Goal: Task Accomplishment & Management: Use online tool/utility

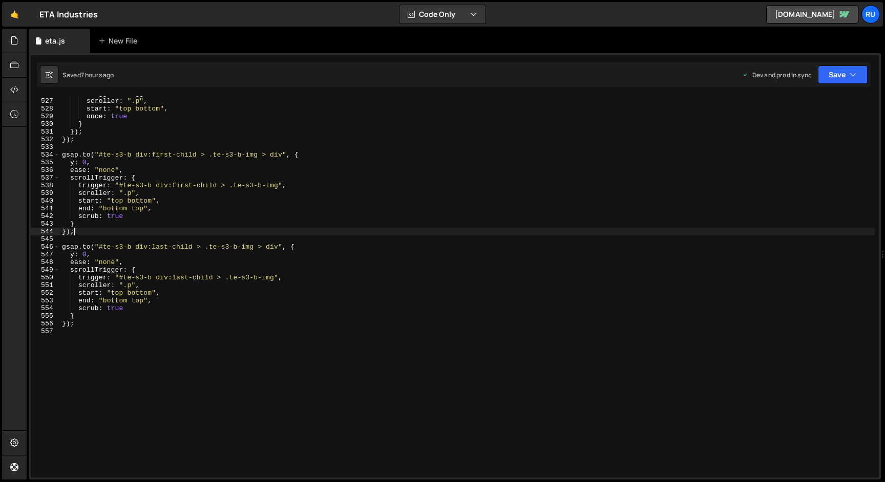
scroll to position [0, 1]
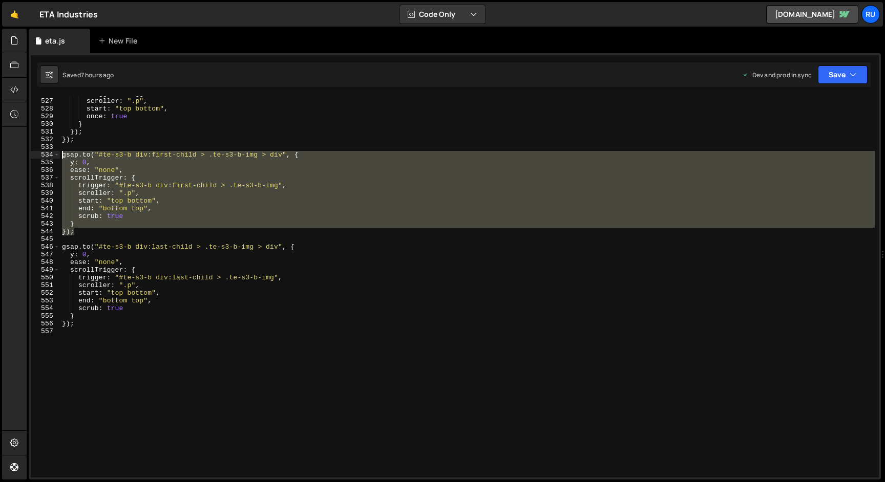
drag, startPoint x: 79, startPoint y: 232, endPoint x: 35, endPoint y: 153, distance: 91.2
click at [35, 153] on div "}); 526 527 528 529 530 531 532 533 534 535 536 537 538 539 540 541 542 543 544…" at bounding box center [455, 286] width 848 height 381
click at [88, 323] on div "trigger : trigger , scroller : ".p" , start : "top bottom" , once : true } }) ;…" at bounding box center [467, 288] width 815 height 397
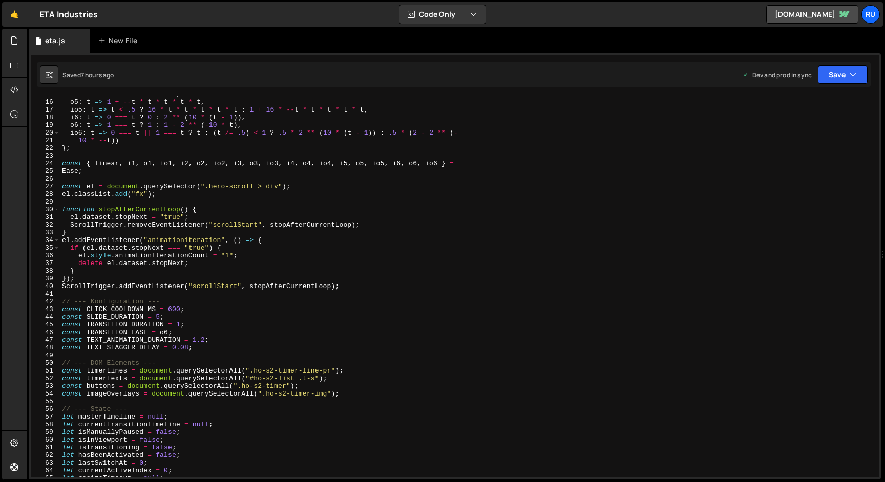
scroll to position [113, 0]
click at [115, 173] on div "i5 : t => t * t * t * t * t , o5 : t => 1 + -- t * t * t * t * t , io5 : t => t…" at bounding box center [467, 289] width 815 height 397
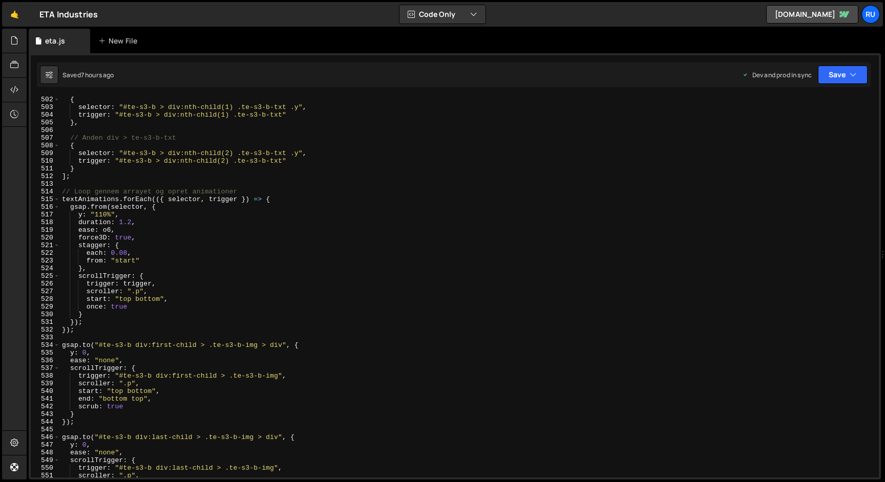
scroll to position [4083, 0]
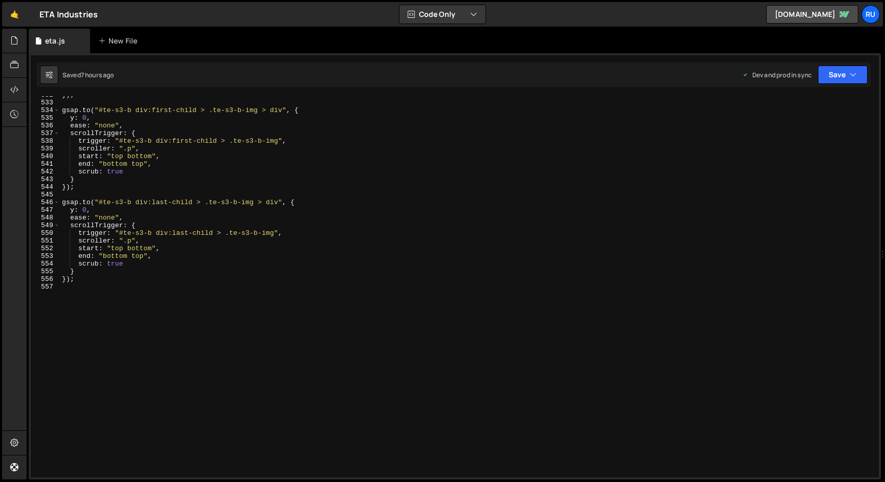
click at [100, 279] on div "}) ; gsap . to ( "#te-s3-b div:first-child > .te-s3-b-img > div" , { y : 0 , ea…" at bounding box center [467, 289] width 815 height 397
type textarea "});"
paste textarea "});"
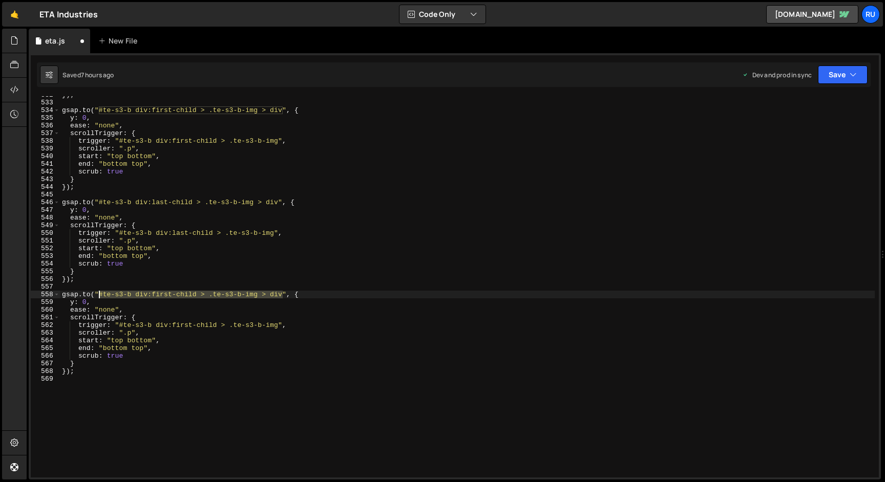
drag, startPoint x: 284, startPoint y: 297, endPoint x: 99, endPoint y: 295, distance: 185.4
click at [99, 295] on div "}) ; gsap . to ( "#te-s3-b div:first-child > .te-s3-b-img > div" , { y : 0 , ea…" at bounding box center [467, 289] width 815 height 397
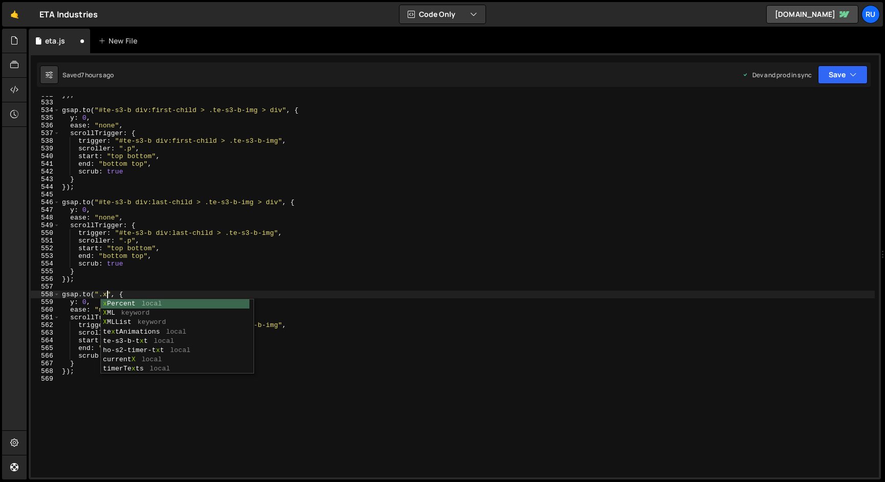
click at [137, 270] on div "}) ; gsap . to ( "#te-s3-b div:first-child > .te-s3-b-img > div" , { y : 0 , ea…" at bounding box center [467, 289] width 815 height 397
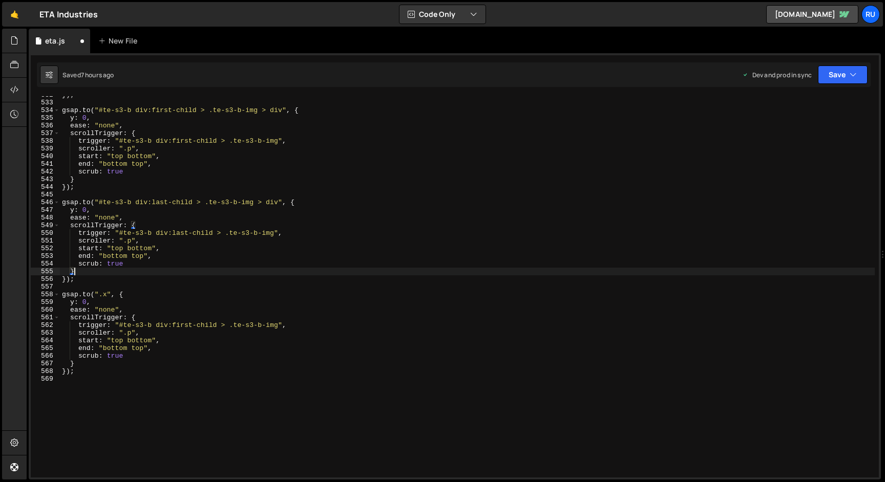
click at [86, 302] on div "}) ; gsap . to ( "#te-s3-b div:first-child > .te-s3-b-img > div" , { y : 0 , ea…" at bounding box center [467, 289] width 815 height 397
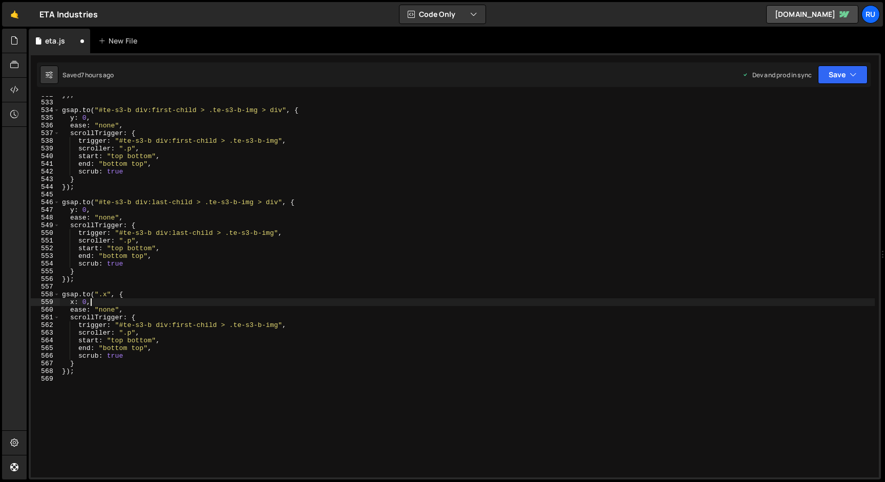
click at [156, 299] on div "}) ; gsap . to ( "#te-s3-b div:first-child > .te-s3-b-img > div" , { y : 0 , ea…" at bounding box center [467, 289] width 815 height 397
click at [83, 366] on div "}) ; gsap . to ( "#te-s3-b div:first-child > .te-s3-b-img > div" , { y : 0 , ea…" at bounding box center [467, 289] width 815 height 397
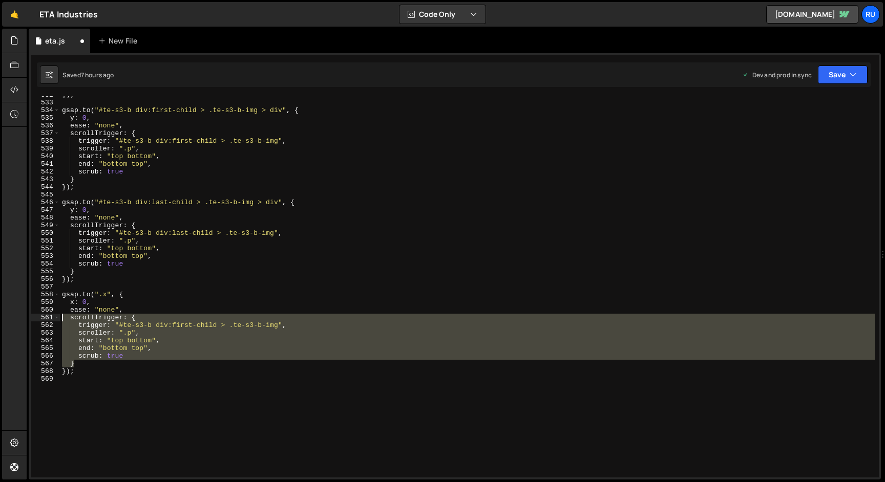
drag, startPoint x: 88, startPoint y: 365, endPoint x: 12, endPoint y: 321, distance: 87.2
click at [12, 321] on div "Hold on a sec... Are you certain you wish to leave this page? Any changes you'v…" at bounding box center [442, 241] width 885 height 482
type textarea "scrollTrigger: { trigger: "#te-s3-b div:first-child > .te-s3-b-img","
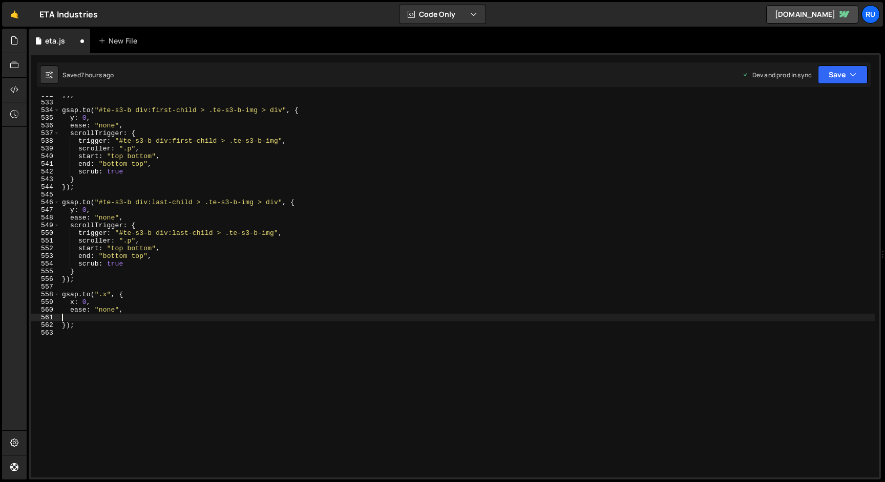
type textarea "ease: "none","
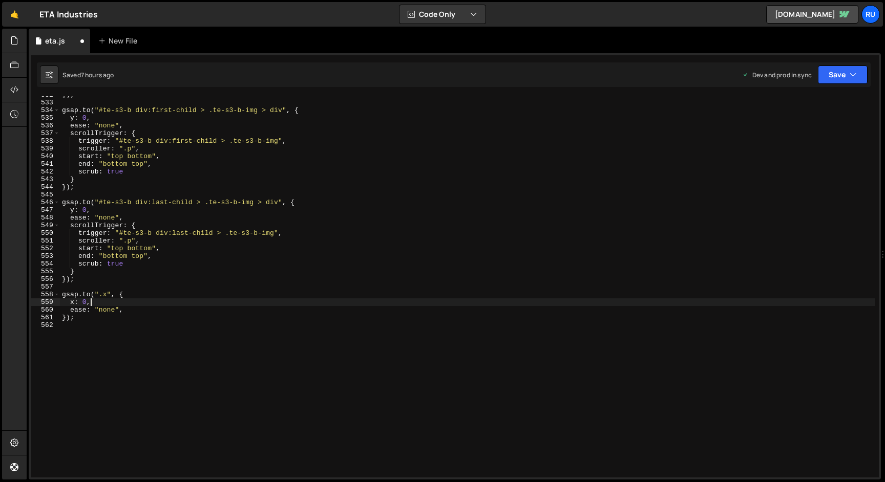
click at [110, 303] on div "}) ; gsap . to ( "#te-s3-b div:first-child > .te-s3-b-img > div" , { y : 0 , ea…" at bounding box center [467, 289] width 815 height 397
type textarea "x: 0,"
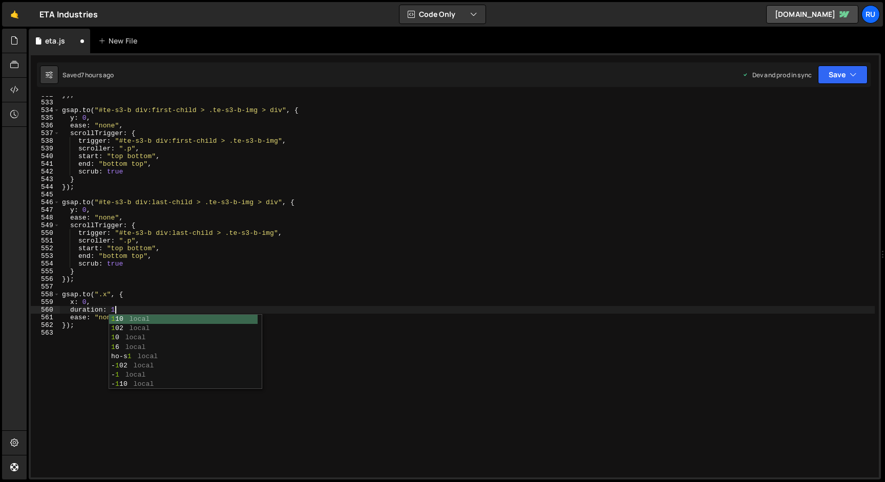
scroll to position [0, 4]
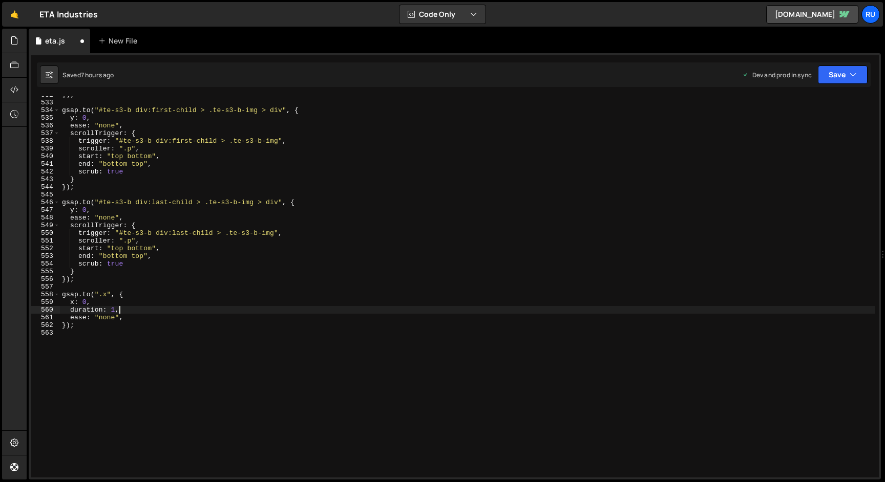
click at [141, 320] on div "}) ; gsap . to ( "#te-s3-b div:first-child > .te-s3-b-img > div" , { y : 0 , ea…" at bounding box center [467, 289] width 815 height 397
click at [836, 67] on button "Save" at bounding box center [843, 75] width 50 height 18
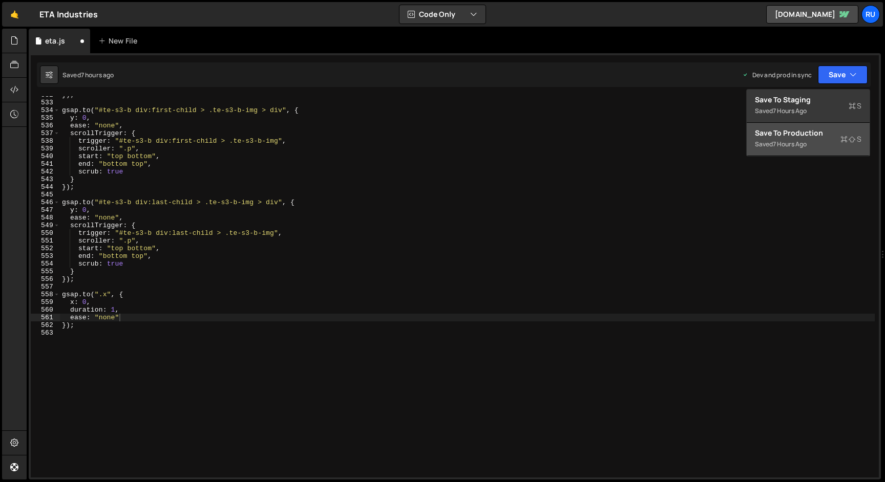
click at [822, 143] on div "Saved 7 hours ago" at bounding box center [808, 144] width 107 height 12
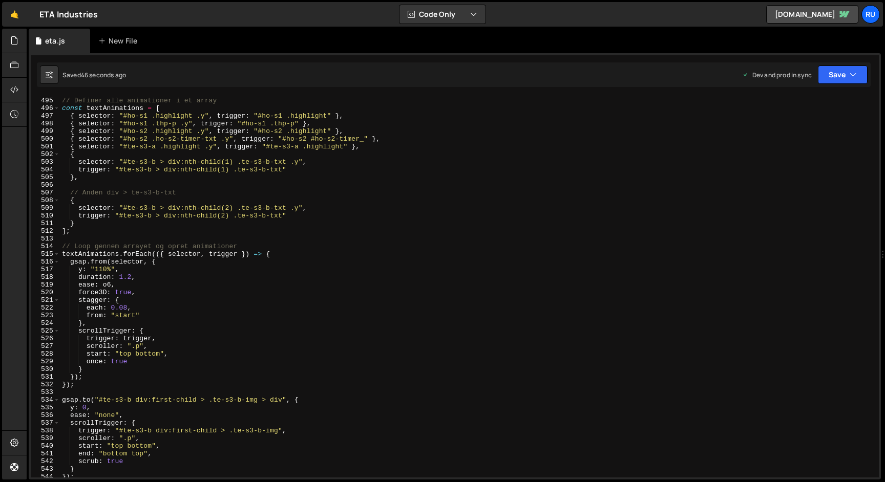
scroll to position [0, 1]
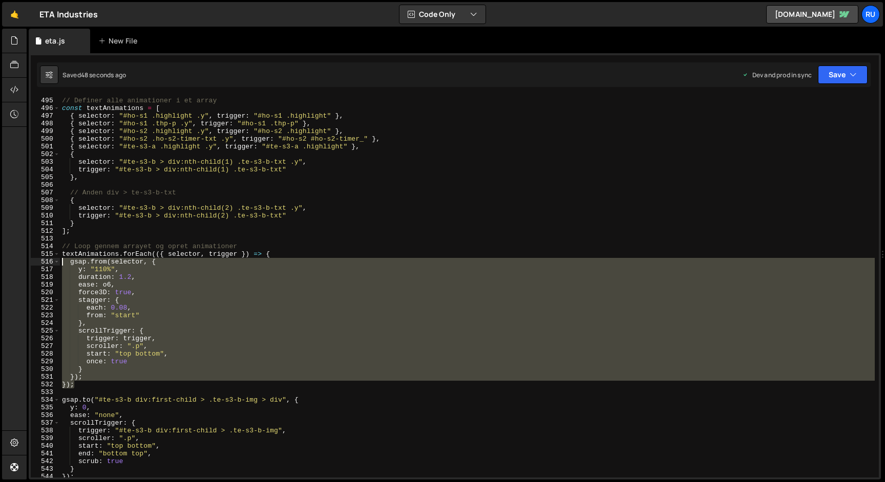
drag, startPoint x: 76, startPoint y: 388, endPoint x: 36, endPoint y: 260, distance: 134.1
click at [36, 260] on div "}); 494 495 496 497 498 499 500 501 502 503 504 505 506 507 508 509 510 511 512…" at bounding box center [455, 286] width 848 height 381
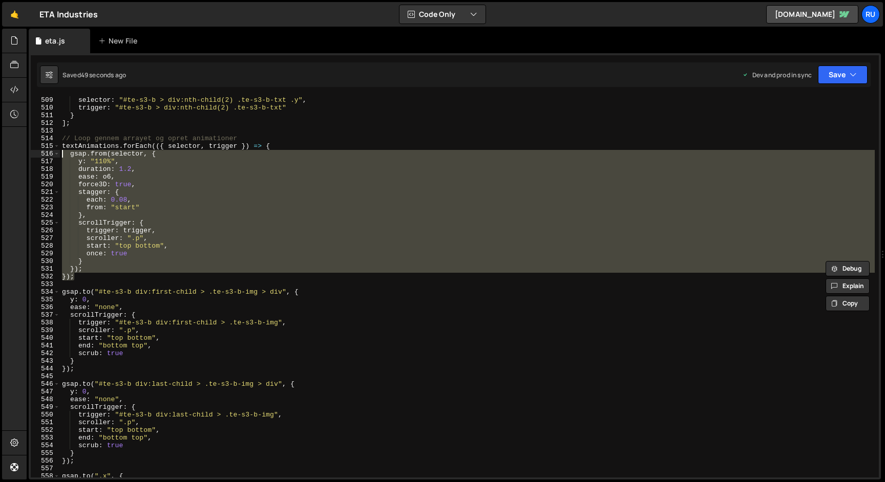
scroll to position [4130, 0]
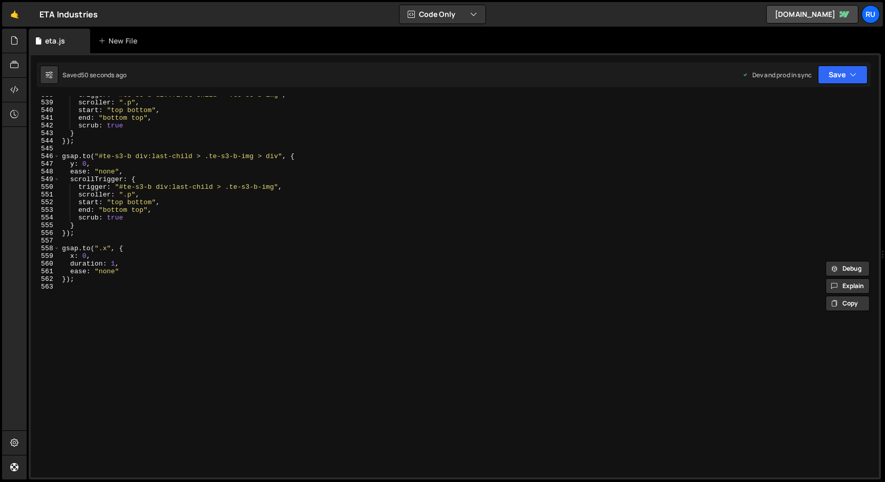
click at [122, 281] on div "trigger : "#te-s3-b div:first-child > .te-s3-b-img" , scroller : ".p" , start :…" at bounding box center [467, 289] width 815 height 397
type textarea "});"
paste textarea "});"
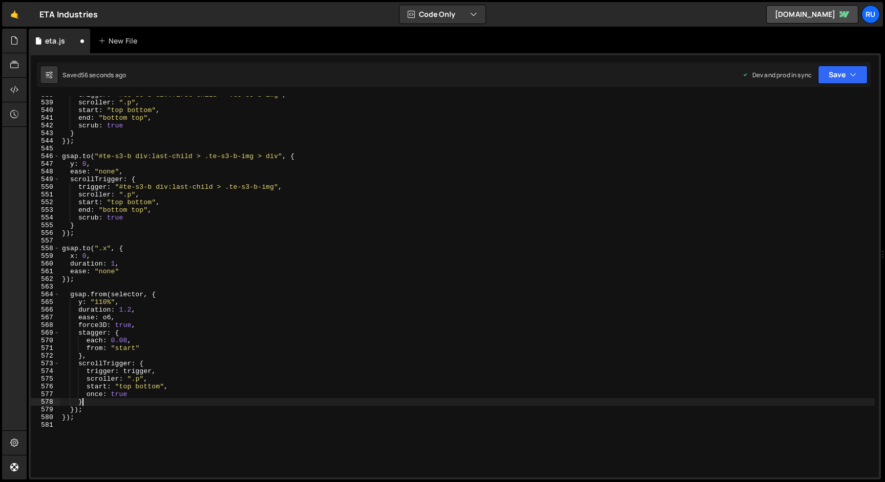
click at [91, 402] on div "trigger : "#te-s3-b div:first-child > .te-s3-b-img" , scroller : ".p" , start :…" at bounding box center [467, 289] width 815 height 397
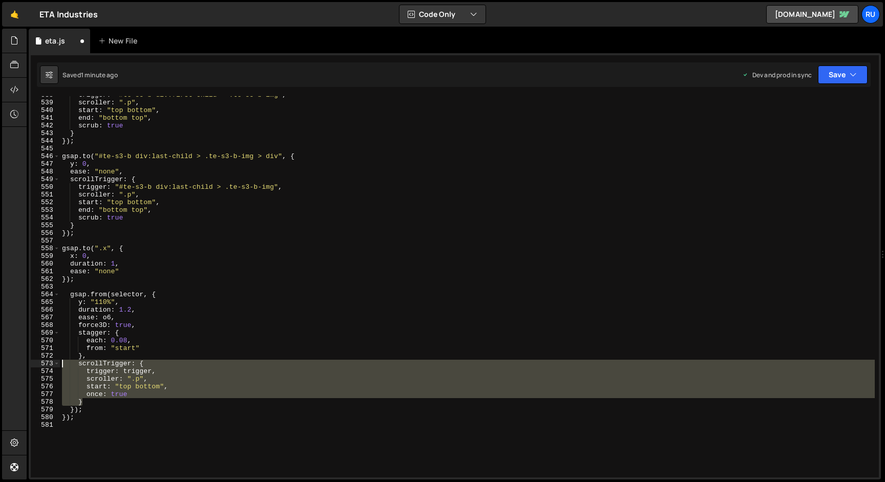
drag, startPoint x: 96, startPoint y: 402, endPoint x: 10, endPoint y: 366, distance: 92.9
click at [10, 366] on div "Hold on a sec... Are you certain you wish to leave this page? Any changes you'v…" at bounding box center [442, 241] width 885 height 482
type textarea "scrollTrigger: { trigger: trigger,"
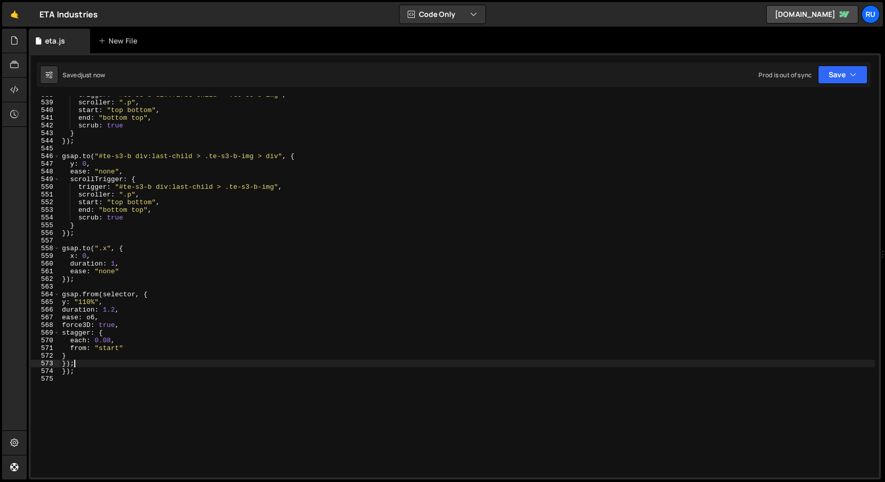
drag, startPoint x: 80, startPoint y: 367, endPoint x: 0, endPoint y: 367, distance: 79.9
click at [0, 367] on div "Hold on a sec... Are you certain you wish to leave this page? Any changes you'v…" at bounding box center [442, 241] width 885 height 482
type textarea "});"
drag, startPoint x: 126, startPoint y: 248, endPoint x: 0, endPoint y: 248, distance: 126.5
click at [0, 248] on div "Hold on a sec... Are you certain you wish to leave this page? Any changes you'v…" at bounding box center [442, 241] width 885 height 482
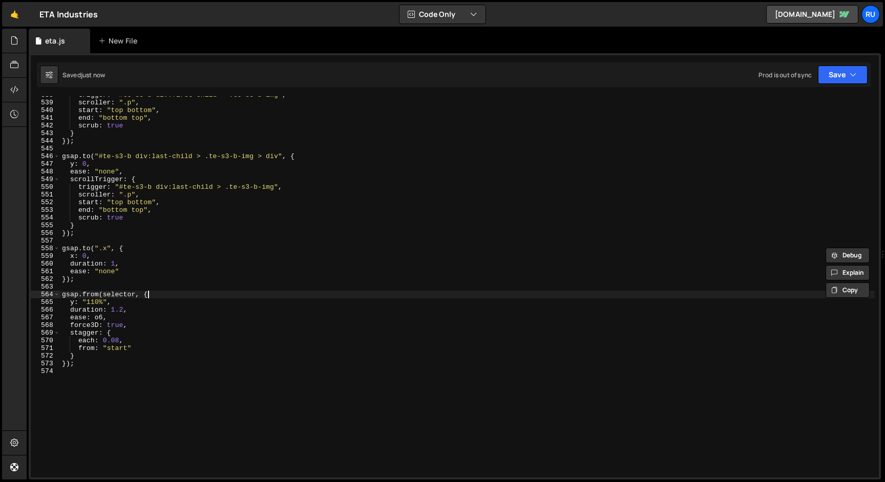
drag, startPoint x: 161, startPoint y: 295, endPoint x: 0, endPoint y: 295, distance: 161.3
click at [0, 295] on div "Hold on a sec... Are you certain you wish to leave this page? Any changes you'v…" at bounding box center [442, 241] width 885 height 482
paste textarea "to(".x""
click at [91, 296] on div "trigger : "#te-s3-b div:first-child > .te-s3-b-img" , scroller : ".p" , start :…" at bounding box center [467, 289] width 815 height 397
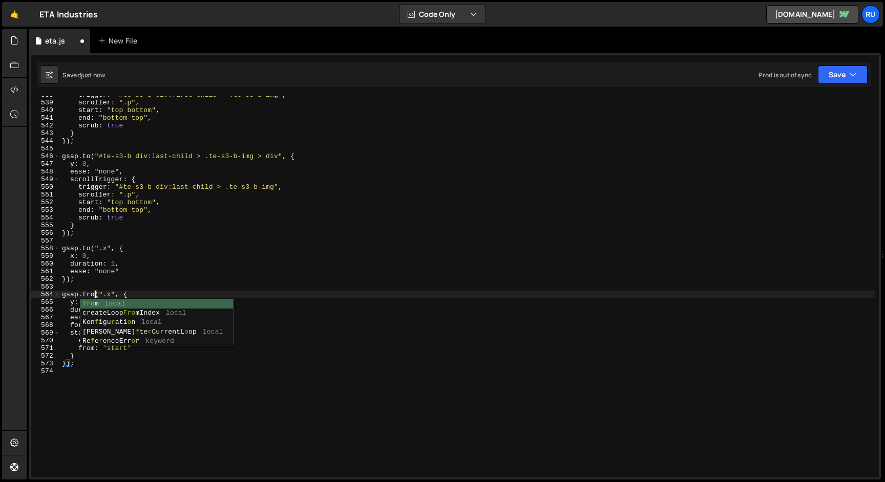
type textarea "gsap.from(".x", {"
click at [124, 287] on div "trigger : "#te-s3-b div:first-child > .te-s3-b-img" , scroller : ".p" , start :…" at bounding box center [467, 289] width 815 height 397
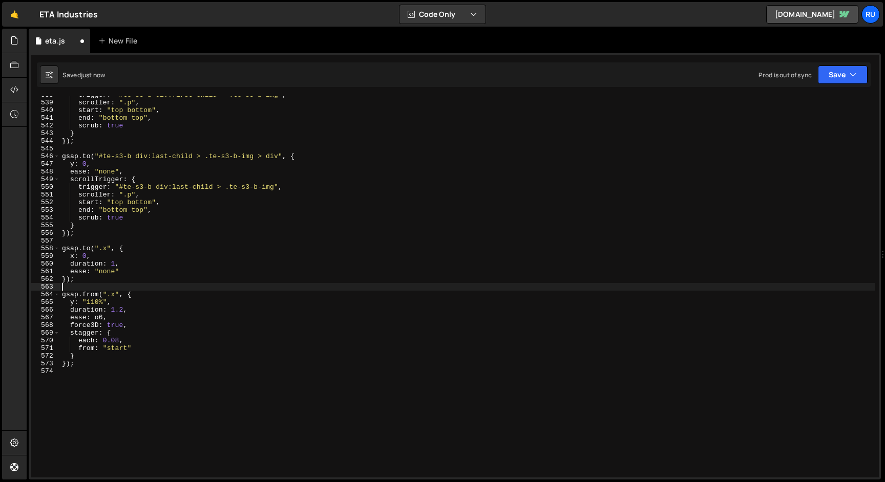
scroll to position [0, 0]
click at [116, 296] on div "trigger : "#te-s3-b div:first-child > .te-s3-b-img" , scroller : ".p" , start :…" at bounding box center [467, 289] width 815 height 397
paste textarea ".hero-b-left-line"
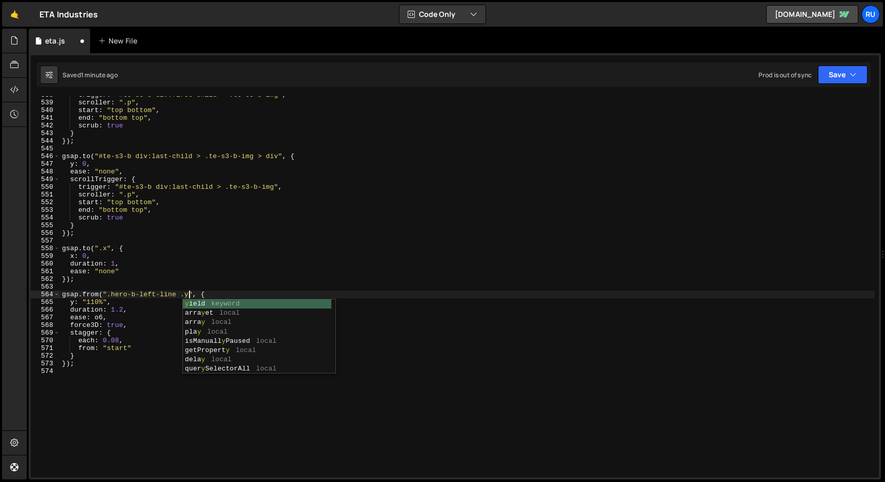
click at [136, 304] on div "trigger : "#te-s3-b div:first-child > .te-s3-b-img" , scroller : ".p" , start :…" at bounding box center [467, 289] width 815 height 397
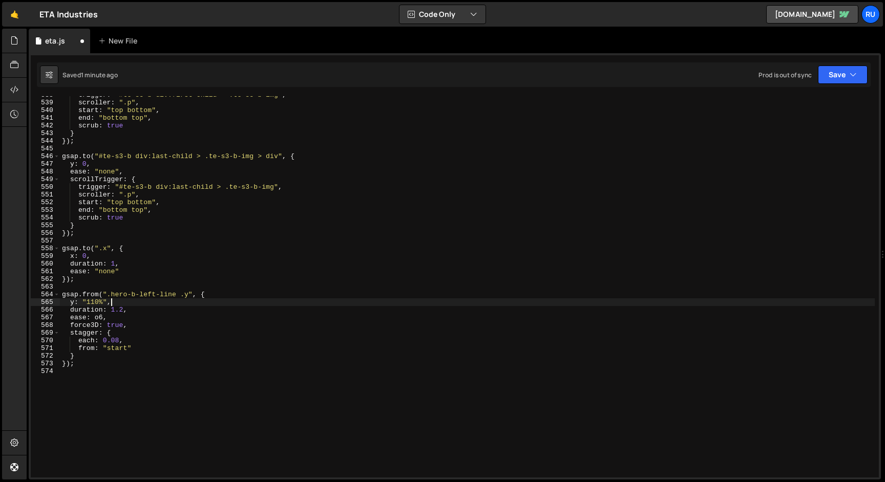
scroll to position [0, 3]
click at [76, 301] on div "trigger : "#te-s3-b div:first-child > .te-s3-b-img" , scroller : ".p" , start :…" at bounding box center [467, 289] width 815 height 397
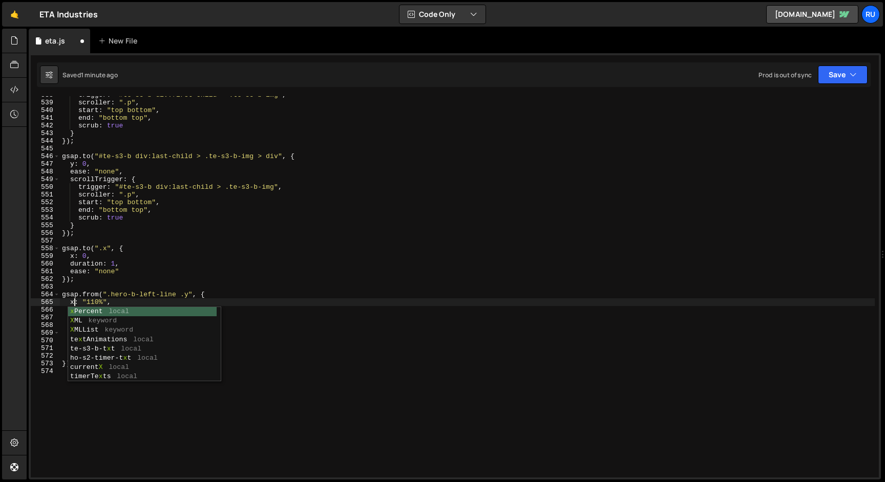
scroll to position [0, 1]
click at [97, 301] on div "trigger : "#te-s3-b div:first-child > .te-s3-b-img" , scroller : ".p" , start :…" at bounding box center [467, 289] width 815 height 397
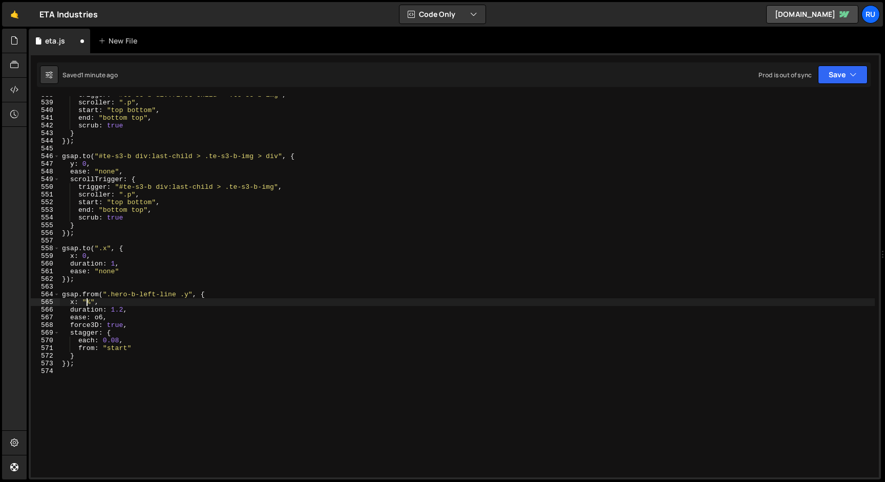
scroll to position [0, 2]
click at [134, 274] on div "trigger : "#te-s3-b div:first-child > .te-s3-b-img" , scroller : ".p" , start :…" at bounding box center [467, 289] width 815 height 397
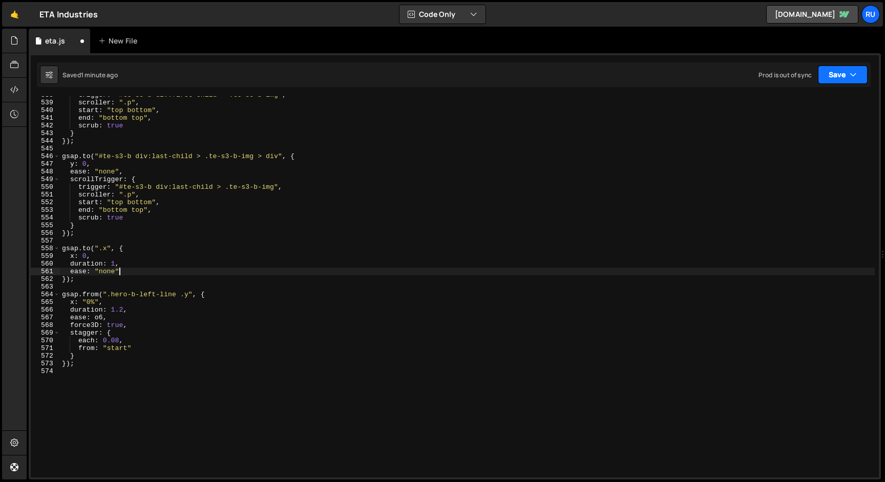
click at [837, 74] on button "Save" at bounding box center [843, 75] width 50 height 18
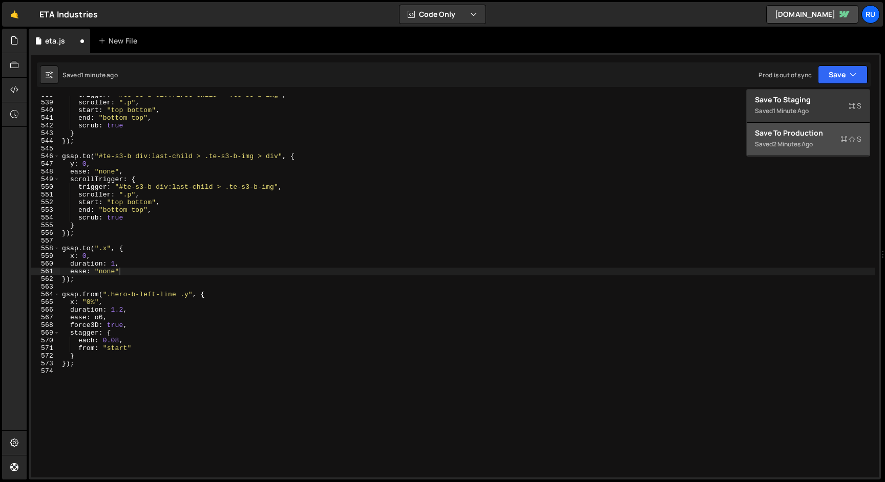
click at [813, 145] on div "2 minutes ago" at bounding box center [793, 144] width 40 height 9
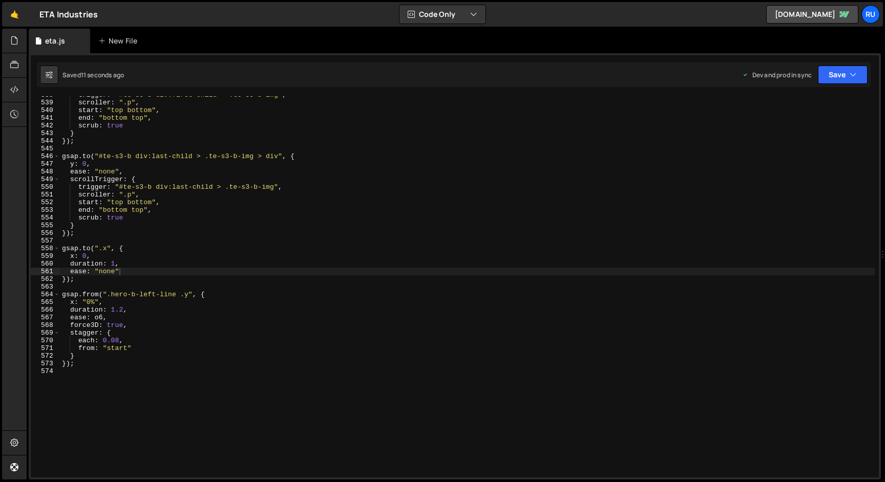
click at [91, 303] on div "trigger : "#te-s3-b div:first-child > .te-s3-b-img" , scroller : ".p" , start :…" at bounding box center [467, 289] width 815 height 397
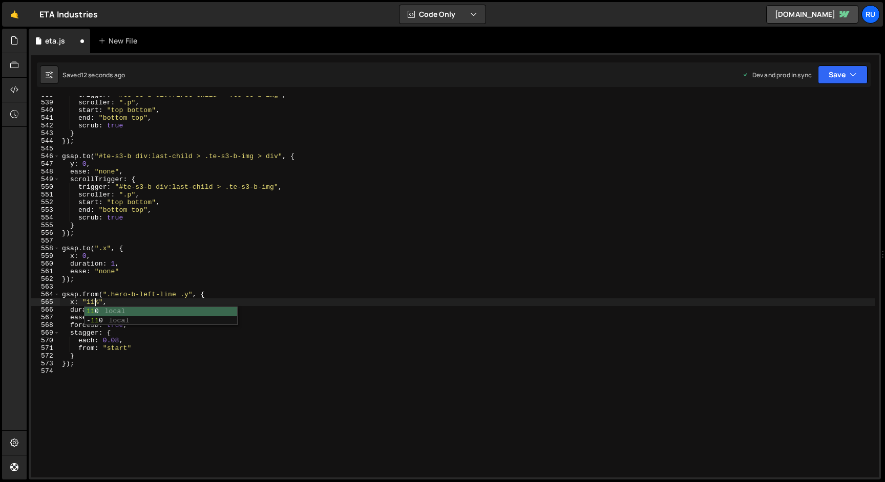
scroll to position [0, 3]
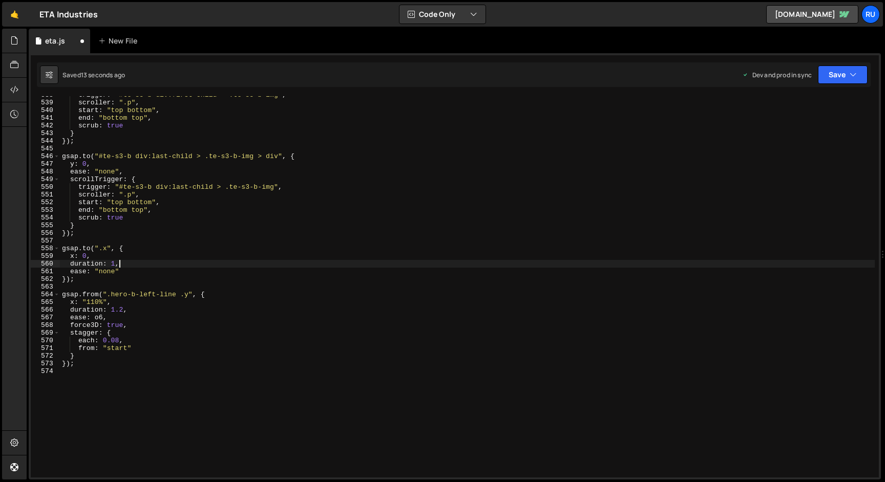
click at [254, 261] on div "trigger : "#te-s3-b div:first-child > .te-s3-b-img" , scroller : ".p" , start :…" at bounding box center [467, 289] width 815 height 397
click at [832, 73] on button "Save" at bounding box center [843, 75] width 50 height 18
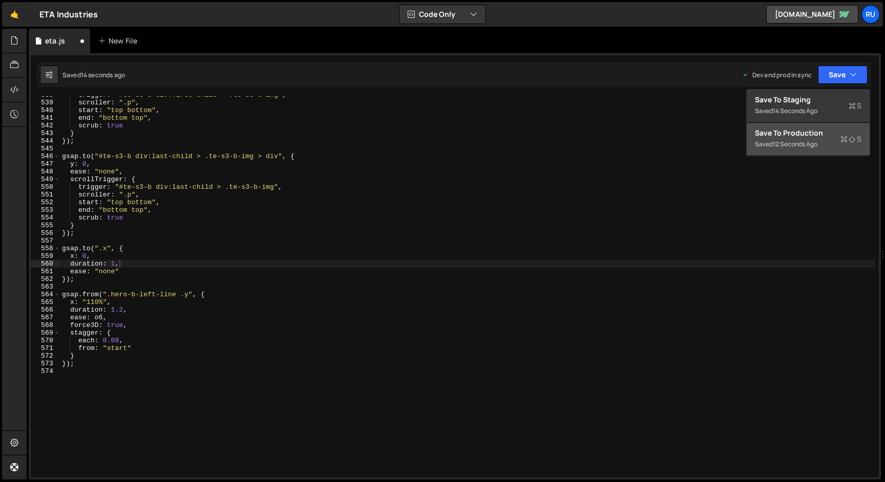
click at [832, 148] on div "Saved 12 seconds ago" at bounding box center [808, 144] width 107 height 12
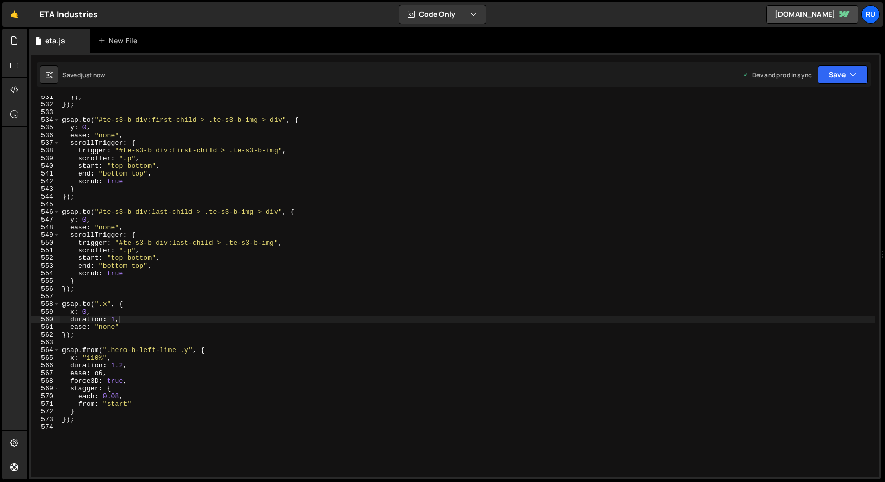
scroll to position [4202, 0]
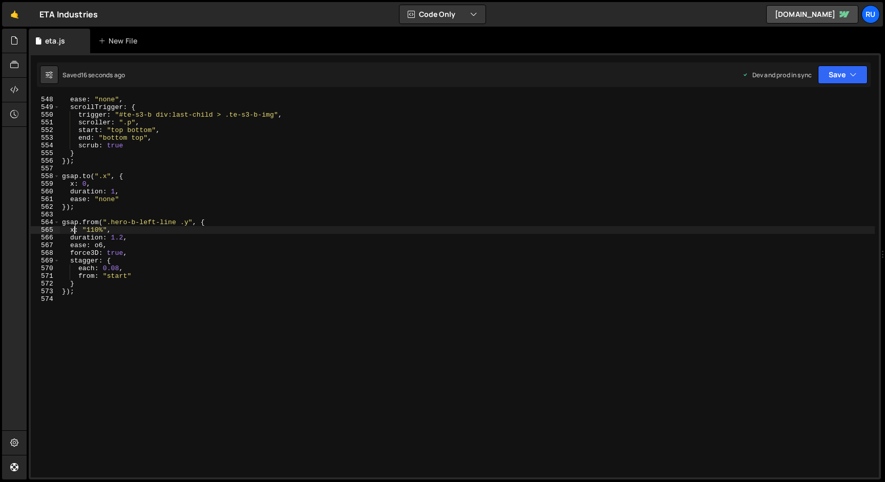
click at [74, 228] on div "ease : "none" , scrollTrigger : { trigger : "#te-s3-b div:last-child > .te-s3-b…" at bounding box center [467, 294] width 815 height 397
type textarea "y: "110%","
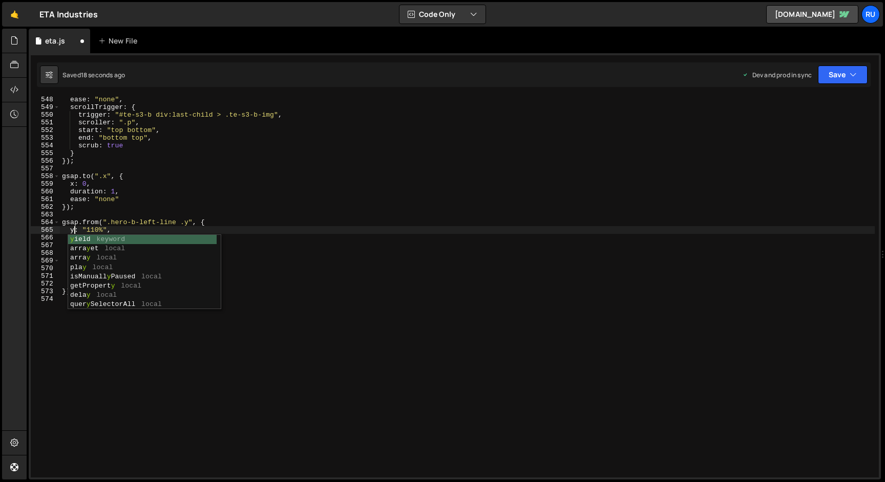
click at [182, 166] on div "ease : "none" , scrollTrigger : { trigger : "#te-s3-b div:last-child > .te-s3-b…" at bounding box center [467, 294] width 815 height 397
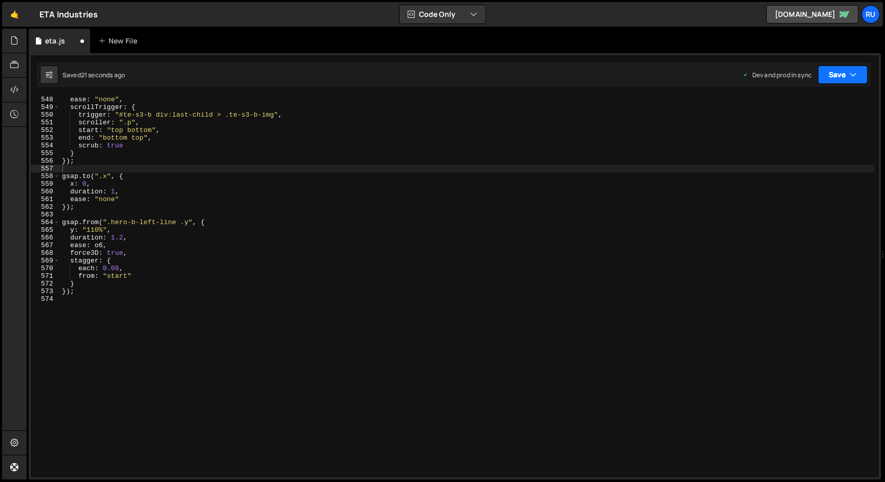
click at [842, 75] on button "Save" at bounding box center [843, 75] width 50 height 18
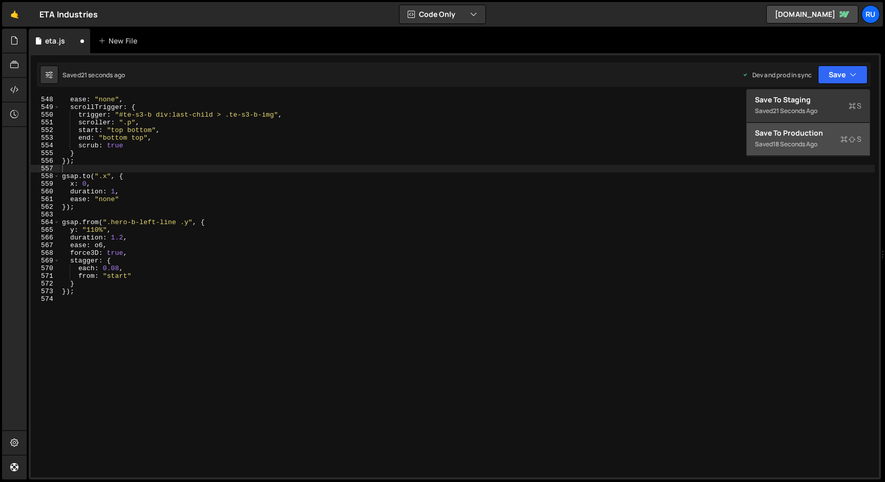
click at [812, 148] on div "18 seconds ago" at bounding box center [795, 144] width 45 height 9
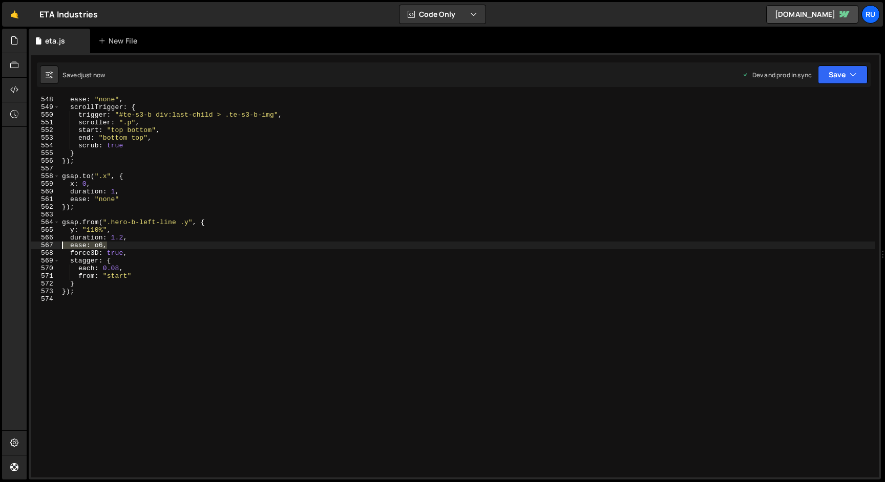
drag, startPoint x: 118, startPoint y: 247, endPoint x: 27, endPoint y: 247, distance: 91.1
click at [27, 247] on div "Files New File Javascript files 1 eta.js 0 CSS files Copy share link Edit File …" at bounding box center [456, 255] width 858 height 452
click at [105, 199] on div "ease : "none" , scrollTrigger : { trigger : "#te-s3-b div:last-child > .te-s3-b…" at bounding box center [467, 294] width 815 height 397
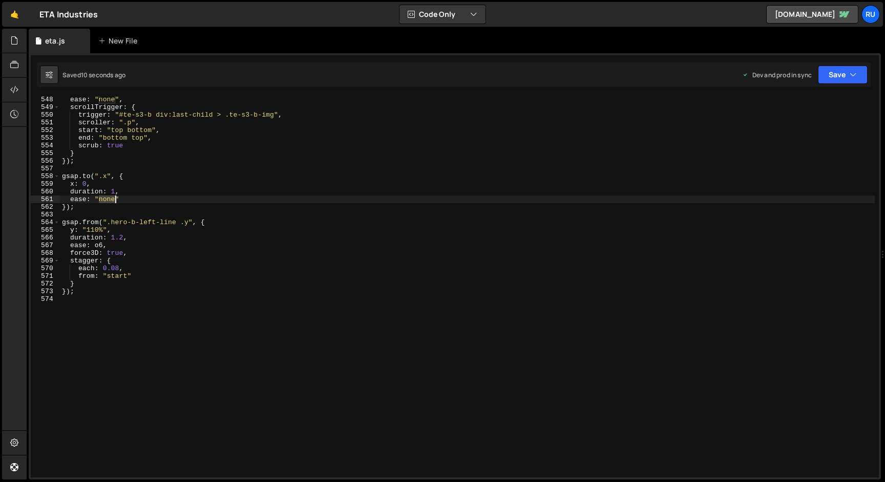
click at [105, 199] on div "ease : "none" , scrollTrigger : { trigger : "#te-s3-b div:last-child > .te-s3-b…" at bounding box center [467, 294] width 815 height 397
click at [840, 74] on button "Save" at bounding box center [843, 75] width 50 height 18
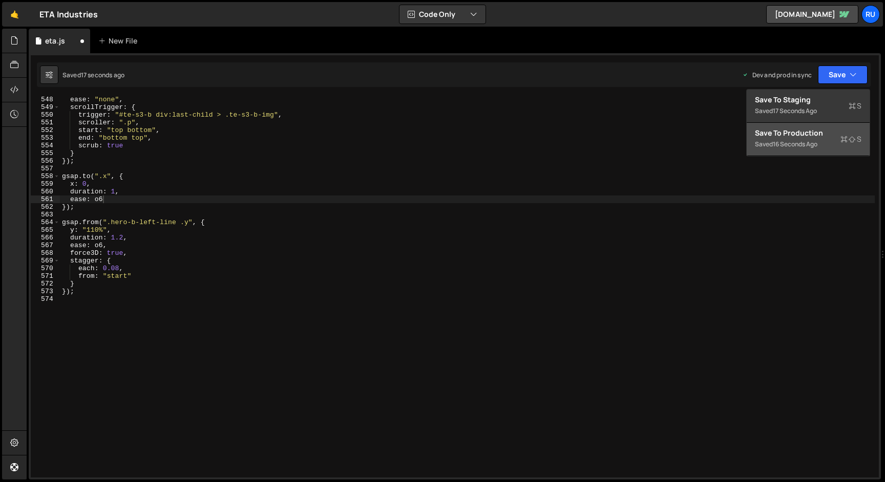
click at [813, 135] on div "Save to Production S" at bounding box center [808, 133] width 107 height 10
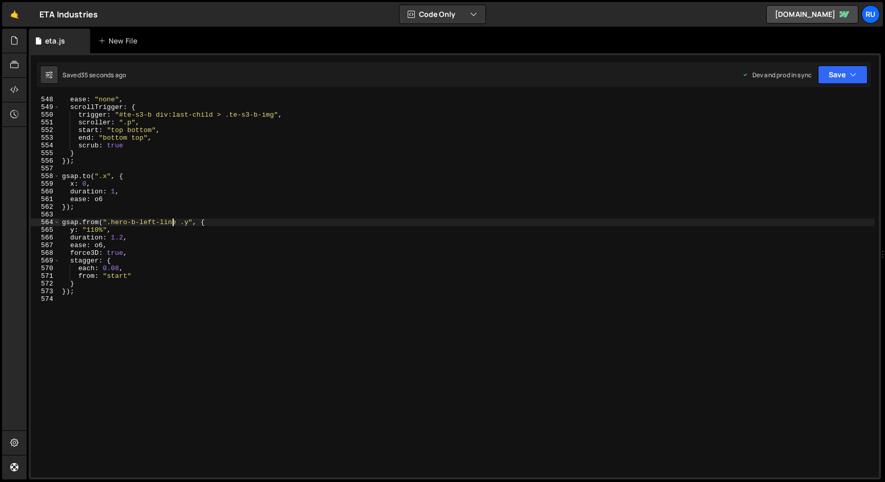
click at [171, 223] on div "ease : "none" , scrollTrigger : { trigger : "#te-s3-b div:last-child > .te-s3-b…" at bounding box center [467, 294] width 815 height 397
click at [841, 76] on button "Save" at bounding box center [843, 75] width 50 height 18
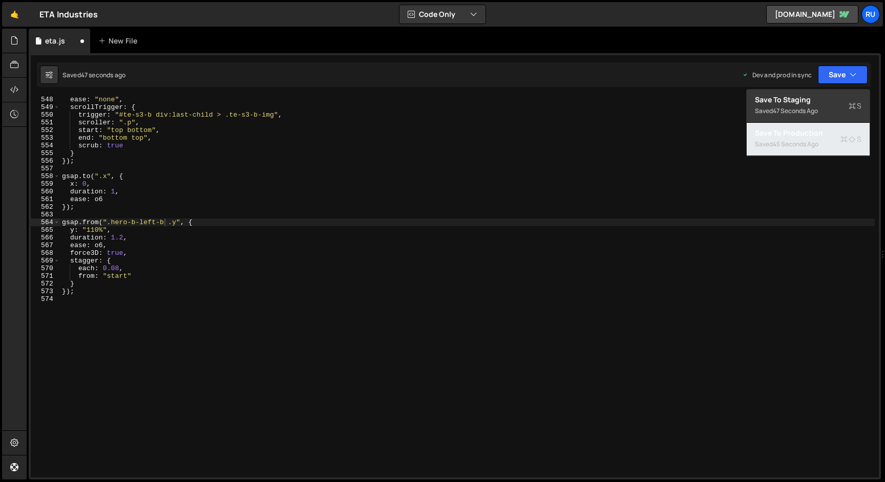
click at [821, 146] on div "Saved 45 seconds ago" at bounding box center [808, 144] width 107 height 12
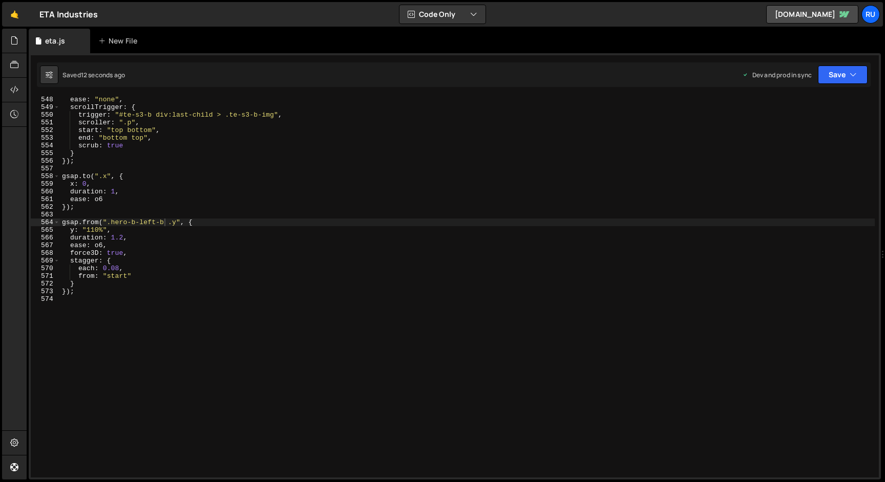
click at [163, 222] on div "ease : "none" , scrollTrigger : { trigger : "#te-s3-b div:last-child > .te-s3-b…" at bounding box center [467, 294] width 815 height 397
click at [829, 77] on button "Save" at bounding box center [843, 75] width 50 height 18
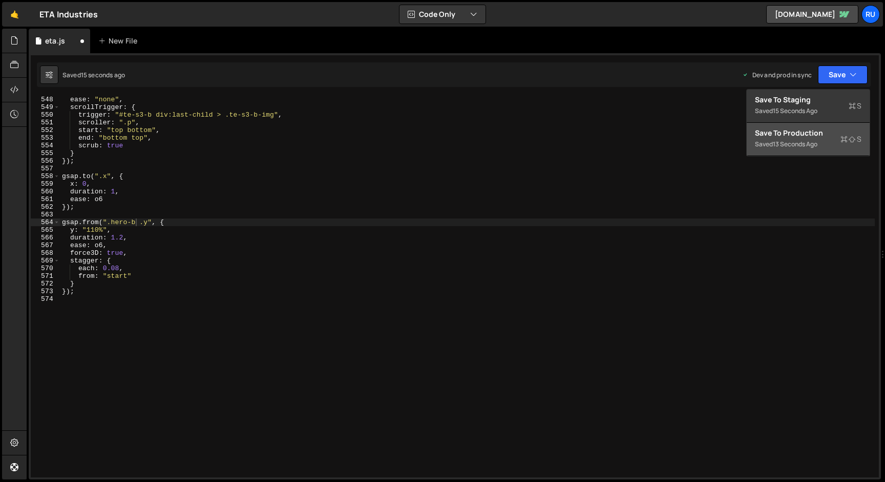
click at [816, 124] on button "Save to Production S Saved 13 seconds ago" at bounding box center [808, 139] width 123 height 33
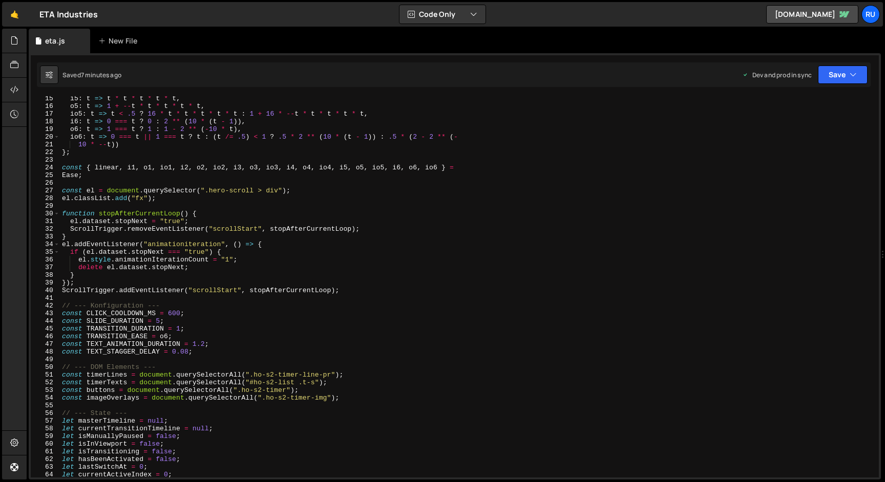
scroll to position [109, 0]
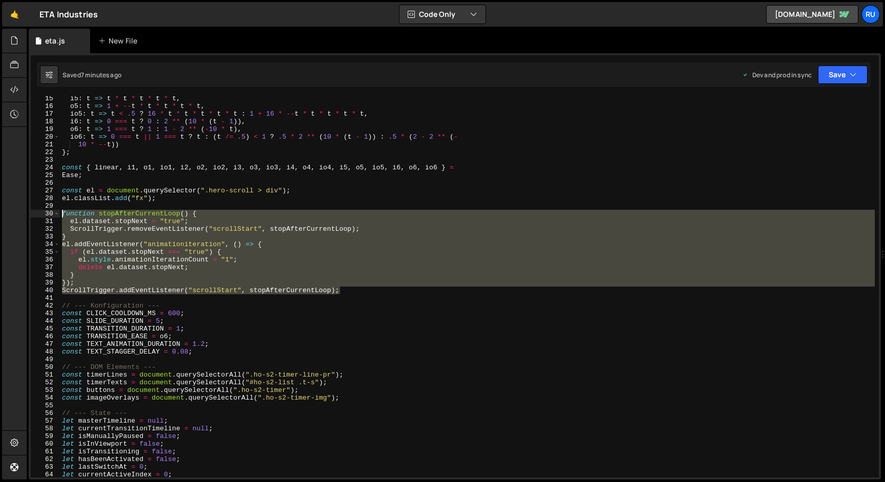
drag, startPoint x: 350, startPoint y: 292, endPoint x: 46, endPoint y: 215, distance: 314.3
click at [46, 215] on div "ScrollTrigger.addEventListener("scrollStart", stopAfterCurrentLoop); 15 16 17 1…" at bounding box center [455, 286] width 848 height 381
type textarea "ScrollTrigger.addEventListener("scrollStart", stopAfterCurrentLoop);"
click at [366, 292] on div "i5 : t => t * t * t * t * t , o5 : t => 1 + -- t * t * t * t * t , io5 : t => t…" at bounding box center [467, 293] width 815 height 397
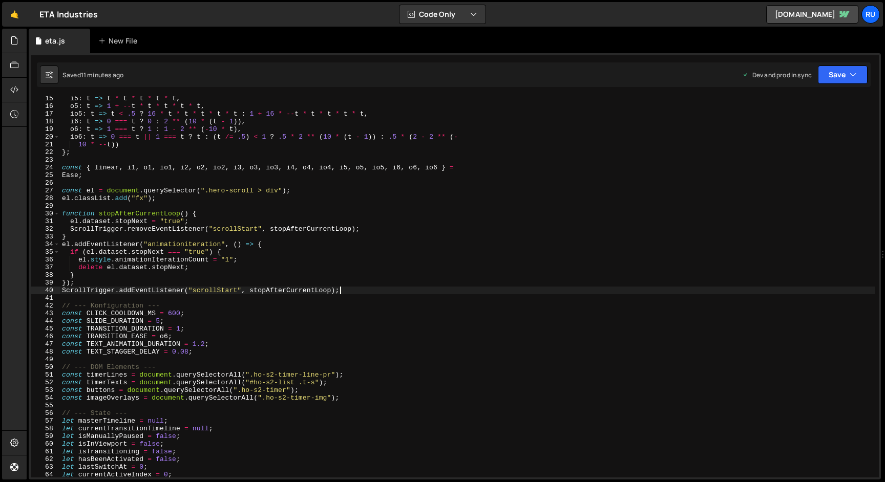
scroll to position [0, 0]
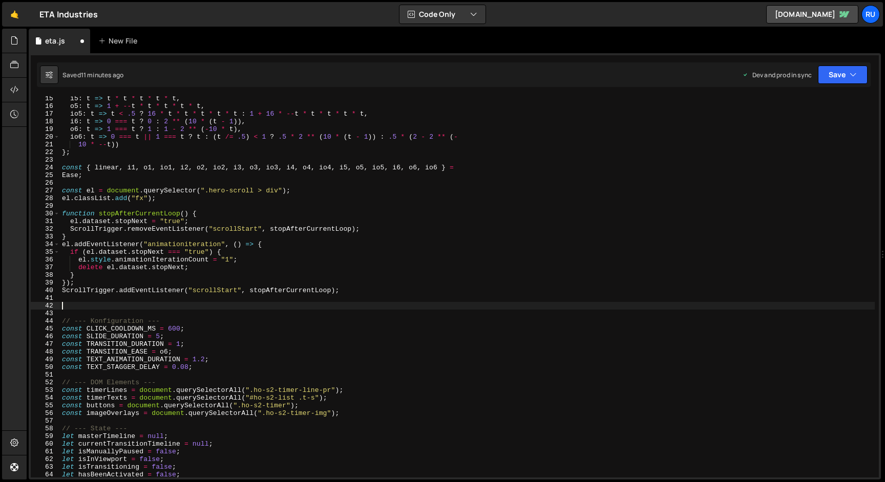
paste textarea "ScrollTrigger.addEventListener("scrollStart", stopAfterCurrentLoop);"
type textarea "ScrollTrigger.addEventListener("scrollStart", stopAfterCurrentLoop);"
paste textarea "ScrollTrigger.addEventListener("scrollStart", stopAfterCurrentLoop);"
type textarea "ScrollTrigger.addEventListener("scrollStart", stopAfterCurrentLoop);"
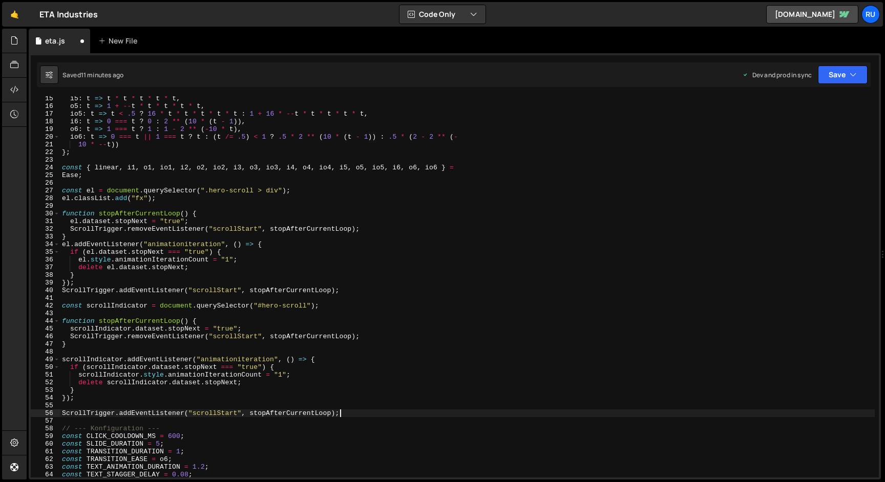
click at [352, 292] on div "i5 : t => t * t * t * t * t , o5 : t => 1 + -- t * t * t * t * t , io5 : t => t…" at bounding box center [467, 293] width 815 height 397
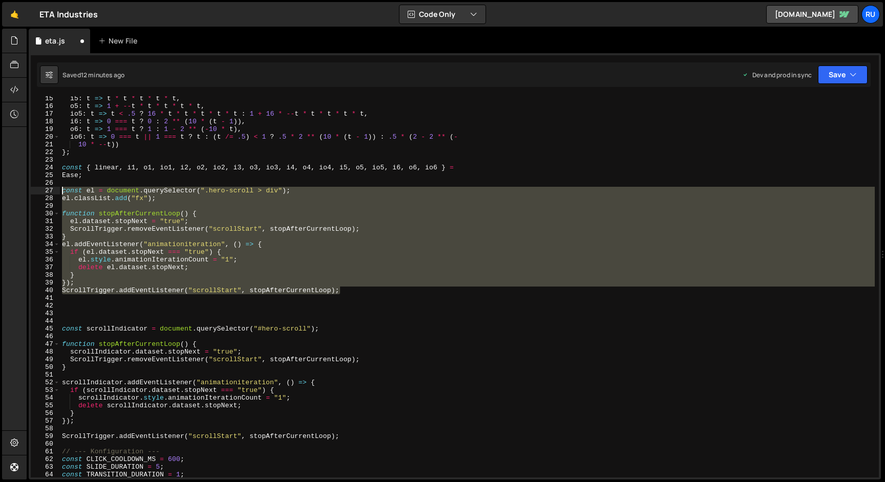
drag, startPoint x: 347, startPoint y: 292, endPoint x: 20, endPoint y: 189, distance: 342.2
click at [20, 189] on div "Hold on a sec... Are you certain you wish to leave this page? Any changes you'v…" at bounding box center [442, 241] width 885 height 482
click at [313, 241] on div "i5 : t => t * t * t * t * t , o5 : t => 1 + -- t * t * t * t * t , io5 : t => t…" at bounding box center [467, 286] width 815 height 381
drag, startPoint x: 328, startPoint y: 294, endPoint x: 0, endPoint y: 188, distance: 344.4
click at [0, 188] on div "Hold on a sec... Are you certain you wish to leave this page? Any changes you'v…" at bounding box center [442, 241] width 885 height 482
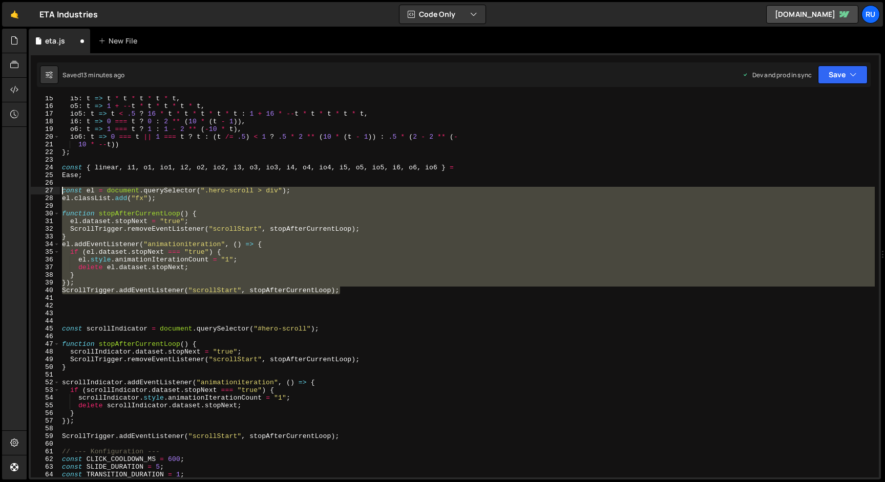
type textarea "const el = document.querySelector(".hero-scroll > div"); el.classList.add("fx");"
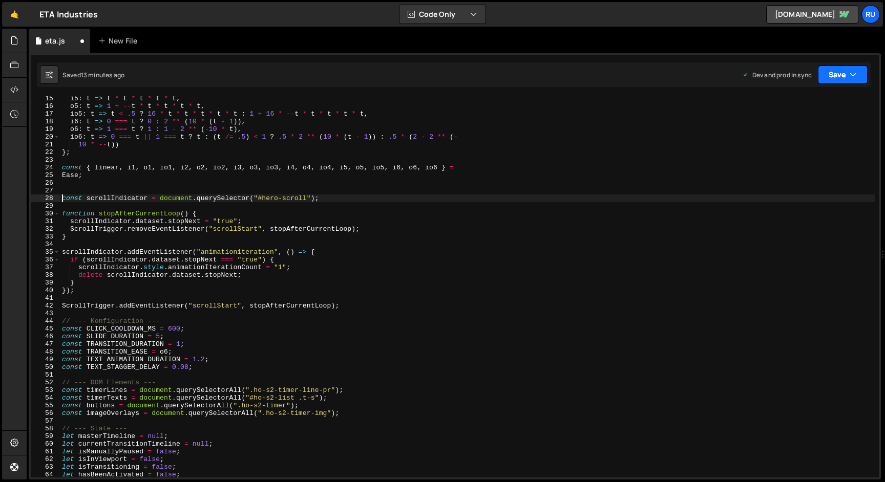
click at [849, 75] on button "Save" at bounding box center [843, 75] width 50 height 18
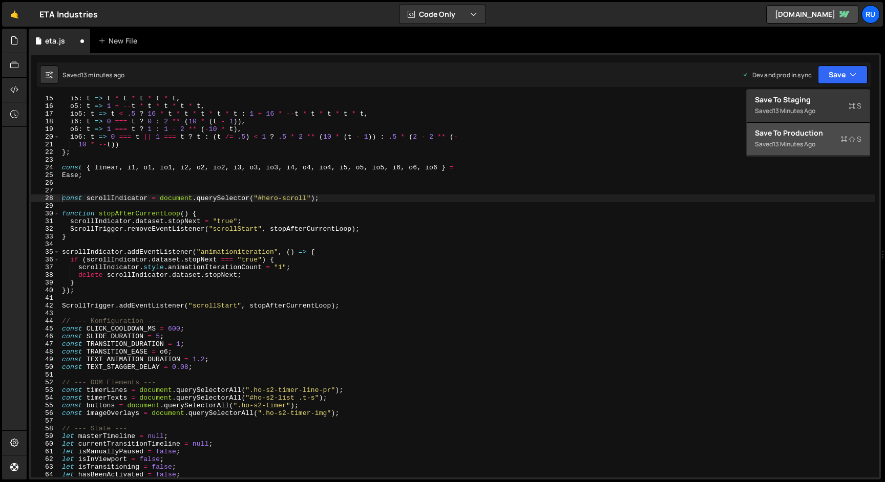
click at [805, 145] on div "13 minutes ago" at bounding box center [794, 144] width 42 height 9
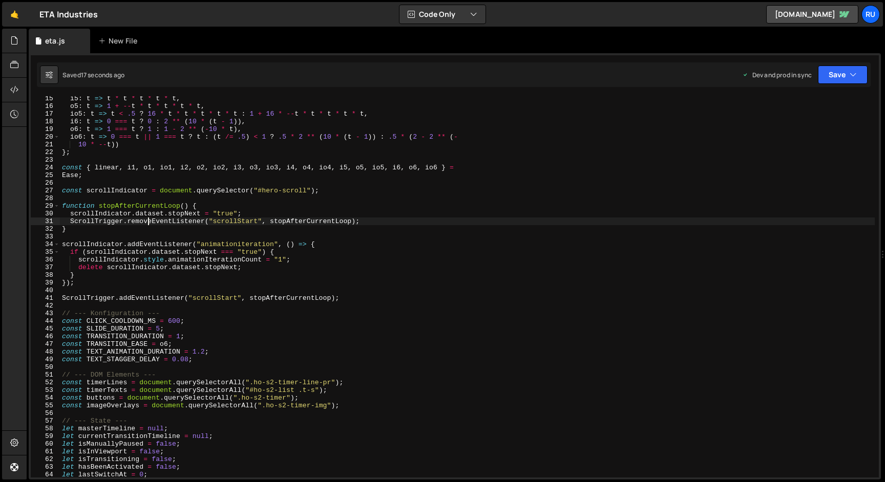
click at [150, 219] on div "i5 : t => t * t * t * t * t , o5 : t => 1 + -- t * t * t * t * t , io5 : t => t…" at bounding box center [467, 293] width 815 height 397
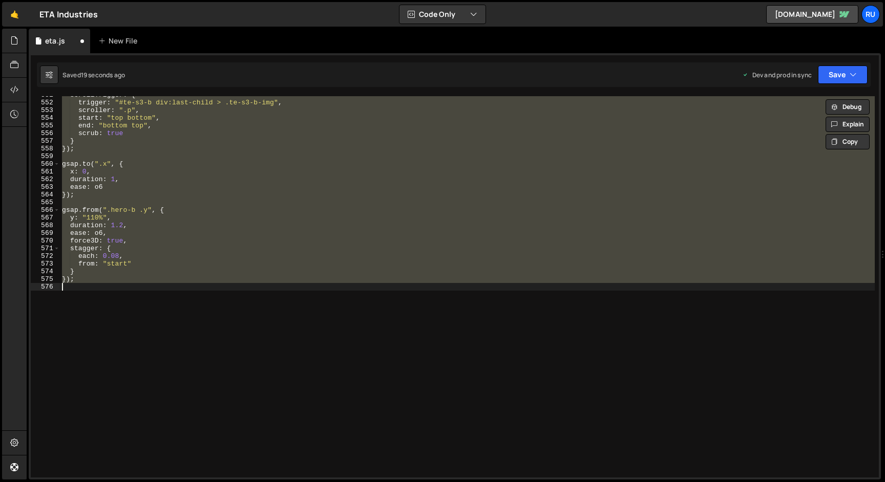
scroll to position [47, 0]
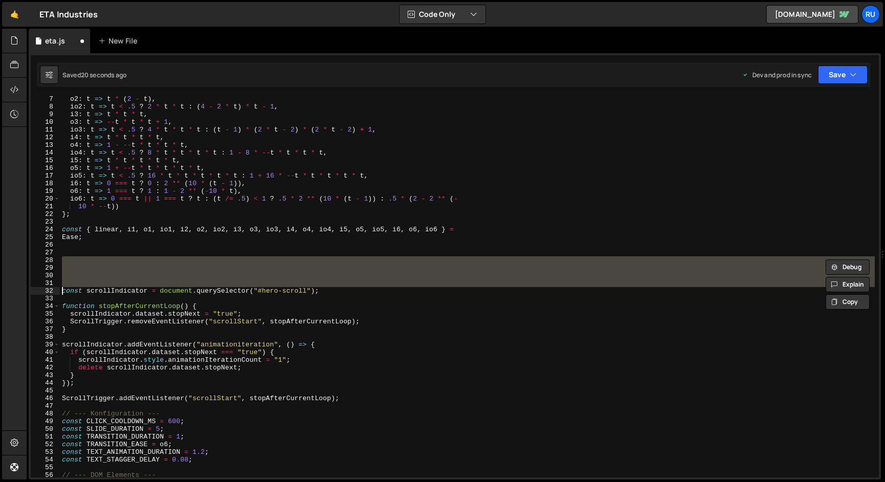
type textarea "}); ScrollTrigger.addEventListener("scrollStart", stopAfterCurrentLoop);"
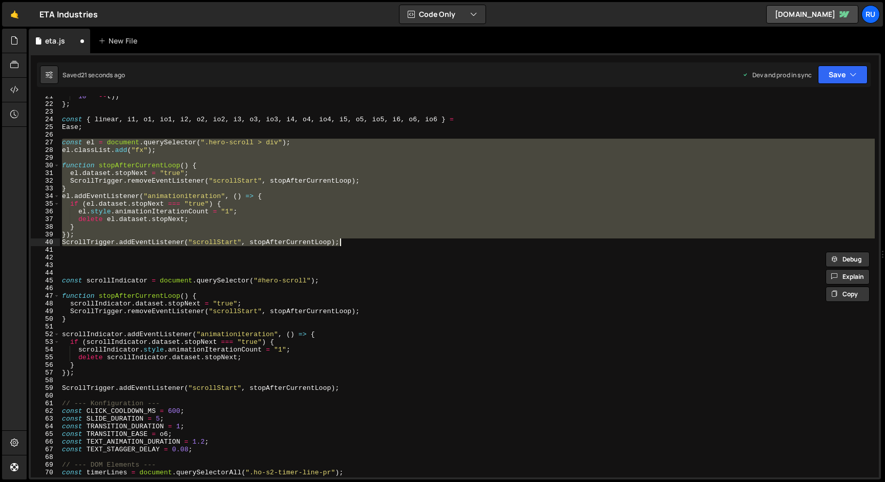
scroll to position [158, 0]
click at [115, 270] on div "10 * -- t )) } ; const { linear , i1 , o1 , io1 , i2 , o2 , io2 , i3 , o3 , io3…" at bounding box center [467, 290] width 815 height 397
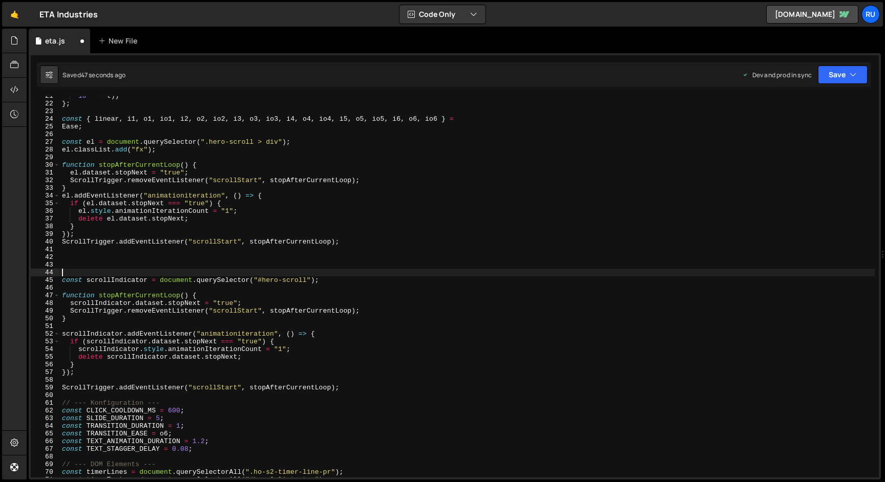
click at [264, 281] on div "10 * -- t )) } ; const { linear , i1 , o1 , io1 , i2 , o2 , io2 , i3 , o3 , io3…" at bounding box center [467, 290] width 815 height 397
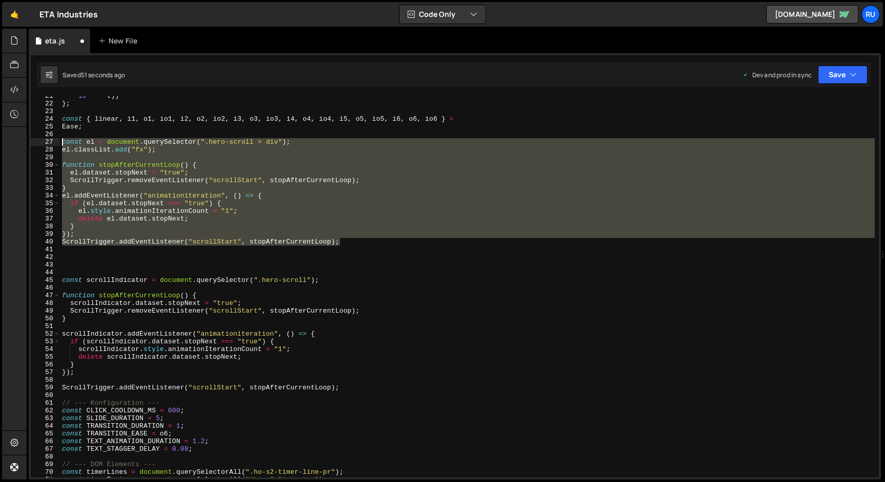
drag, startPoint x: 366, startPoint y: 244, endPoint x: 0, endPoint y: 140, distance: 379.9
click at [0, 140] on div "Hold on a sec... Are you certain you wish to leave this page? Any changes you'v…" at bounding box center [442, 241] width 885 height 482
type textarea "const el = document.querySelector(".hero-scroll > div"); el.classList.add("fx");"
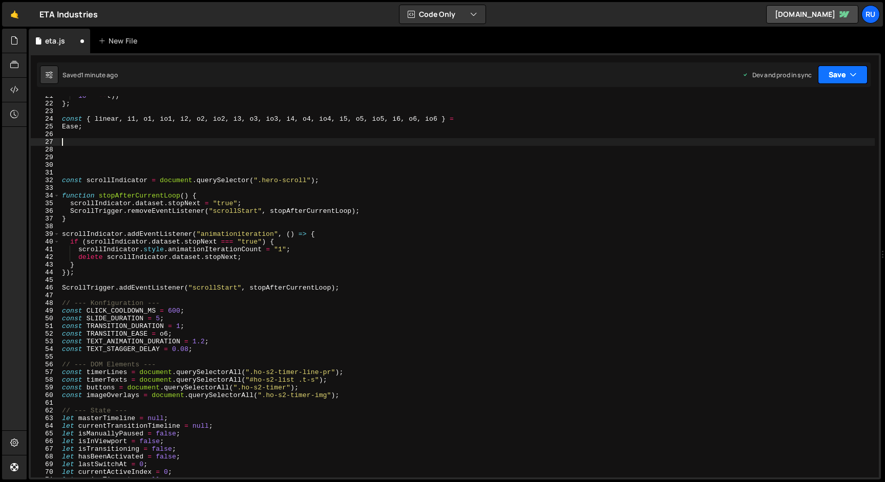
click at [848, 79] on button "Save" at bounding box center [843, 75] width 50 height 18
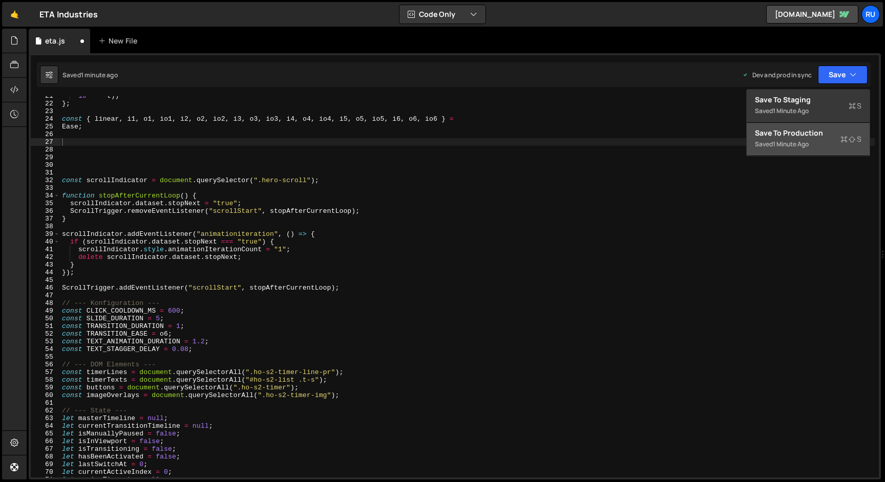
click at [843, 145] on div "Saved 1 minute ago" at bounding box center [808, 144] width 107 height 12
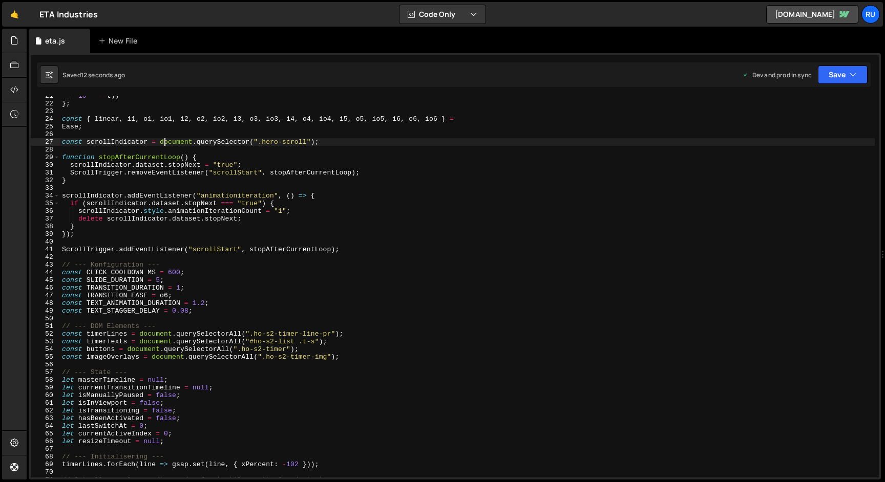
click at [165, 146] on div "10 * -- t )) } ; const { linear , i1 , o1 , io1 , i2 , o2 , io2 , i3 , o3 , io3…" at bounding box center [467, 290] width 815 height 397
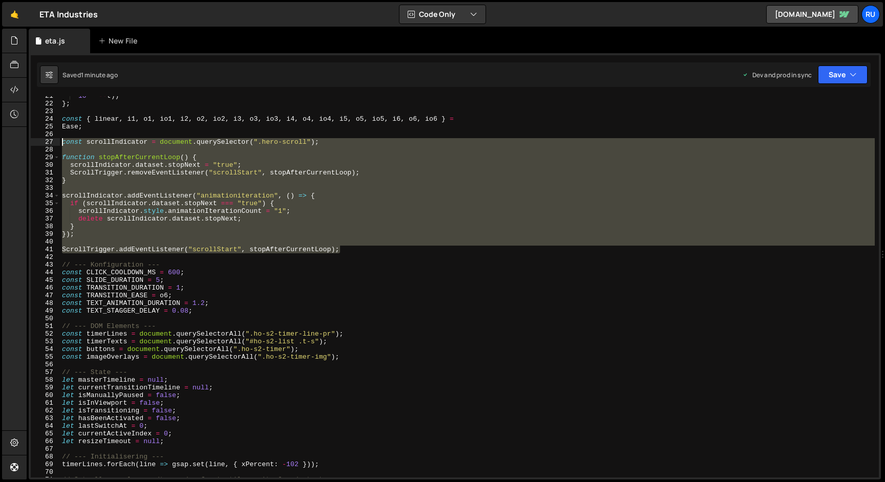
drag, startPoint x: 353, startPoint y: 249, endPoint x: 22, endPoint y: 142, distance: 348.1
click at [22, 142] on div "Hold on a sec... Are you certain you wish to leave this page? Any changes you'v…" at bounding box center [442, 241] width 885 height 482
paste textarea "}"
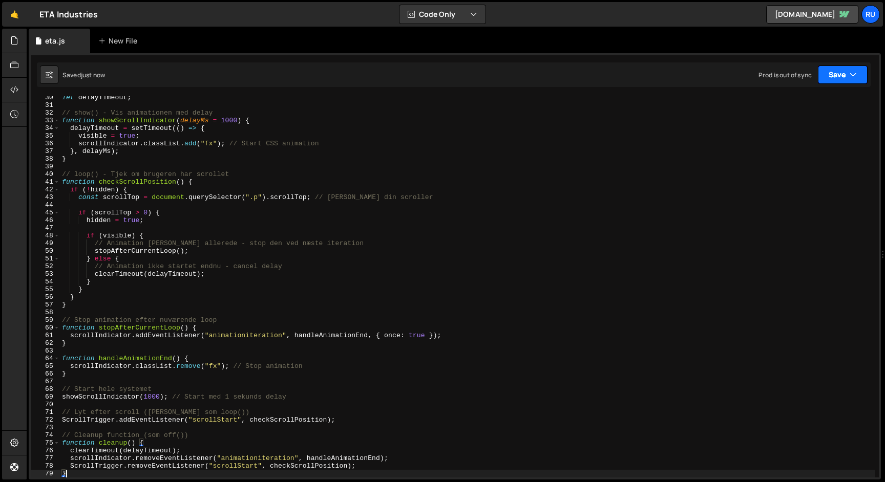
click at [834, 73] on button "Save" at bounding box center [843, 75] width 50 height 18
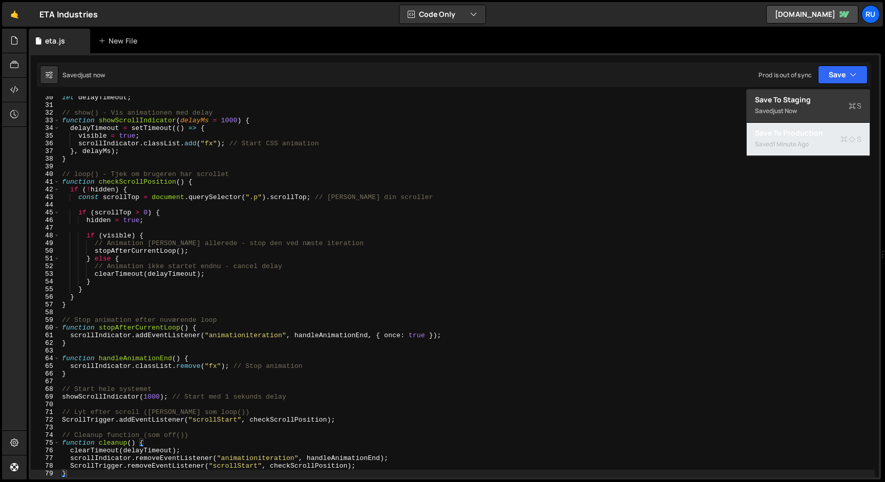
click at [827, 134] on div "Save to Production S" at bounding box center [808, 133] width 107 height 10
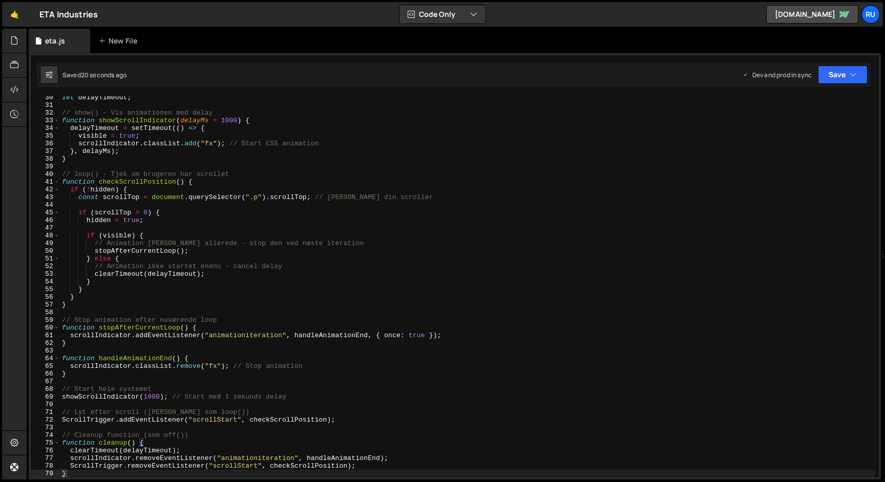
click at [204, 334] on div "let delayTimeout ; // show() - Vis animationen med delay function showScrollInd…" at bounding box center [467, 292] width 815 height 397
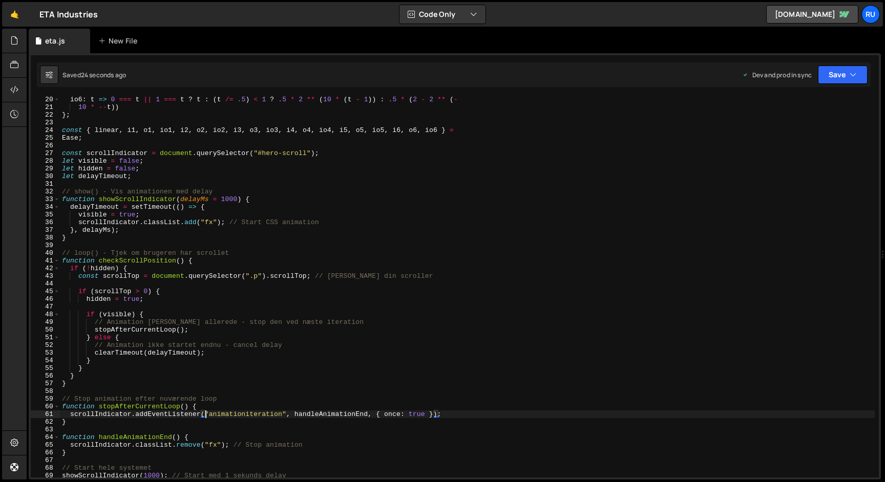
scroll to position [4514, 0]
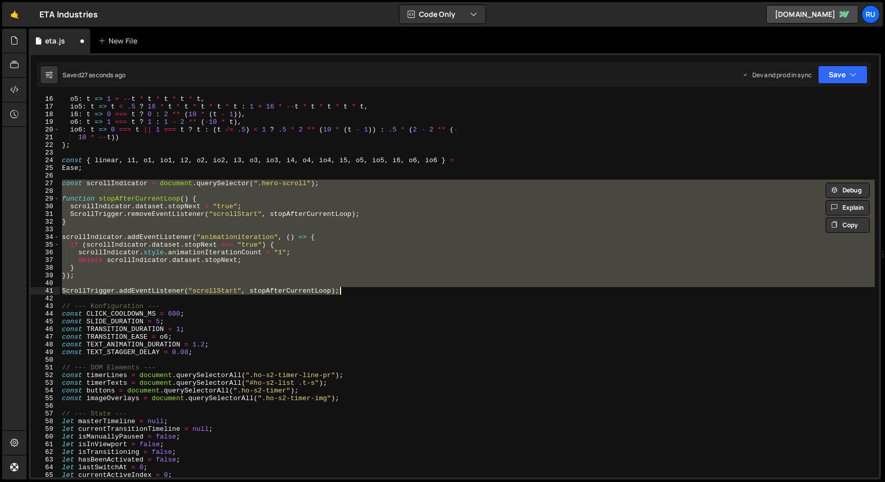
paste textarea "}"
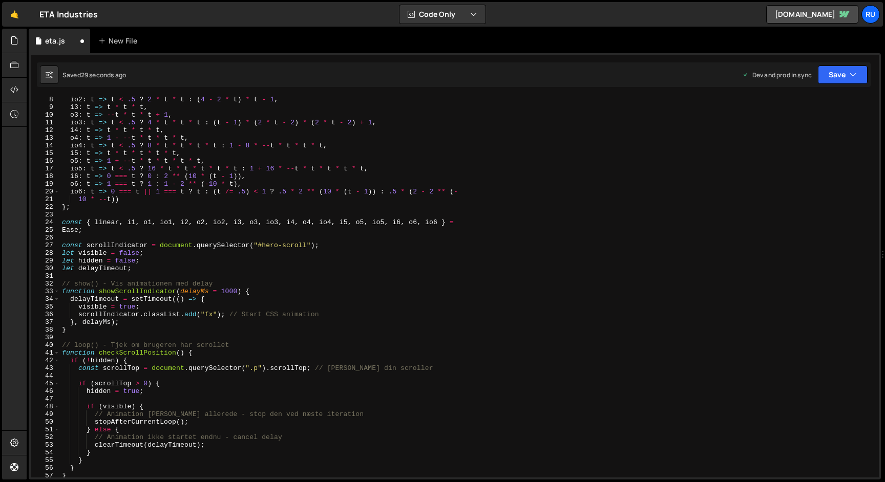
scroll to position [53, 0]
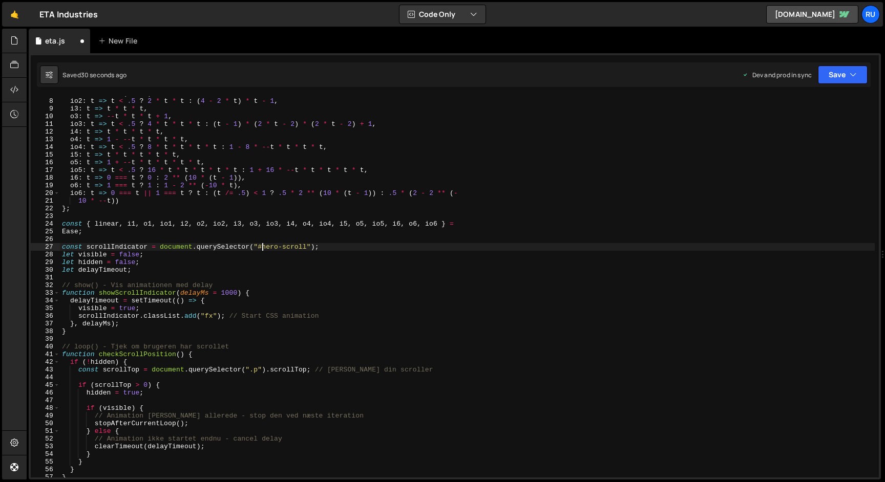
click at [262, 247] on div "o2 : t => t * ( 2 - t ) , io2 : t => t < .5 ? 2 * t * t : ( 4 - 2 * t ) * t - 1…" at bounding box center [467, 288] width 815 height 397
click at [351, 282] on div "o2 : t => t * ( 2 - t ) , io2 : t => t < .5 ? 2 * t * t : ( 4 - 2 * t ) * t - 1…" at bounding box center [467, 288] width 815 height 397
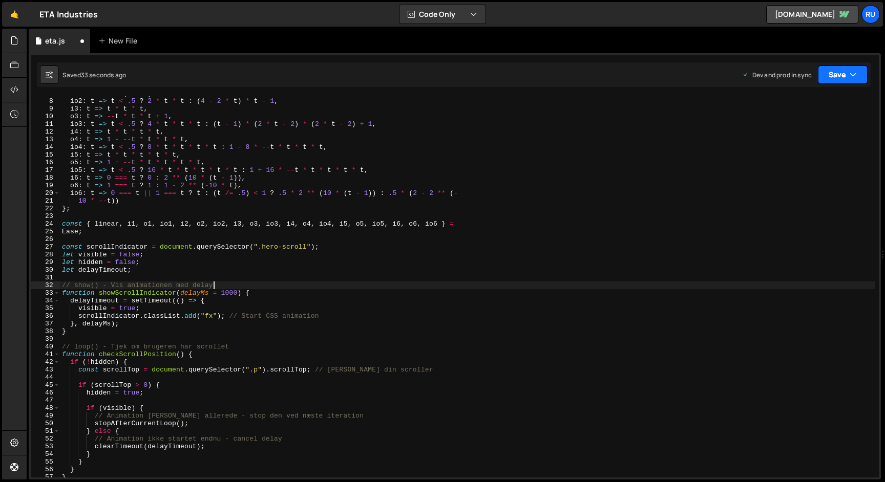
click at [856, 79] on icon "button" at bounding box center [852, 75] width 7 height 10
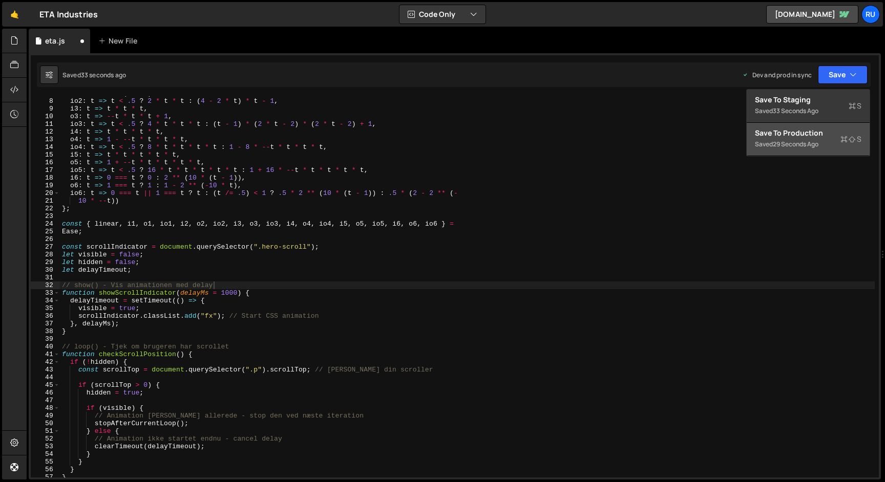
click at [837, 143] on div "Saved 29 seconds ago" at bounding box center [808, 144] width 107 height 12
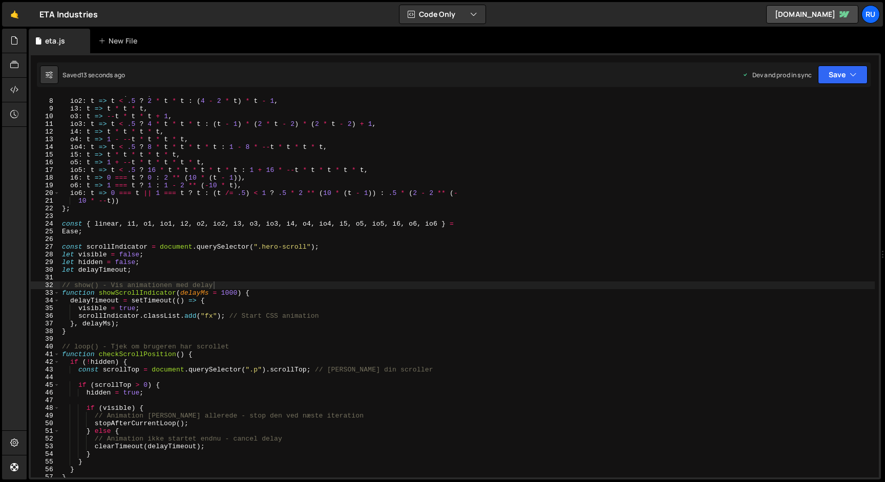
click at [221, 304] on div "o2 : t => t * ( 2 - t ) , io2 : t => t < .5 ? 2 * t * t : ( 4 - 2 * t ) * t - 1…" at bounding box center [467, 288] width 815 height 397
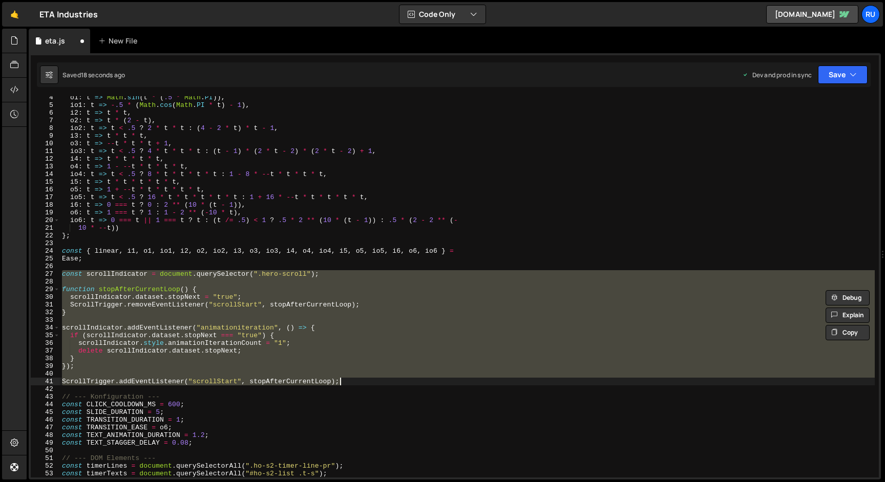
scroll to position [60, 0]
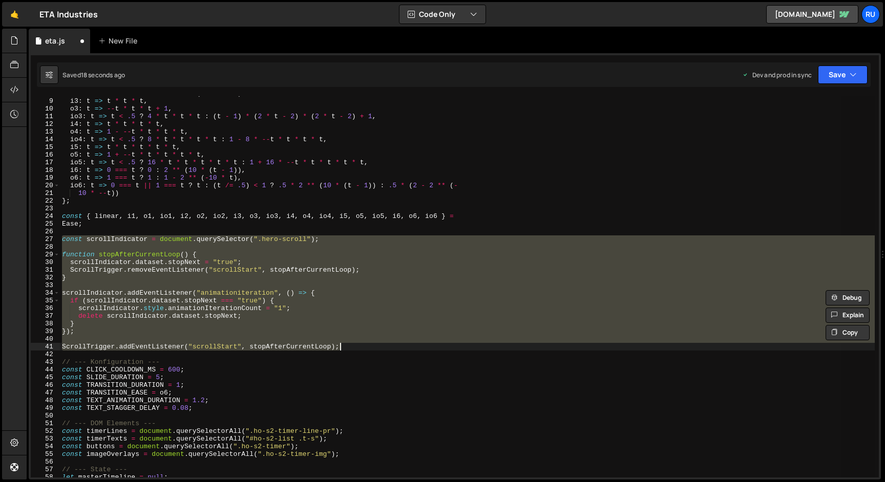
click at [221, 304] on div "io2 : t => t < .5 ? 2 * t * t : ( 4 - 2 * t ) * t - 1 , i3 : t => t * t * t , o…" at bounding box center [467, 286] width 815 height 381
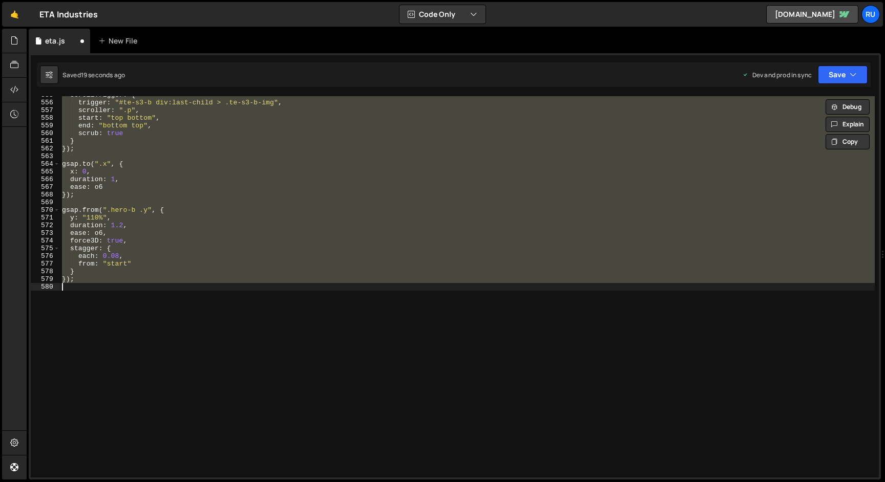
type textarea "}); ScrollTrigger.addEventListener("scrollStart", stopAfterCurrentLoop);"
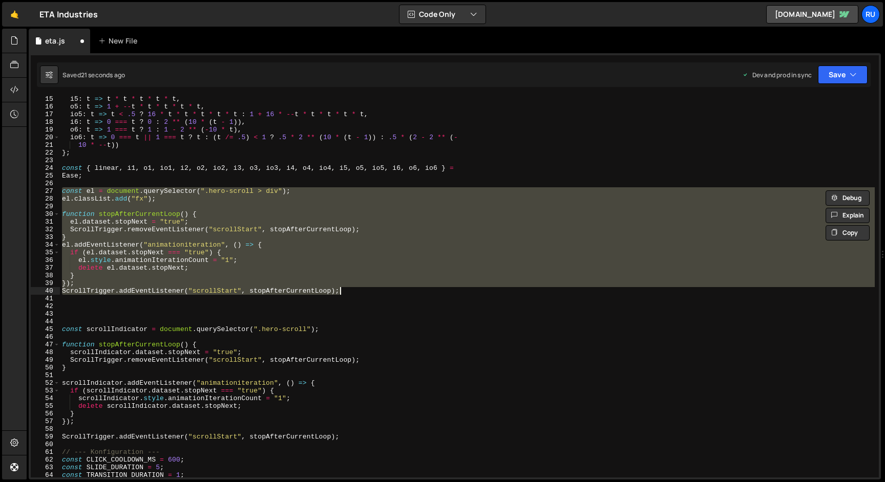
click at [221, 304] on div "i5 : t => t * t * t * t * t , o5 : t => 1 + -- t * t * t * t * t , io5 : t => t…" at bounding box center [467, 293] width 815 height 397
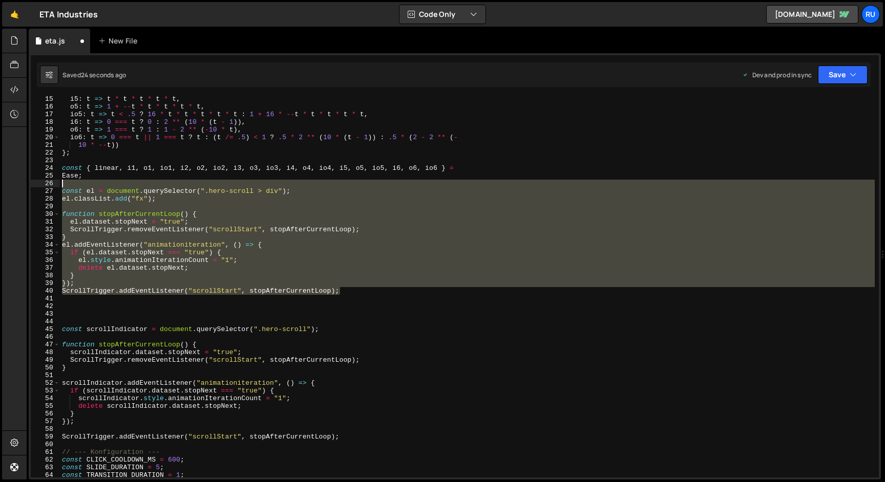
drag, startPoint x: 355, startPoint y: 293, endPoint x: 1, endPoint y: 186, distance: 370.5
click at [1, 186] on div "Hold on a sec... Are you certain you wish to leave this page? Any changes you'v…" at bounding box center [442, 241] width 885 height 482
click at [161, 210] on div "i5 : t => t * t * t * t * t , o5 : t => 1 + -- t * t * t * t * t , io5 : t => t…" at bounding box center [467, 286] width 815 height 381
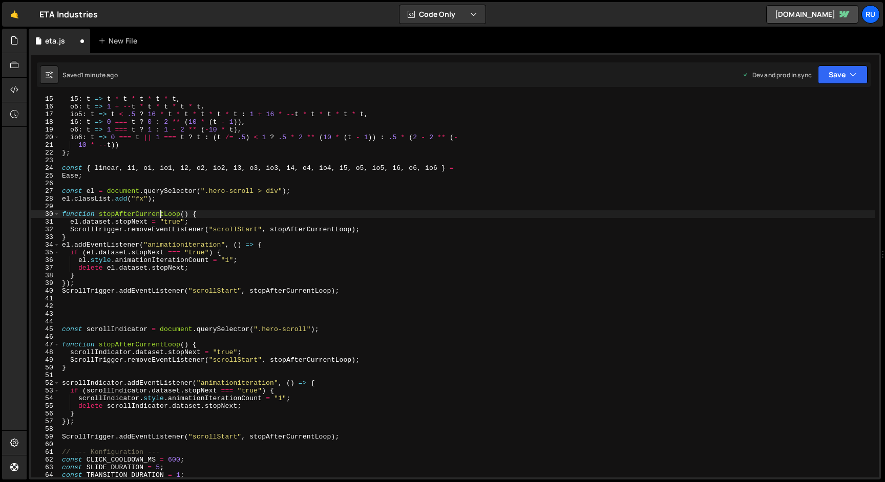
click at [278, 190] on div "i5 : t => t * t * t * t * t , o5 : t => 1 + -- t * t * t * t * t , io5 : t => t…" at bounding box center [467, 293] width 815 height 397
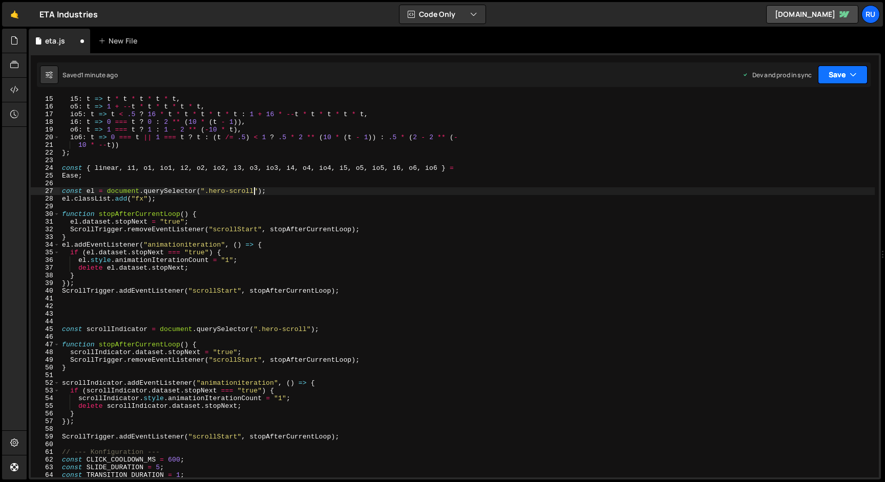
click at [832, 74] on button "Save" at bounding box center [843, 75] width 50 height 18
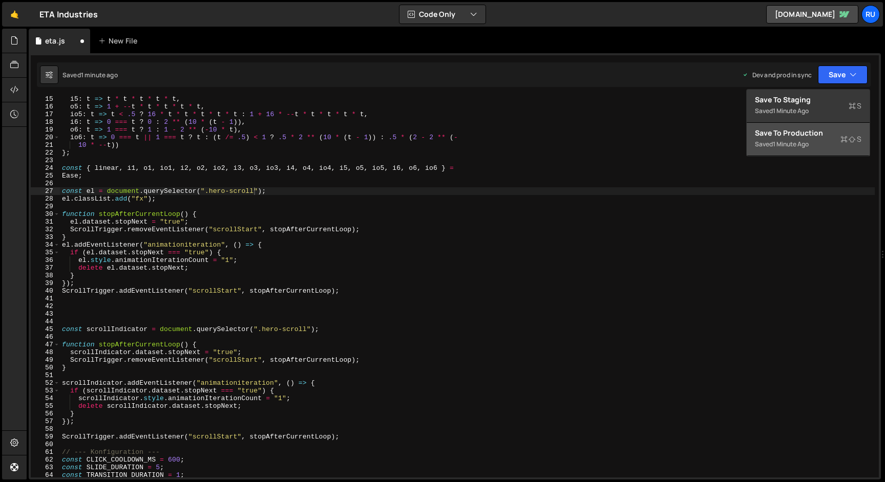
click at [815, 132] on div "Save to Production S" at bounding box center [808, 133] width 107 height 10
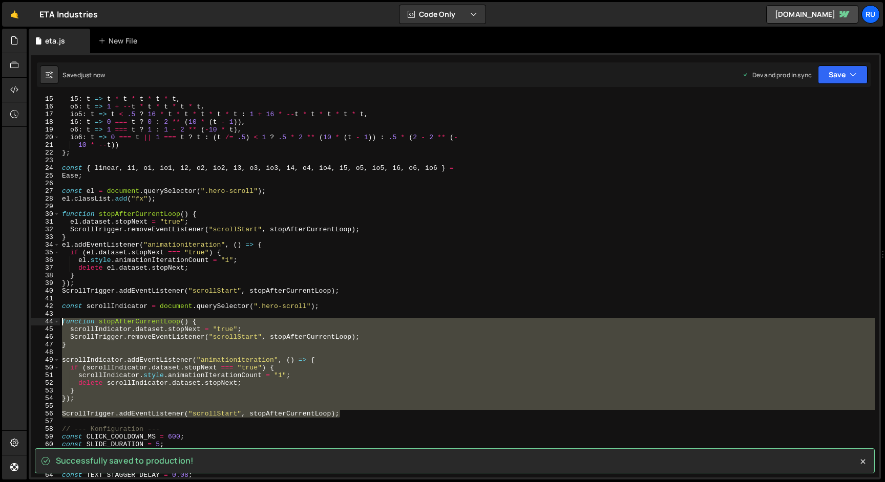
drag, startPoint x: 353, startPoint y: 413, endPoint x: 12, endPoint y: 321, distance: 353.9
click at [12, 321] on div "Hold on a sec... Are you certain you wish to leave this page? Any changes you'v…" at bounding box center [442, 241] width 885 height 482
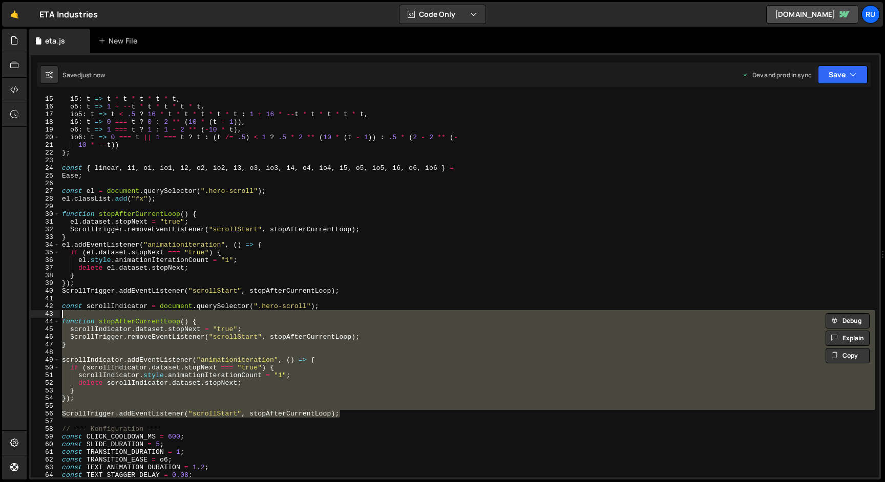
type textarea "const scrollIndicator = document.querySelector(".hero-scroll");"
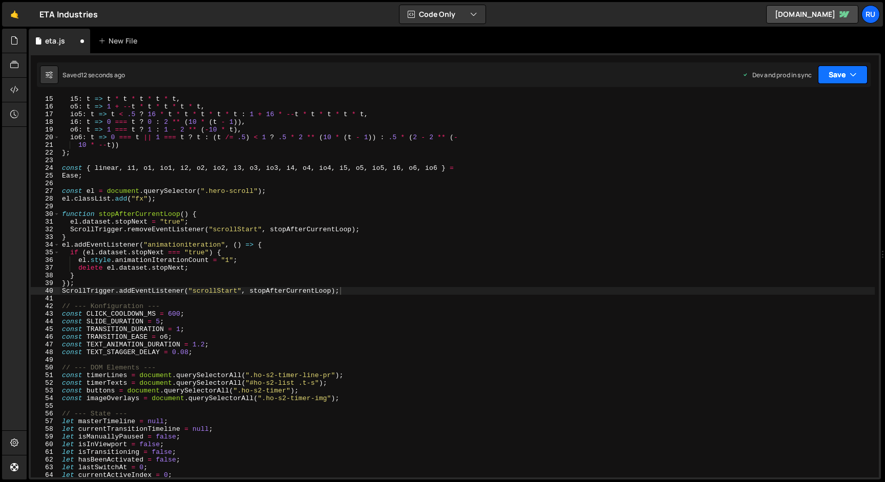
click at [841, 68] on button "Save" at bounding box center [843, 75] width 50 height 18
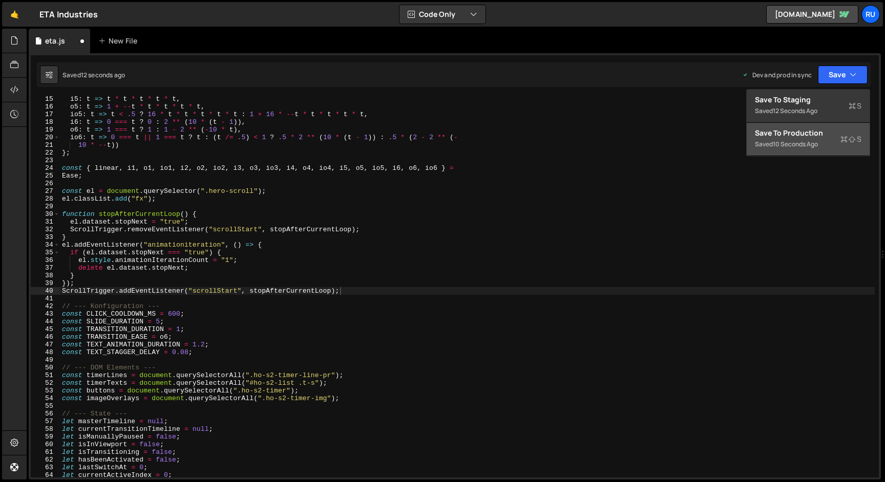
click at [815, 143] on div "10 seconds ago" at bounding box center [795, 144] width 45 height 9
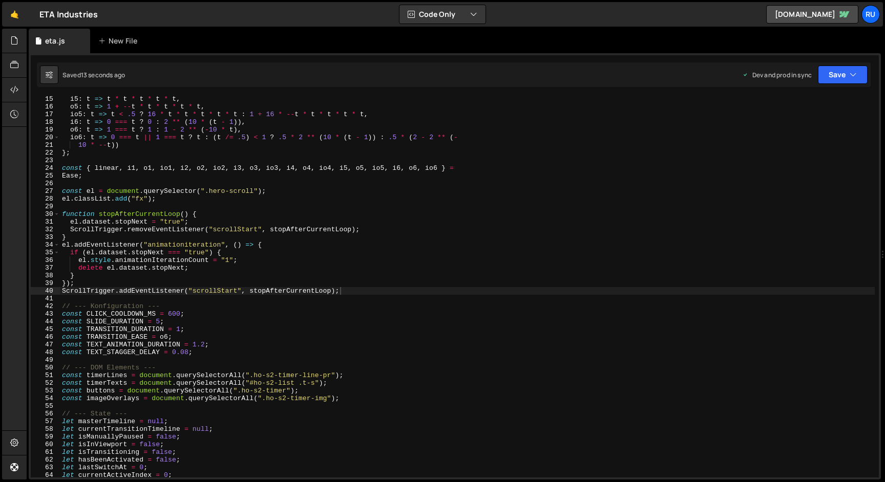
click at [206, 233] on div "i5 : t => t * t * t * t * t , o5 : t => 1 + -- t * t * t * t * t , io5 : t => t…" at bounding box center [467, 293] width 815 height 397
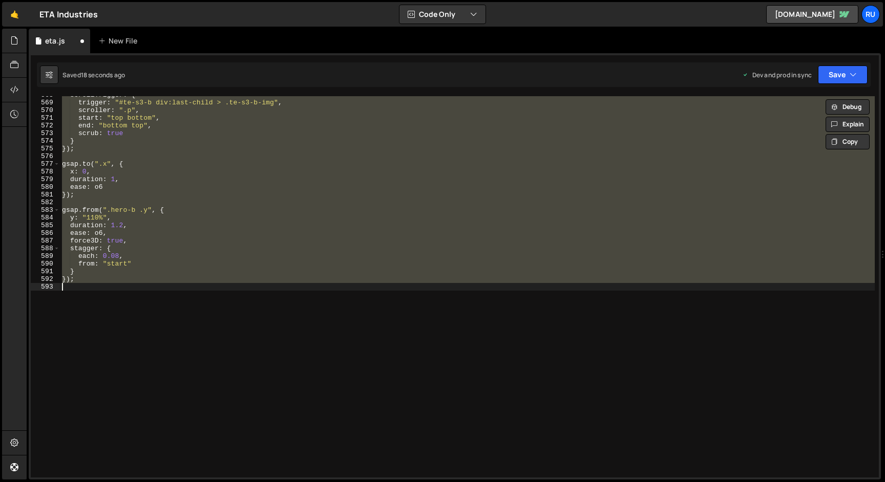
type textarea "const el = document.querySelector(".hero-scroll > div");"
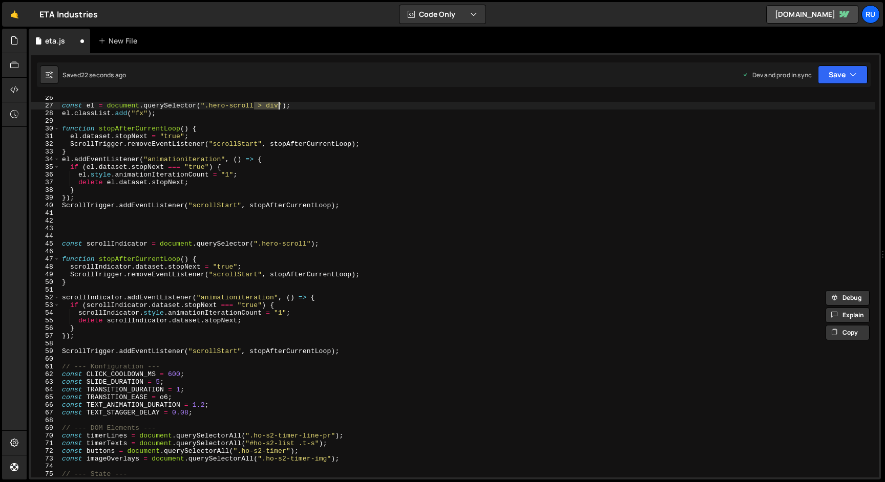
scroll to position [194, 0]
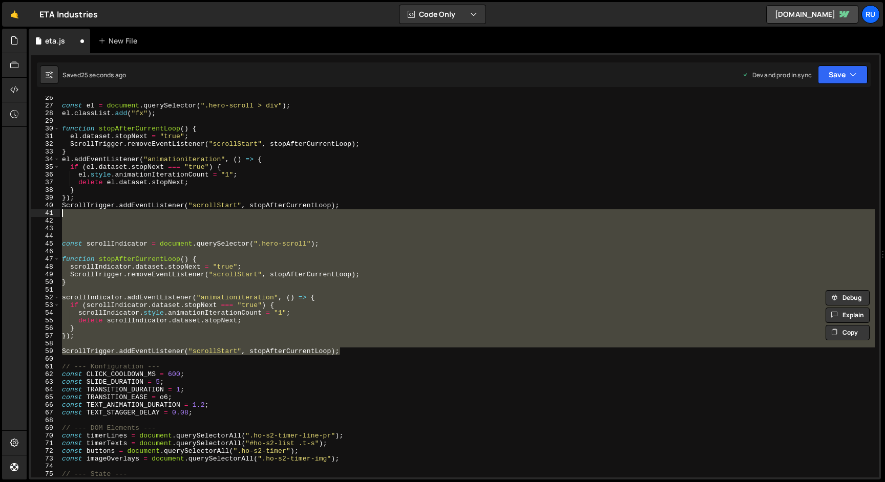
drag, startPoint x: 356, startPoint y: 355, endPoint x: 7, endPoint y: 210, distance: 378.1
click at [7, 210] on div "Hold on a sec... Are you certain you wish to leave this page? Any changes you'v…" at bounding box center [442, 241] width 885 height 482
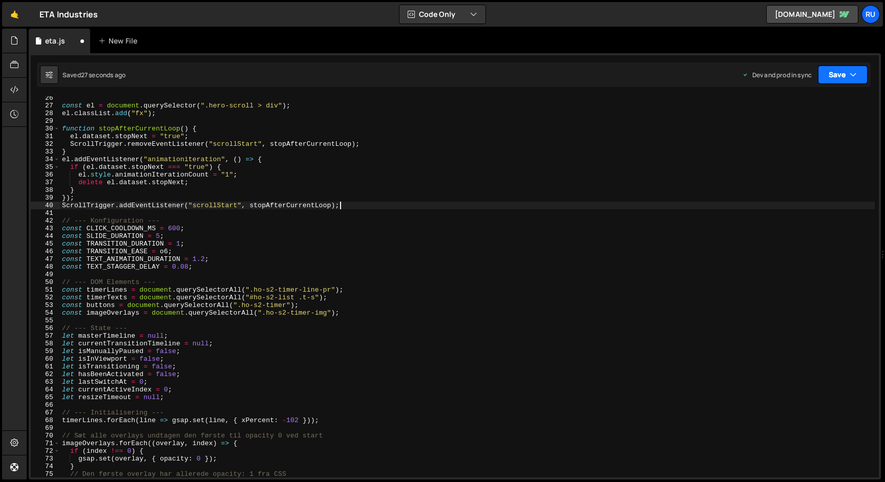
click at [837, 73] on button "Save" at bounding box center [843, 75] width 50 height 18
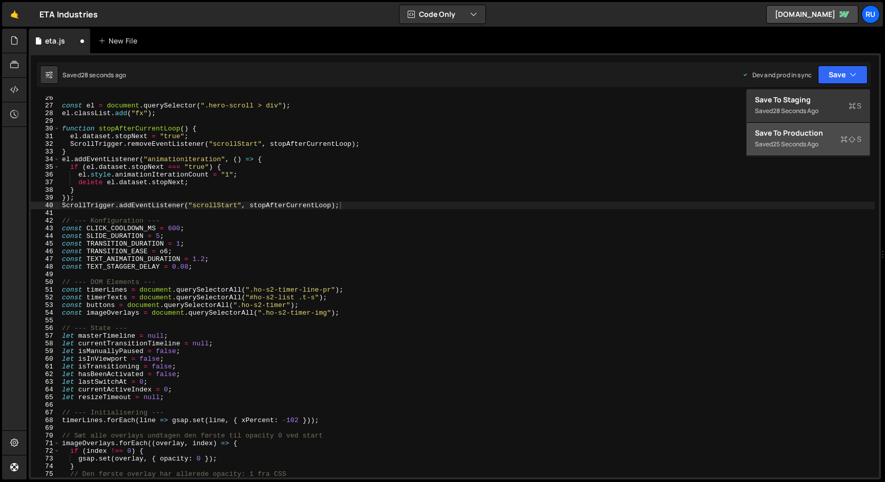
click at [779, 129] on div "Save to Production S" at bounding box center [808, 133] width 107 height 10
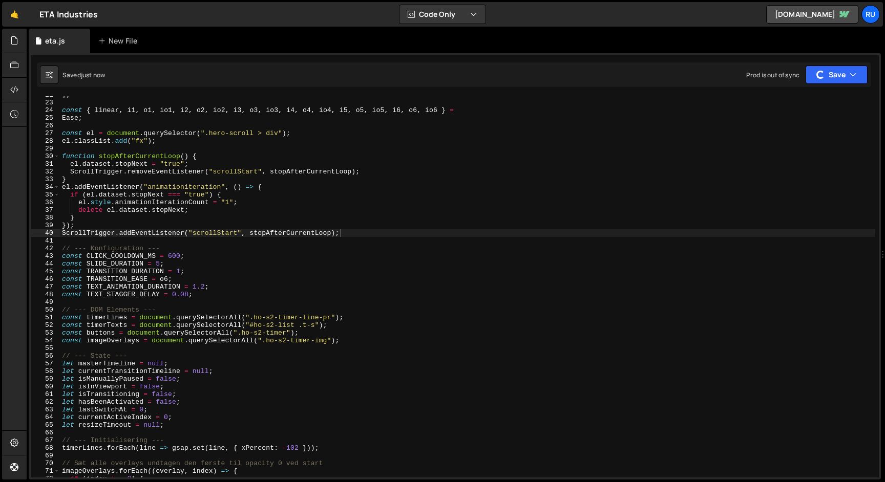
scroll to position [166, 0]
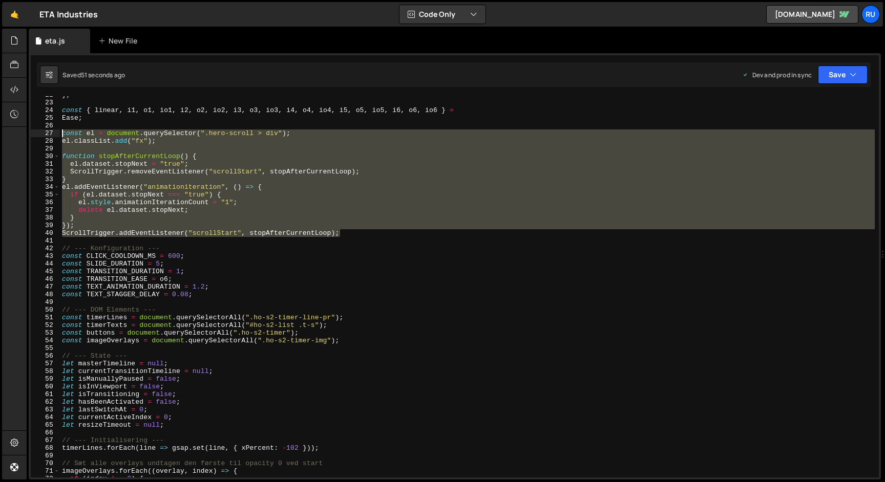
drag, startPoint x: 370, startPoint y: 231, endPoint x: 36, endPoint y: 136, distance: 346.8
click at [36, 136] on div "ScrollTrigger.addEventListener("scrollStart", stopAfterCurrentLoop); 22 23 24 2…" at bounding box center [455, 286] width 848 height 381
paste textarea "ScrollTrigger.addEventListener("scrollStart", stopAfterCurrentLoop"
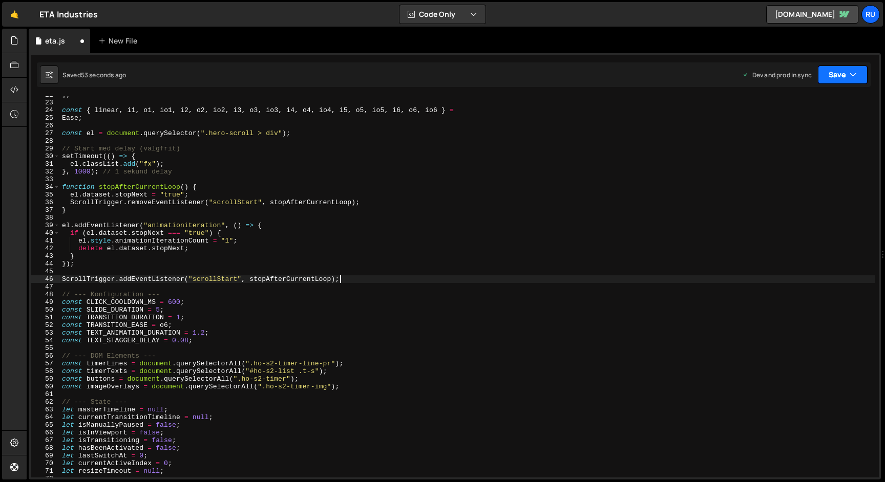
click at [840, 80] on button "Save" at bounding box center [843, 75] width 50 height 18
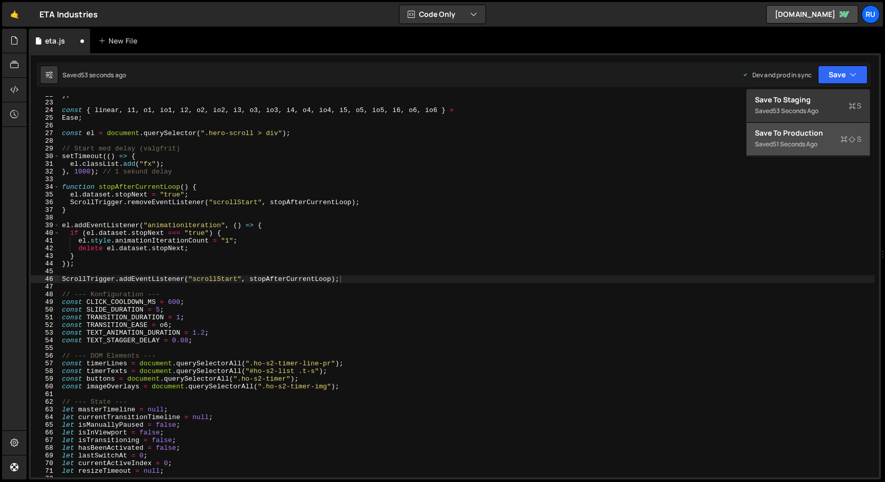
click at [821, 134] on div "Save to Production S" at bounding box center [808, 133] width 107 height 10
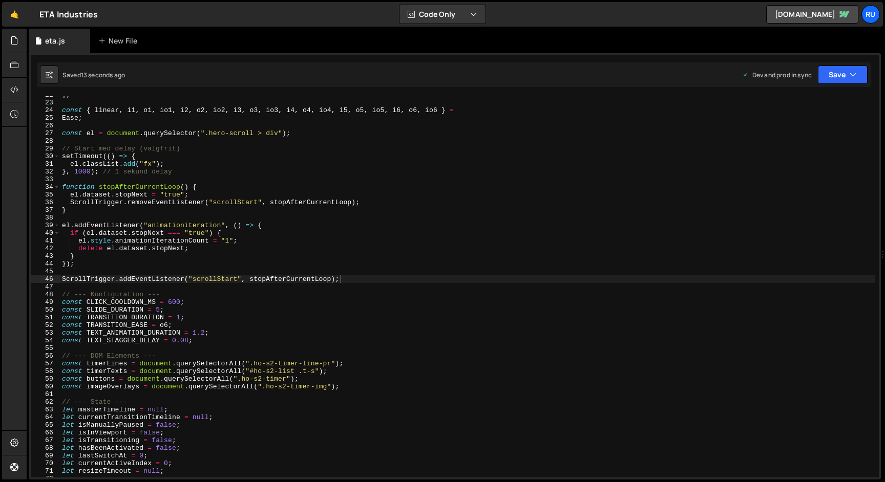
click at [155, 227] on div "} ; const { linear , i1 , o1 , io1 , i2 , o2 , io2 , i3 , o3 , io3 , i4 , o4 , …" at bounding box center [467, 289] width 815 height 397
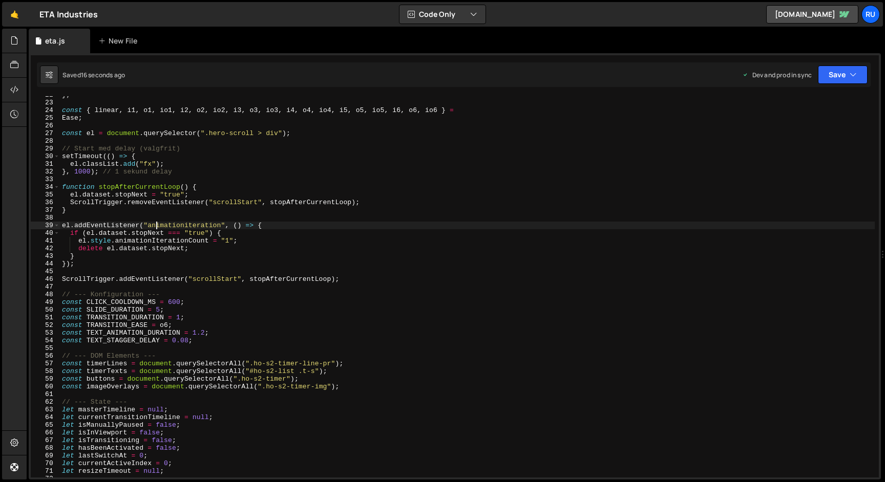
click at [77, 169] on div "} ; const { linear , i1 , o1 , io1 , i2 , o2 , io2 , i3 , o3 , io3 , i4 , o4 , …" at bounding box center [467, 289] width 815 height 397
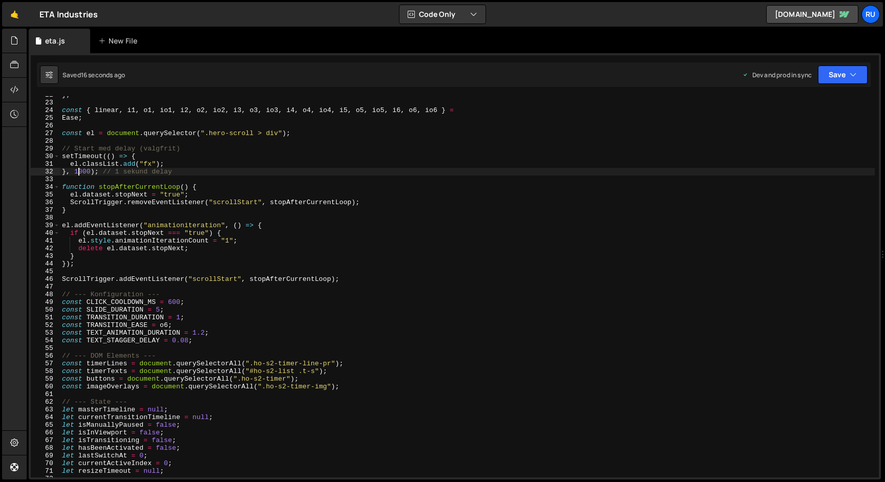
scroll to position [0, 1]
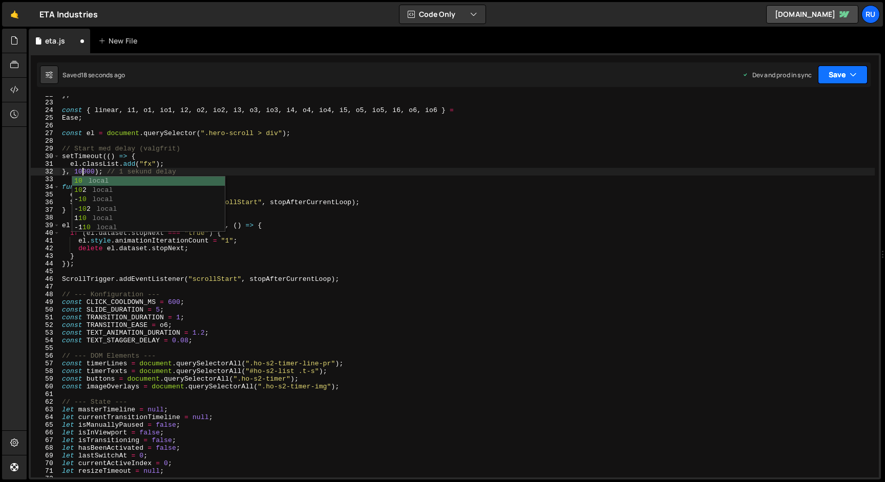
click at [837, 76] on button "Save" at bounding box center [843, 75] width 50 height 18
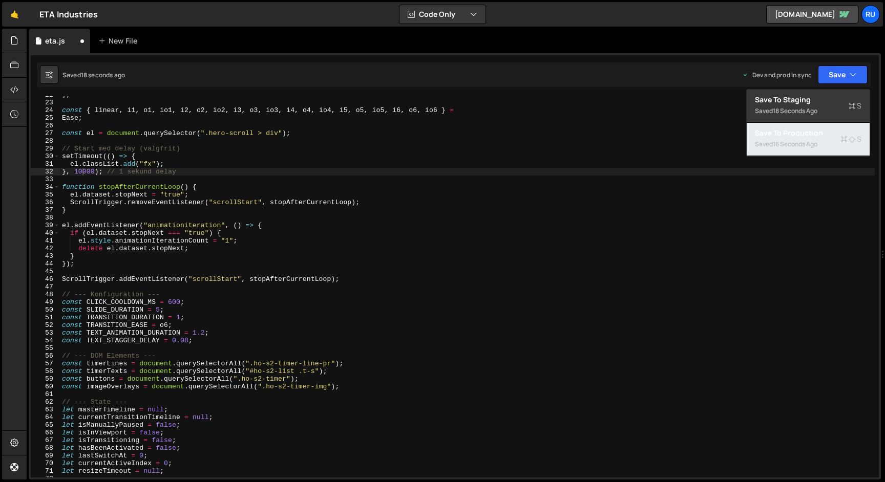
click at [829, 140] on div "Saved 16 seconds ago" at bounding box center [808, 144] width 107 height 12
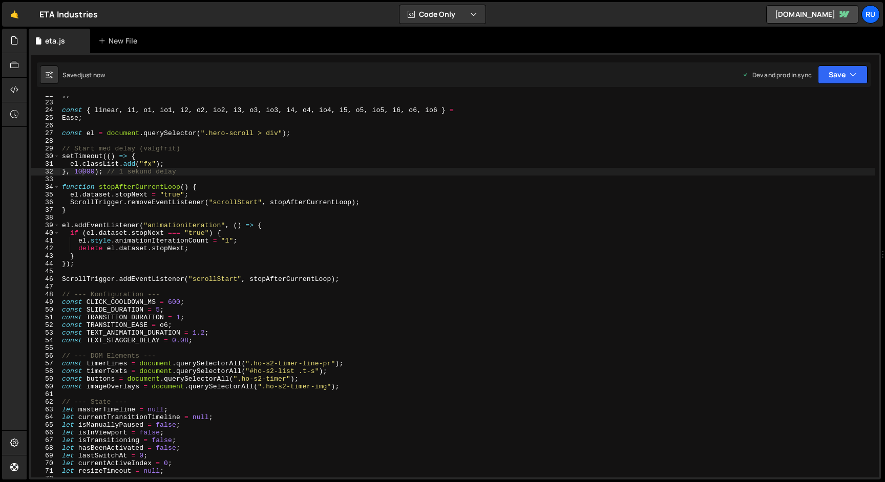
click at [258, 280] on div "} ; const { linear , i1 , o1 , io1 , i2 , o2 , io2 , i3 , o3 , io3 , i4 , o4 , …" at bounding box center [467, 289] width 815 height 397
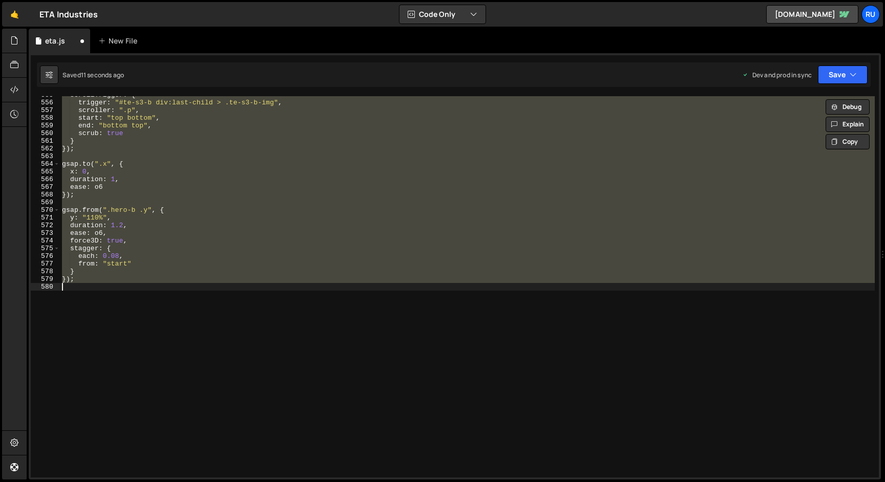
scroll to position [109, 0]
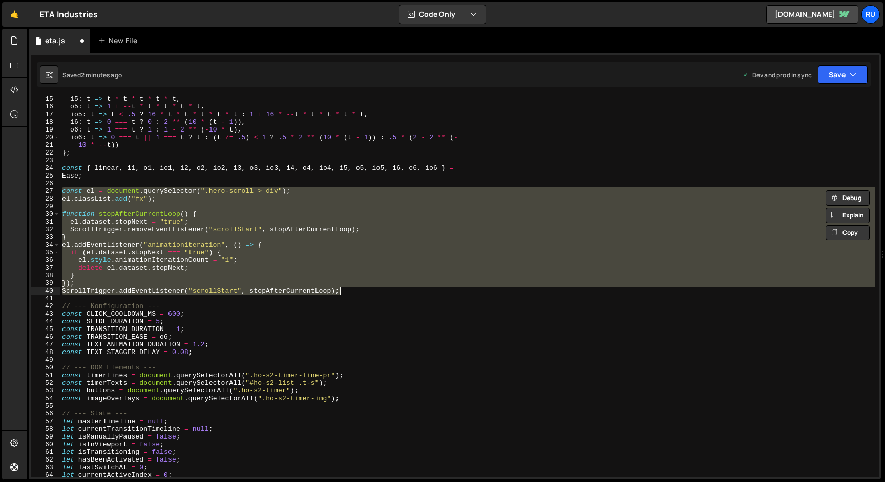
paste textarea
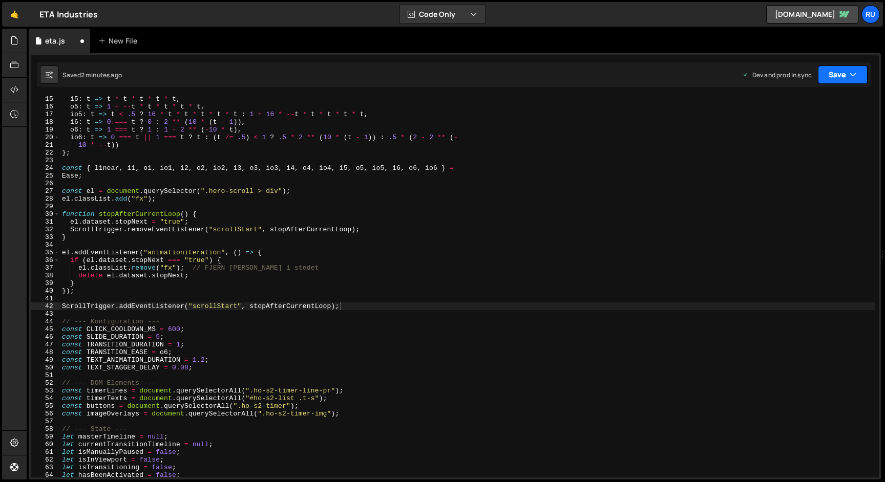
click at [841, 70] on button "Save" at bounding box center [843, 75] width 50 height 18
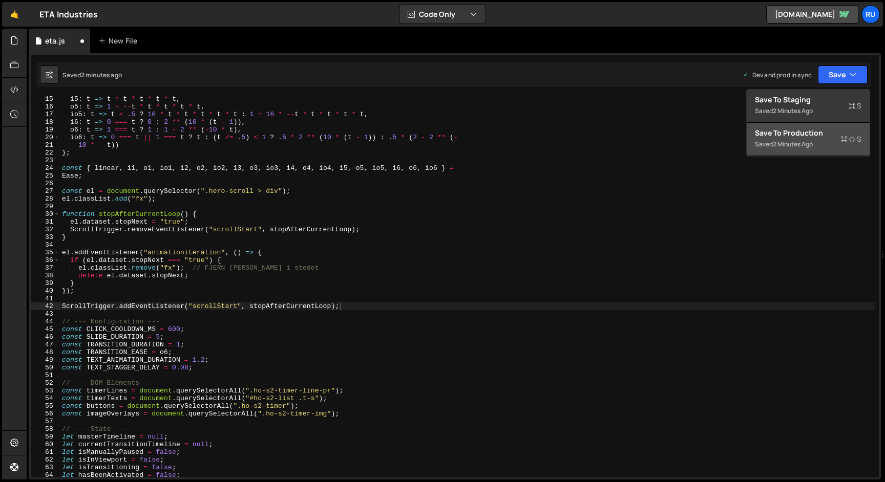
click at [825, 136] on div "Save to Production S" at bounding box center [808, 133] width 107 height 10
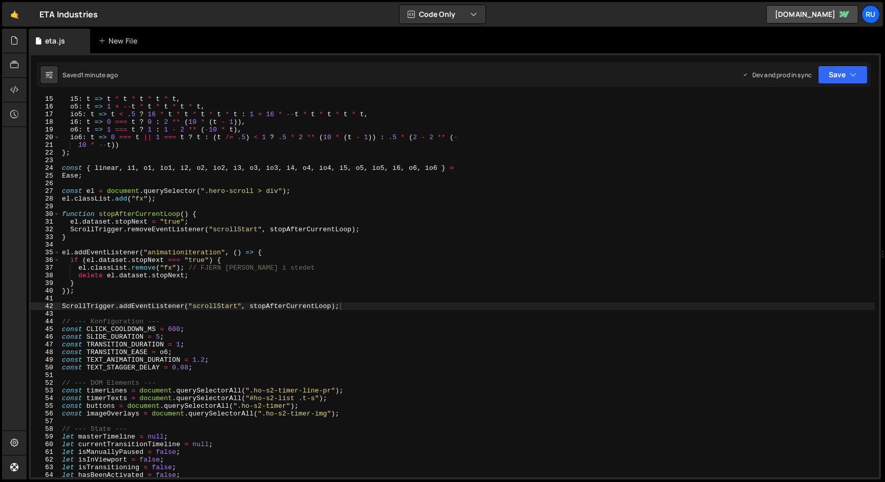
click at [202, 240] on div "i5 : t => t * t * t * t * t , o5 : t => 1 + -- t * t * t * t * t , io5 : t => t…" at bounding box center [467, 293] width 815 height 397
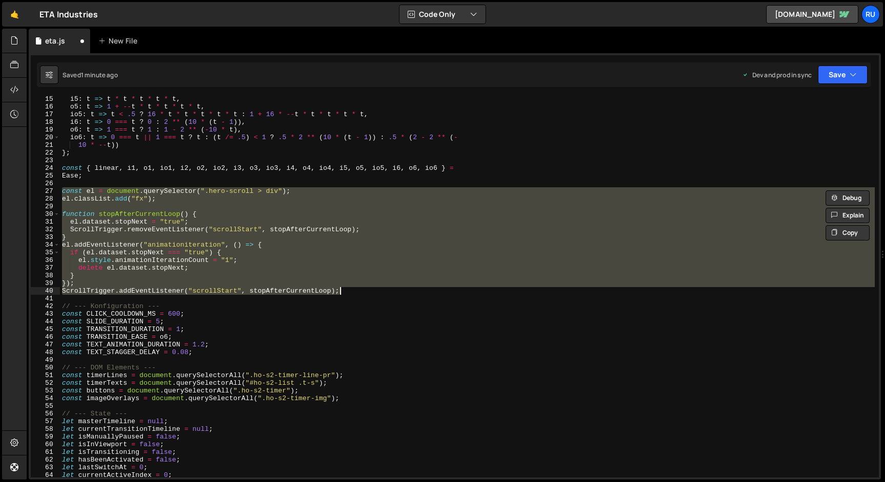
paste textarea
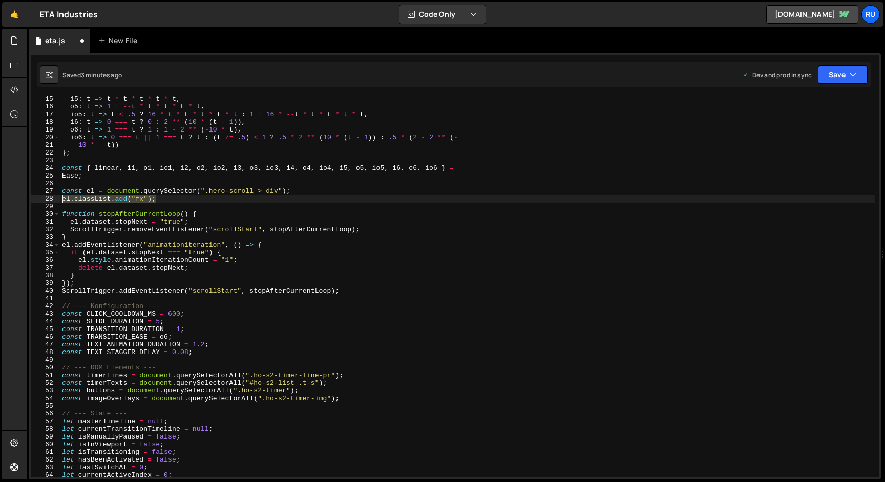
drag, startPoint x: 163, startPoint y: 199, endPoint x: 0, endPoint y: 199, distance: 162.8
click at [0, 200] on div "Hold on a sec... Are you certain you wish to leave this page? Any changes you'v…" at bounding box center [442, 241] width 885 height 482
paste textarea "}, 1000); // Delay i millisekunder"
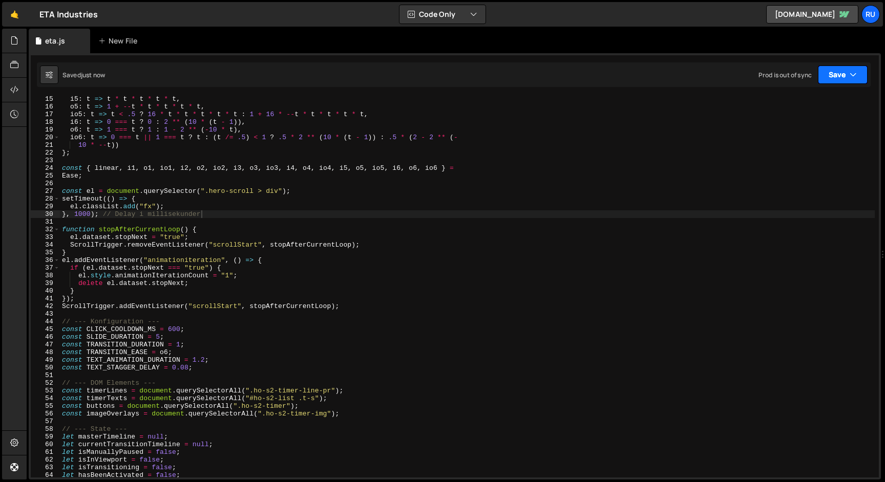
click at [834, 75] on button "Save" at bounding box center [843, 75] width 50 height 18
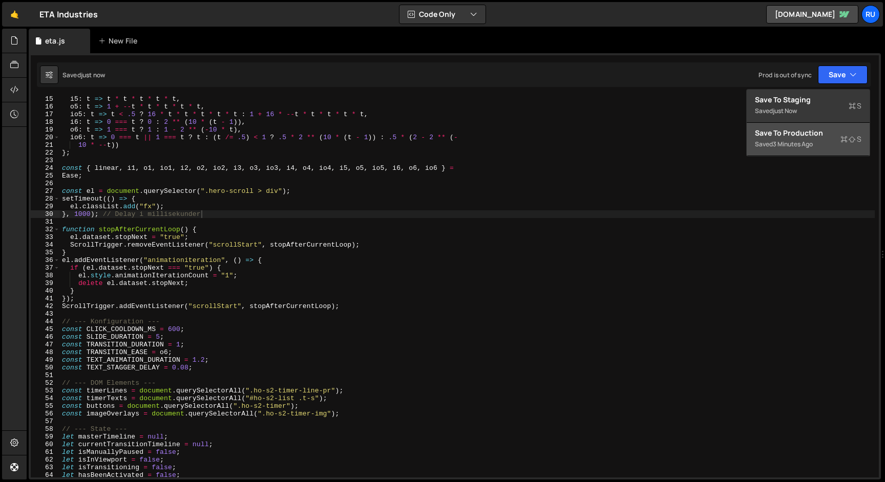
click at [824, 128] on div "Save to Production S" at bounding box center [808, 133] width 107 height 10
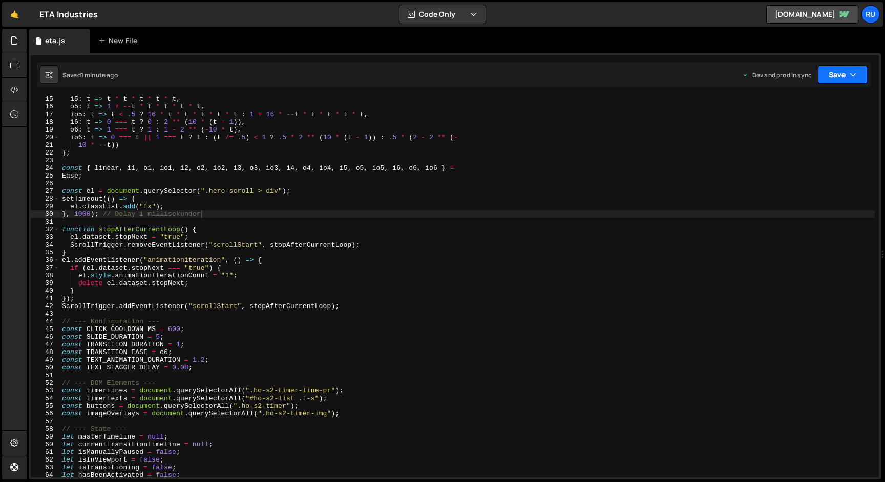
click at [836, 76] on button "Save" at bounding box center [843, 75] width 50 height 18
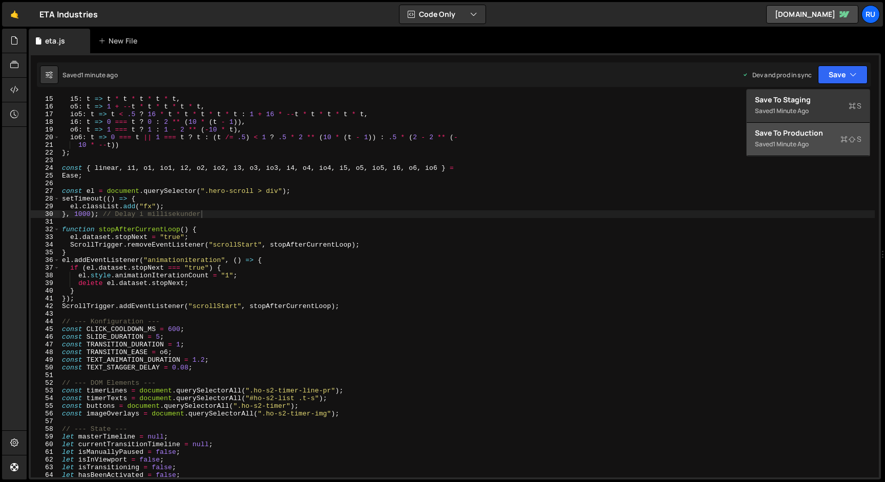
click at [804, 135] on div "Save to Production S" at bounding box center [808, 133] width 107 height 10
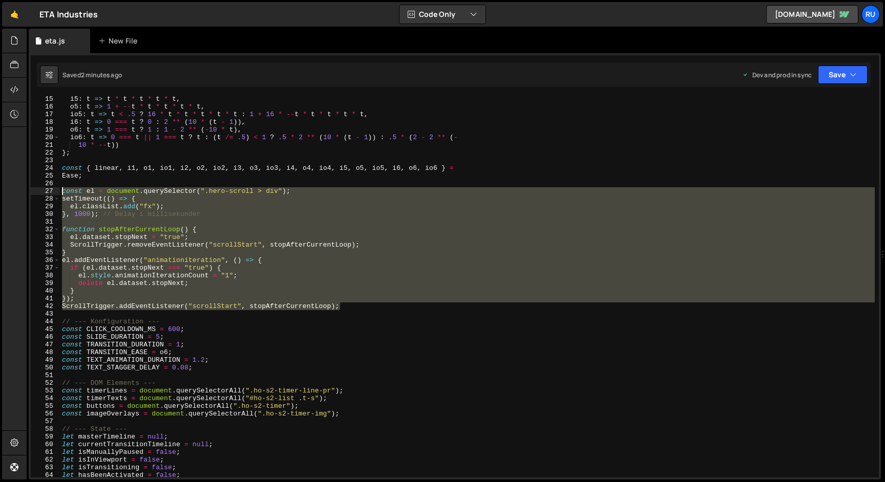
drag, startPoint x: 354, startPoint y: 307, endPoint x: 1, endPoint y: 188, distance: 372.9
click at [1, 188] on div "Hold on a sec... Are you certain you wish to leave this page? Any changes you'v…" at bounding box center [442, 241] width 885 height 482
paste textarea "ScrollTrigger.addEventListener("scrollStart", stopAfterCurrentLoop);"
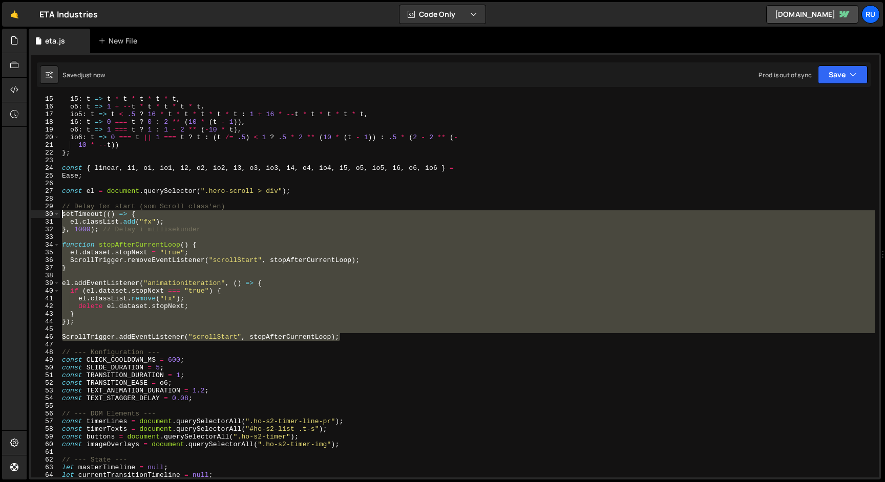
drag, startPoint x: 353, startPoint y: 338, endPoint x: 14, endPoint y: 214, distance: 360.6
click at [15, 214] on div "Hold on a sec... Are you certain you wish to leave this page? Any changes you'v…" at bounding box center [442, 241] width 885 height 482
paste textarea "ScrollTrigger.addEventListener("scrollStart", stopAfterCurrentLoop"
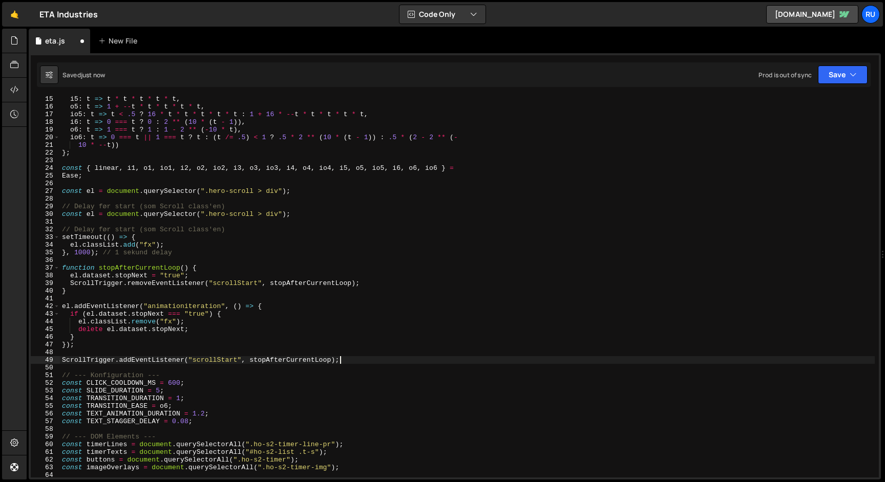
type textarea "ScrollTrigger.addEventListener("scrollStart", stopAfterCurrentLoop);"
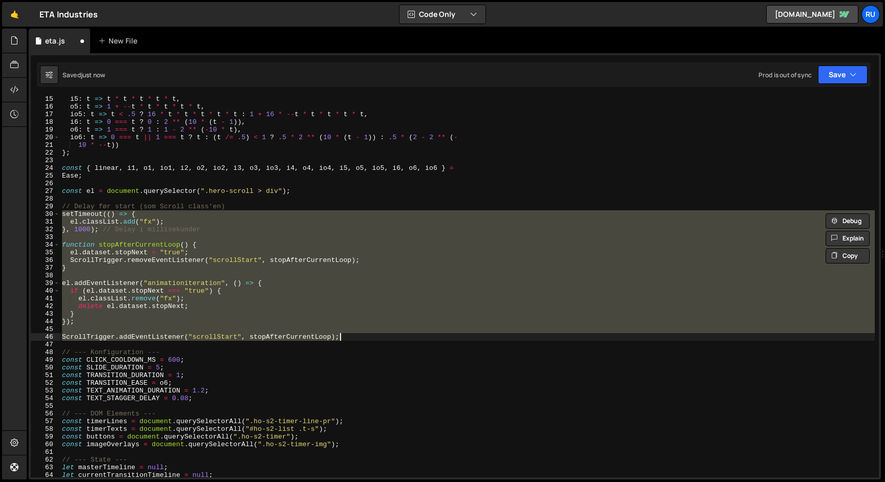
click at [376, 331] on div "i5 : t => t * t * t * t * t , o5 : t => 1 + -- t * t * t * t * t , io5 : t => t…" at bounding box center [467, 293] width 815 height 397
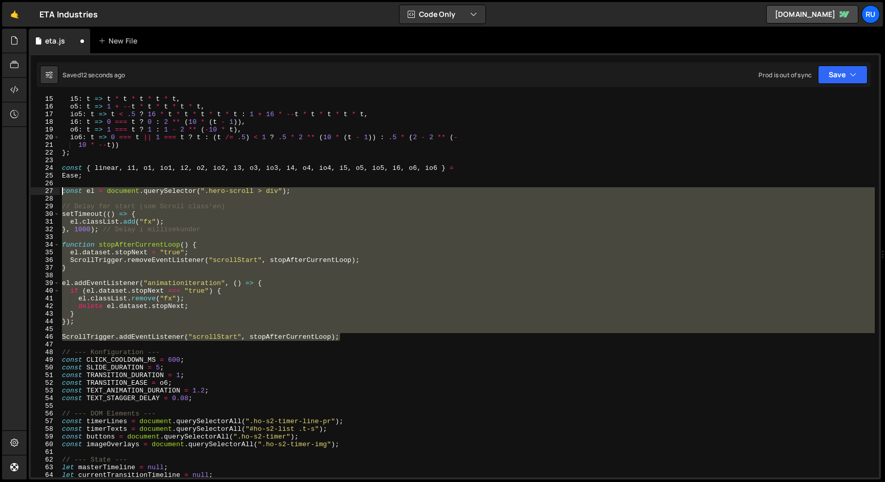
drag, startPoint x: 371, startPoint y: 339, endPoint x: 18, endPoint y: 190, distance: 383.0
click at [18, 190] on div "Hold on a sec... Are you certain you wish to leave this page? Any changes you'v…" at bounding box center [442, 241] width 885 height 482
paste textarea "ScrollTrigger.addEventListener("scrollStart", stopAfterCurrentLoop);"
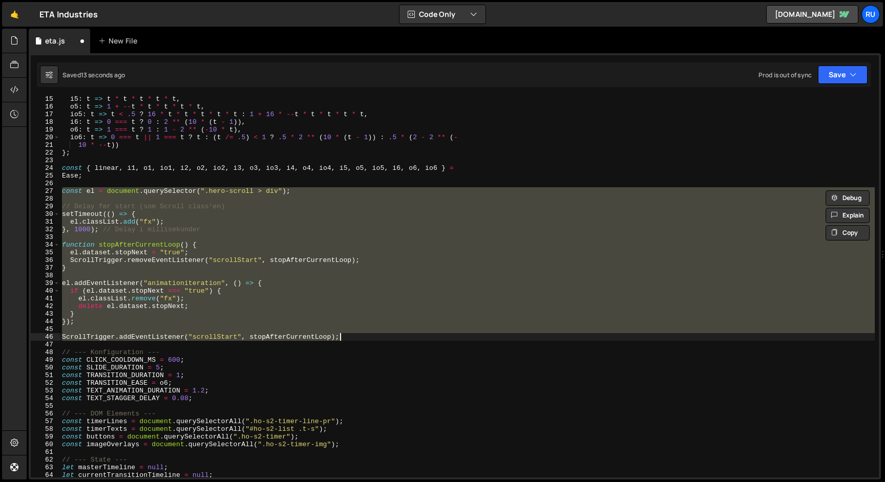
paste textarea
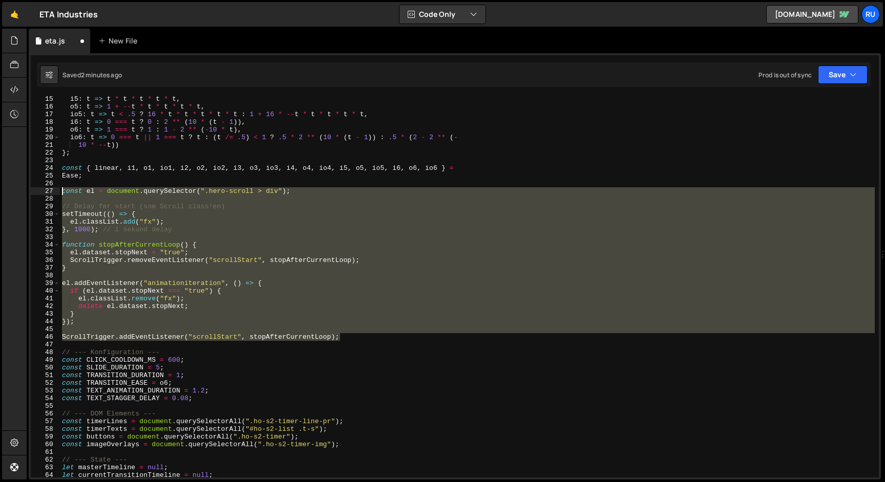
drag, startPoint x: 344, startPoint y: 338, endPoint x: 47, endPoint y: 193, distance: 330.4
click at [47, 193] on div "ScrollTrigger.addEventListener("scrollStart", stopAfterCurrentLoop); 15 16 17 1…" at bounding box center [455, 286] width 848 height 381
paste textarea "ScrollTrigger.addEventListener("scrollStart", stopAfterCurrentLoop);"
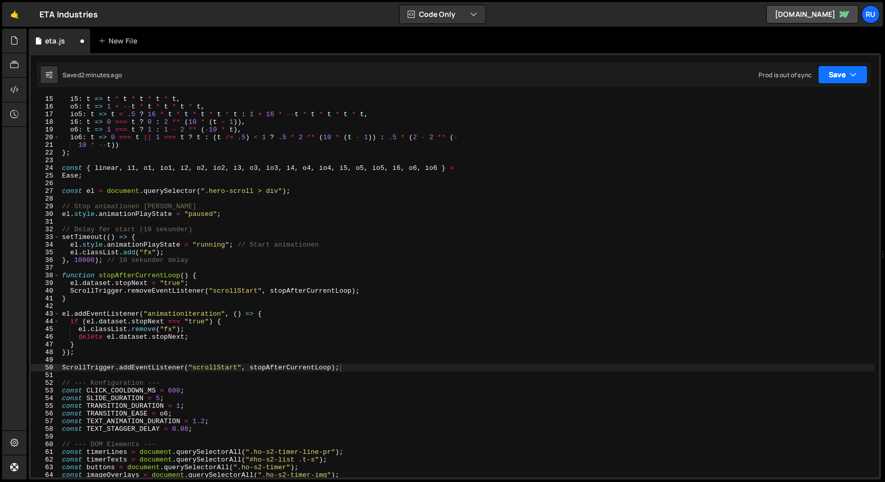
click at [837, 75] on button "Save" at bounding box center [843, 75] width 50 height 18
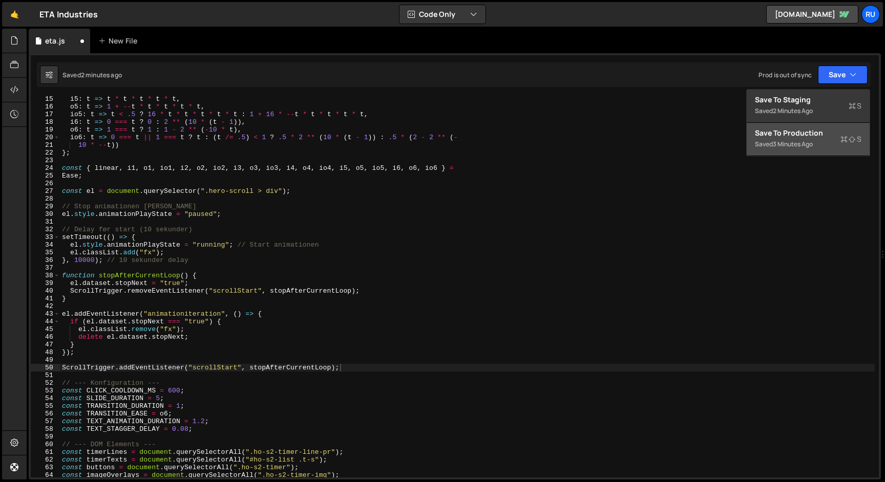
click at [810, 138] on div "Save to Production S" at bounding box center [808, 133] width 107 height 10
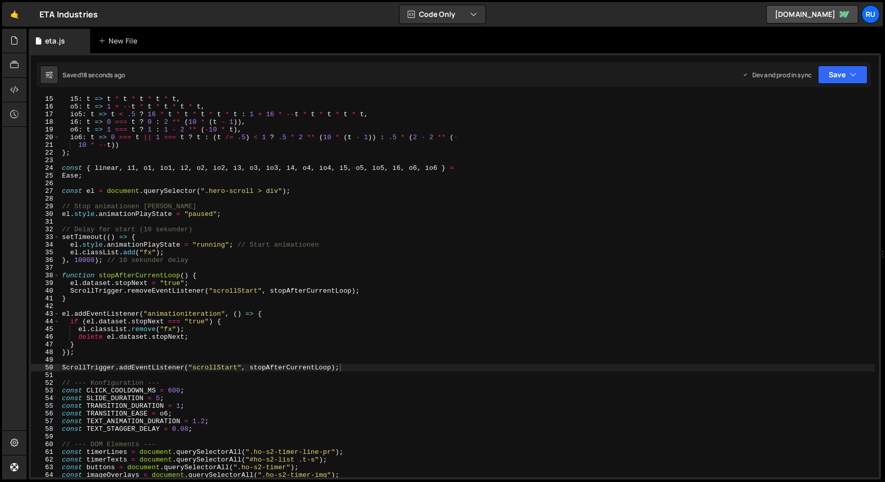
click at [94, 260] on div "i5 : t => t * t * t * t * t , o5 : t => 1 + -- t * t * t * t * t , io5 : t => t…" at bounding box center [467, 293] width 815 height 397
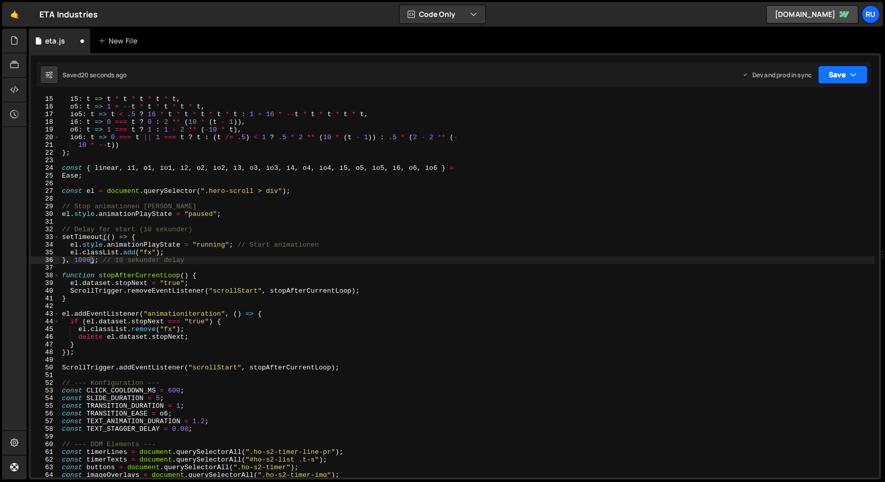
click at [834, 75] on button "Save" at bounding box center [843, 75] width 50 height 18
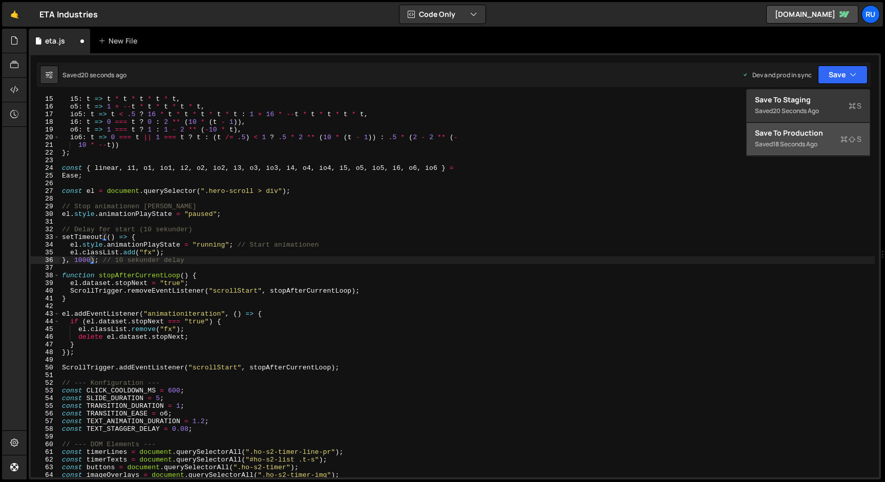
click at [815, 145] on div "18 seconds ago" at bounding box center [795, 144] width 45 height 9
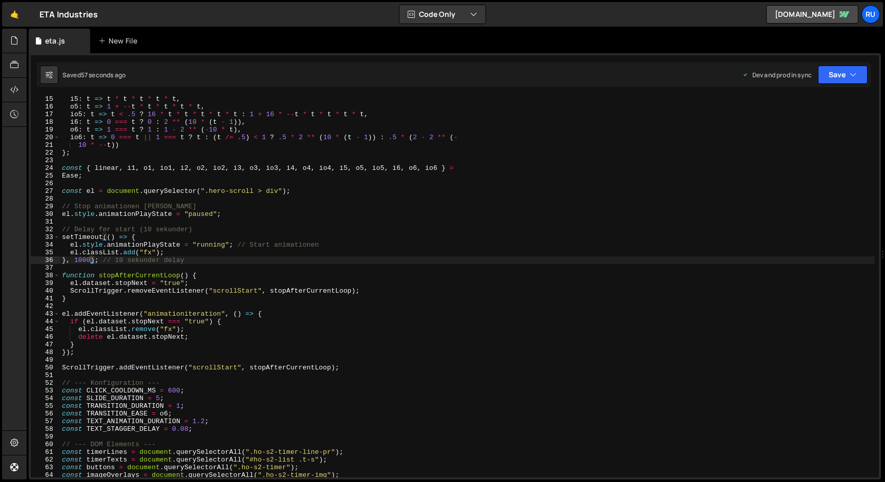
click at [183, 255] on div "i5 : t => t * t * t * t * t , o5 : t => 1 + -- t * t * t * t * t , io5 : t => t…" at bounding box center [467, 293] width 815 height 397
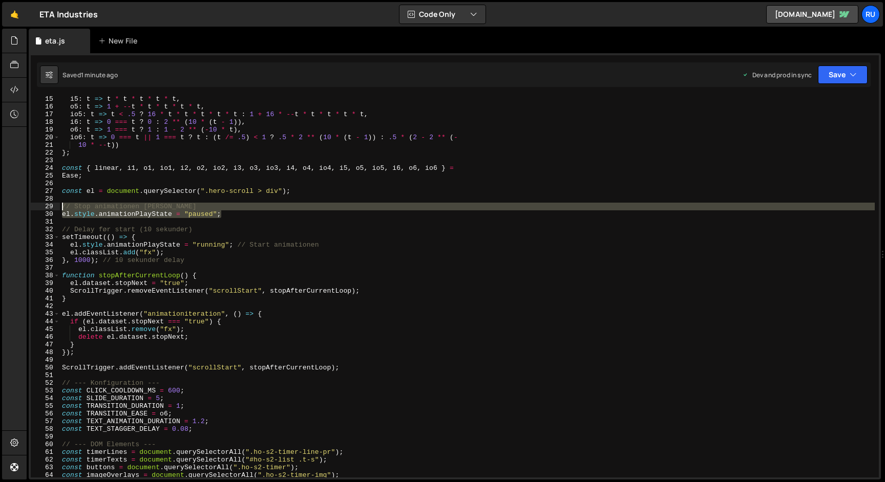
drag, startPoint x: 231, startPoint y: 215, endPoint x: 39, endPoint y: 207, distance: 192.7
click at [39, 207] on div "el.classList.add("fx"); 15 16 17 18 19 20 21 22 23 24 25 26 27 28 29 30 31 32 3…" at bounding box center [455, 286] width 848 height 381
type textarea "// Stop animationen først el.style.animationPlayState = "paused";"
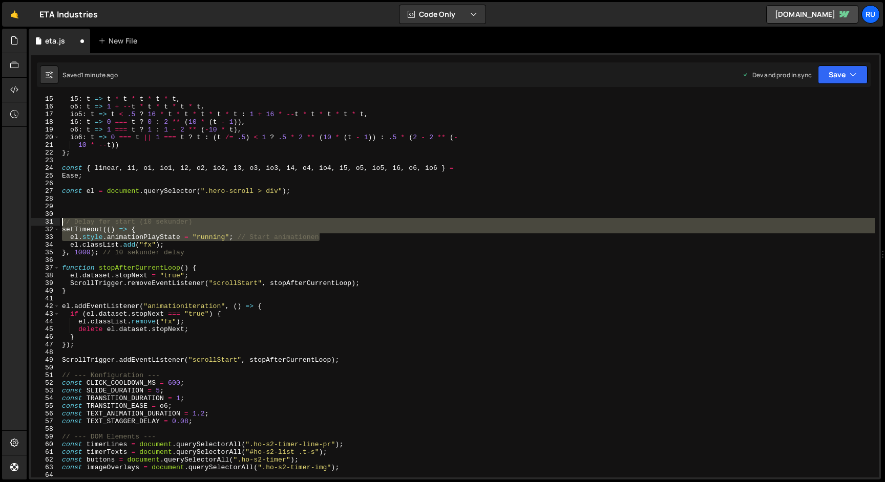
drag, startPoint x: 322, startPoint y: 237, endPoint x: 0, endPoint y: 225, distance: 321.8
click at [0, 225] on div "Hold on a sec... Are you certain you wish to leave this page? Any changes you'v…" at bounding box center [442, 241] width 885 height 482
type textarea "// Delay før start (10 sekunder) setTimeout(() => {"
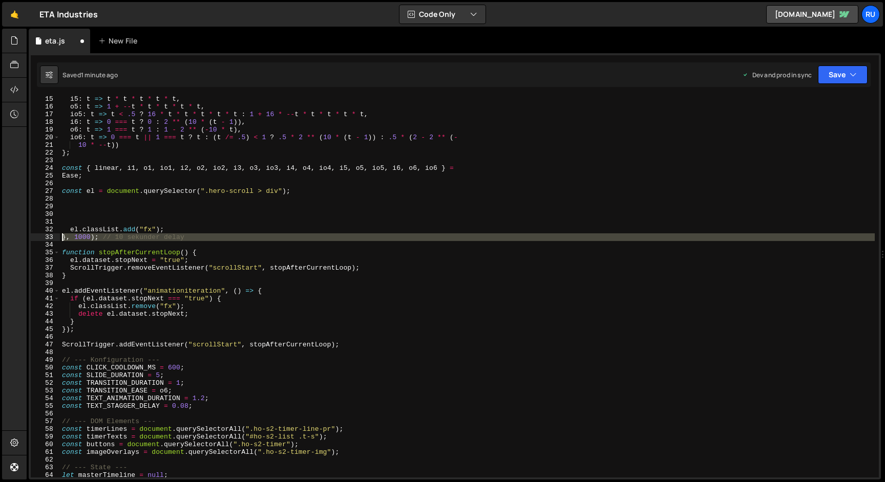
drag, startPoint x: 210, startPoint y: 242, endPoint x: 0, endPoint y: 234, distance: 210.1
click at [0, 234] on div "Hold on a sec... Are you certain you wish to leave this page? Any changes you'v…" at bounding box center [442, 241] width 885 height 482
type textarea "}, 1000); // 10 sekunder delay"
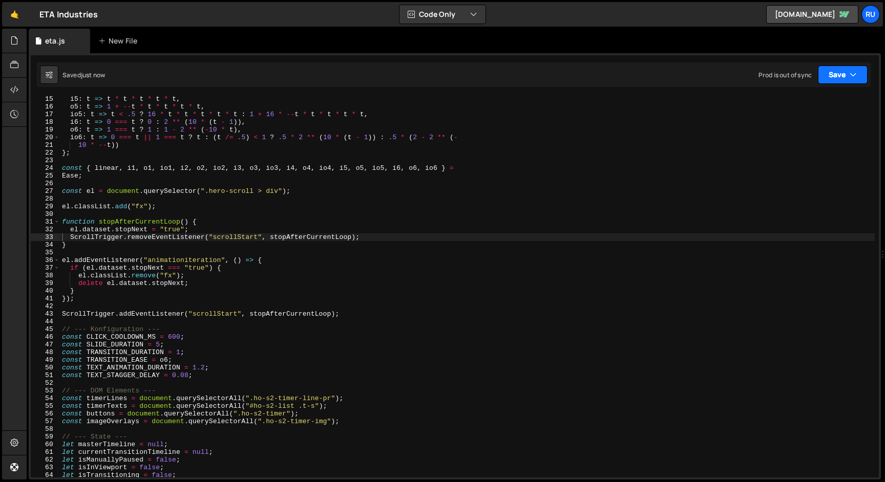
click at [842, 78] on button "Save" at bounding box center [843, 75] width 50 height 18
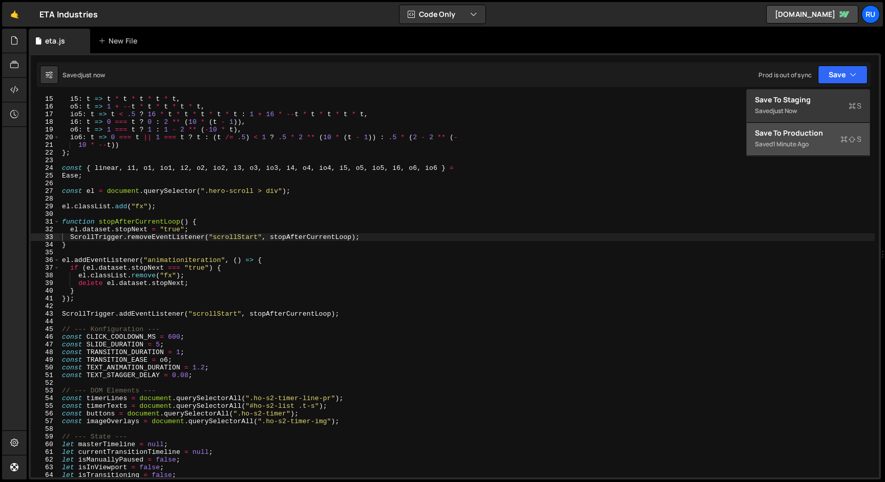
click at [827, 136] on div "Save to Production S" at bounding box center [808, 133] width 107 height 10
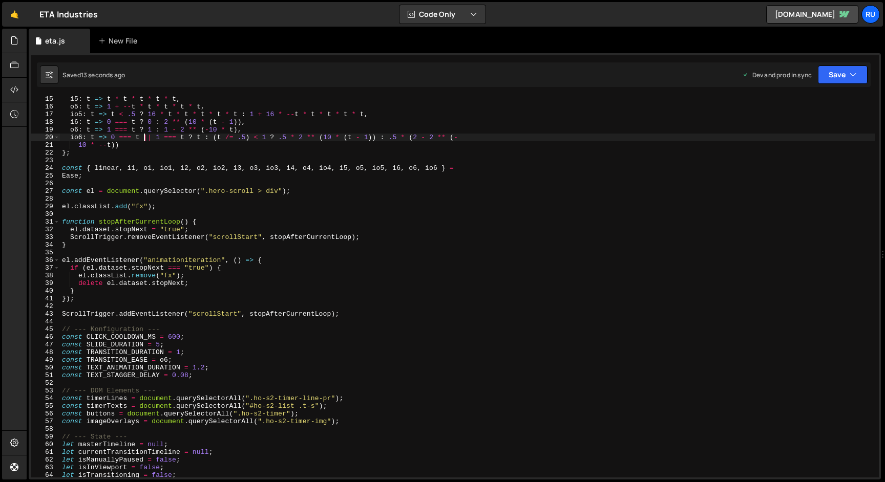
click at [145, 134] on div "i5 : t => t * t * t * t * t , o5 : t => 1 + -- t * t * t * t * t , io5 : t => t…" at bounding box center [467, 293] width 815 height 397
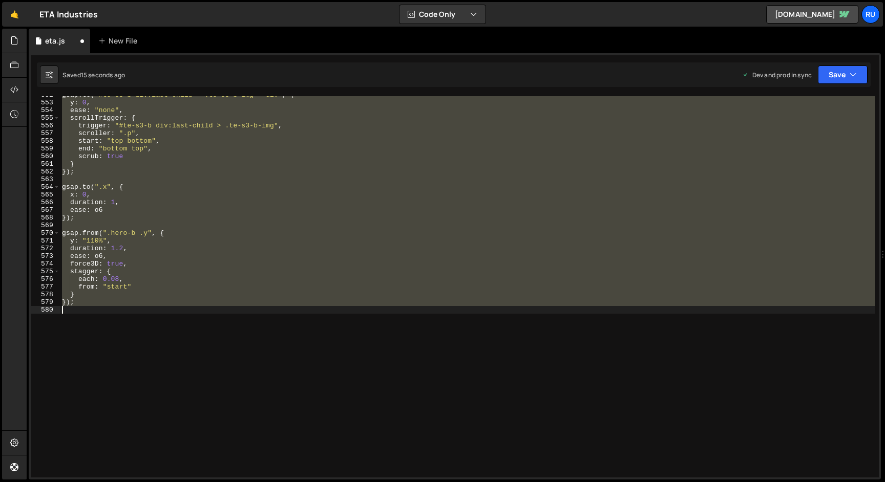
scroll to position [62, 0]
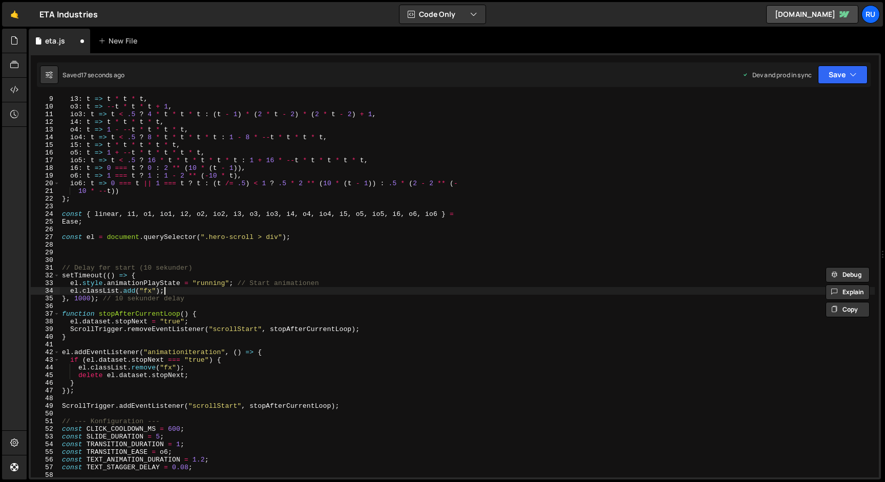
click at [193, 289] on div "i3 : t => t * t * t , o3 : t => -- t * t * t + 1 , io3 : t => t < .5 ? 4 * t * …" at bounding box center [467, 293] width 815 height 397
type textarea "// Stop animationen først el.style.animationPlayState = "paused";"
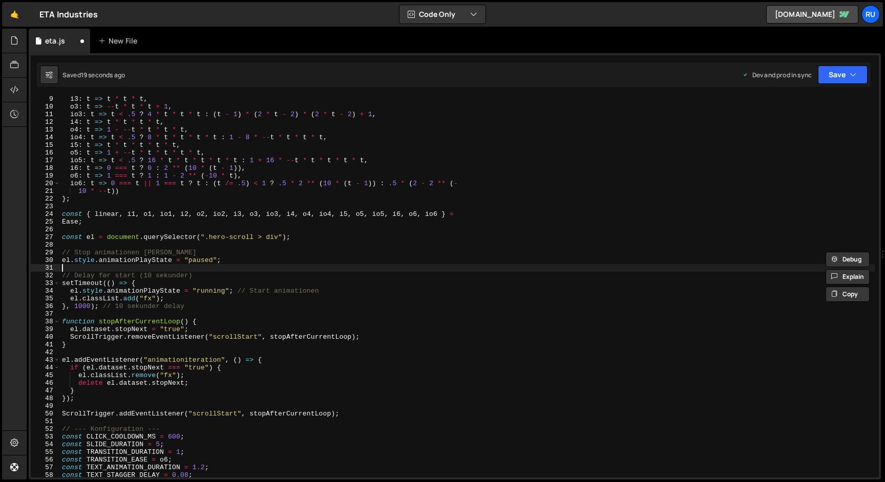
click at [218, 267] on div "i3 : t => t * t * t , o3 : t => -- t * t * t + 1 , io3 : t => t < .5 ? 4 * t * …" at bounding box center [467, 293] width 815 height 397
drag, startPoint x: 194, startPoint y: 253, endPoint x: 0, endPoint y: 253, distance: 194.1
click at [0, 253] on div "Hold on a sec... Are you certain you wish to leave this page? Any changes you'v…" at bounding box center [442, 241] width 885 height 482
type textarea "// Stop animationen først"
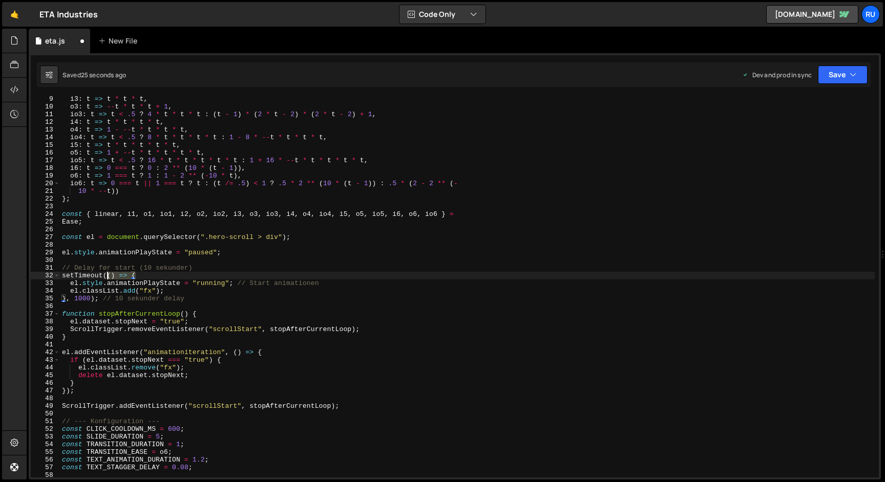
drag, startPoint x: 210, startPoint y: 273, endPoint x: 0, endPoint y: 276, distance: 210.5
click at [0, 276] on div "Hold on a sec... Are you certain you wish to leave this page? Any changes you'v…" at bounding box center [442, 241] width 885 height 482
click at [244, 270] on div "i3 : t => t * t * t , o3 : t => -- t * t * t + 1 , io3 : t => t < .5 ? 4 * t * …" at bounding box center [467, 293] width 815 height 397
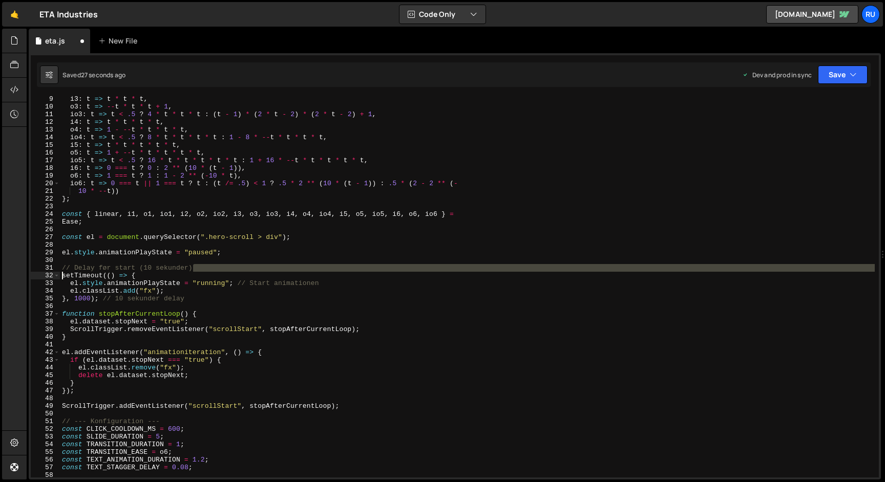
drag, startPoint x: 224, startPoint y: 271, endPoint x: 50, endPoint y: 272, distance: 174.1
click at [50, 272] on div "// Delay før start (10 sekunder) 9 10 11 12 13 14 15 16 17 18 19 20 21 22 23 24…" at bounding box center [455, 286] width 848 height 381
click at [229, 268] on div "i3 : t => t * t * t , o3 : t => -- t * t * t + 1 , io3 : t => t < .5 ? 4 * t * …" at bounding box center [467, 286] width 815 height 381
type textarea "// Delay før start (10 sekunder)"
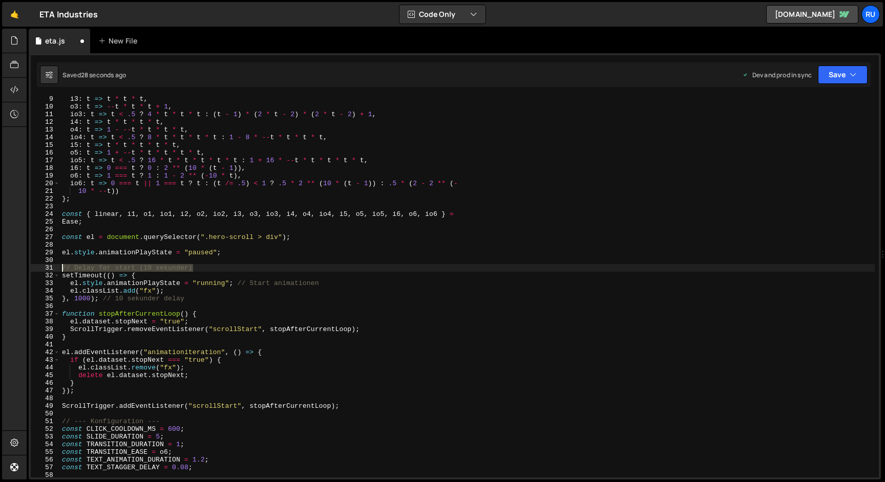
drag, startPoint x: 252, startPoint y: 269, endPoint x: 16, endPoint y: 267, distance: 236.1
click at [16, 267] on div "Hold on a sec... Are you certain you wish to leave this page? Any changes you'v…" at bounding box center [442, 241] width 885 height 482
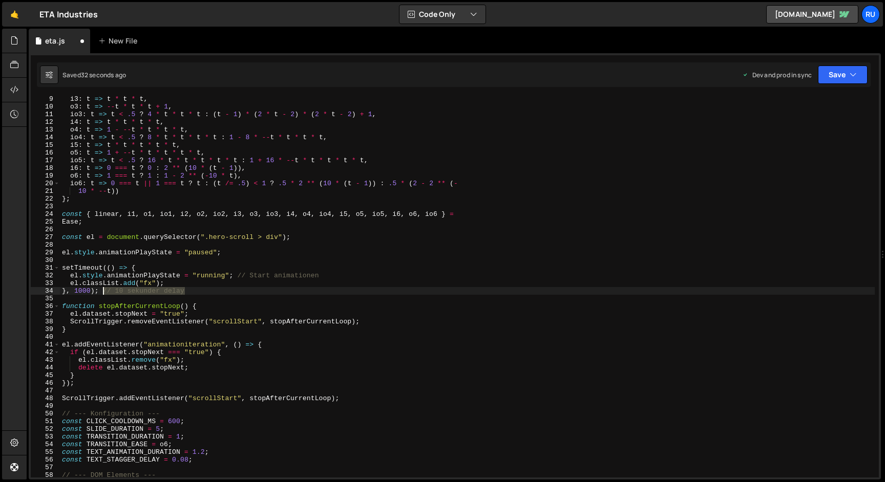
drag, startPoint x: 179, startPoint y: 293, endPoint x: 102, endPoint y: 292, distance: 77.3
click at [102, 292] on div "i3 : t => t * t * t , o3 : t => -- t * t * t + 1 , io3 : t => t < .5 ? 4 * t * …" at bounding box center [467, 293] width 815 height 397
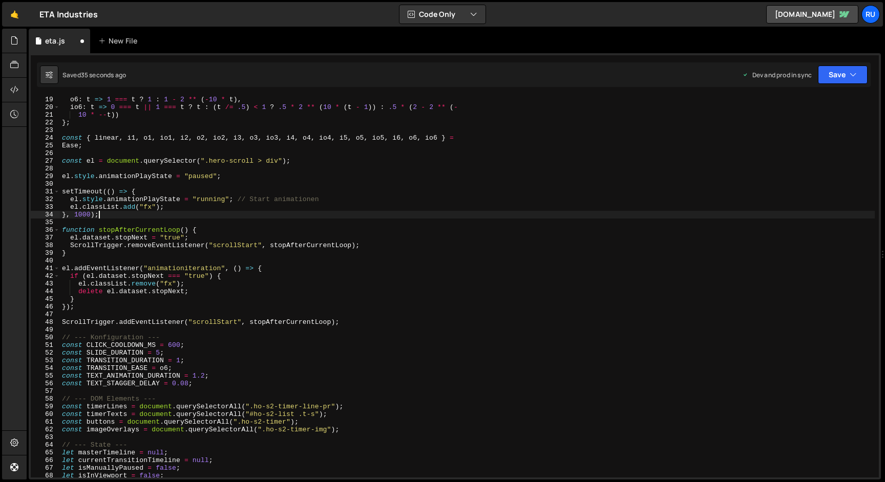
scroll to position [138, 0]
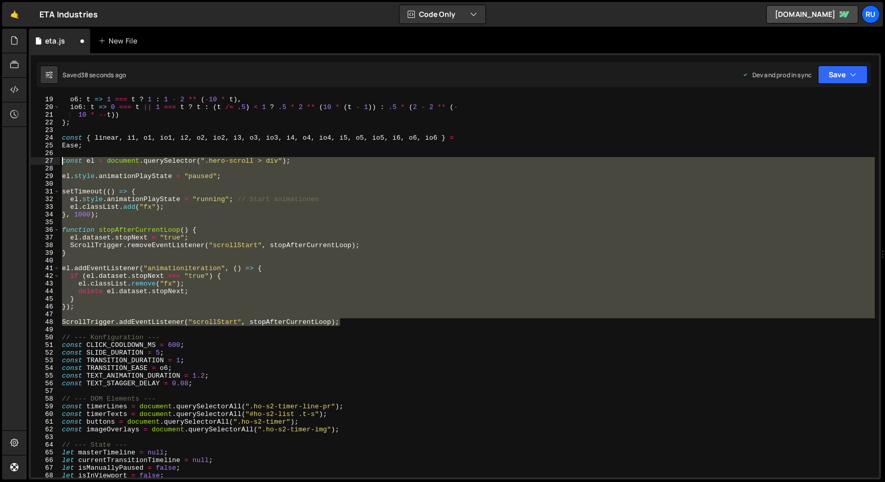
drag, startPoint x: 358, startPoint y: 322, endPoint x: 1, endPoint y: 162, distance: 391.0
click at [1, 162] on div "Hold on a sec... Are you certain you wish to leave this page? Any changes you'v…" at bounding box center [442, 241] width 885 height 482
click at [181, 252] on div "o6 : t => 1 === t ? 1 : 1 - 2 ** ( - 10 * t ) , io6 : t => 0 === t || 1 === t ?…" at bounding box center [467, 286] width 815 height 381
drag, startPoint x: 345, startPoint y: 323, endPoint x: 52, endPoint y: 160, distance: 335.4
click at [52, 160] on div "} 19 20 21 22 23 24 25 26 27 28 29 30 31 32 33 34 35 36 37 38 39 40 41 42 43 44…" at bounding box center [455, 286] width 848 height 381
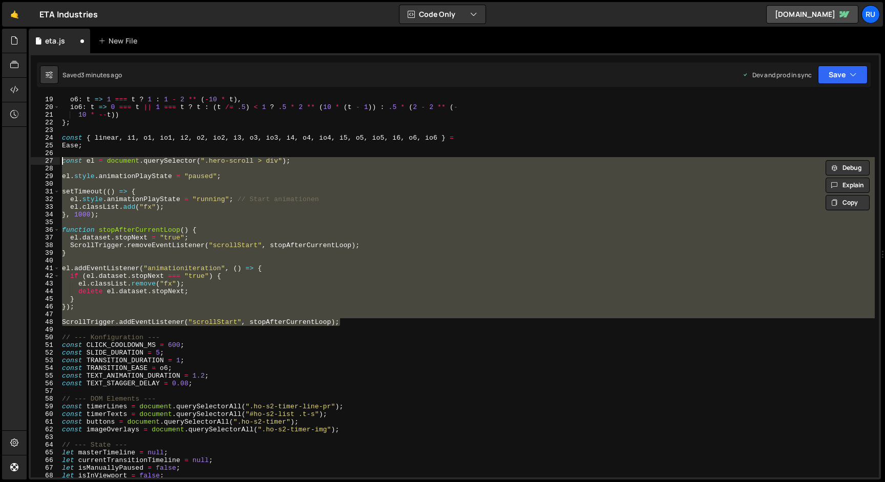
paste textarea "ScrollTrigger.addEventListener("scrollStart", stopAfterCurrentLoop);"
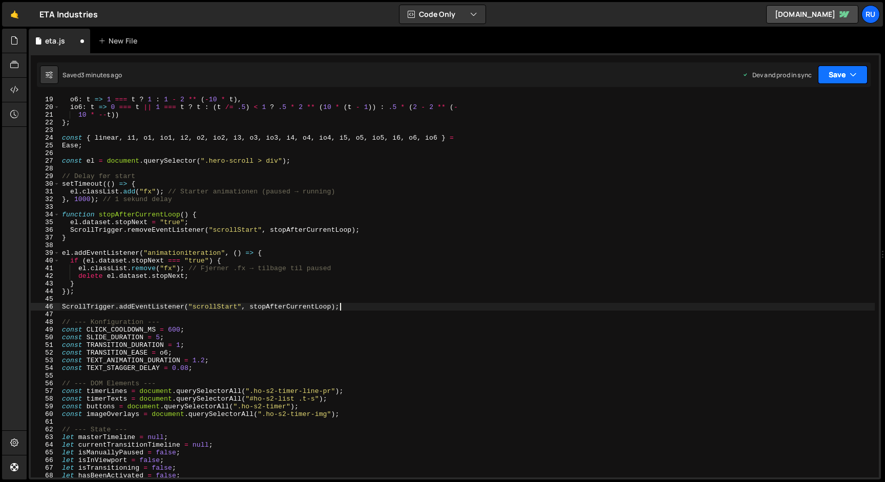
click at [840, 82] on button "Save" at bounding box center [843, 75] width 50 height 18
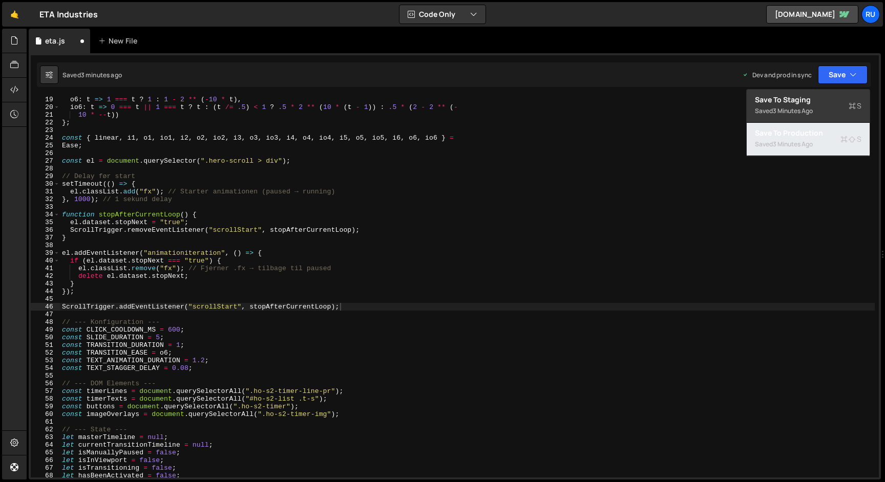
click at [832, 143] on div "Saved 3 minutes ago" at bounding box center [808, 144] width 107 height 12
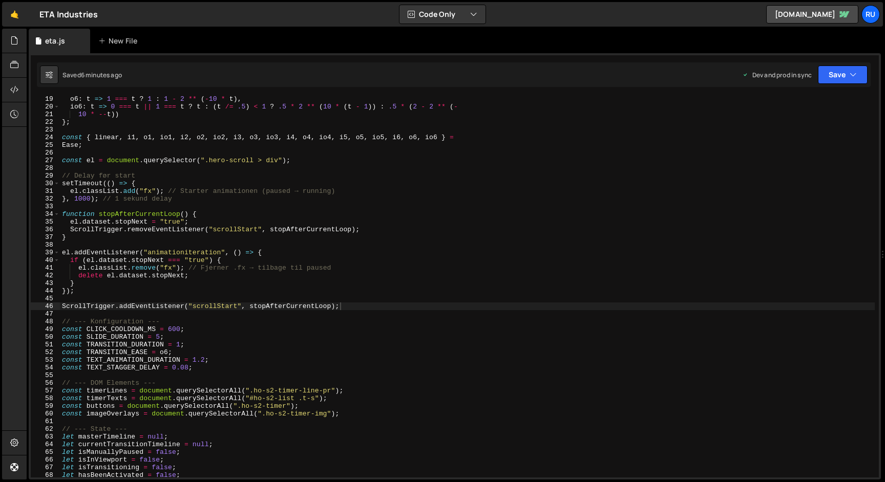
scroll to position [139, 0]
click at [291, 226] on div "o6 : t => 1 === t ? 1 : 1 - 2 ** ( - 10 * t ) , io6 : t => 0 === t || 1 === t ?…" at bounding box center [467, 293] width 815 height 397
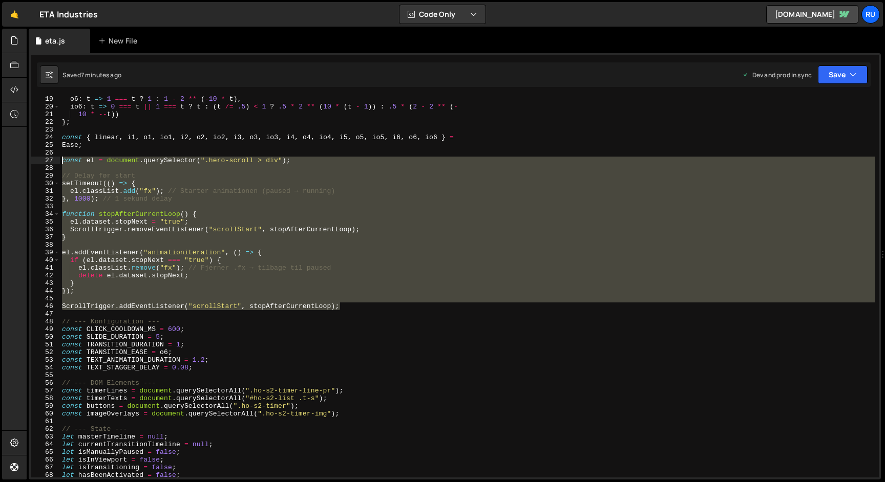
drag, startPoint x: 361, startPoint y: 310, endPoint x: 46, endPoint y: 161, distance: 348.8
click at [46, 161] on div "ScrollTrigger.removeEventListener("scrollStart", stopAfterCurrentLoop); 19 20 2…" at bounding box center [455, 286] width 848 height 381
paste textarea "}"
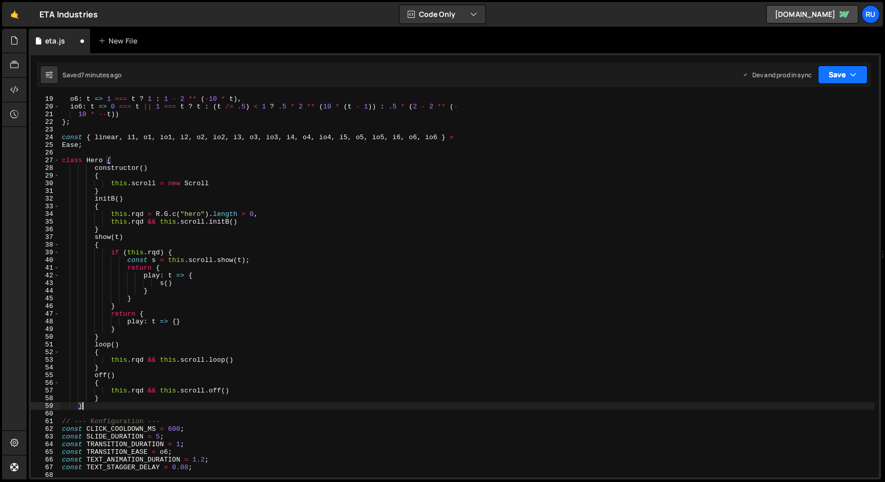
drag, startPoint x: 827, startPoint y: 73, endPoint x: 824, endPoint y: 81, distance: 9.4
click at [827, 73] on button "Save" at bounding box center [843, 75] width 50 height 18
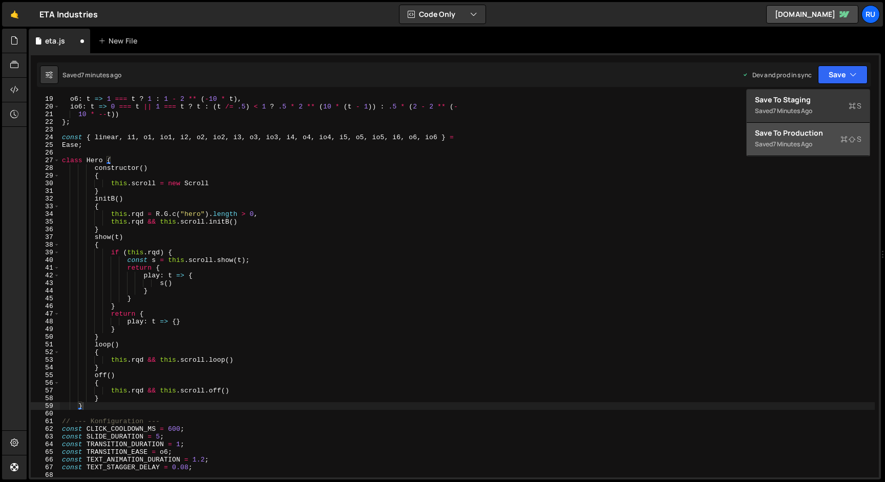
click at [813, 135] on div "Save to Production S" at bounding box center [808, 133] width 107 height 10
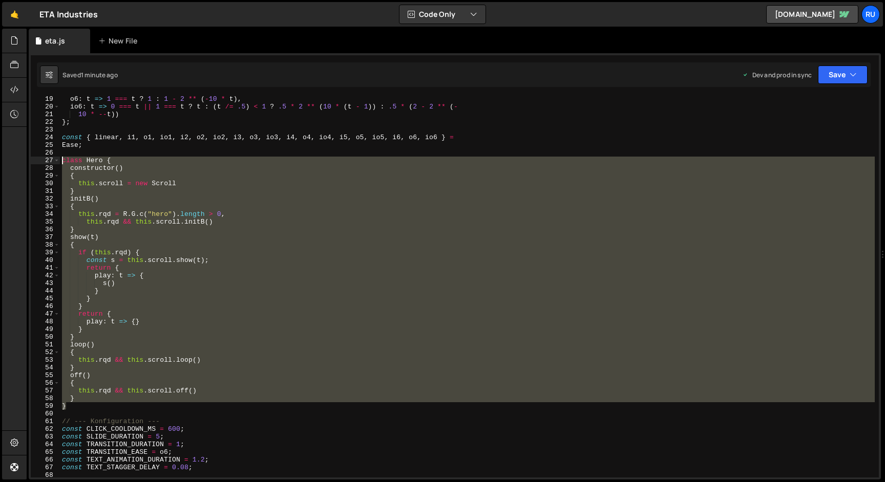
drag, startPoint x: 74, startPoint y: 407, endPoint x: 37, endPoint y: 162, distance: 248.0
click at [37, 162] on div "} 19 20 21 22 23 24 25 26 27 28 29 30 31 32 33 34 35 36 37 38 39 40 41 42 43 44…" at bounding box center [455, 286] width 848 height 381
paste textarea "}"
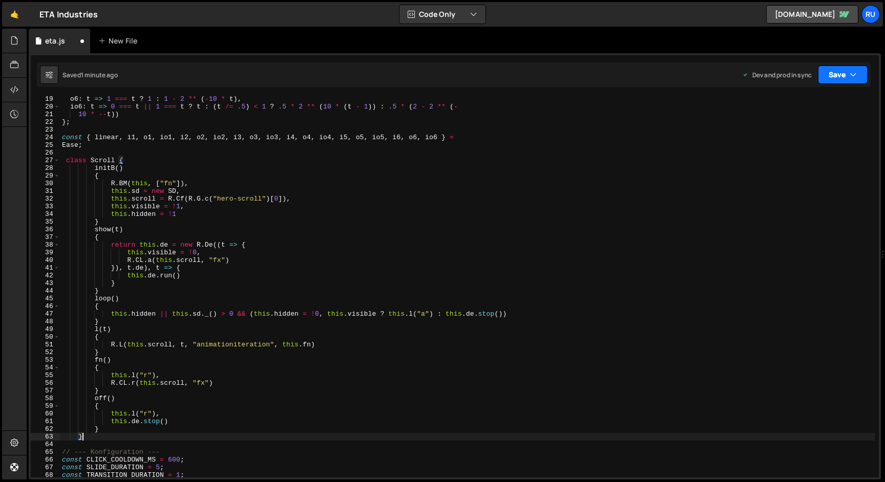
click at [836, 79] on button "Save" at bounding box center [843, 75] width 50 height 18
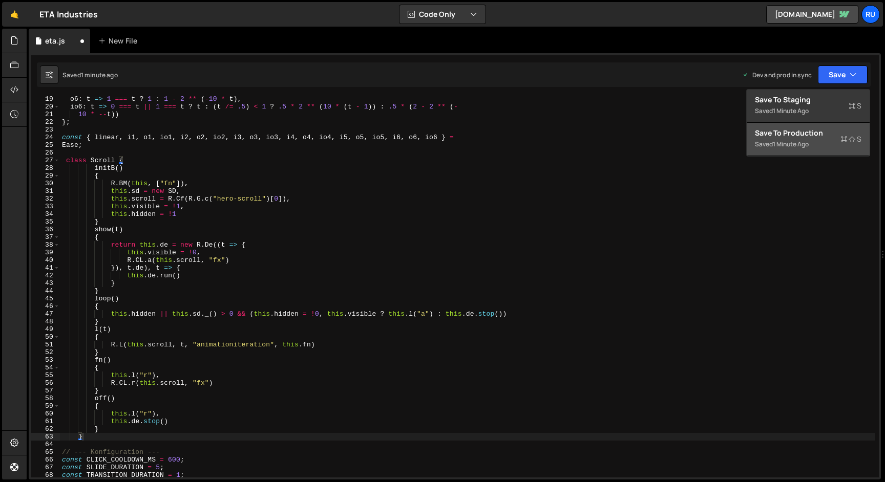
click at [818, 148] on div "Saved 1 minute ago" at bounding box center [808, 144] width 107 height 12
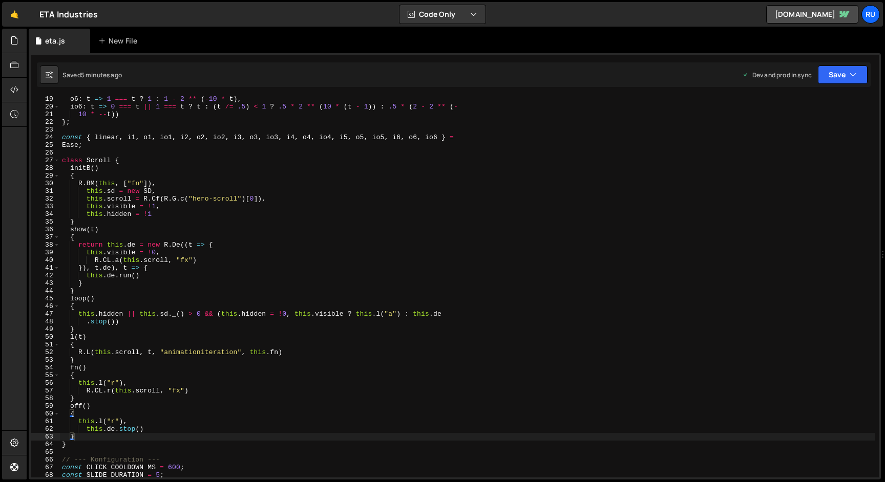
click at [80, 442] on div "o6 : t => 1 === t ? 1 : 1 - 2 ** ( - 10 * t ) , io6 : t => 0 === t || 1 === t ?…" at bounding box center [467, 293] width 815 height 397
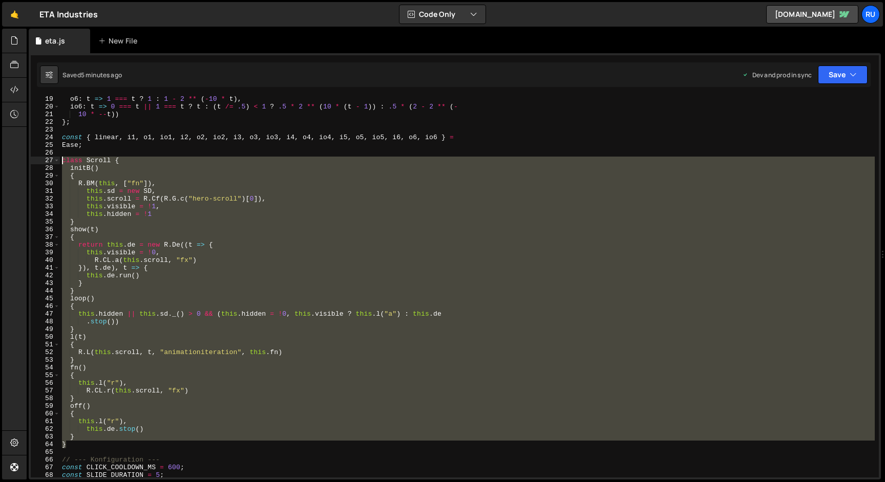
drag, startPoint x: 82, startPoint y: 448, endPoint x: 34, endPoint y: 161, distance: 290.8
click at [34, 161] on div "} 19 20 21 22 23 24 25 26 27 28 29 30 31 32 33 34 35 36 37 38 39 40 41 42 43 44…" at bounding box center [455, 286] width 848 height 381
paste textarea "ScrollTrigger.addEventListener("scrollStart", stopAfterCurrentLoop);"
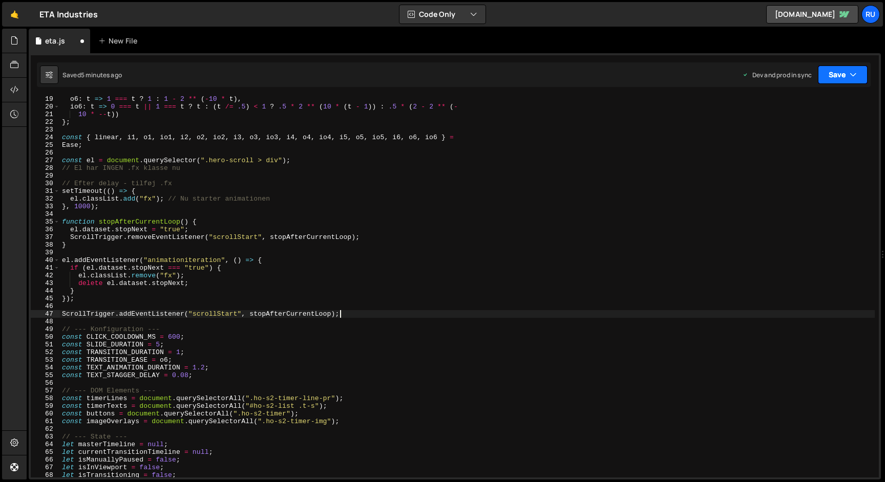
click at [831, 72] on button "Save" at bounding box center [843, 75] width 50 height 18
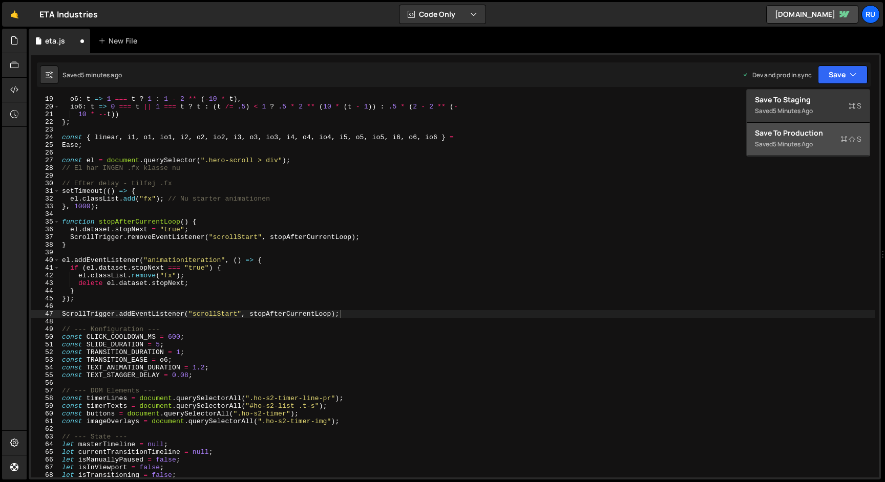
click at [789, 146] on div "5 minutes ago" at bounding box center [793, 144] width 40 height 9
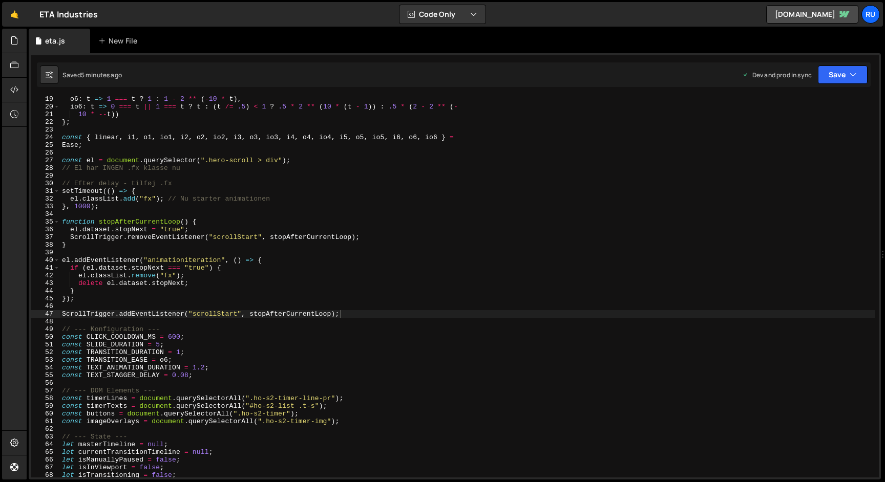
type textarea "// El har INGEN .fx klasse nu"
drag, startPoint x: 194, startPoint y: 167, endPoint x: 1, endPoint y: 164, distance: 193.1
click at [1, 164] on div "Hold on a sec... Are you certain you wish to leave this page? Any changes you'v…" at bounding box center [442, 241] width 885 height 482
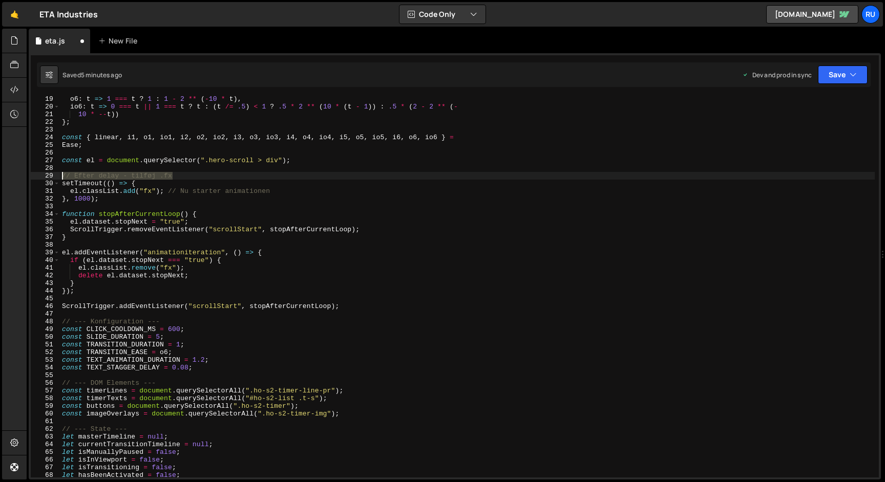
drag, startPoint x: 110, startPoint y: 180, endPoint x: 1, endPoint y: 177, distance: 109.1
click at [1, 177] on div "Hold on a sec... Are you certain you wish to leave this page? Any changes you'v…" at bounding box center [442, 241] width 885 height 482
type textarea "// Efter delay - tilføj .fx"
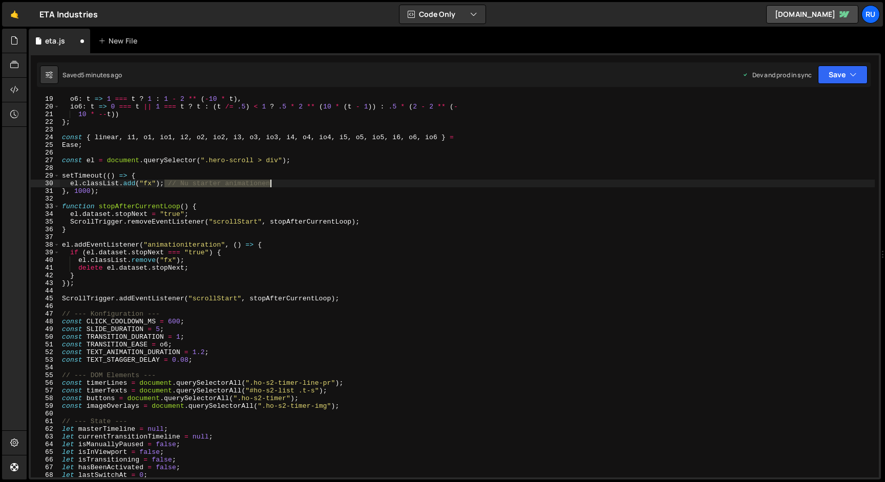
drag, startPoint x: 172, startPoint y: 184, endPoint x: 287, endPoint y: 184, distance: 115.2
click at [287, 184] on div "o6 : t => 1 === t ? 1 : 1 - 2 ** ( - 10 * t ) , io6 : t => 0 === t || 1 === t ?…" at bounding box center [467, 293] width 815 height 397
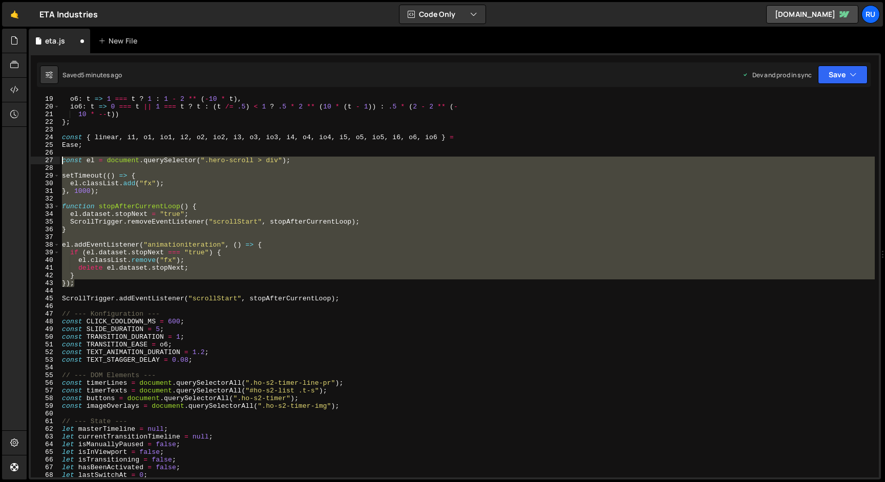
drag, startPoint x: 97, startPoint y: 282, endPoint x: 4, endPoint y: 167, distance: 147.8
click at [4, 163] on div "Hold on a sec... Are you certain you wish to leave this page? Any changes you'v…" at bounding box center [442, 241] width 885 height 482
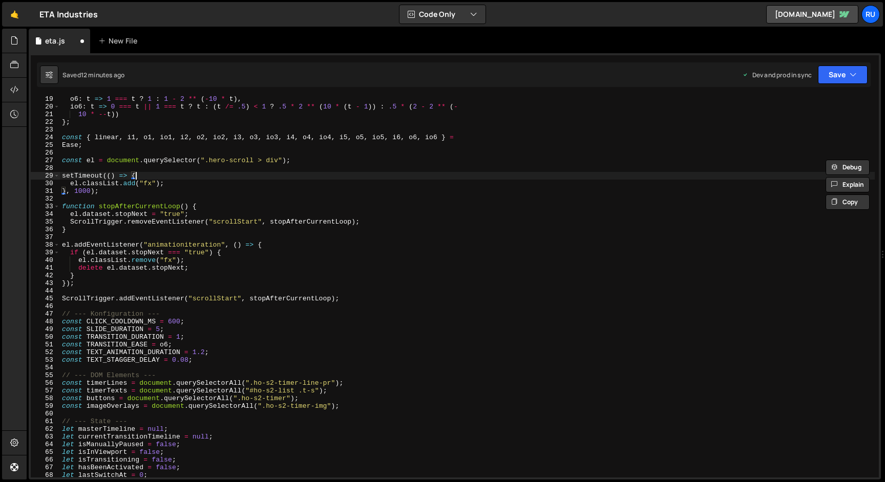
click at [263, 172] on div "o6 : t => 1 === t ? 1 : 1 - 2 ** ( - 10 * t ) , io6 : t => 0 === t || 1 === t ?…" at bounding box center [467, 293] width 815 height 397
type textarea "});"
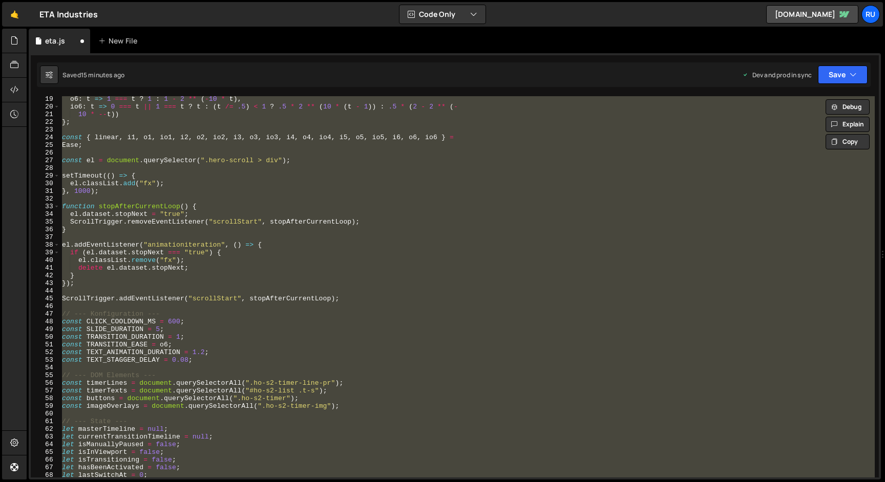
click at [170, 197] on div "o6 : t => 1 === t ? 1 : 1 - 2 ** ( - 10 * t ) , io6 : t => 0 === t || 1 === t ?…" at bounding box center [467, 286] width 815 height 381
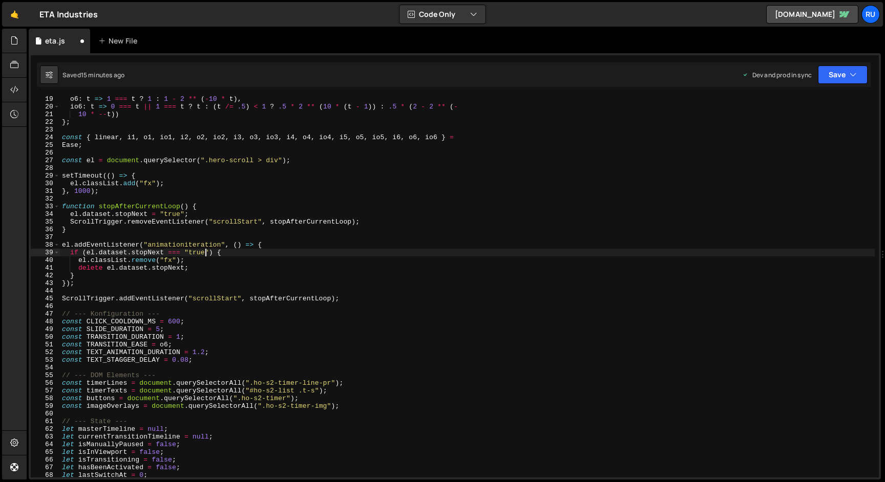
click at [204, 256] on div "o6 : t => 1 === t ? 1 : 1 - 2 ** ( - 10 * t ) , io6 : t => 0 === t || 1 === t ?…" at bounding box center [467, 293] width 815 height 397
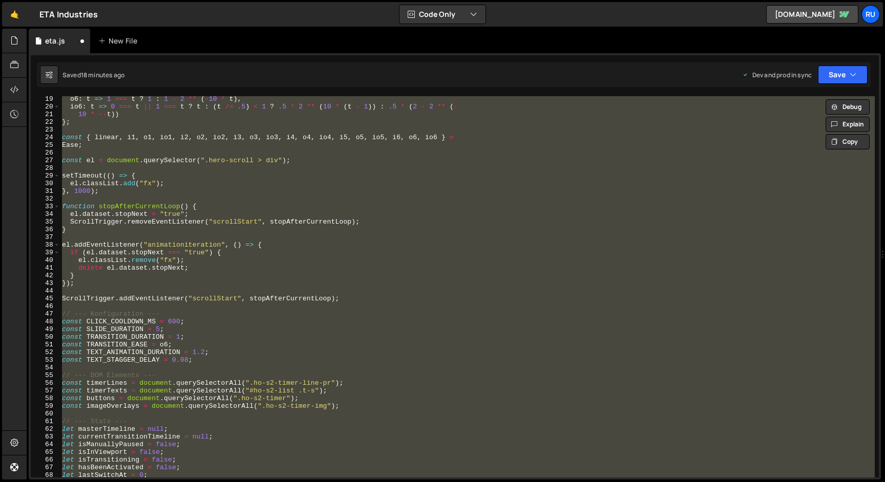
click at [262, 269] on div "o6 : t => 1 === t ? 1 : 1 - 2 ** ( - 10 * t ) , io6 : t => 0 === t || 1 === t ?…" at bounding box center [467, 286] width 815 height 381
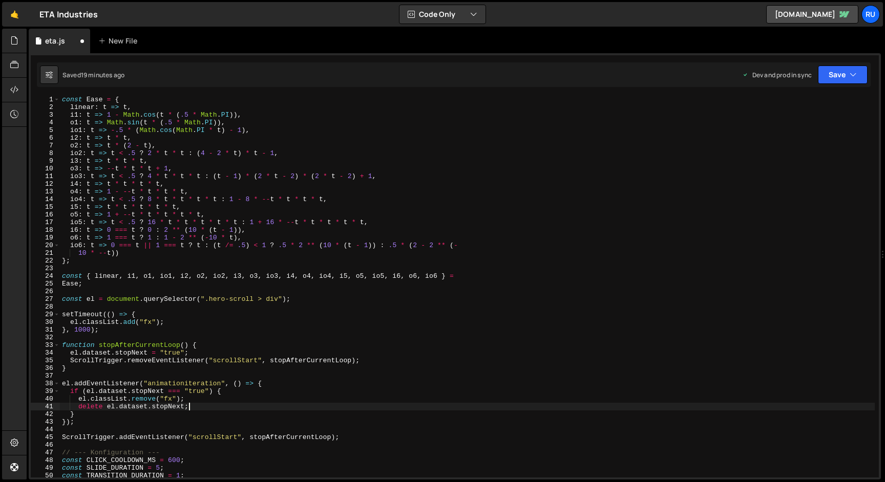
scroll to position [35, 0]
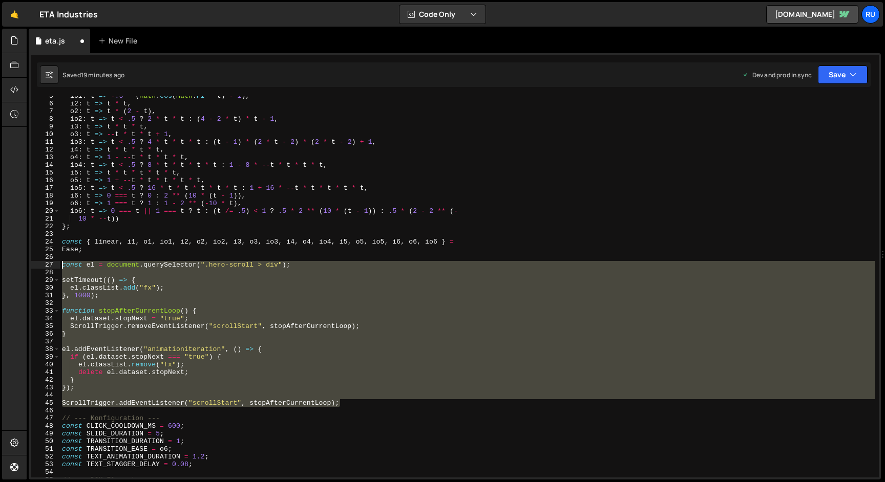
drag, startPoint x: 351, startPoint y: 403, endPoint x: 42, endPoint y: 268, distance: 336.8
click at [42, 268] on div "delete el.dataset.stopNext; 5 6 7 8 9 10 11 12 13 14 15 16 17 18 19 20 21 22 23…" at bounding box center [455, 286] width 848 height 381
paste textarea "}"
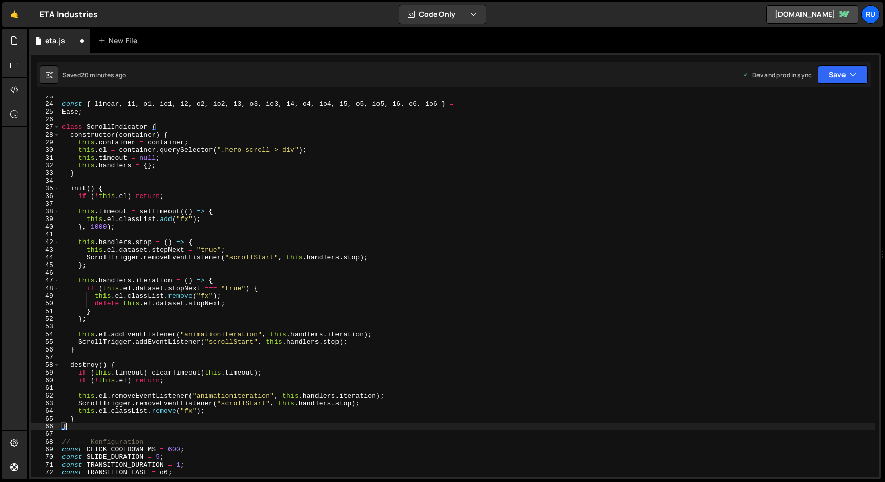
scroll to position [170, 0]
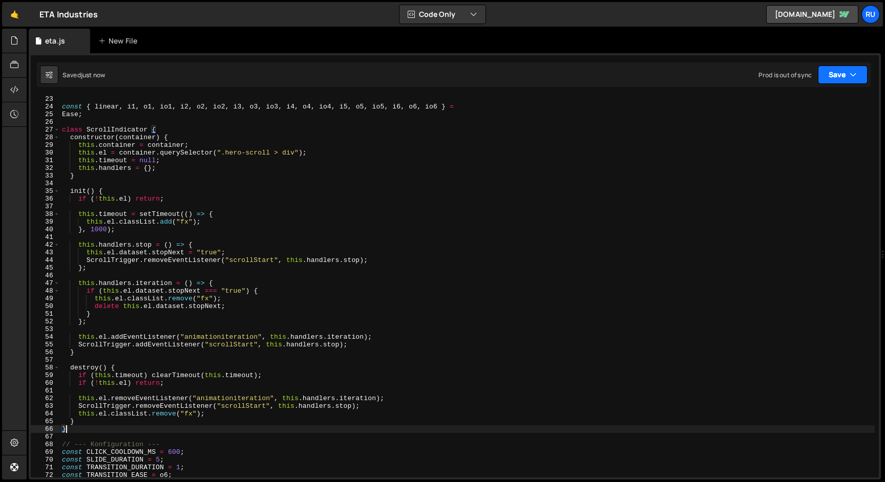
click at [837, 78] on button "Save" at bounding box center [843, 75] width 50 height 18
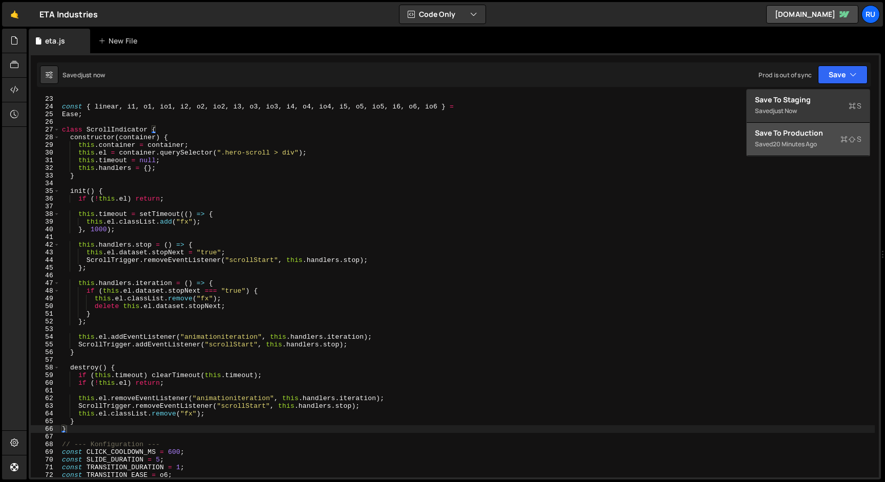
click at [819, 129] on div "Save to Production S" at bounding box center [808, 133] width 107 height 10
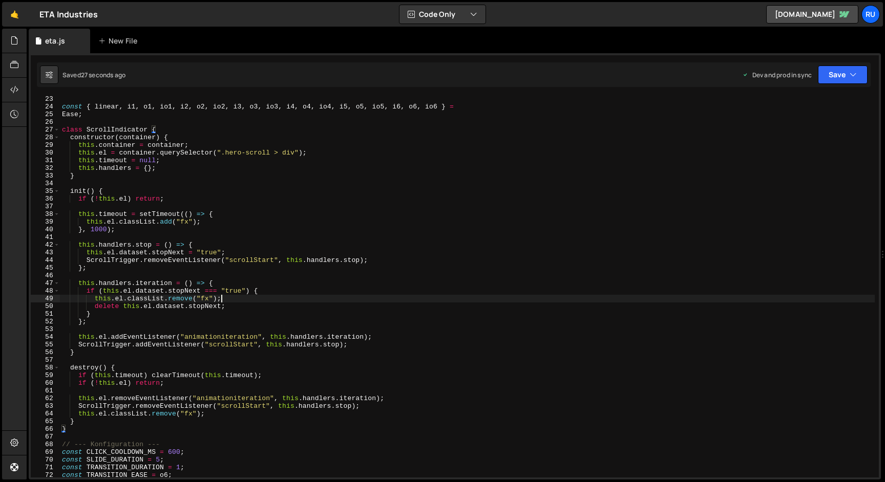
click at [224, 299] on div "const { linear , i1 , o1 , io1 , i2 , o2 , io2 , i3 , o3 , io3 , i4 , o4 , io4 …" at bounding box center [467, 293] width 815 height 397
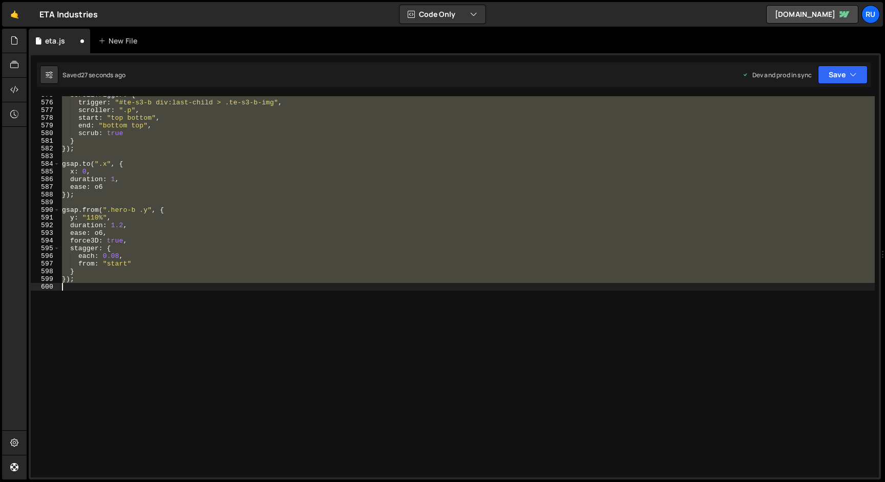
scroll to position [147, 0]
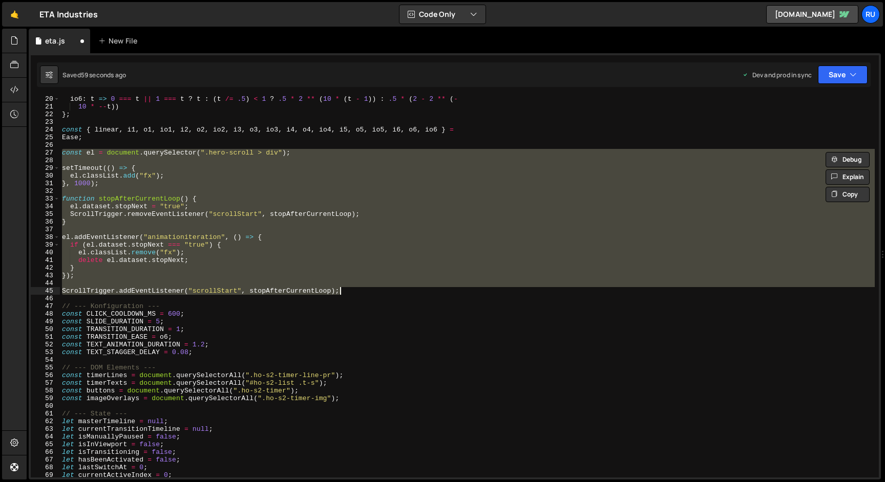
paste textarea "scrollIndicator.destroy("
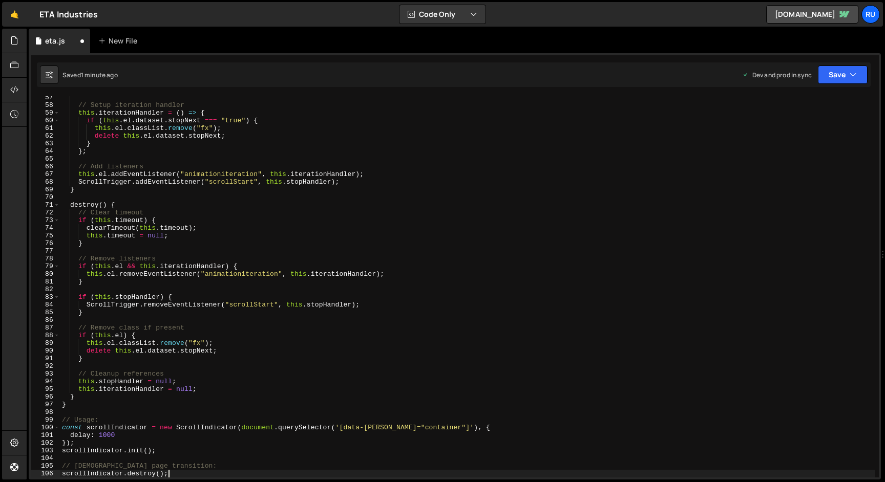
scroll to position [433, 0]
click at [838, 70] on button "Save" at bounding box center [843, 75] width 50 height 18
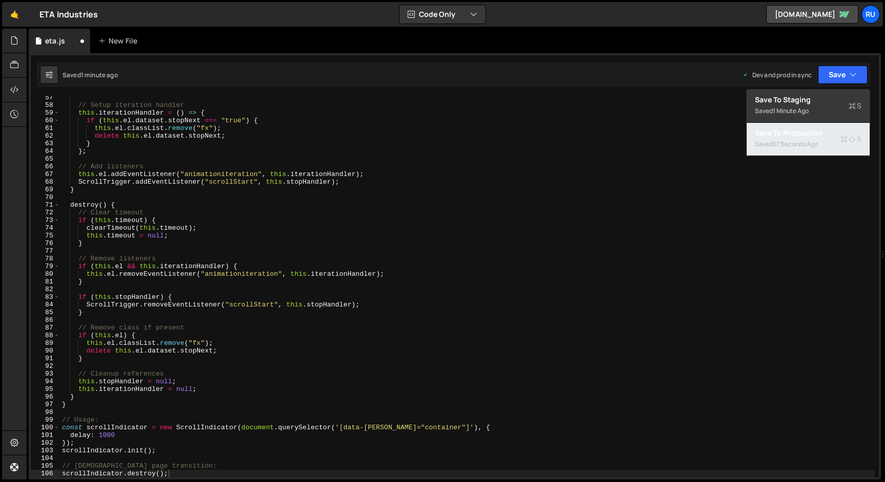
click at [809, 144] on div "57 seconds ago" at bounding box center [795, 144] width 45 height 9
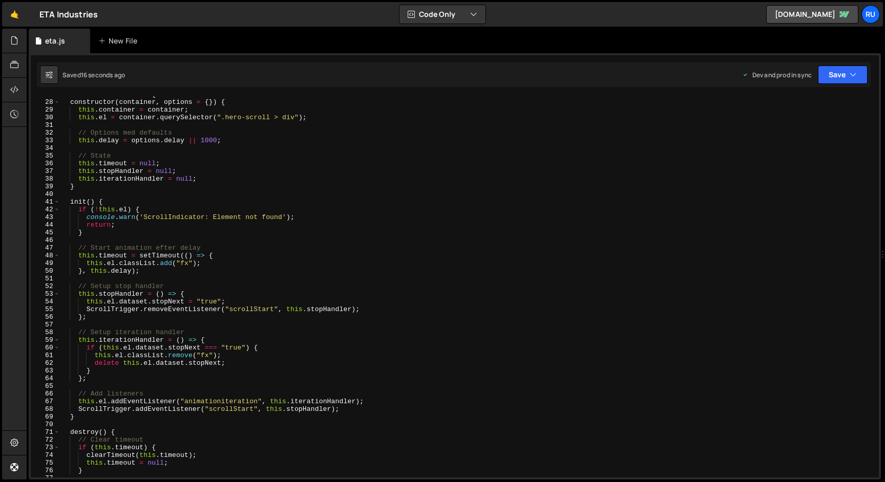
scroll to position [200, 0]
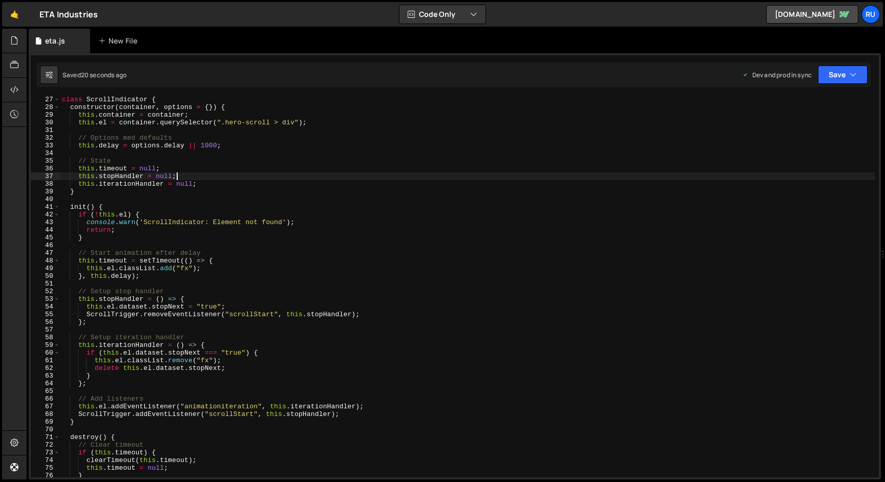
click at [195, 179] on div "class ScrollIndicator { constructor ( container , options = { }) { this . conta…" at bounding box center [467, 294] width 815 height 397
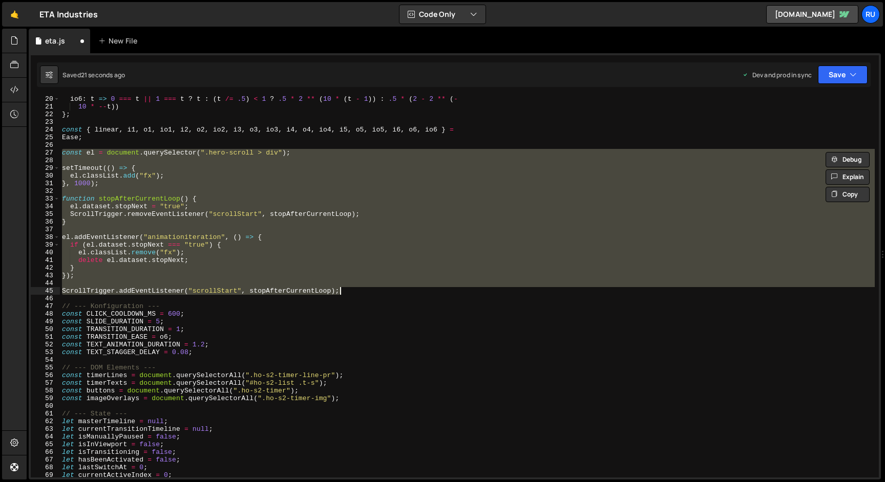
scroll to position [147, 0]
drag, startPoint x: 839, startPoint y: 69, endPoint x: 829, endPoint y: 102, distance: 34.2
click at [839, 70] on button "Save" at bounding box center [843, 75] width 50 height 18
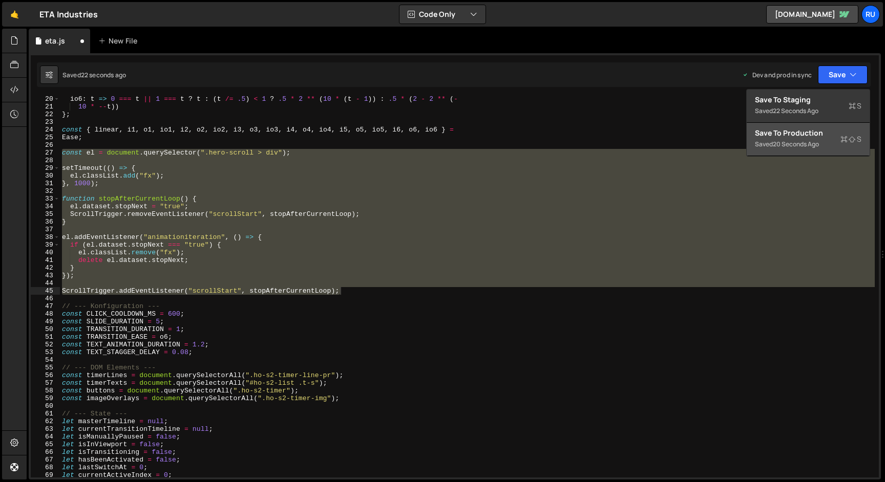
click at [813, 132] on div "Save to Production S" at bounding box center [808, 133] width 107 height 10
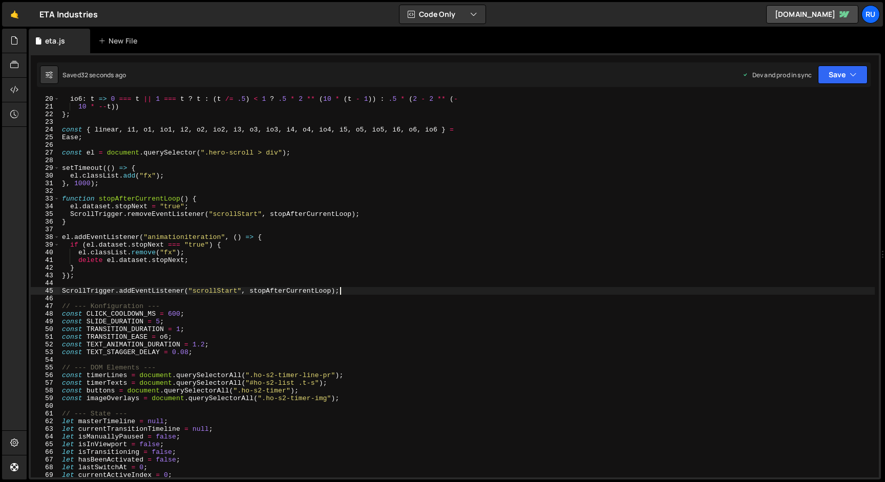
drag, startPoint x: 381, startPoint y: 294, endPoint x: 374, endPoint y: 291, distance: 7.8
click at [380, 294] on div "io6 : t => 0 === t || 1 === t ? t : ( t /= .5 ) < 1 ? .5 * 2 ** ( 10 * ( t - 1 …" at bounding box center [467, 293] width 815 height 397
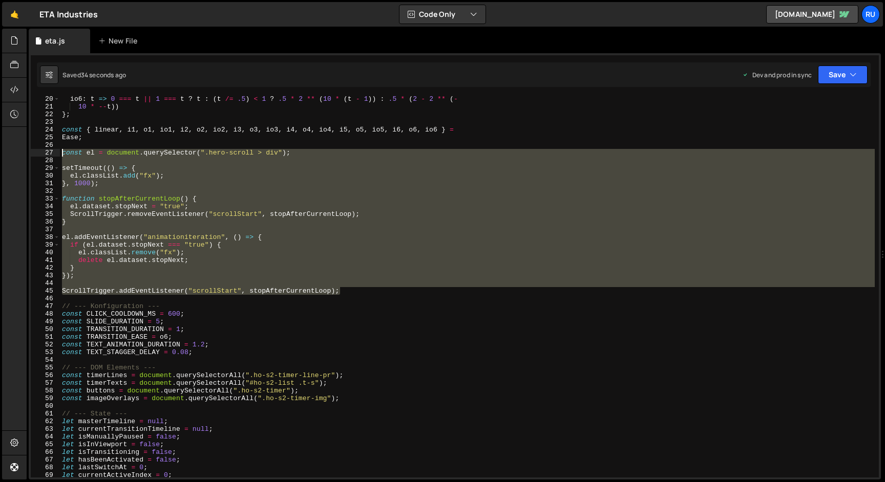
drag, startPoint x: 374, startPoint y: 291, endPoint x: 54, endPoint y: 151, distance: 349.0
click at [54, 151] on div "ScrollTrigger.addEventListener("scrollStart", stopAfterCurrentLoop); 20 21 22 2…" at bounding box center [455, 286] width 848 height 381
click at [364, 291] on div "io6 : t => 0 === t || 1 === t ? t : ( t /= .5 ) < 1 ? .5 * 2 ** ( 10 * ( t - 1 …" at bounding box center [467, 286] width 815 height 381
type textarea "ScrollTrigger.addEventListener("scrollStart", stopAfterCurrentLoop);"
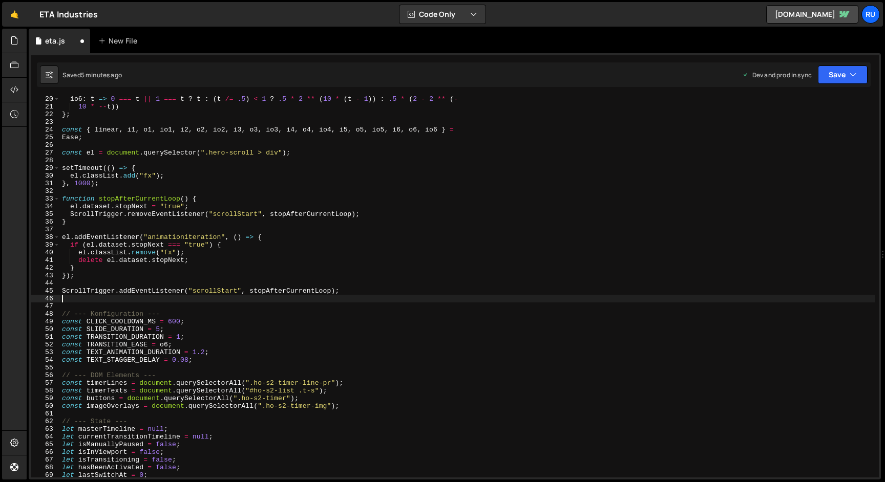
paste textarea "scrollIndicator.destroy();"
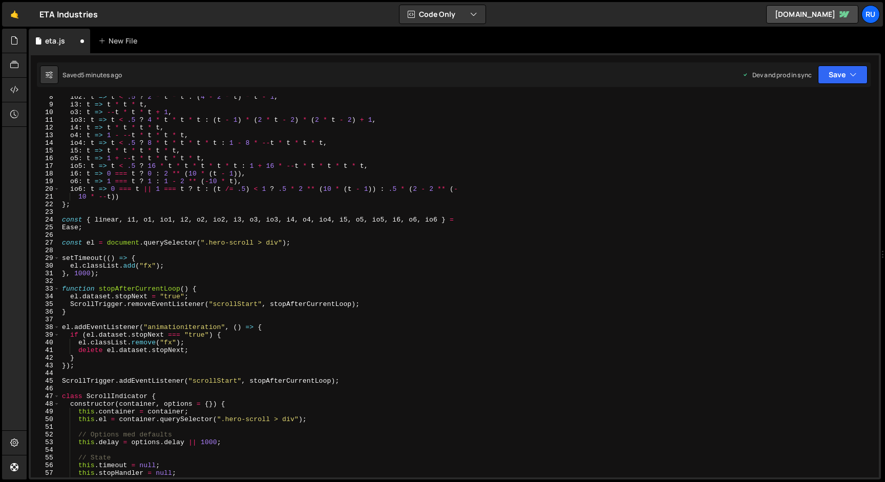
scroll to position [56, 0]
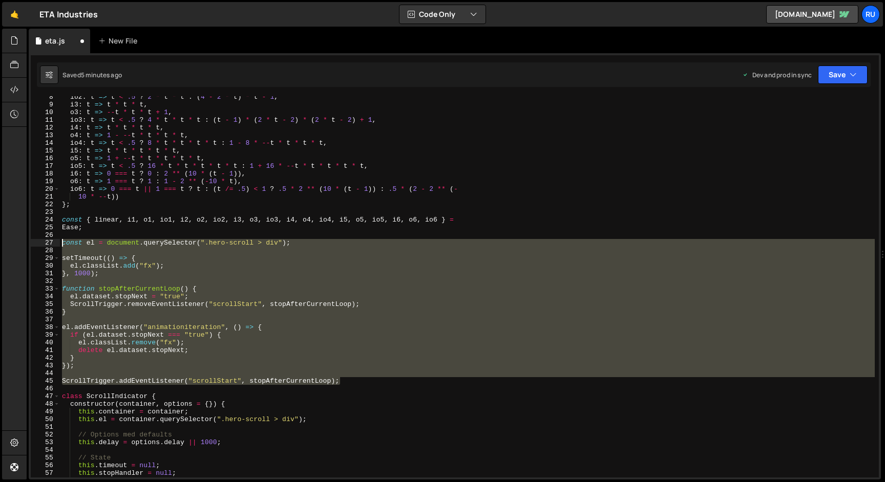
drag, startPoint x: 346, startPoint y: 381, endPoint x: 1, endPoint y: 243, distance: 372.2
click at [1, 243] on div "Hold on a sec... Are you certain you wish to leave this page? Any changes you'v…" at bounding box center [442, 241] width 885 height 482
type textarea "const el = document.querySelector(".hero-scroll > div");"
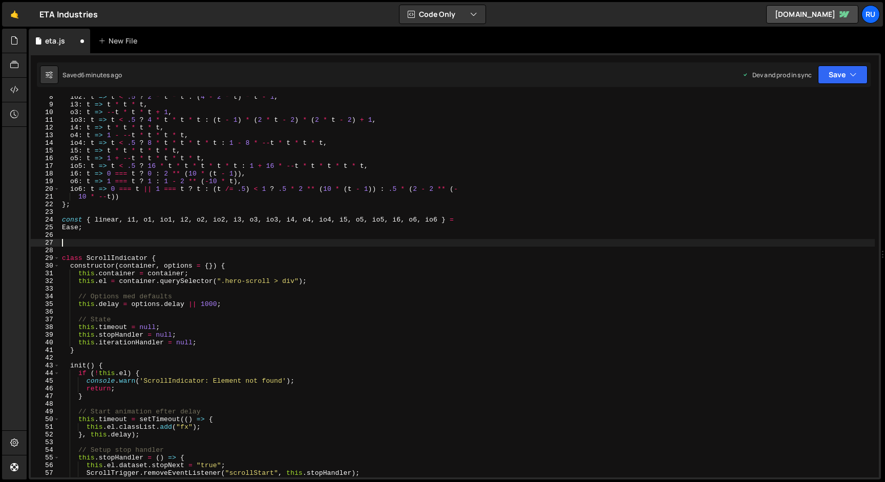
scroll to position [57, 0]
type textarea "ScrollTrigger.addEventListener("scrollStart", stopAfterCurrentLoop);"
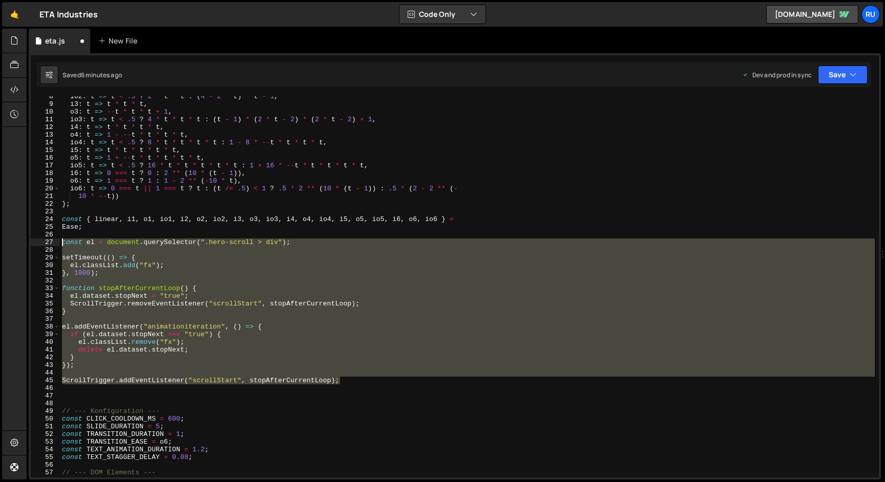
drag, startPoint x: 351, startPoint y: 381, endPoint x: 1, endPoint y: 244, distance: 376.4
click at [1, 244] on div "Hold on a sec... Are you certain you wish to leave this page? Any changes you'v…" at bounding box center [442, 241] width 885 height 482
paste textarea "scrollIndicator.init();"
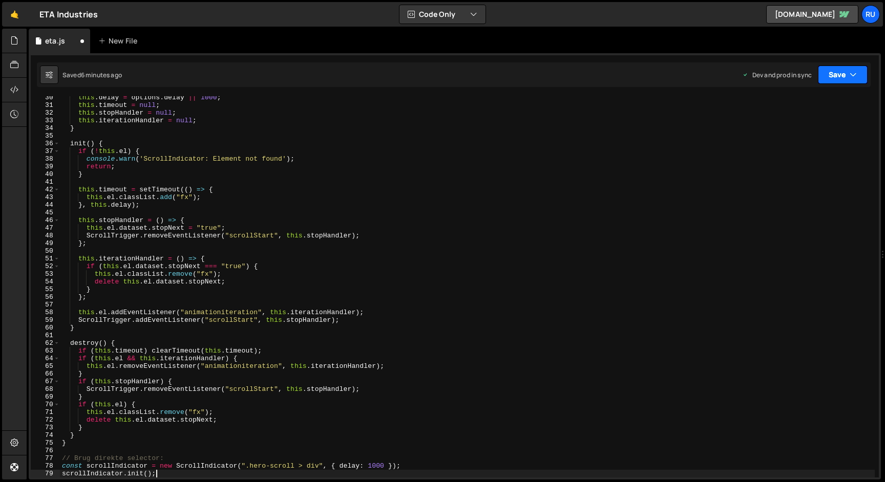
click at [840, 69] on button "Save" at bounding box center [843, 75] width 50 height 18
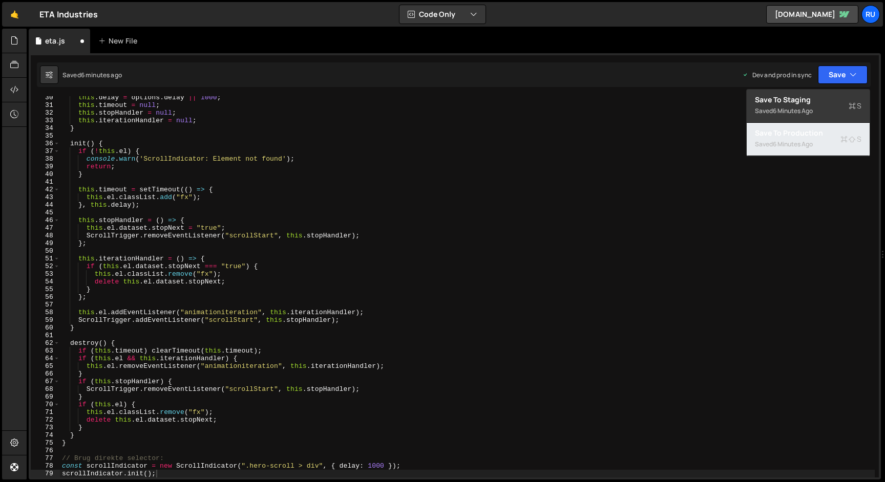
click at [829, 130] on div "Save to Production S" at bounding box center [808, 133] width 107 height 10
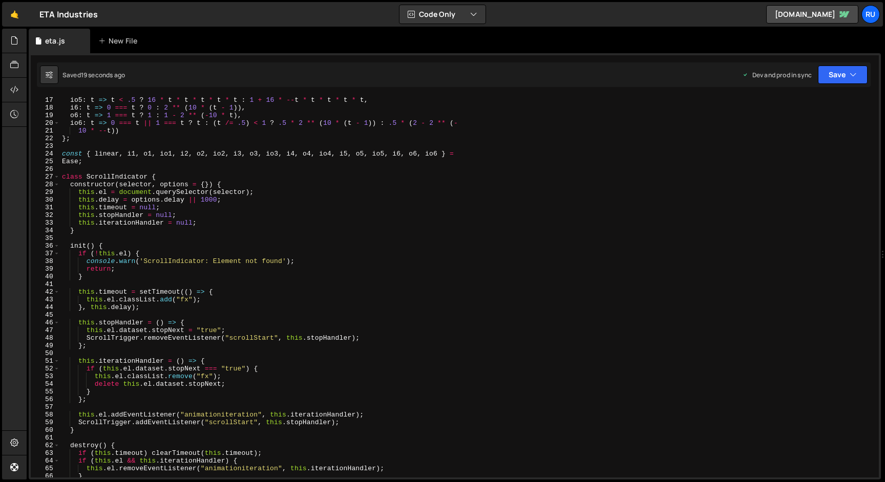
scroll to position [123, 0]
click at [115, 176] on div "io5 : t => t < .5 ? 16 * t * t * t * t * t : 1 + 16 * -- t * t * t * t * t , i6…" at bounding box center [467, 294] width 815 height 397
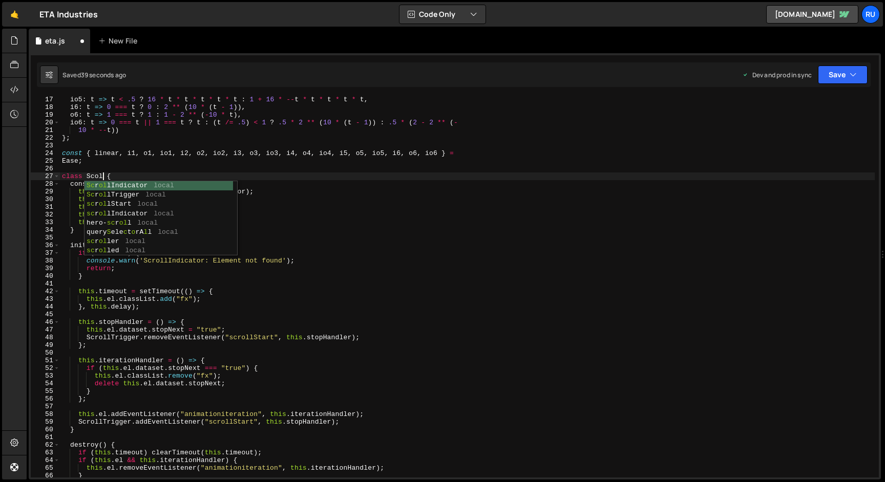
scroll to position [0, 3]
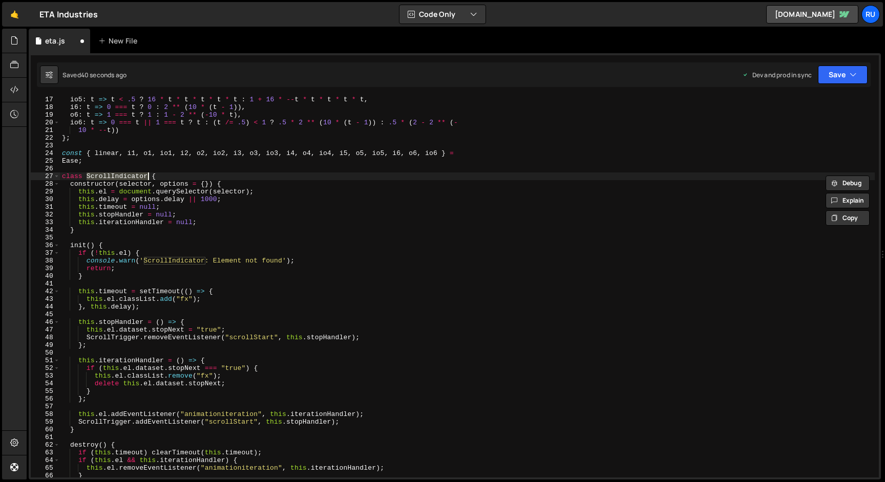
click at [131, 173] on div "io5 : t => t < .5 ? 16 * t * t * t * t * t : 1 + 16 * -- t * t * t * t * t , i6…" at bounding box center [467, 286] width 815 height 381
click at [131, 173] on div "io5 : t => t < .5 ? 16 * t * t * t * t * t : 1 + 16 * -- t * t * t * t * t , i6…" at bounding box center [467, 294] width 815 height 397
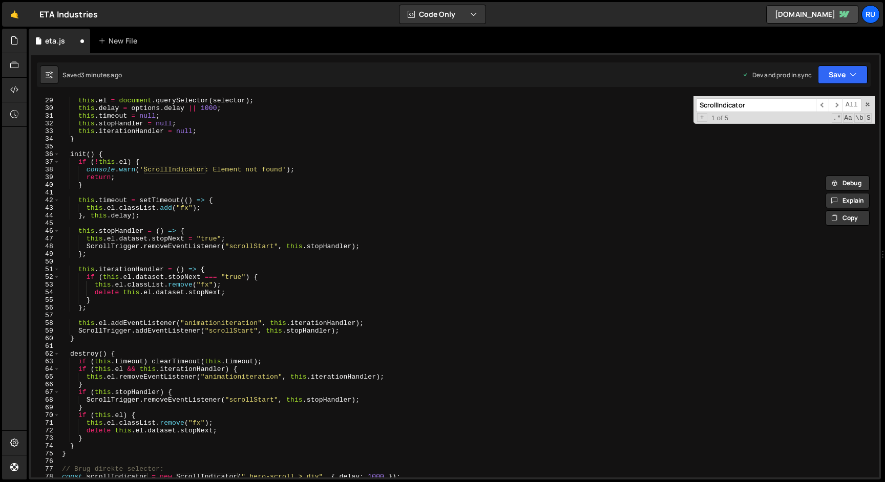
scroll to position [0, 0]
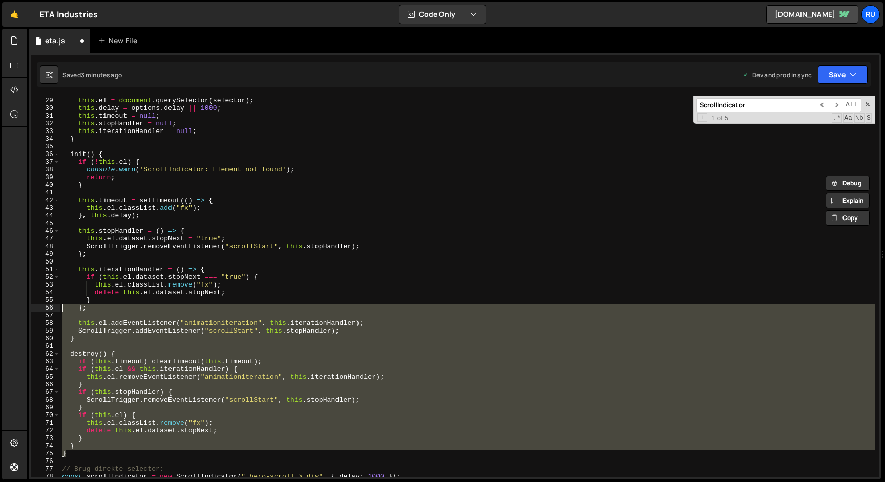
drag, startPoint x: 83, startPoint y: 454, endPoint x: 60, endPoint y: 308, distance: 147.2
click at [60, 308] on div "constructor ( selector , options = { }) { this . el = document . querySelector …" at bounding box center [467, 287] width 815 height 397
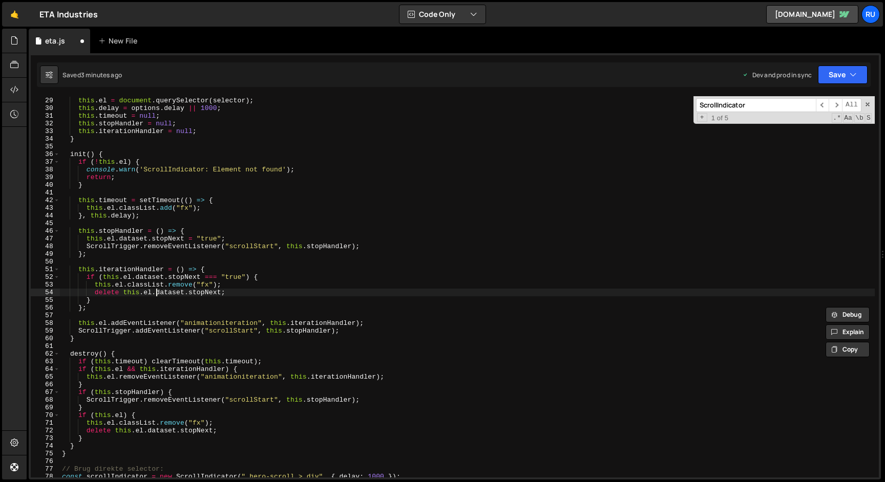
click at [154, 295] on div "constructor ( selector , options = { }) { this . el = document . querySelector …" at bounding box center [467, 287] width 815 height 397
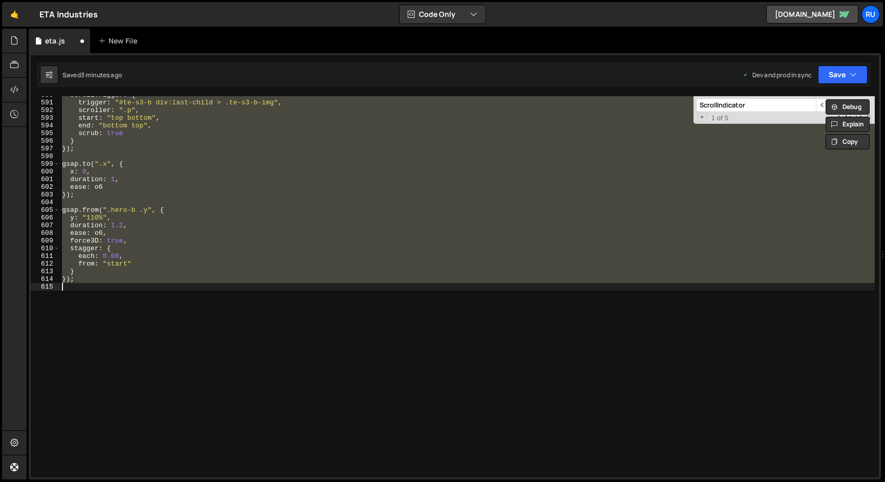
type textarea "ScrollTrigger.addEventListener("scrollStart", stopAfterCurrentLoop);"
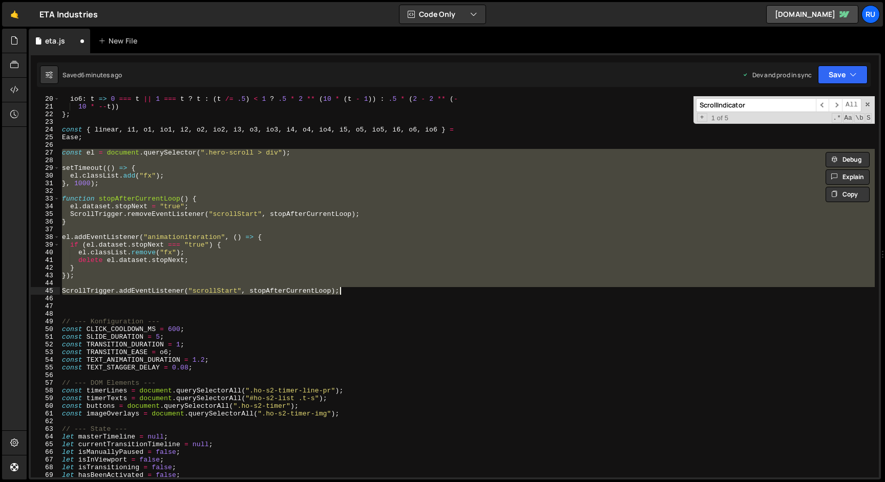
paste textarea
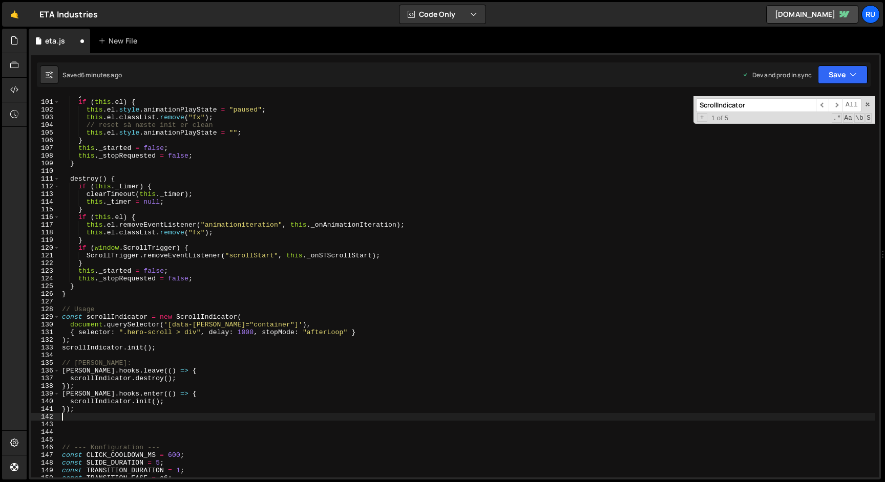
scroll to position [768, 0]
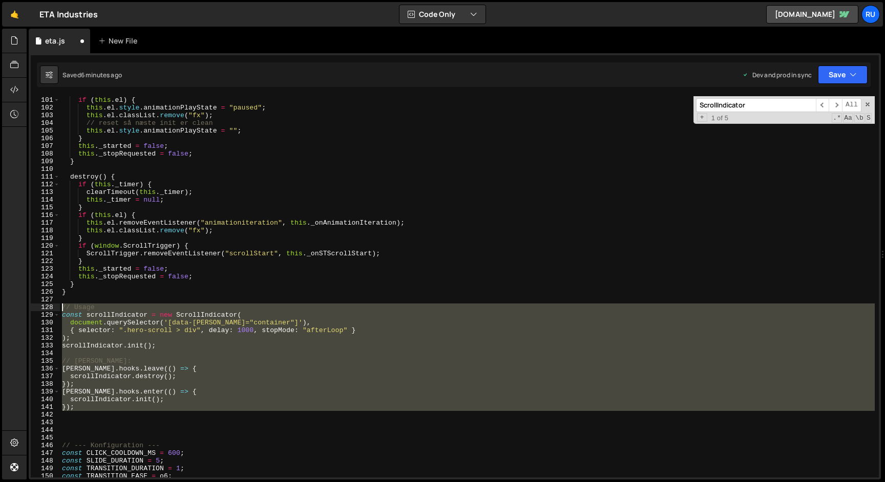
drag, startPoint x: 82, startPoint y: 414, endPoint x: 26, endPoint y: 309, distance: 119.1
click at [26, 309] on div "Hold on a sec... Are you certain you wish to leave this page? Any changes you'v…" at bounding box center [442, 241] width 885 height 482
type textarea "// Usage const scrollIndicator = new ScrollIndicator("
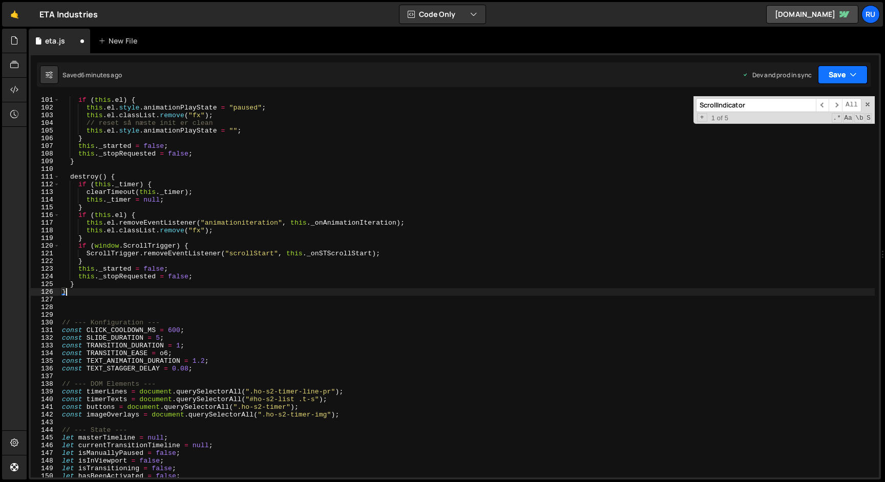
click at [843, 73] on button "Save" at bounding box center [843, 75] width 50 height 18
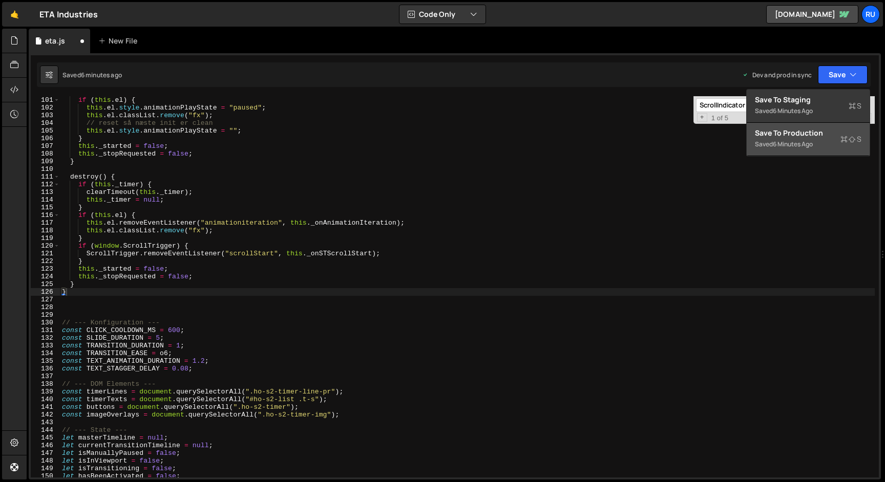
click at [800, 142] on div "6 minutes ago" at bounding box center [793, 144] width 40 height 9
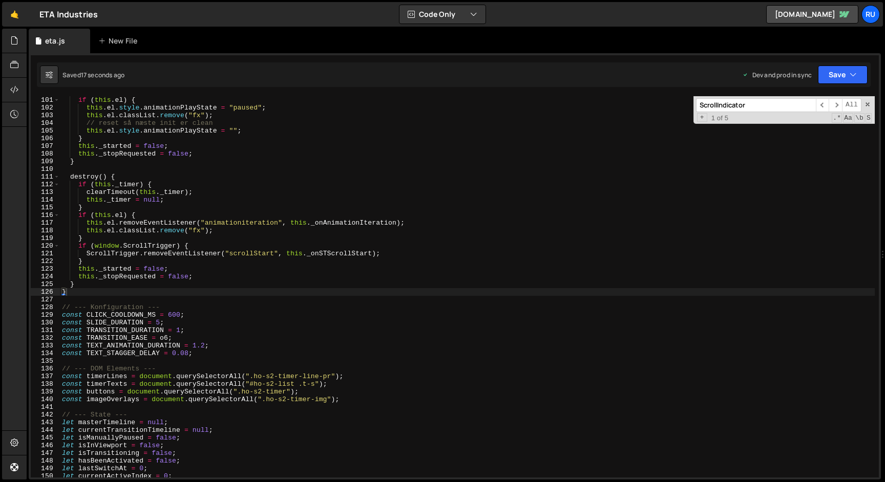
click at [304, 196] on div "} if ( this . el ) { this . el . style . animationPlayState = "paused" ; this .…" at bounding box center [467, 287] width 815 height 397
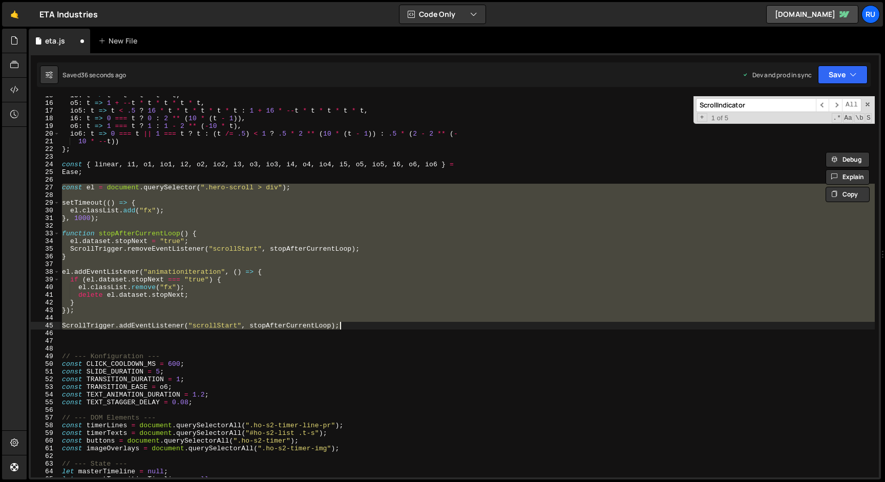
scroll to position [102, 0]
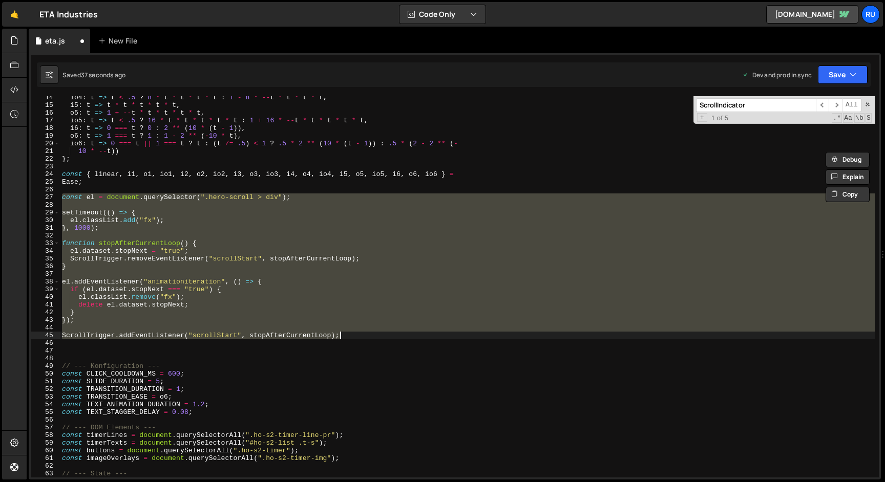
click at [329, 282] on div "io4 : t => t < .5 ? 8 * t * t * t * t : 1 - 8 * -- t * t * t * t , i5 : t => t …" at bounding box center [467, 286] width 815 height 381
drag, startPoint x: 352, startPoint y: 336, endPoint x: 3, endPoint y: 197, distance: 375.8
click at [3, 197] on div "Hold on a sec... Are you certain you wish to leave this page? Any changes you'v…" at bounding box center [442, 241] width 885 height 482
click at [333, 265] on div "io4 : t => t < .5 ? 8 * t * t * t * t : 1 - 8 * -- t * t * t * t , i5 : t => t …" at bounding box center [467, 286] width 815 height 381
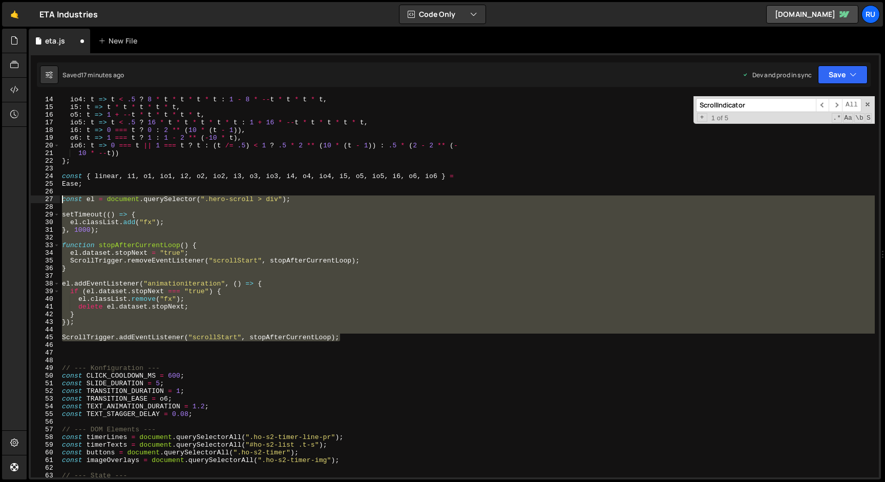
drag, startPoint x: 201, startPoint y: 300, endPoint x: 12, endPoint y: 201, distance: 213.0
click at [12, 201] on div "Hold on a sec... Are you certain you wish to leave this page? Any changes you'v…" at bounding box center [442, 241] width 885 height 482
paste textarea "scrollIndicator.init(".hero-scroll > div", 1500);"
type textarea "scrollIndicator.init(".hero-scroll > div", 1500);"
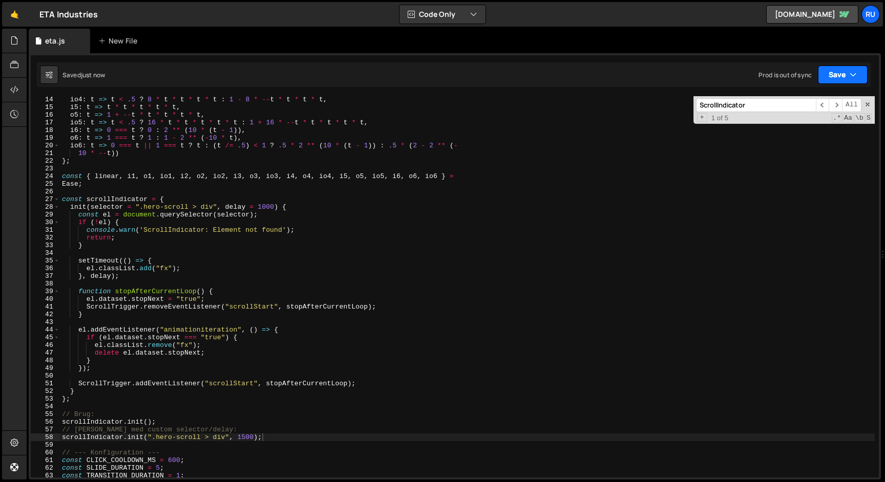
drag, startPoint x: 839, startPoint y: 72, endPoint x: 831, endPoint y: 122, distance: 50.9
click at [840, 72] on button "Save" at bounding box center [843, 75] width 50 height 18
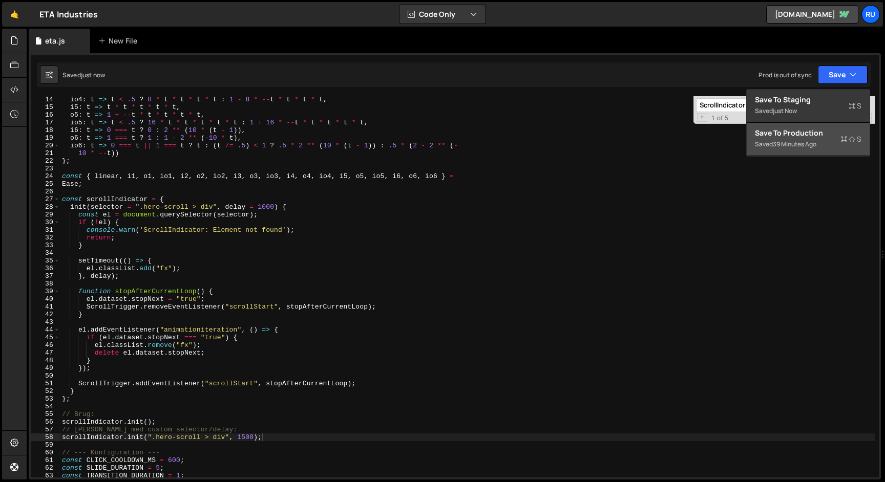
click at [827, 133] on div "Save to Production S" at bounding box center [808, 133] width 107 height 10
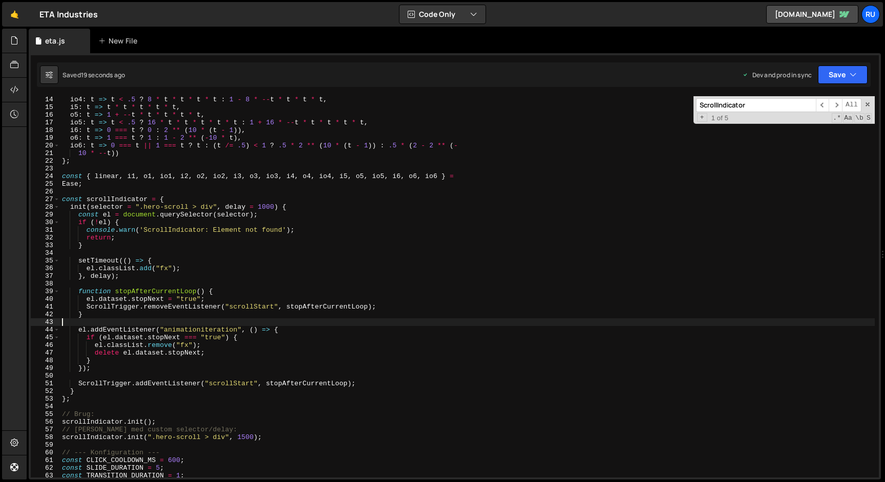
click at [181, 325] on div "io4 : t => t < .5 ? 8 * t * t * t * t : 1 - 8 * -- t * t * t * t , i5 : t => t …" at bounding box center [467, 294] width 815 height 397
click at [119, 200] on div "io4 : t => t < .5 ? 8 * t * t * t * t : 1 - 8 * -- t * t * t * t , i5 : t => t …" at bounding box center [467, 294] width 815 height 397
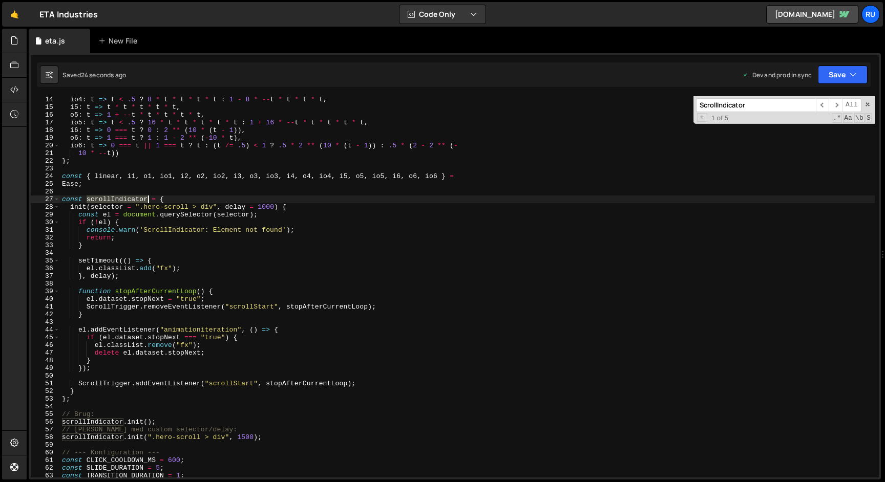
click at [119, 200] on div "io4 : t => t < .5 ? 8 * t * t * t * t : 1 - 8 * -- t * t * t * t , i5 : t => t …" at bounding box center [467, 294] width 815 height 397
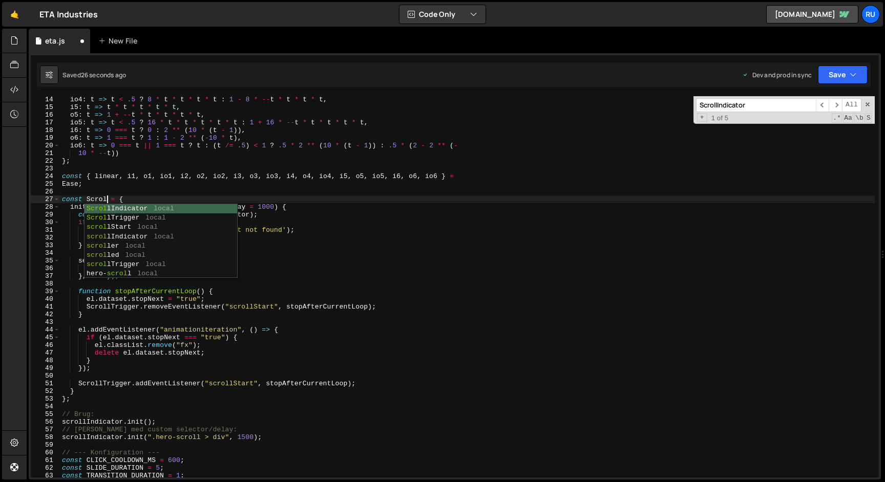
type textarea "const Scroll = {"
click at [270, 192] on div "io4 : t => t < .5 ? 8 * t * t * t * t : 1 - 8 * -- t * t * t * t , i5 : t => t …" at bounding box center [467, 294] width 815 height 397
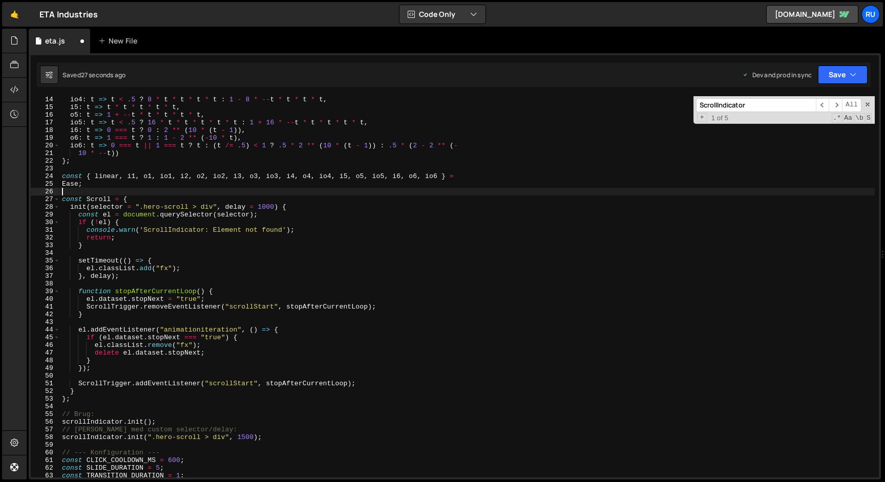
scroll to position [0, 0]
click at [868, 106] on span at bounding box center [867, 104] width 7 height 7
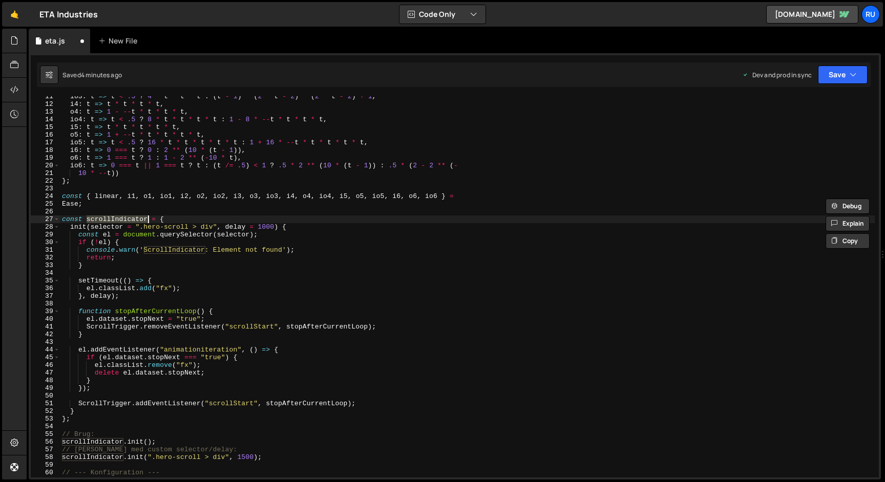
scroll to position [94, 0]
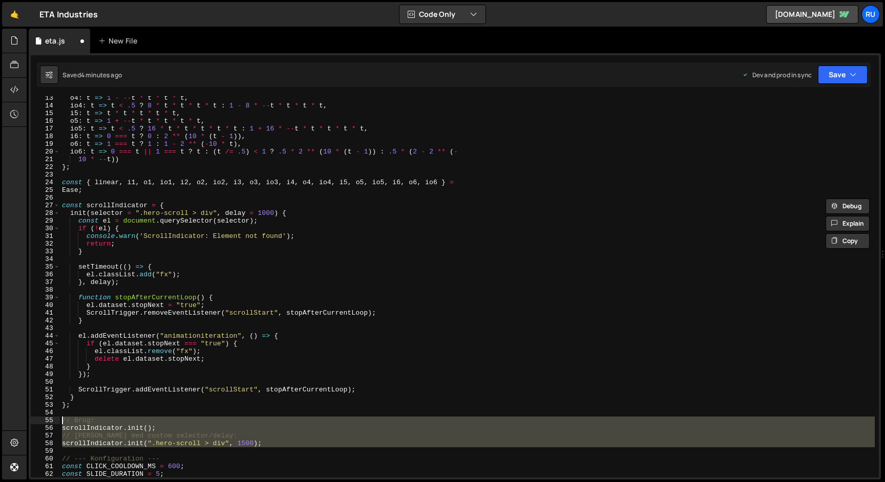
drag, startPoint x: 274, startPoint y: 446, endPoint x: 0, endPoint y: 418, distance: 275.4
click at [0, 419] on div "Hold on a sec... Are you certain you wish to leave this page? Any changes you'v…" at bounding box center [442, 241] width 885 height 482
type textarea "// Brug: scrollIndicator.init();"
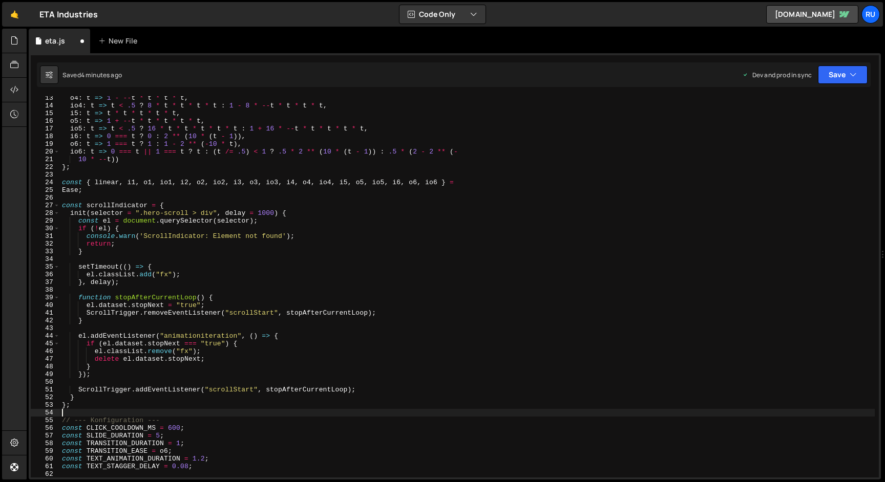
type textarea "};"
drag, startPoint x: 850, startPoint y: 73, endPoint x: 824, endPoint y: 127, distance: 60.2
click at [850, 74] on icon "button" at bounding box center [852, 75] width 7 height 10
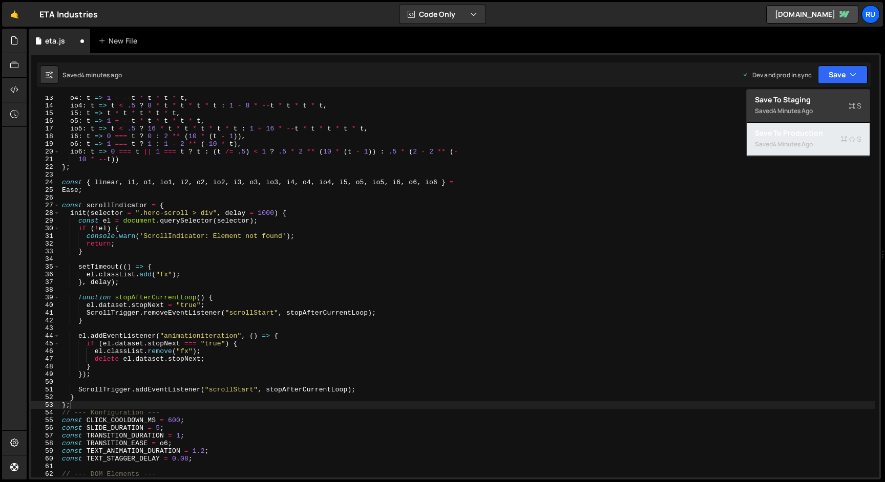
click at [826, 139] on div "Saved 4 minutes ago" at bounding box center [808, 144] width 107 height 12
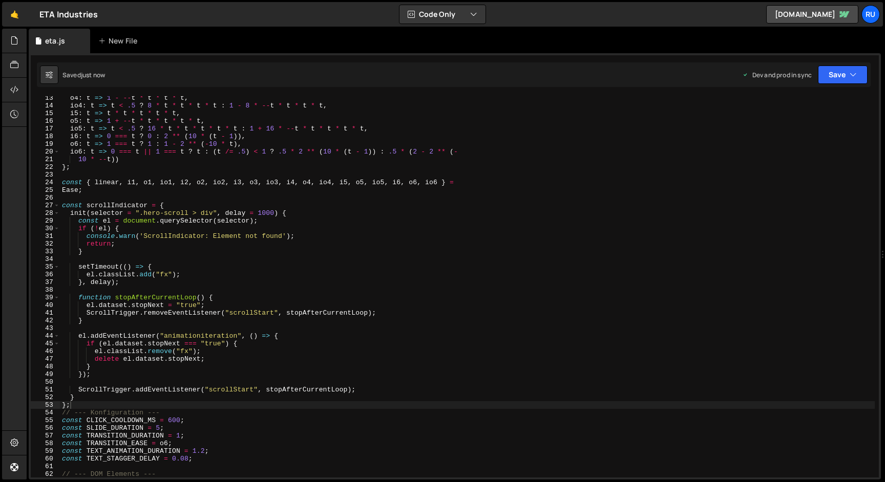
click at [232, 330] on div "o4 : t => 1 - -- t * t * t * t , io4 : t => t < .5 ? 8 * t * t * t * t : 1 - 8 …" at bounding box center [467, 292] width 815 height 397
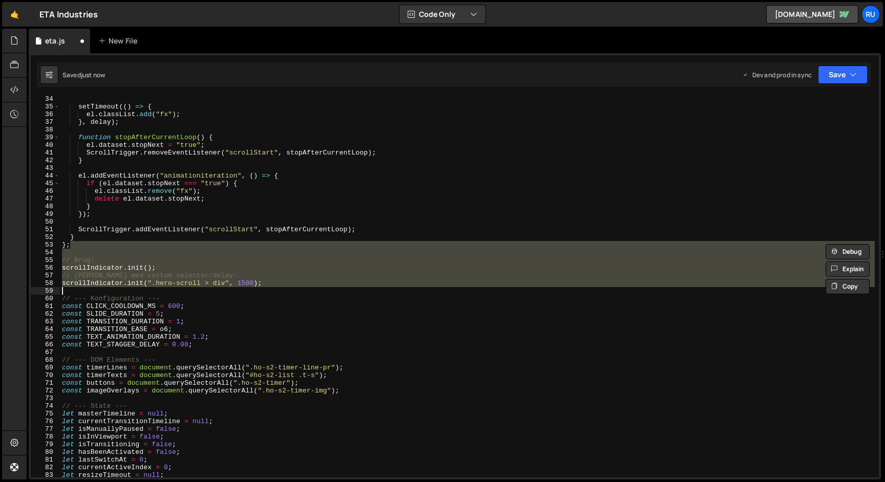
scroll to position [254, 0]
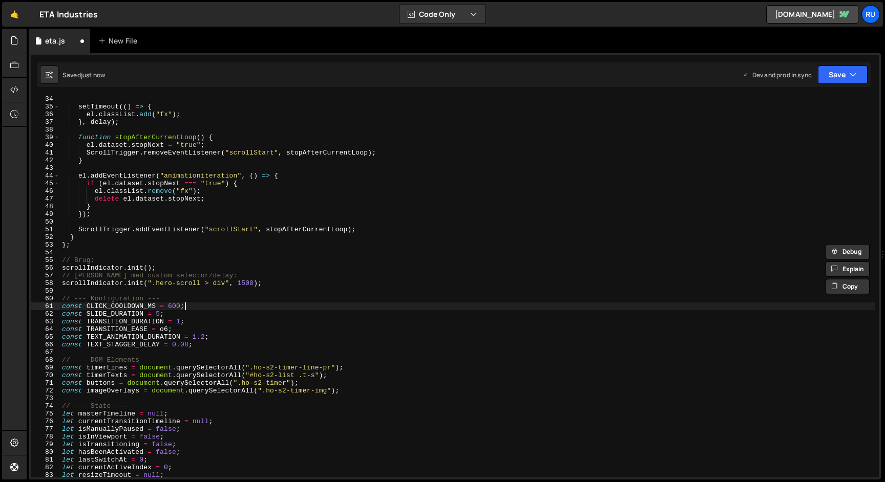
drag, startPoint x: 241, startPoint y: 306, endPoint x: 245, endPoint y: 301, distance: 6.6
click at [242, 305] on div "setTimeout (( ) => { el . classList . add ( "fx" ) ; } , delay ) ; function sto…" at bounding box center [467, 293] width 815 height 397
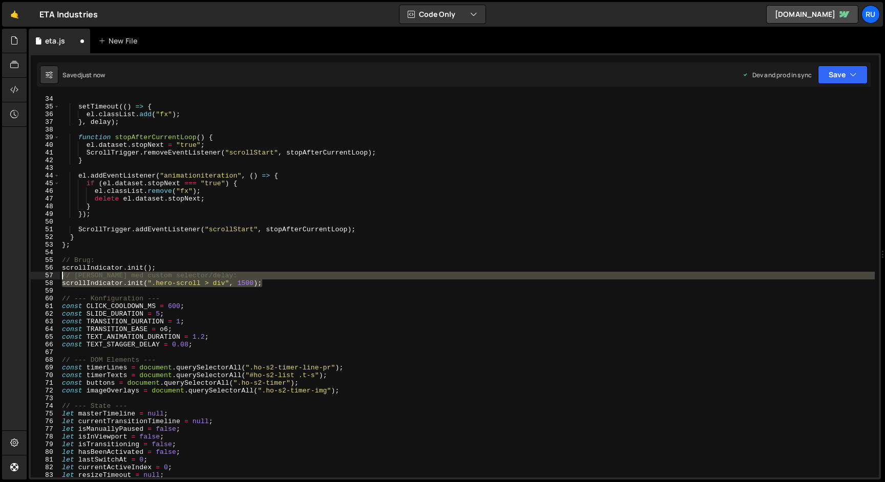
drag, startPoint x: 273, startPoint y: 282, endPoint x: 0, endPoint y: 278, distance: 273.5
click at [0, 278] on div "Hold on a sec... Are you certain you wish to leave this page? Any changes you'v…" at bounding box center [442, 241] width 885 height 482
type textarea "// eller med custom selector/delay: scrollIndicator.init(".hero-scroll > div", …"
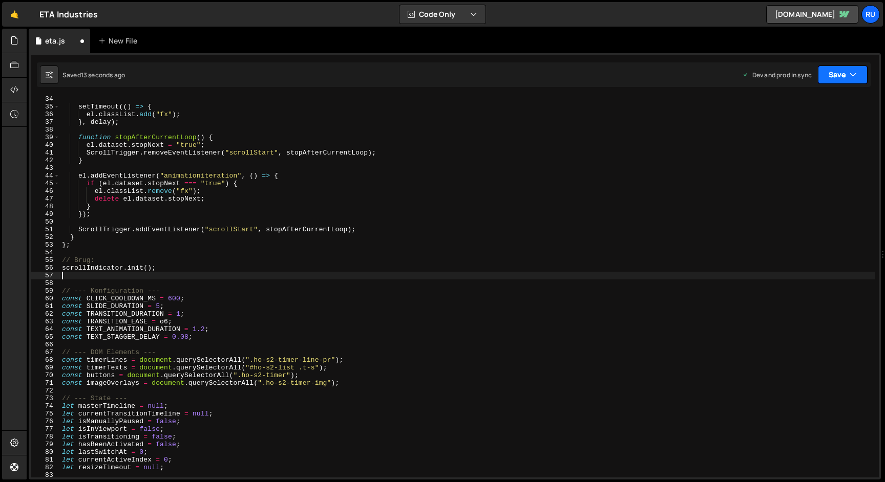
click at [838, 76] on button "Save" at bounding box center [843, 75] width 50 height 18
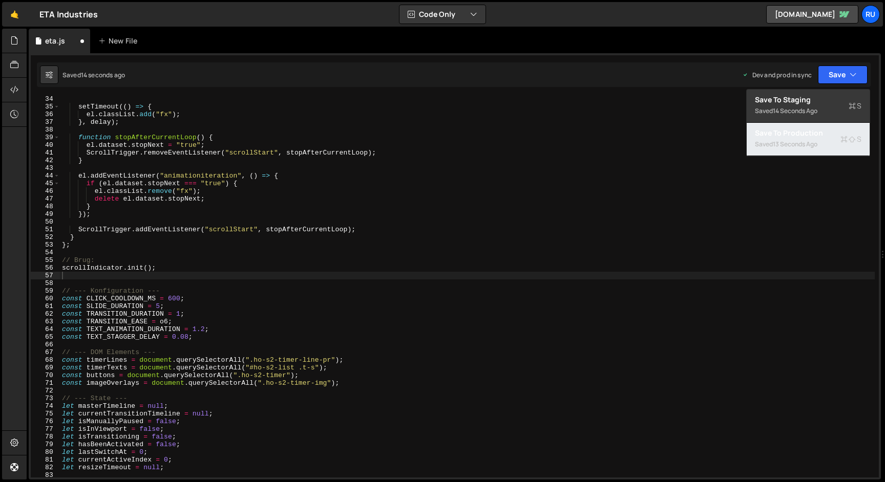
drag, startPoint x: 816, startPoint y: 136, endPoint x: 773, endPoint y: 155, distance: 46.8
click at [815, 136] on div "Save to Production S" at bounding box center [808, 133] width 107 height 10
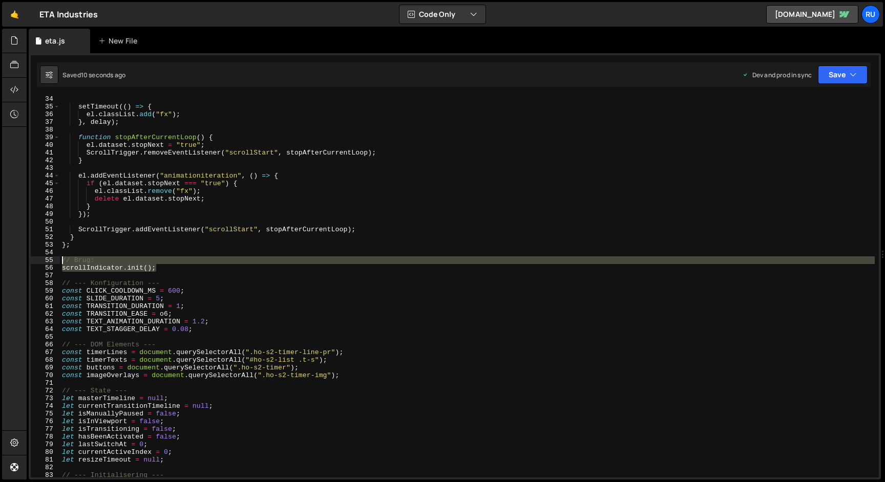
drag, startPoint x: 111, startPoint y: 267, endPoint x: 0, endPoint y: 263, distance: 111.2
click at [0, 263] on div "Hold on a sec... Are you certain you wish to leave this page? Any changes you'v…" at bounding box center [442, 241] width 885 height 482
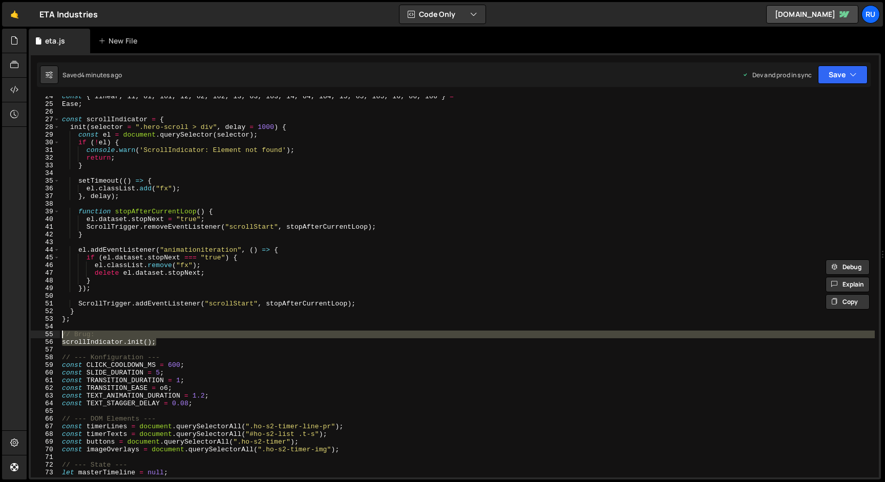
scroll to position [180, 0]
click at [79, 308] on div "const { linear , i1 , o1 , io1 , i2 , o2 , io2 , i3 , o3 , io3 , i4 , o4 , io4 …" at bounding box center [467, 291] width 815 height 397
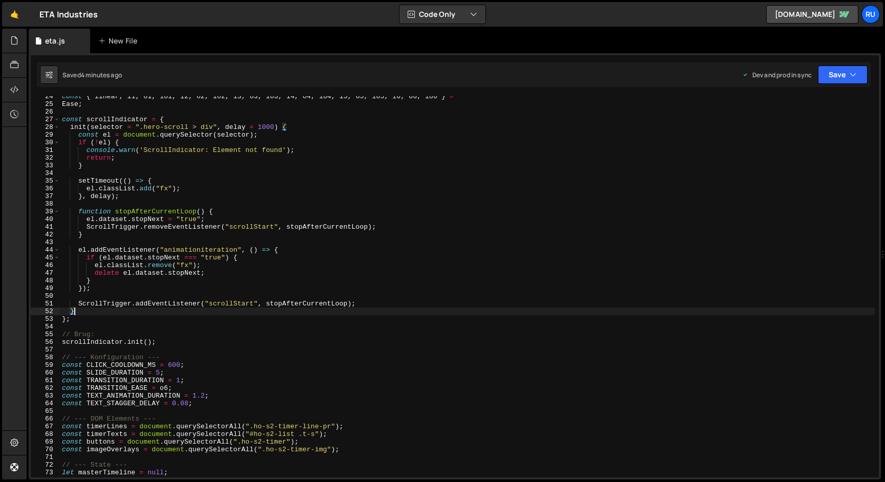
click at [91, 317] on div "const { linear , i1 , o1 , io1 , i2 , o2 , io2 , i3 , o3 , io3 , i4 , o4 , io4 …" at bounding box center [467, 291] width 815 height 397
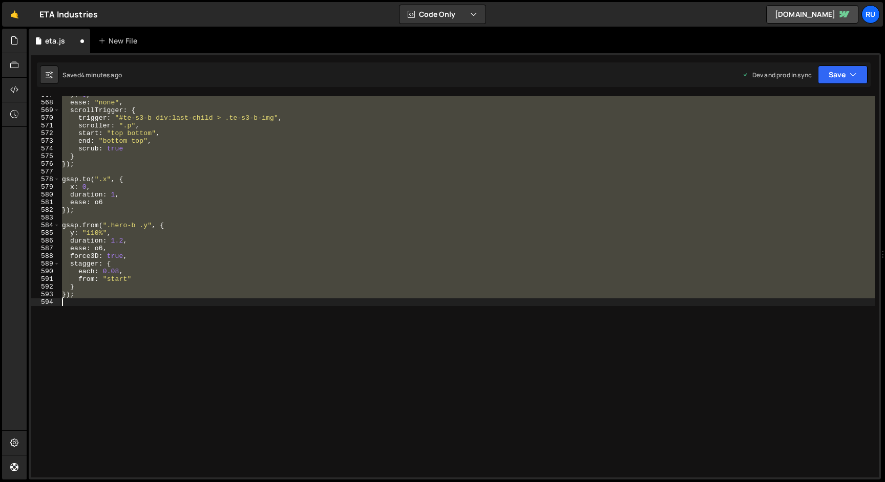
type textarea "ScrollTrigger.addEventListener("scrollStart", stopAfterCurrentLoop);"
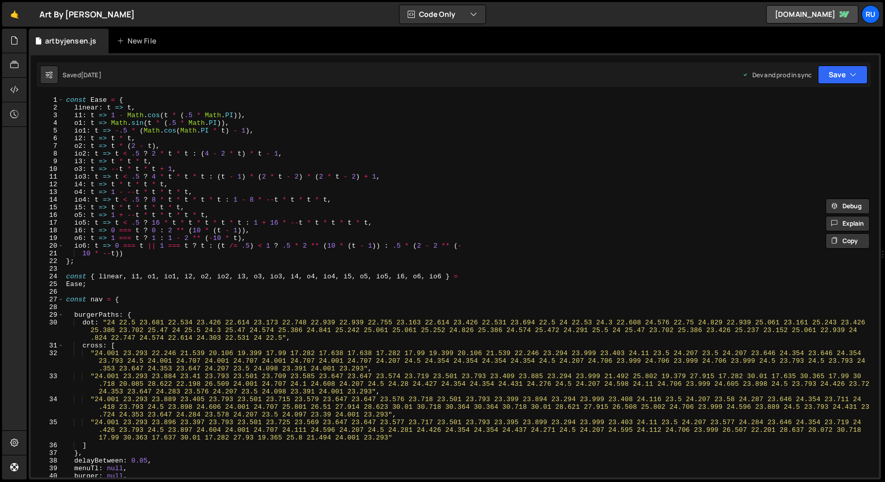
click at [138, 303] on div "const Ease = { linear : t => t , i1 : t => 1 - Math . cos ( t * ( .5 * Math . P…" at bounding box center [469, 294] width 811 height 397
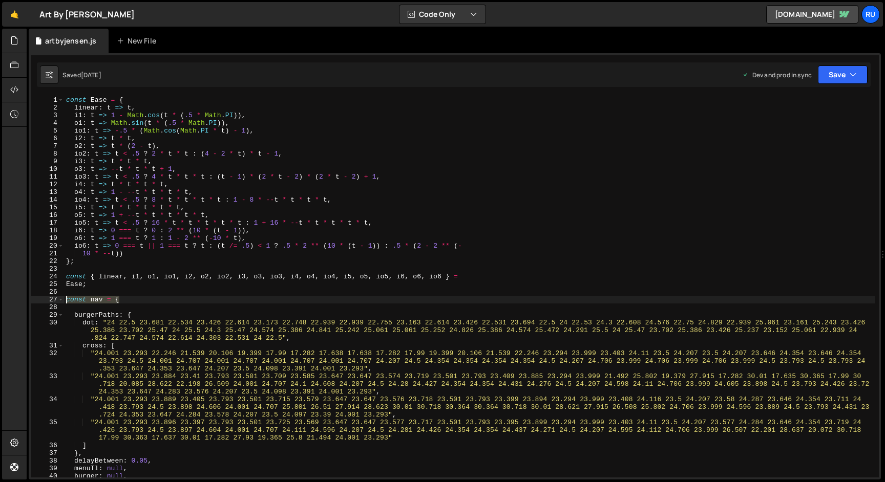
drag, startPoint x: 143, startPoint y: 300, endPoint x: 54, endPoint y: 300, distance: 89.1
click at [54, 300] on div "const nav = { 1 2 3 4 5 6 7 8 9 10 11 12 13 14 15 16 17 18 19 20 21 22 23 24 25…" at bounding box center [455, 286] width 848 height 381
click at [202, 134] on div "const Ease = { linear : t => t , i1 : t => 1 - Math . cos ( t * ( .5 * Math . P…" at bounding box center [469, 294] width 811 height 397
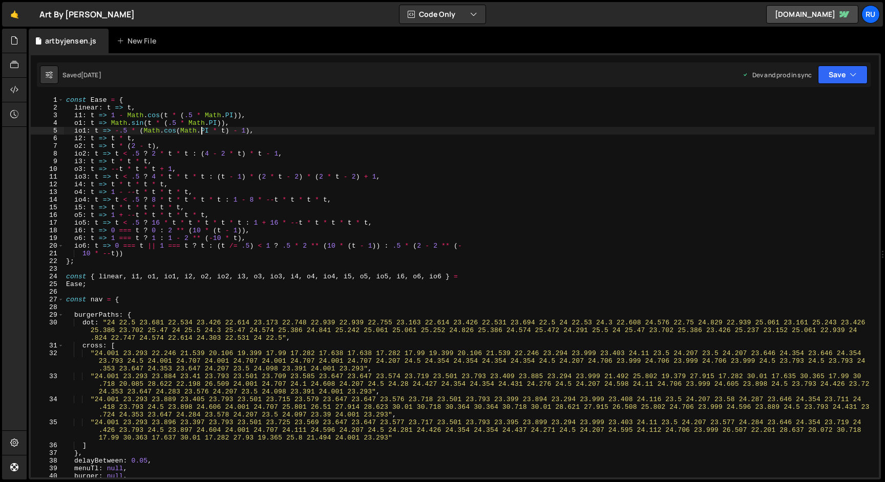
type textarea "});"
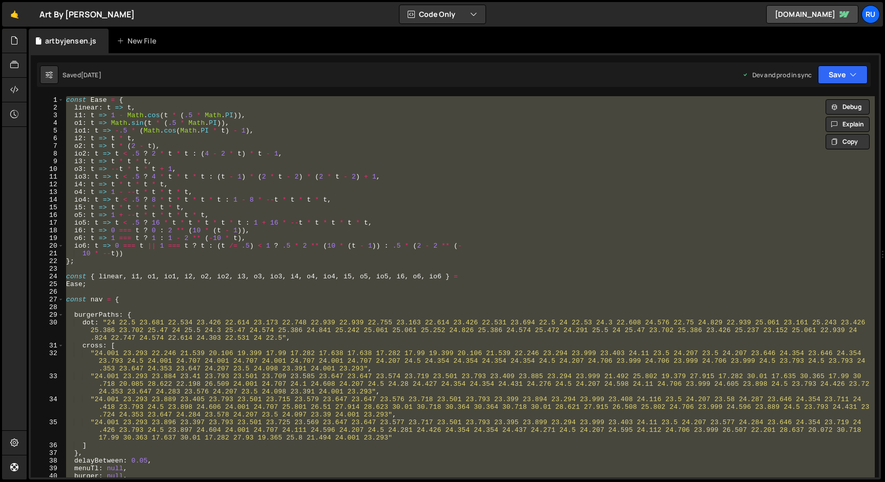
drag, startPoint x: 116, startPoint y: 306, endPoint x: 135, endPoint y: 302, distance: 19.4
click at [117, 306] on div "const Ease = { linear : t => t , i1 : t => 1 - Math . cos ( t * ( .5 * Math . P…" at bounding box center [469, 286] width 811 height 381
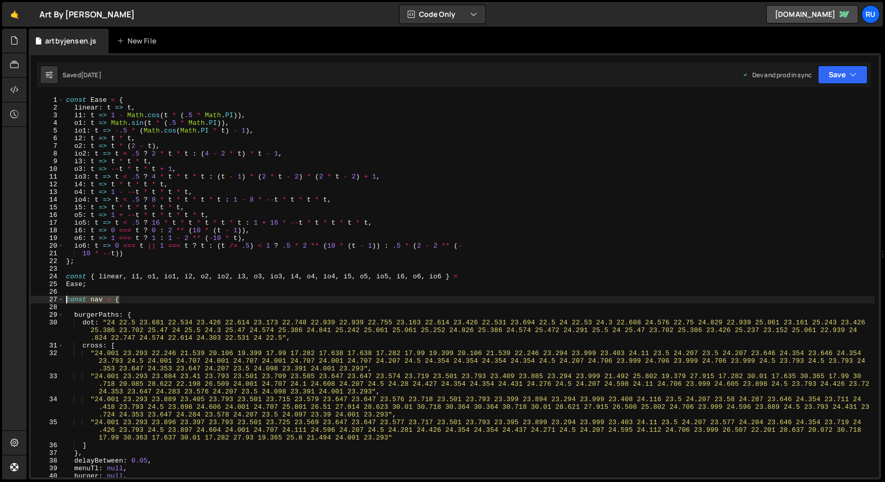
drag, startPoint x: 126, startPoint y: 300, endPoint x: 14, endPoint y: 302, distance: 112.2
click at [14, 302] on div "Hold on a sec... Are you certain you wish to leave this page? Any changes you'v…" at bounding box center [442, 241] width 885 height 482
type textarea "const nav = {"
click at [101, 288] on div "const Ease = { linear : t => t , i1 : t => 1 - Math . cos ( t * ( .5 * Math . P…" at bounding box center [469, 294] width 811 height 397
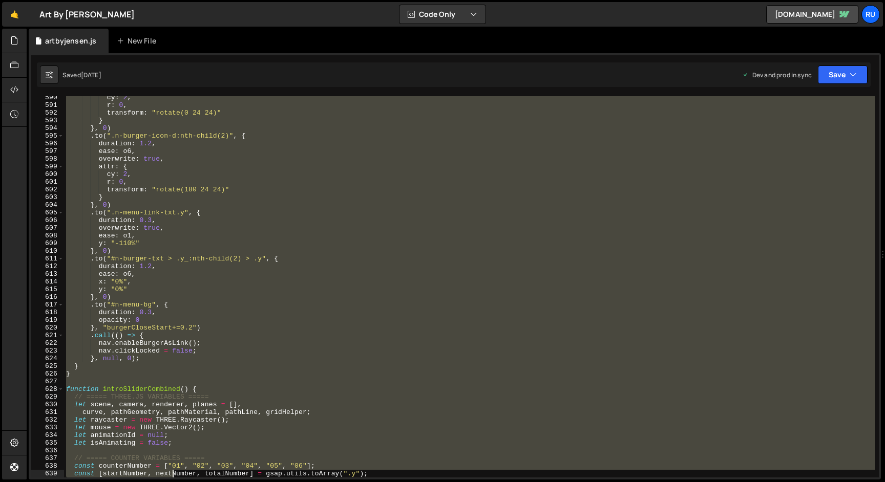
scroll to position [4459, 0]
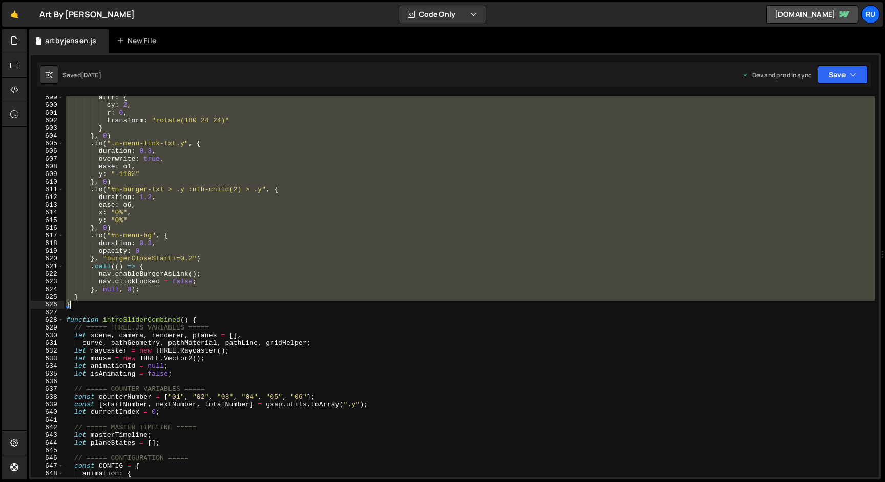
drag, startPoint x: 66, startPoint y: 299, endPoint x: 190, endPoint y: 307, distance: 124.7
click at [190, 307] on div "attr : { cy : 2 , r : 0 , transform : "rotate(180 24 24)" } } , 0 ) . to ( ".n-…" at bounding box center [469, 292] width 811 height 397
type textarea "} }"
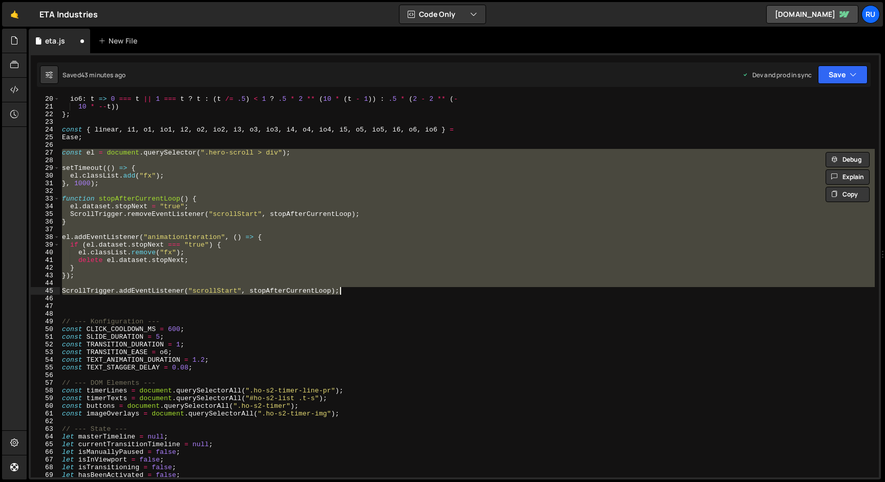
scroll to position [147, 0]
click at [107, 136] on div "io6 : t => 0 === t || 1 === t ? t : ( t /= .5 ) < 1 ? .5 * 2 ** ( 10 * ( t - 1 …" at bounding box center [467, 293] width 815 height 397
type textarea "Ease;"
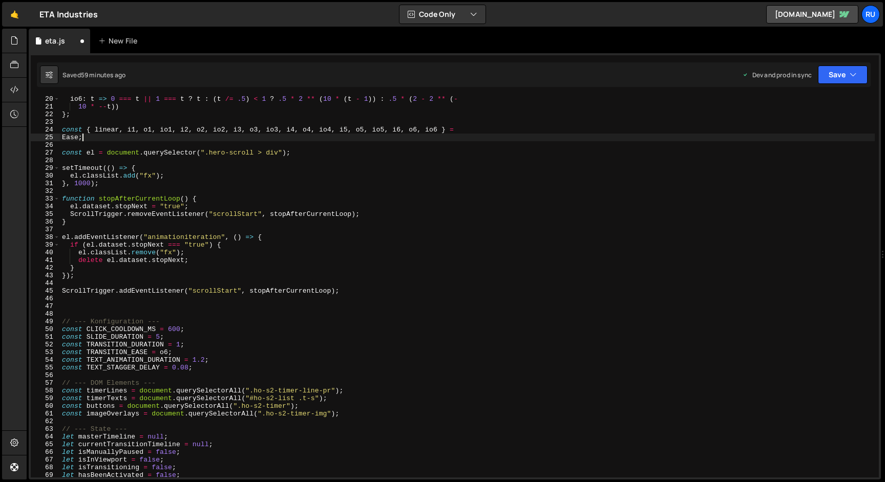
scroll to position [147, 0]
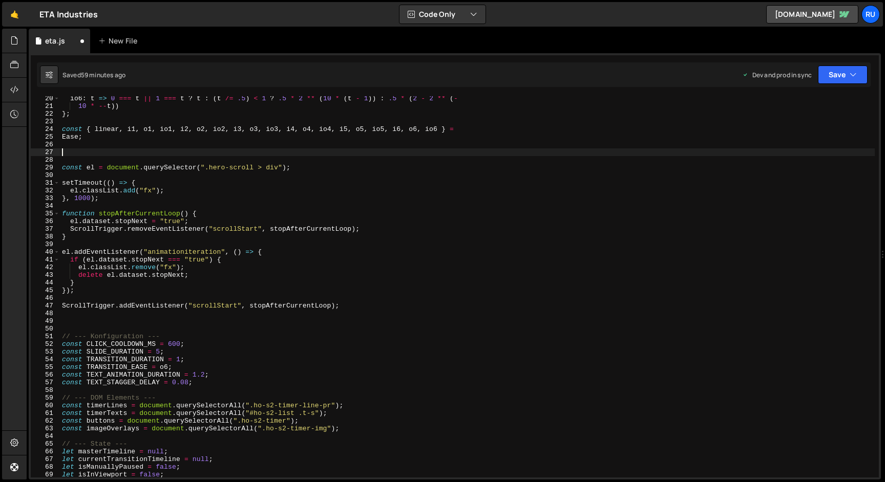
paste textarea "app.init();"
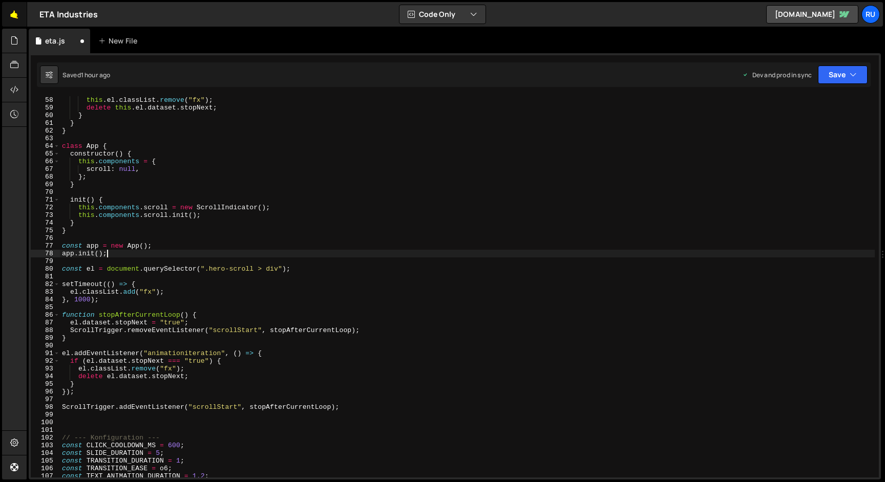
scroll to position [437, 0]
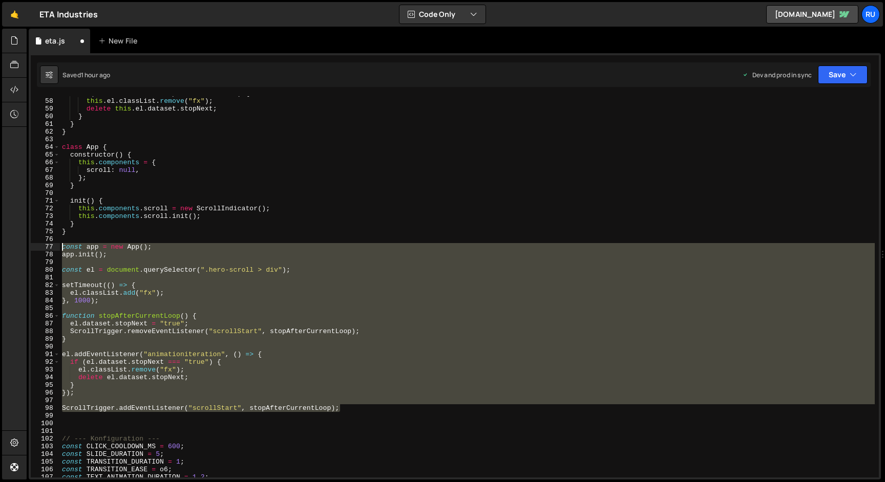
drag, startPoint x: 168, startPoint y: 358, endPoint x: 48, endPoint y: 248, distance: 163.1
click at [48, 248] on div "app.init(); 57 58 59 60 61 62 63 64 65 66 67 68 69 70 71 72 73 74 75 76 77 78 7…" at bounding box center [455, 286] width 848 height 381
drag, startPoint x: 190, startPoint y: 335, endPoint x: 268, endPoint y: 353, distance: 80.0
click at [191, 335] on div "if ( this . el . dataset . stopNext === "true" ) { this . el . classList . remo…" at bounding box center [467, 286] width 815 height 381
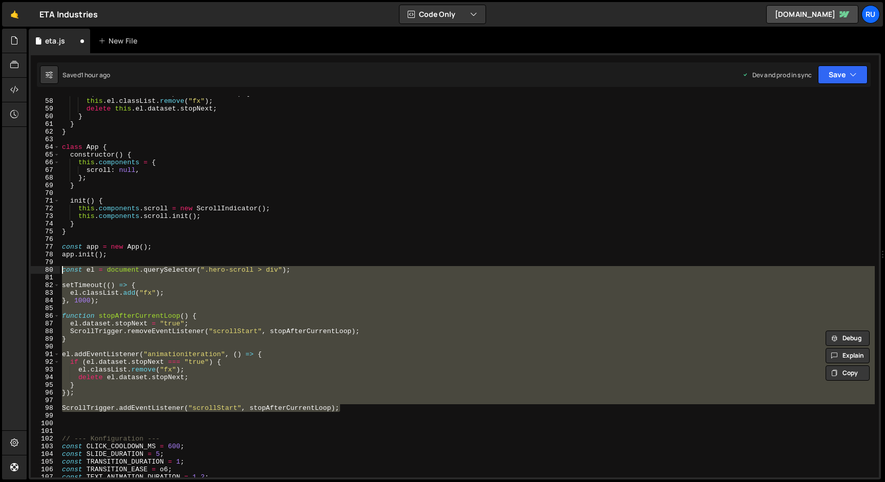
drag, startPoint x: 262, startPoint y: 386, endPoint x: 33, endPoint y: 267, distance: 257.7
click at [33, 267] on div "ScrollTrigger.removeEventListener("scrollStart", stopAfterCurrentLoop); 57 58 5…" at bounding box center [455, 286] width 848 height 381
type textarea "const el = document.querySelector(".hero-scroll > div");"
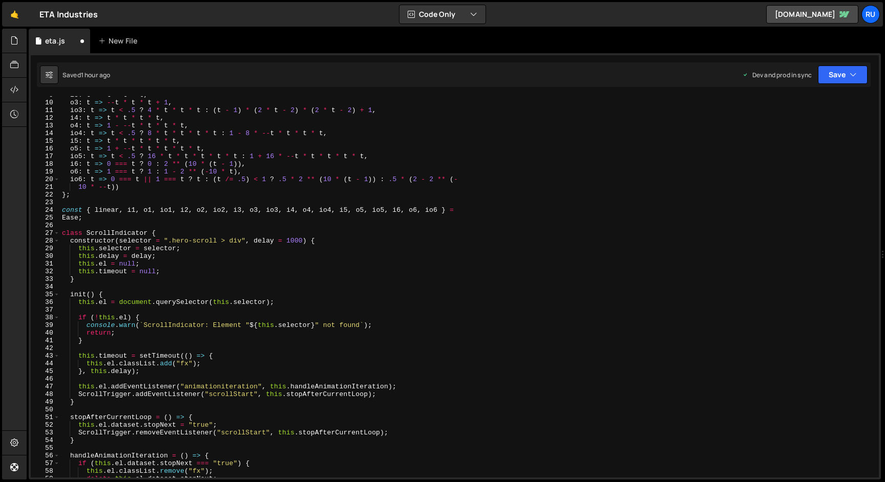
scroll to position [103, 0]
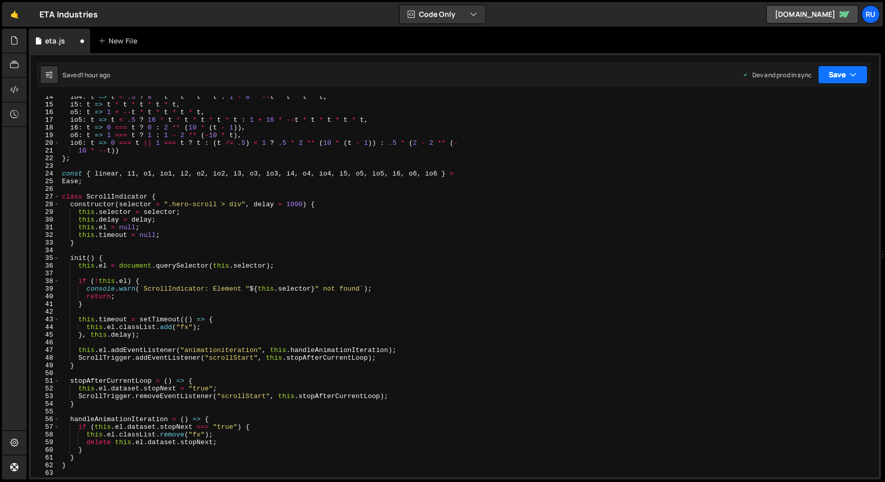
click at [846, 75] on button "Save" at bounding box center [843, 75] width 50 height 18
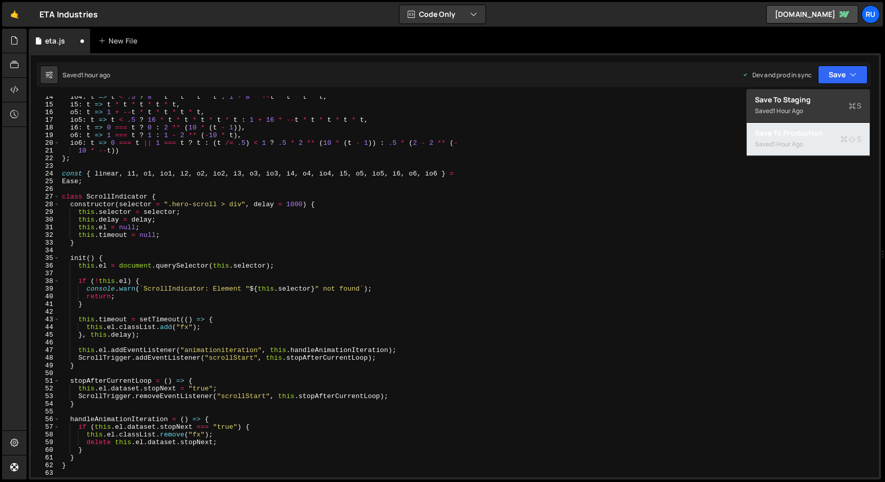
click at [799, 140] on div "1 hour ago" at bounding box center [788, 144] width 30 height 9
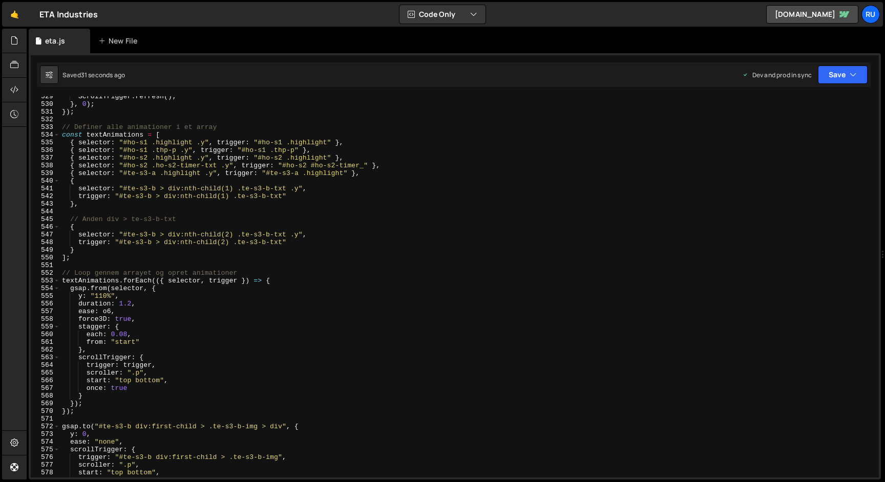
scroll to position [4056, 0]
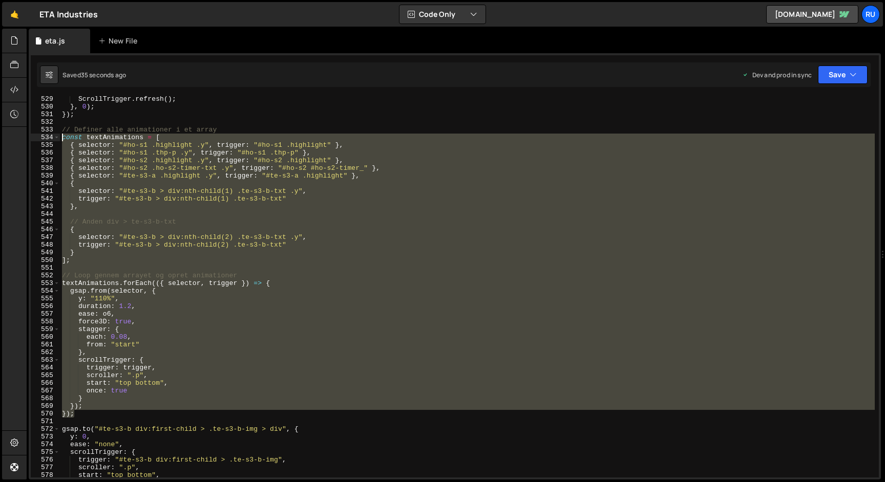
drag, startPoint x: 115, startPoint y: 415, endPoint x: 6, endPoint y: 141, distance: 294.4
click at [6, 141] on div "Hold on a sec... Are you certain you wish to leave this page? Any changes you'v…" at bounding box center [442, 241] width 885 height 482
click at [311, 183] on div "ScrollTrigger . refresh ( ) ; } , 0 ) ; }) ; // Definer alle animationer i et a…" at bounding box center [467, 286] width 815 height 381
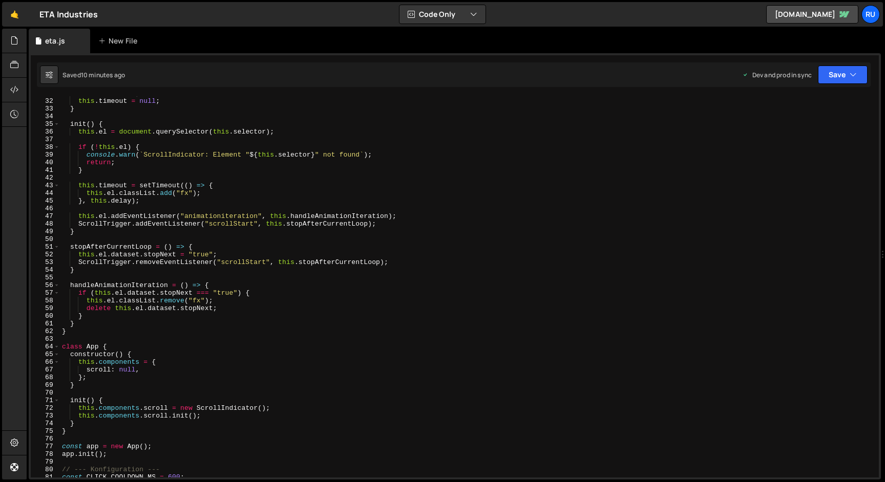
scroll to position [158, 0]
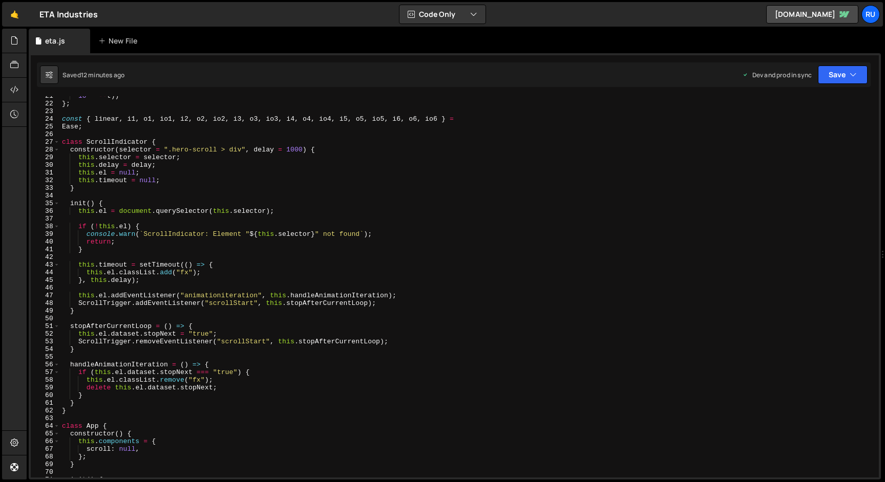
click at [261, 209] on div "10 * -- t )) } ; const { linear , i1 , o1 , io1 , i2 , o2 , io2 , i3 , o3 , io3…" at bounding box center [467, 290] width 815 height 397
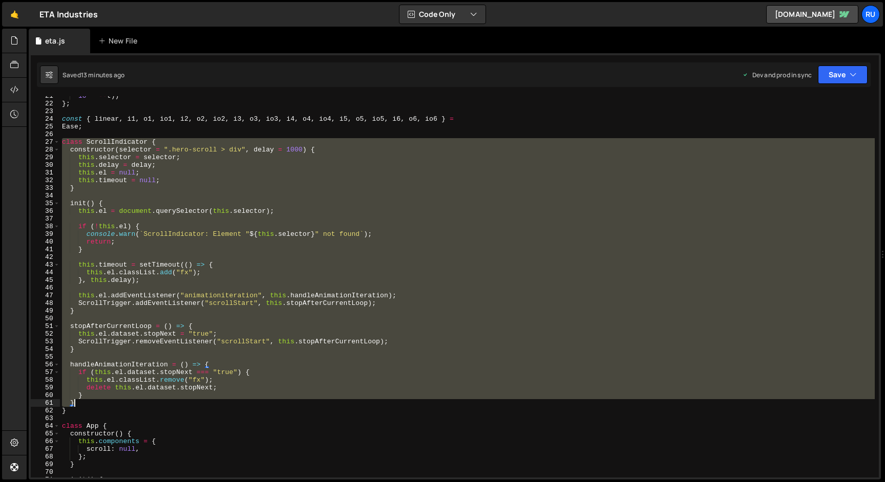
drag, startPoint x: 78, startPoint y: 151, endPoint x: 230, endPoint y: 405, distance: 296.3
click at [230, 405] on div "10 * -- t )) } ; const { linear , i1 , o1 , io1 , i2 , o2 , io2 , i3 , o3 , io3…" at bounding box center [467, 290] width 815 height 397
type textarea "} }"
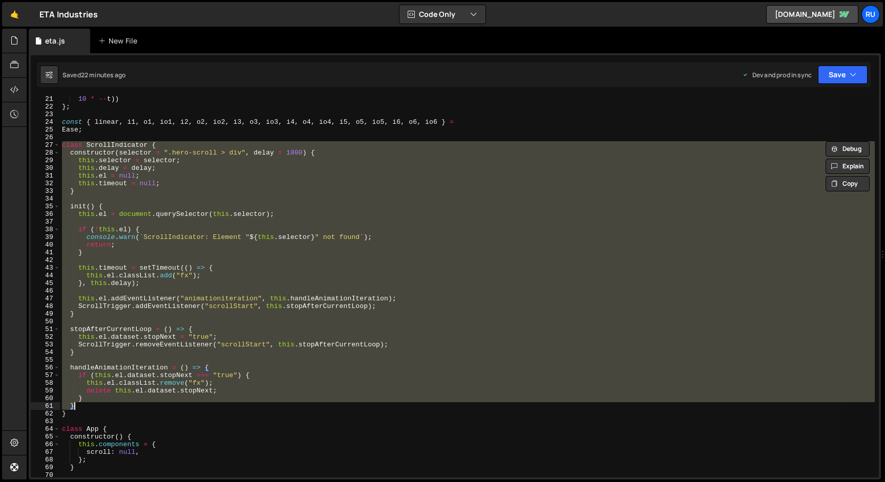
click at [232, 219] on div "10 * -- t )) } ; const { linear , i1 , o1 , io1 , i2 , o2 , io2 , i3 , o3 , io3…" at bounding box center [467, 286] width 815 height 381
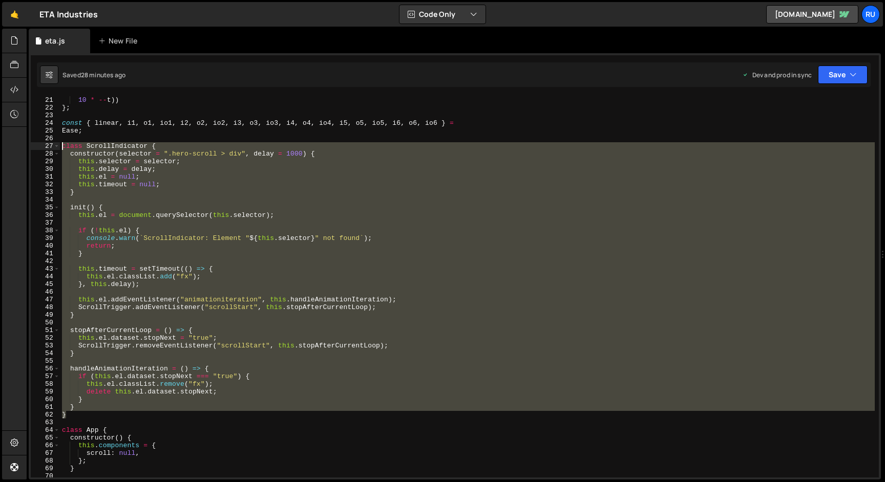
drag, startPoint x: 83, startPoint y: 416, endPoint x: 42, endPoint y: 149, distance: 270.0
click at [42, 149] on div "21 22 23 24 25 26 27 28 29 30 31 32 33 34 35 36 37 38 39 40 41 42 43 44 45 46 4…" at bounding box center [455, 286] width 848 height 381
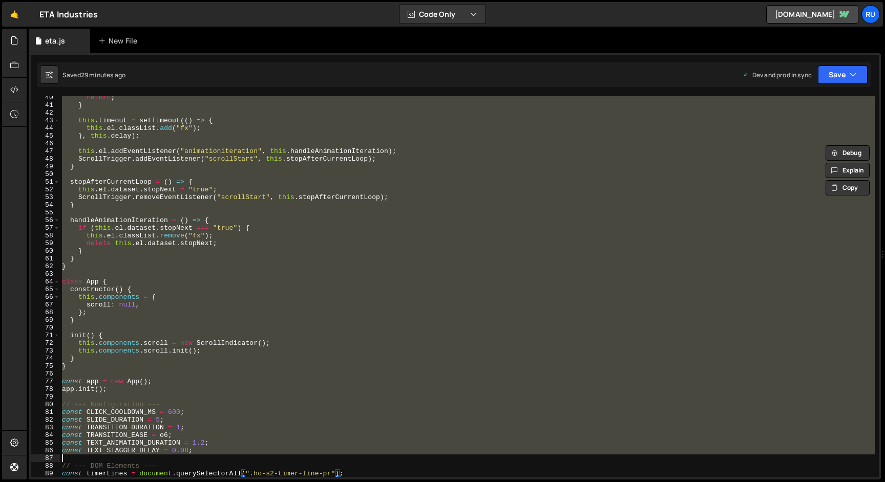
scroll to position [302, 0]
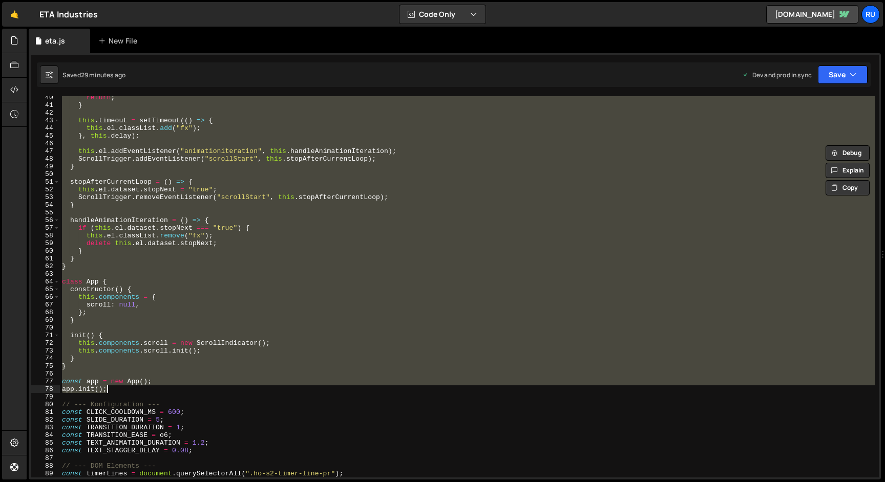
drag, startPoint x: 63, startPoint y: 105, endPoint x: 253, endPoint y: 391, distance: 342.4
click at [253, 391] on div "return ; } this . timeout = setTimeout (( ) => { this . el . classList . add ( …" at bounding box center [467, 292] width 815 height 397
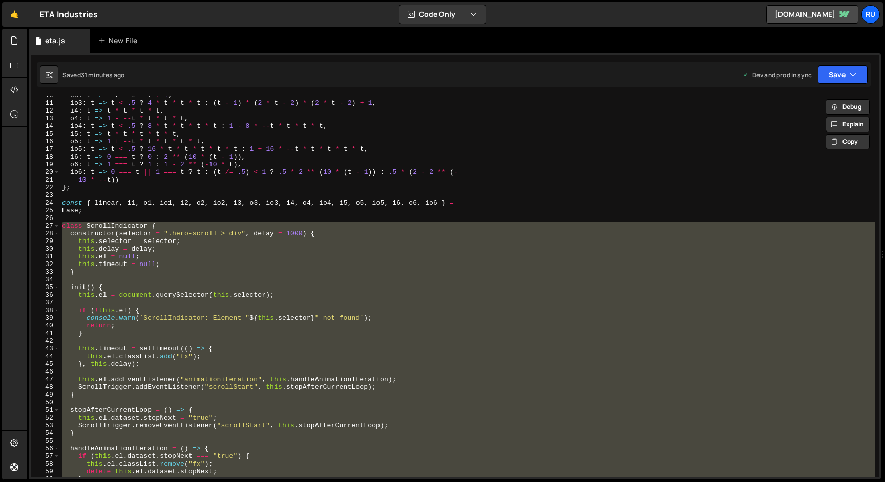
click at [199, 226] on div "o3 : t => -- t * t * t + 1 , io3 : t => t < .5 ? 4 * t * t * t : ( t - 1 ) * ( …" at bounding box center [467, 286] width 815 height 381
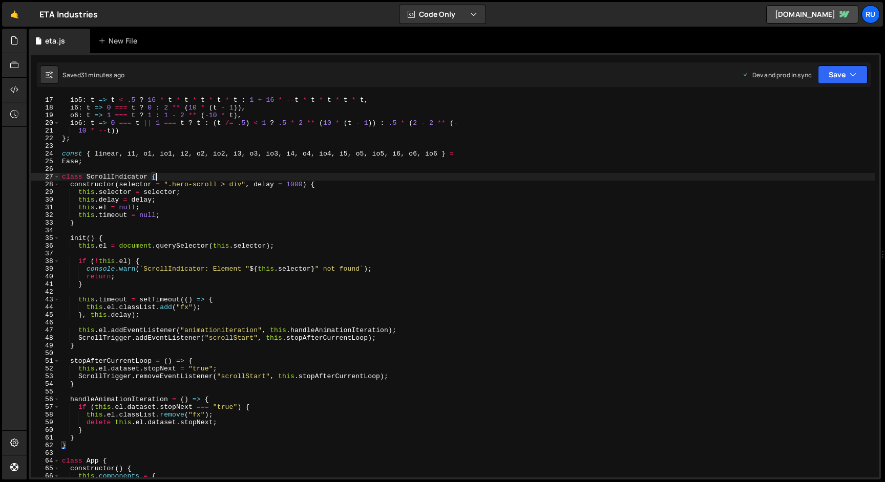
scroll to position [126, 0]
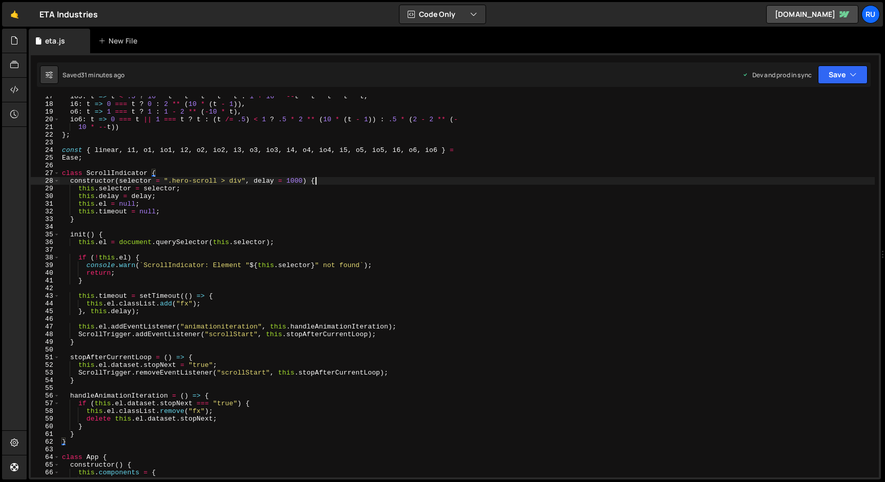
click at [333, 180] on div "io5 : t => t < .5 ? 16 * t * t * t * t * t : 1 + 16 * -- t * t * t * t * t , i6…" at bounding box center [467, 291] width 815 height 397
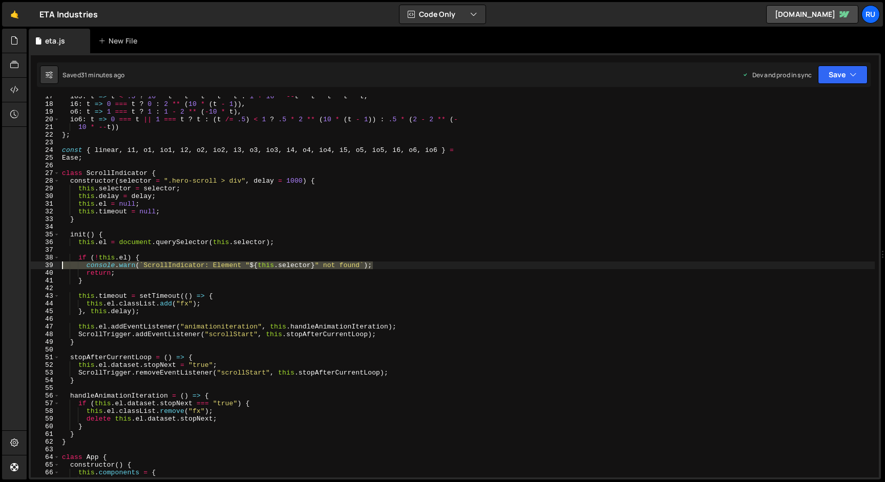
drag, startPoint x: 388, startPoint y: 265, endPoint x: 0, endPoint y: 260, distance: 388.2
click at [0, 264] on div "Hold on a sec... Are you certain you wish to leave this page? Any changes you'v…" at bounding box center [442, 241] width 885 height 482
type textarea "console.warn(`ScrollIndicator: Element "${this.selector}" not found`);"
type textarea "if (!this.el) {"
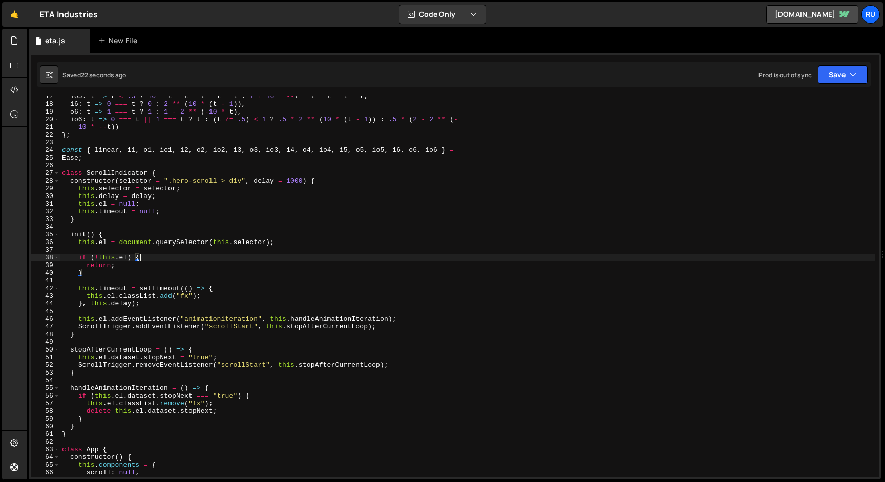
click at [87, 230] on div "io5 : t => t < .5 ? 16 * t * t * t * t * t : 1 + 16 * -- t * t * t * t * t , i6…" at bounding box center [467, 291] width 815 height 397
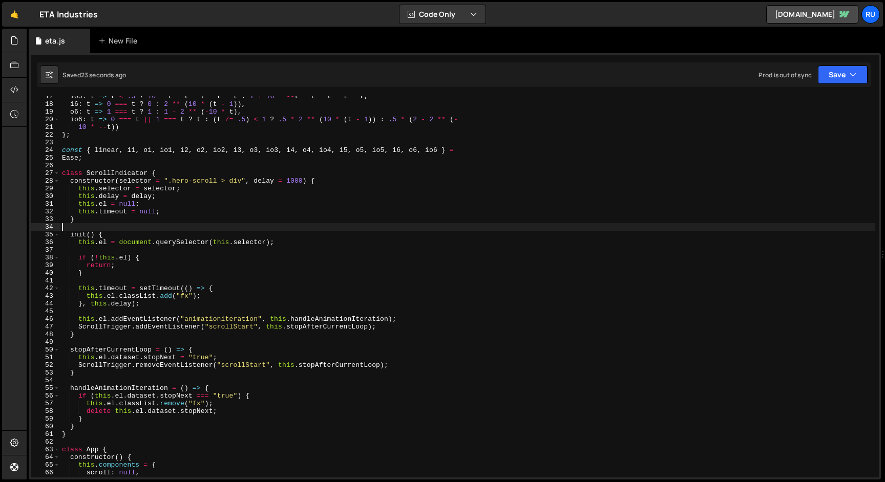
type textarea "}"
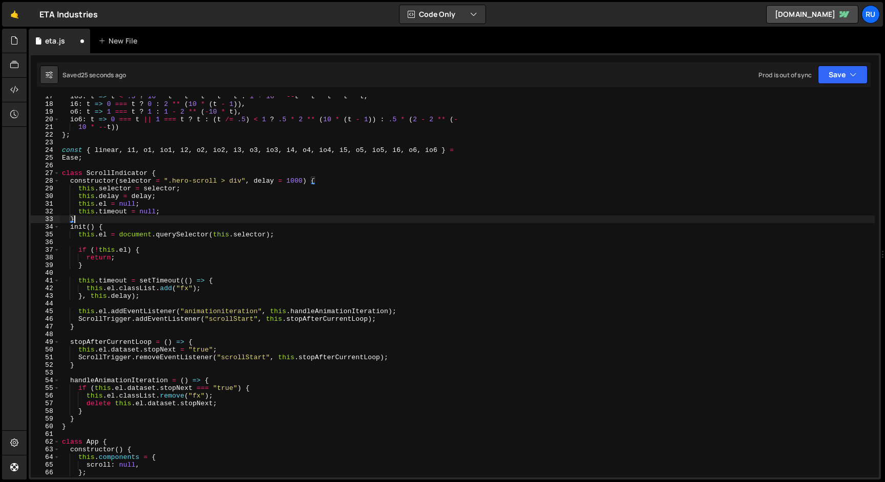
click at [97, 242] on div "io5 : t => t < .5 ? 16 * t * t * t * t * t : 1 + 16 * -- t * t * t * t * t , i6…" at bounding box center [467, 291] width 815 height 397
type textarea "this.el = document.querySelector(this.selector);"
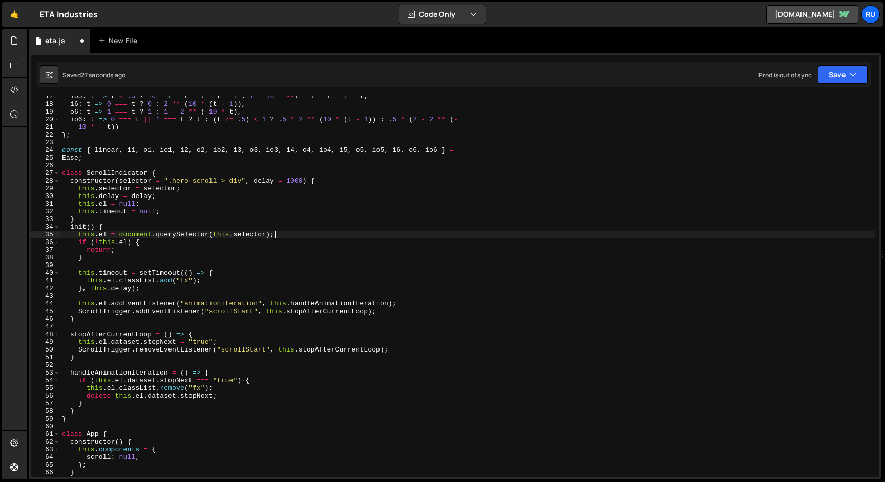
click at [106, 266] on div "io5 : t => t < .5 ? 16 * t * t * t * t * t : 1 + 16 * -- t * t * t * t * t , i6…" at bounding box center [467, 291] width 815 height 397
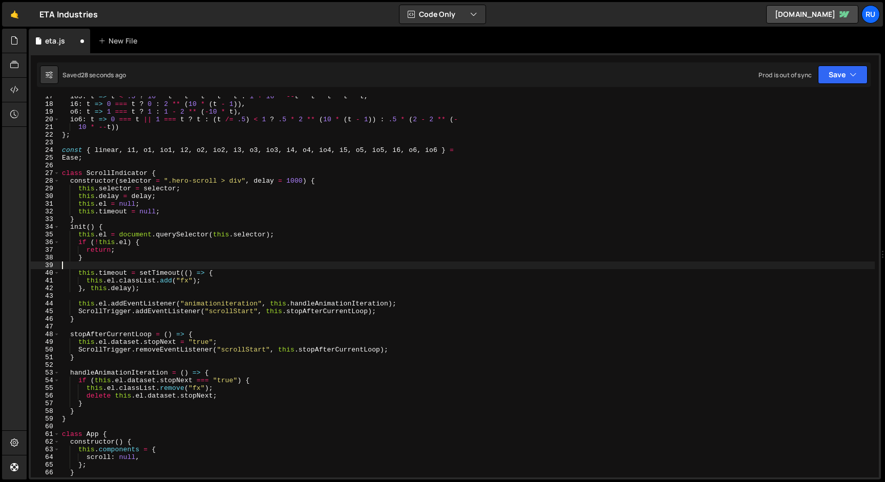
type textarea "}"
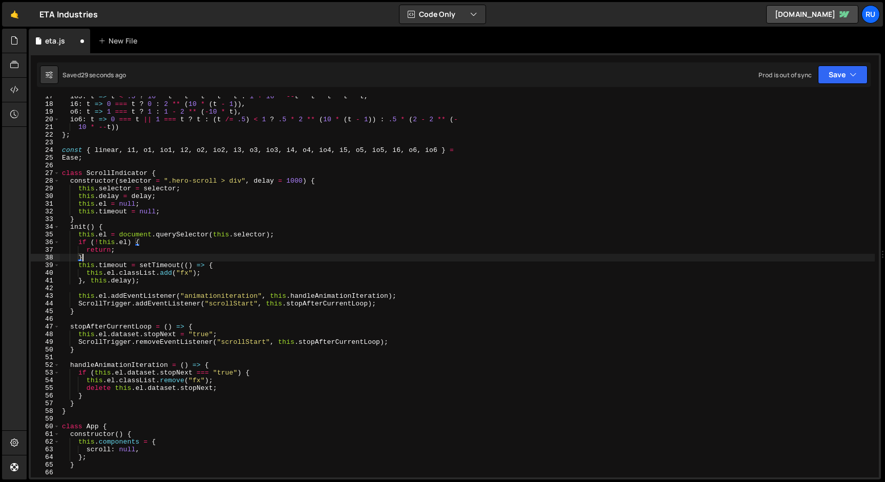
click at [100, 289] on div "io5 : t => t < .5 ? 16 * t * t * t * t * t : 1 + 16 * -- t * t * t * t * t , i6…" at bounding box center [467, 291] width 815 height 397
type textarea "}, this.delay);"
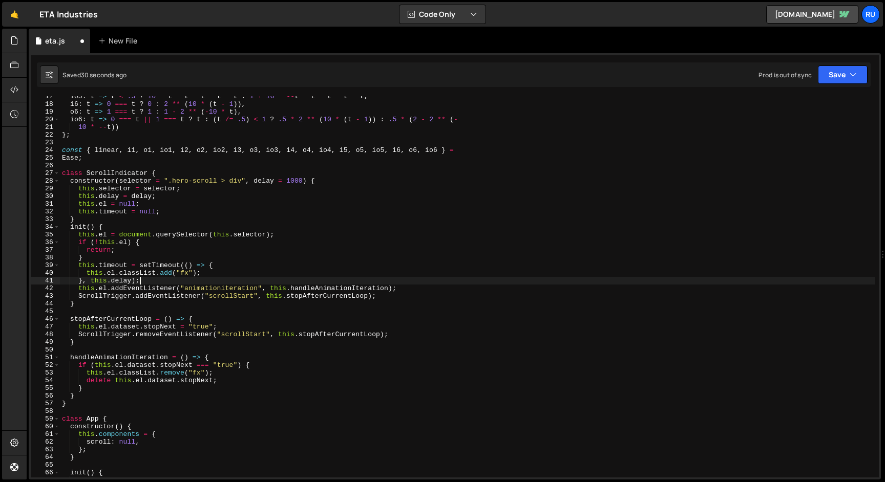
click at [95, 312] on div "io5 : t => t < .5 ? 16 * t * t * t * t * t : 1 + 16 * -- t * t * t * t * t , i6…" at bounding box center [467, 291] width 815 height 397
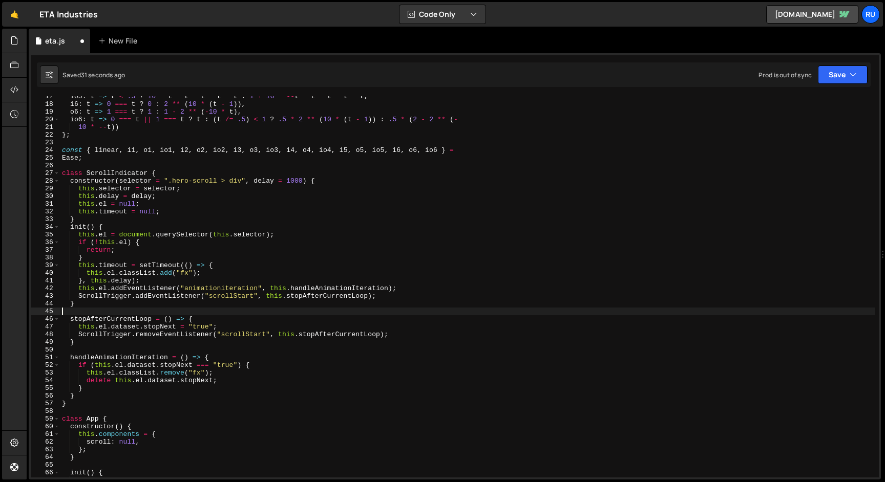
type textarea "}"
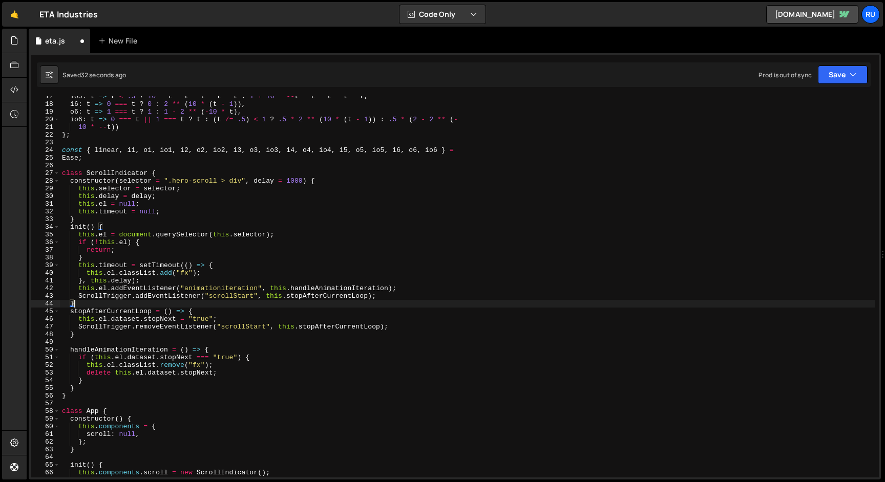
click at [102, 341] on div "io5 : t => t < .5 ? 16 * t * t * t * t * t : 1 + 16 * -- t * t * t * t * t , i6…" at bounding box center [467, 291] width 815 height 397
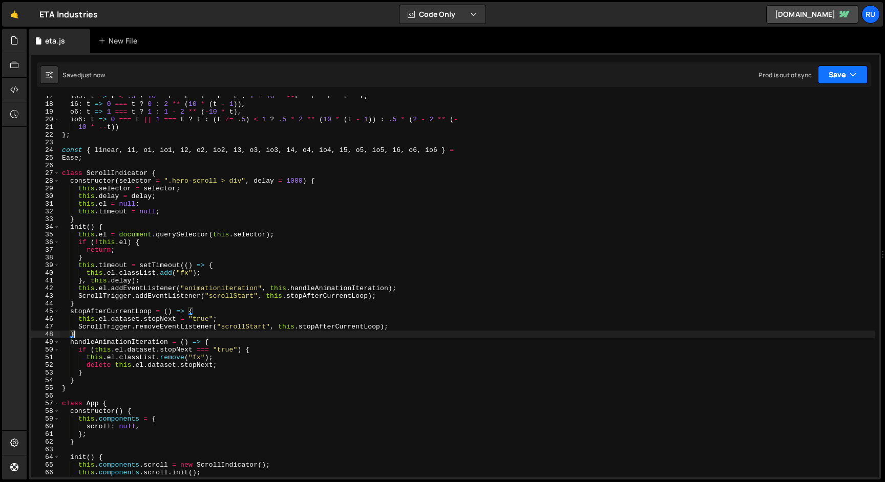
drag, startPoint x: 844, startPoint y: 65, endPoint x: 841, endPoint y: 82, distance: 17.2
click at [844, 66] on button "Save" at bounding box center [843, 75] width 50 height 18
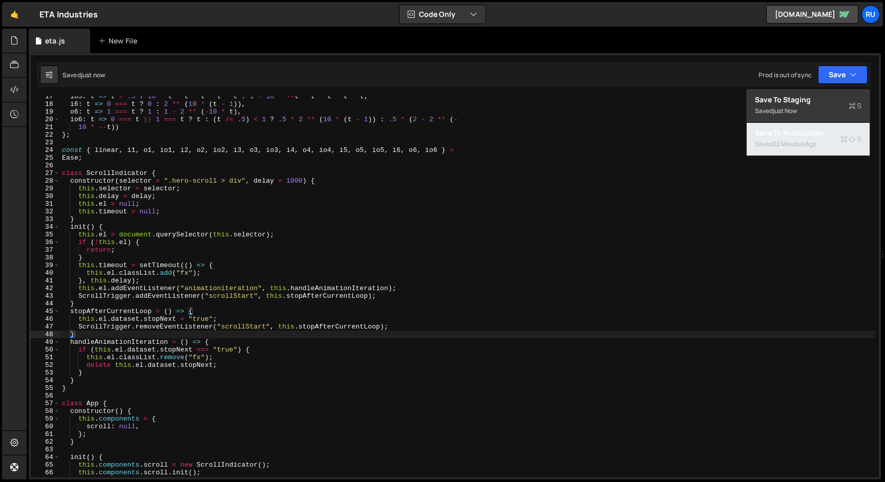
drag, startPoint x: 832, startPoint y: 141, endPoint x: 825, endPoint y: 135, distance: 9.4
click at [833, 141] on div "Saved 32 minutes ago" at bounding box center [808, 144] width 107 height 12
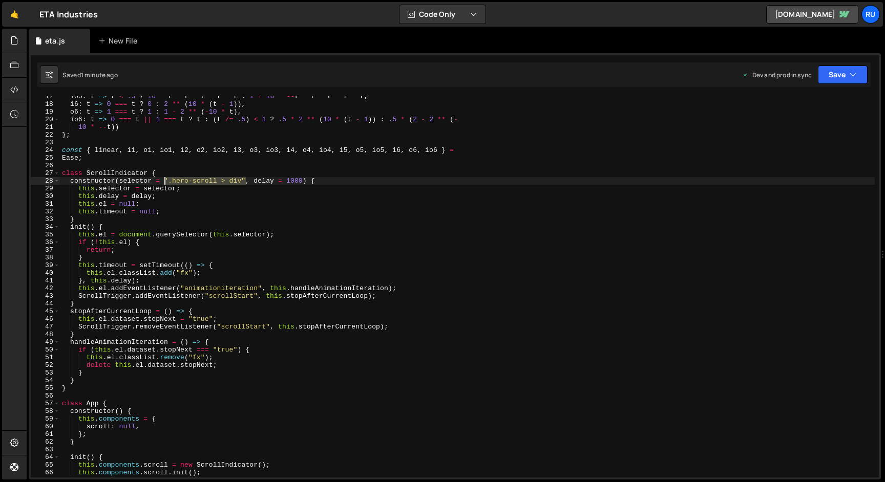
drag, startPoint x: 247, startPoint y: 181, endPoint x: 165, endPoint y: 180, distance: 81.9
click at [165, 180] on div "io5 : t => t < .5 ? 16 * t * t * t * t * t : 1 + 16 * -- t * t * t * t * t , i6…" at bounding box center [467, 291] width 815 height 397
click at [361, 201] on div "io5 : t => t < .5 ? 16 * t * t * t * t * t : 1 + 16 * -- t * t * t * t * t , i6…" at bounding box center [467, 291] width 815 height 397
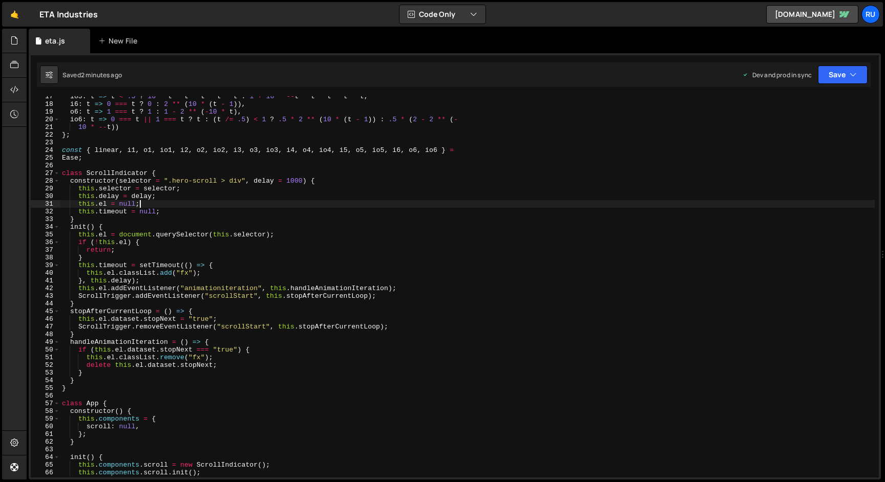
drag, startPoint x: 157, startPoint y: 207, endPoint x: 290, endPoint y: 192, distance: 134.5
click at [158, 207] on div "io5 : t => t < .5 ? 16 * t * t * t * t * t : 1 + 16 * -- t * t * t * t * t , i6…" at bounding box center [467, 291] width 815 height 397
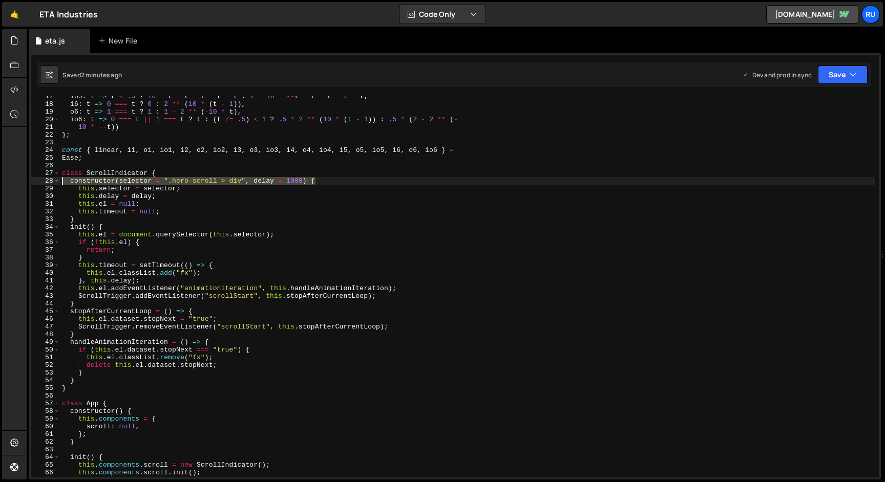
drag, startPoint x: 321, startPoint y: 180, endPoint x: 60, endPoint y: 181, distance: 260.6
click at [60, 181] on div "io5 : t => t < .5 ? 16 * t * t * t * t * t : 1 + 16 * -- t * t * t * t * t , i6…" at bounding box center [467, 291] width 815 height 397
drag, startPoint x: 118, startPoint y: 213, endPoint x: 104, endPoint y: 216, distance: 14.7
click at [118, 213] on div "io5 : t => t < .5 ? 16 * t * t * t * t * t : 1 + 16 * -- t * t * t * t * t , i6…" at bounding box center [467, 291] width 815 height 397
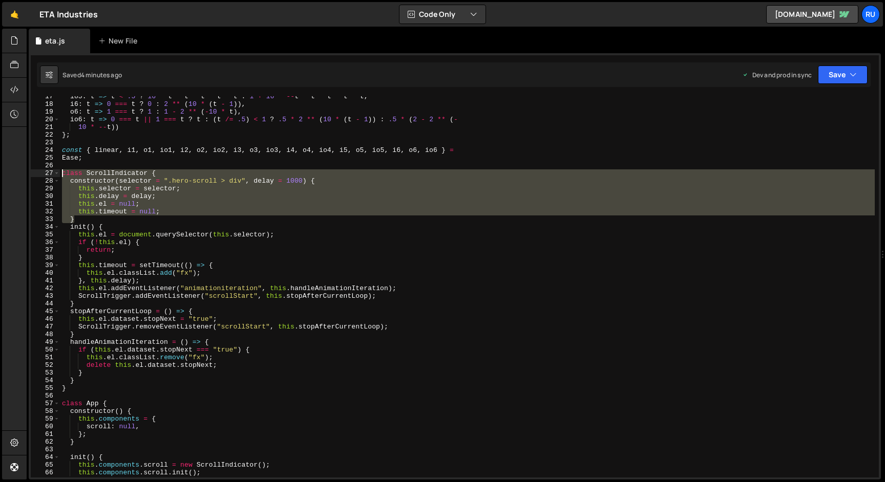
drag, startPoint x: 84, startPoint y: 221, endPoint x: 22, endPoint y: 173, distance: 79.3
click at [22, 173] on div "Hold on a sec... Are you certain you wish to leave this page? Any changes you'v…" at bounding box center [442, 241] width 885 height 482
paste textarea "}"
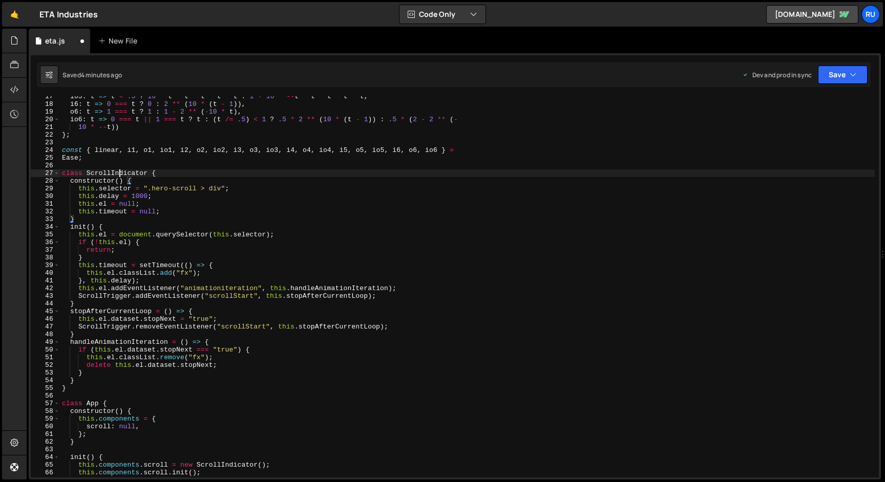
click at [119, 172] on div "io5 : t => t < .5 ? 16 * t * t * t * t * t : 1 + 16 * -- t * t * t * t * t , i6…" at bounding box center [467, 291] width 815 height 397
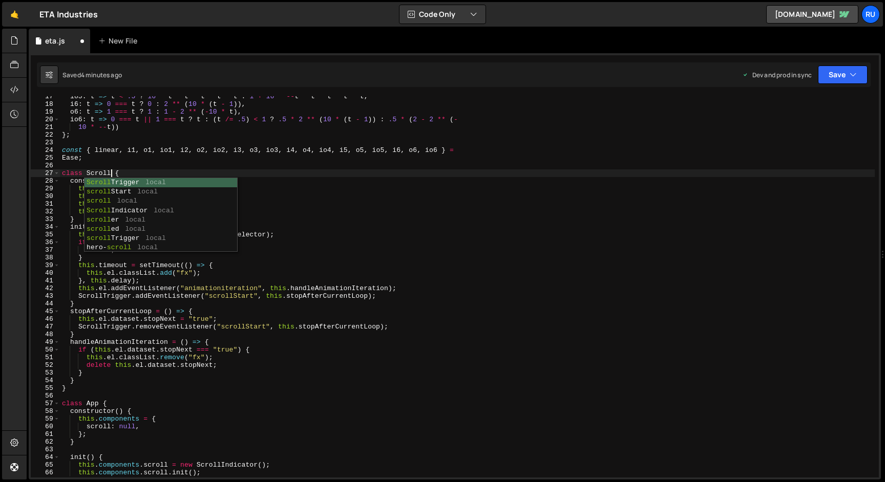
scroll to position [0, 3]
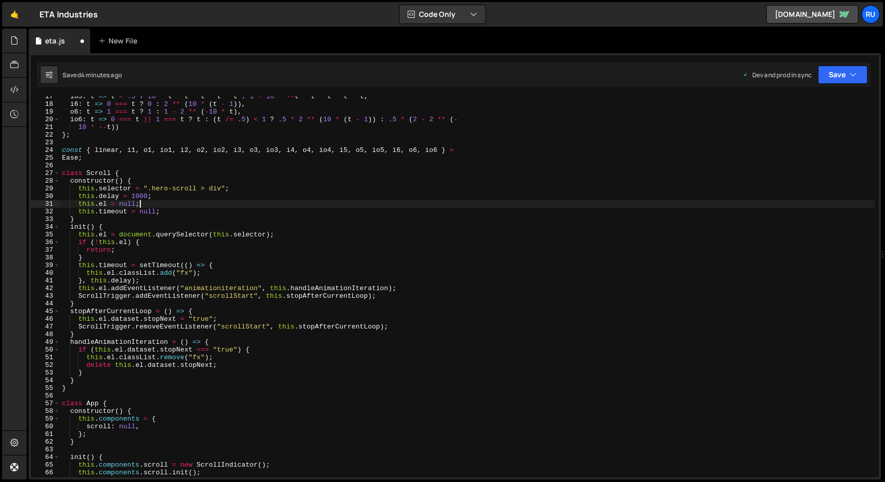
click at [318, 201] on div "io5 : t => t < .5 ? 16 * t * t * t * t * t : 1 + 16 * -- t * t * t * t * t , i6…" at bounding box center [467, 291] width 815 height 397
click at [102, 174] on div "io5 : t => t < .5 ? 16 * t * t * t * t * t : 1 + 16 * -- t * t * t * t * t , i6…" at bounding box center [467, 286] width 815 height 381
click at [102, 174] on div "io5 : t => t < .5 ? 16 * t * t * t * t * t : 1 + 16 * -- t * t * t * t * t , i6…" at bounding box center [467, 291] width 815 height 397
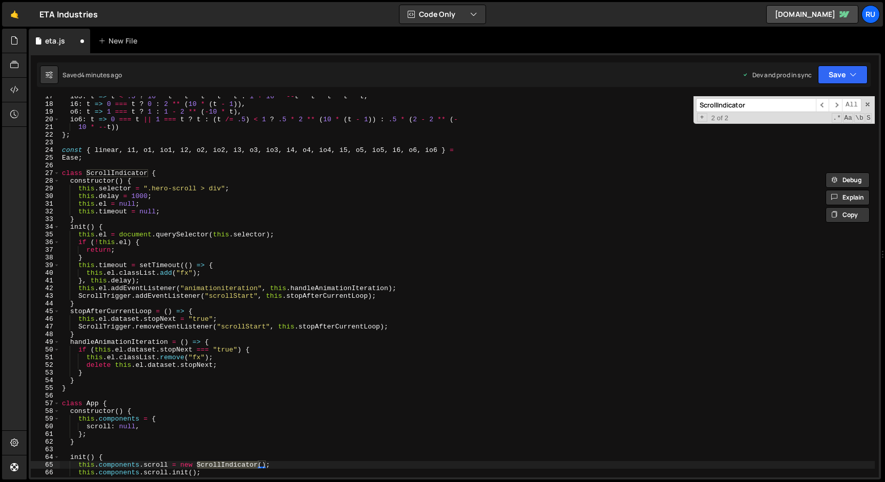
click at [123, 174] on div "io5 : t => t < .5 ? 16 * t * t * t * t * t : 1 + 16 * -- t * t * t * t * t , i6…" at bounding box center [467, 291] width 815 height 397
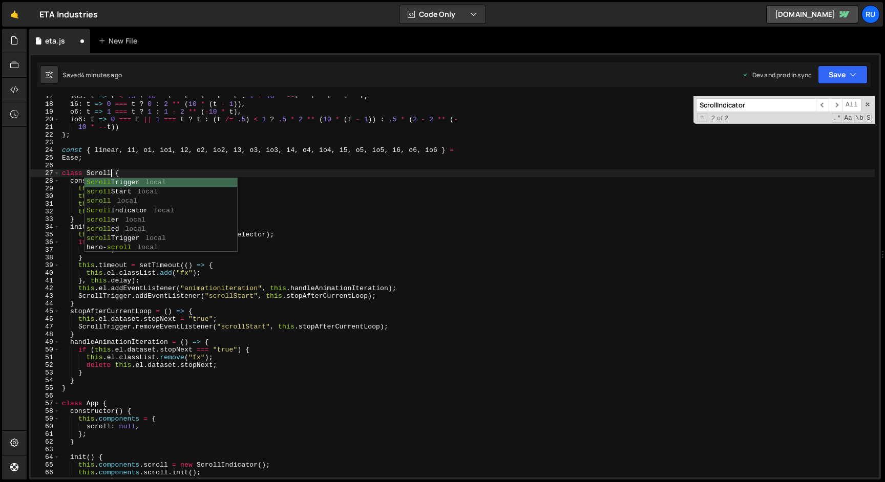
click at [240, 470] on div "io5 : t => t < .5 ? 16 * t * t * t * t * t : 1 + 16 * -- t * t * t * t * t , i6…" at bounding box center [467, 291] width 815 height 397
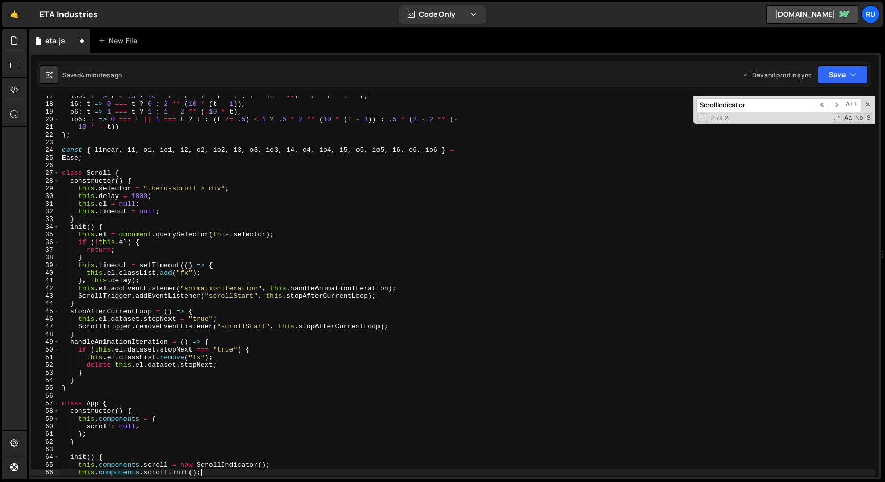
click at [239, 470] on div "io5 : t => t < .5 ? 16 * t * t * t * t * t : 1 + 16 * -- t * t * t * t * t , i6…" at bounding box center [467, 291] width 815 height 397
click at [238, 466] on div "io5 : t => t < .5 ? 16 * t * t * t * t * t : 1 + 16 * -- t * t * t * t * t , i6…" at bounding box center [467, 291] width 815 height 397
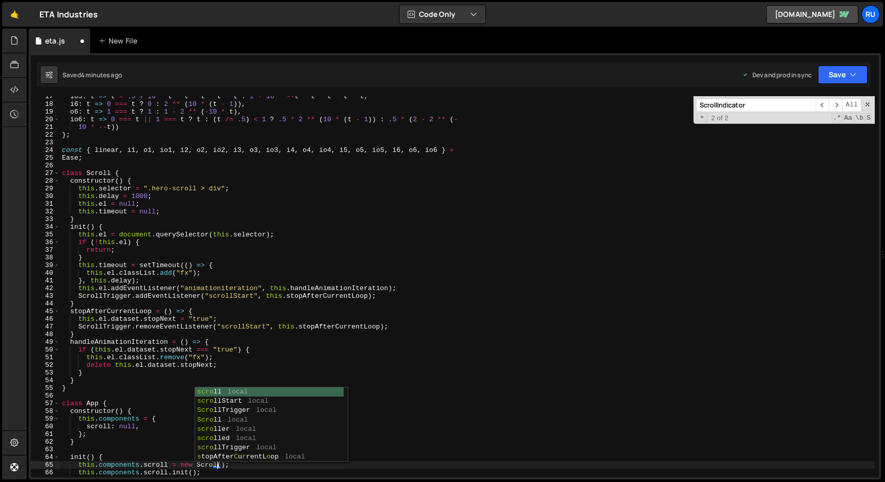
scroll to position [0, 12]
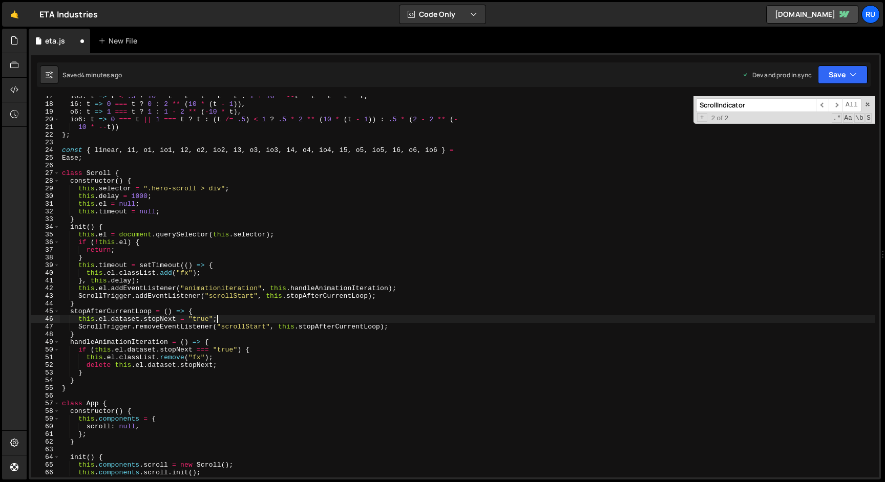
click at [410, 317] on div "io5 : t => t < .5 ? 16 * t * t * t * t * t : 1 + 16 * -- t * t * t * t * t , i6…" at bounding box center [467, 291] width 815 height 397
click at [845, 74] on button "Save" at bounding box center [843, 75] width 50 height 18
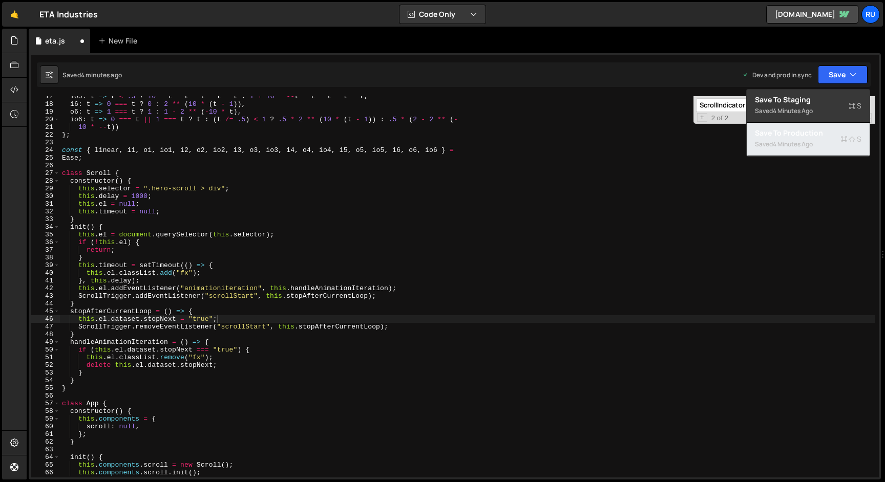
click at [824, 149] on div "Saved 4 minutes ago" at bounding box center [808, 144] width 107 height 12
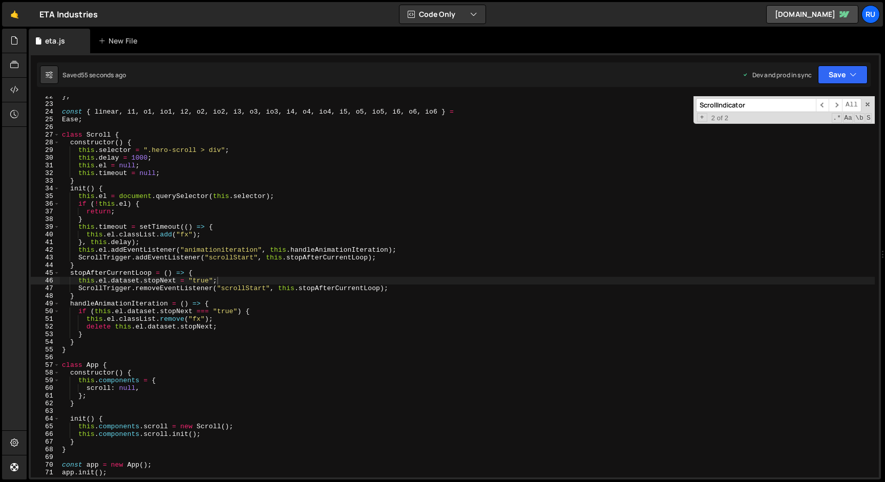
scroll to position [0, 1]
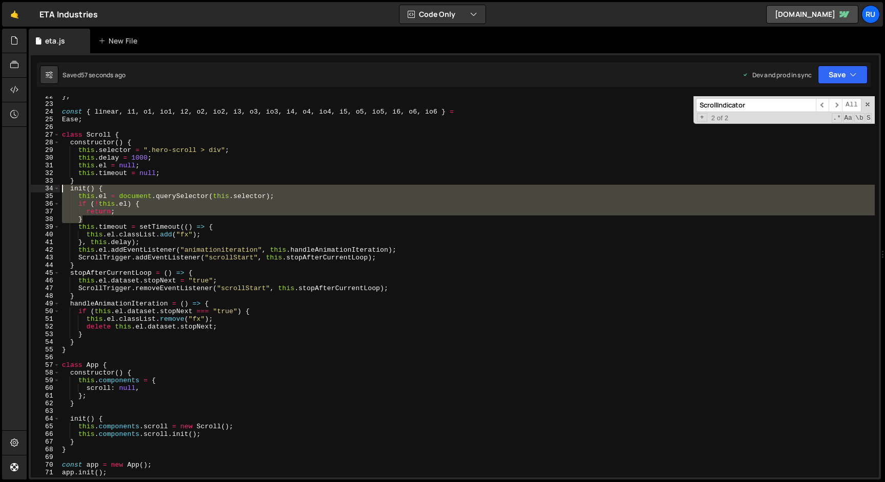
drag, startPoint x: 98, startPoint y: 220, endPoint x: 17, endPoint y: 190, distance: 86.2
click at [17, 190] on div "Hold on a sec... Are you certain you wish to leave this page? Any changes you'v…" at bounding box center [442, 241] width 885 height 482
click at [97, 221] on div "} ; const { linear , i1 , o1 , io1 , i2 , o2 , io2 , i3 , o3 , io3 , i4 , o4 , …" at bounding box center [467, 286] width 815 height 381
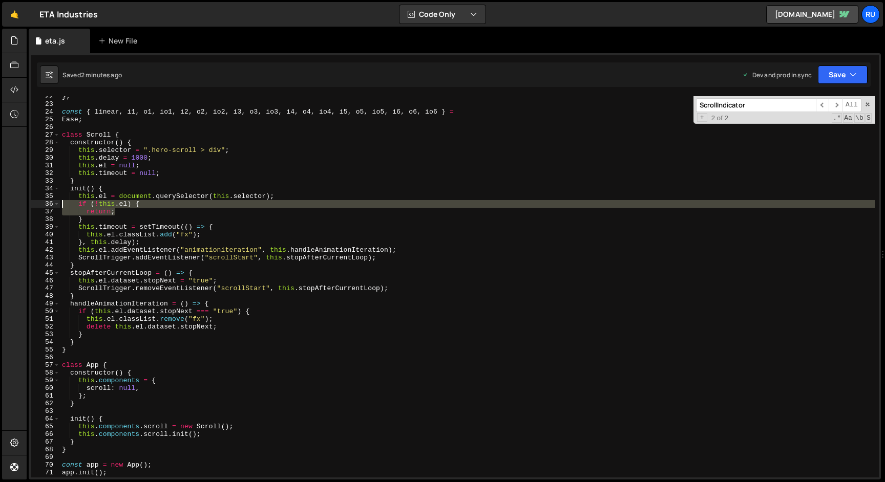
drag, startPoint x: 133, startPoint y: 214, endPoint x: 13, endPoint y: 207, distance: 120.5
click at [13, 207] on div "Hold on a sec... Are you certain you wish to leave this page? Any changes you'v…" at bounding box center [442, 241] width 885 height 482
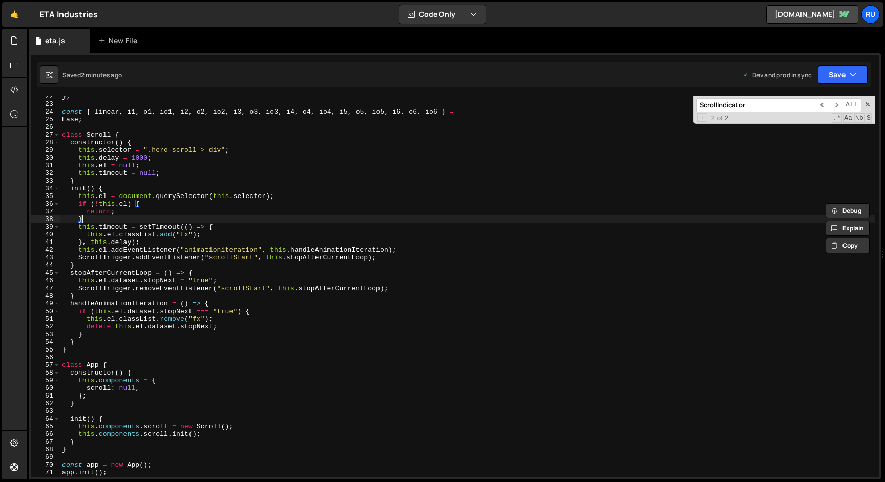
click at [95, 218] on div "} ; const { linear , i1 , o1 , io1 , i2 , o2 , io2 , i3 , o3 , io3 , i4 , o4 , …" at bounding box center [467, 291] width 815 height 397
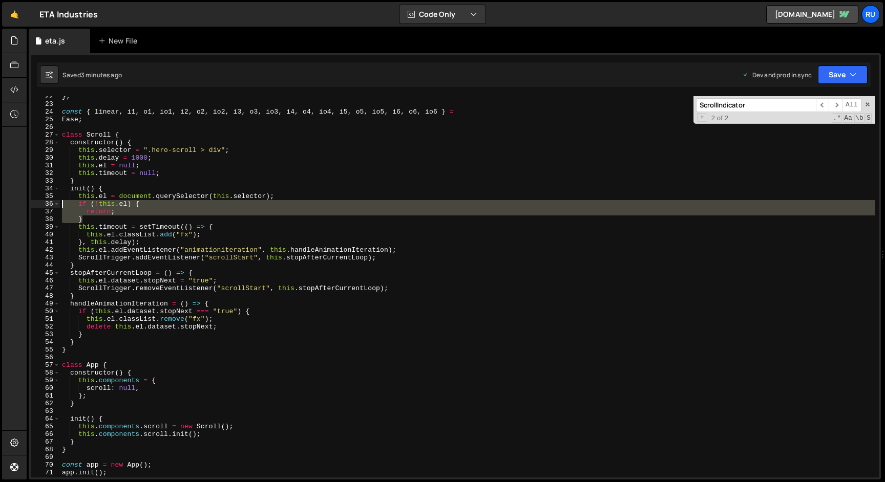
drag, startPoint x: 111, startPoint y: 217, endPoint x: 12, endPoint y: 204, distance: 99.6
click at [12, 204] on div "Hold on a sec... Are you certain you wish to leave this page? Any changes you'v…" at bounding box center [442, 241] width 885 height 482
type textarea "if (!this.el) { return;"
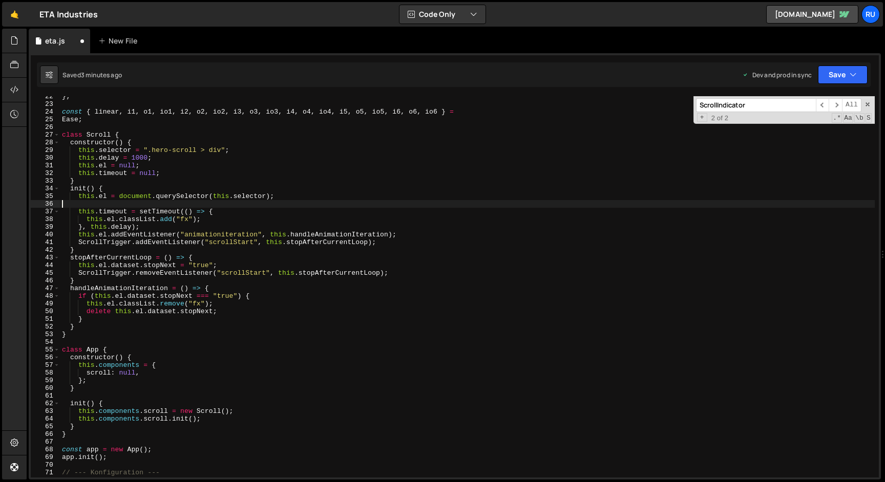
scroll to position [0, 0]
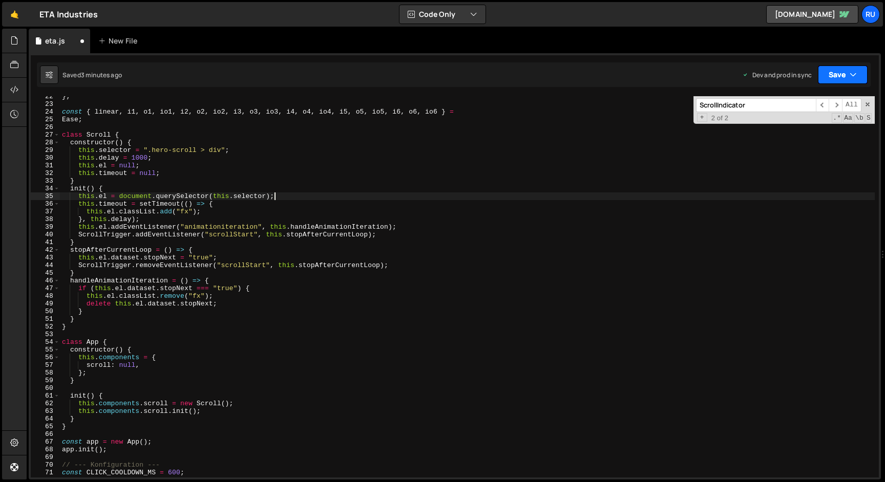
drag, startPoint x: 857, startPoint y: 73, endPoint x: 850, endPoint y: 81, distance: 10.5
click at [857, 73] on button "Save" at bounding box center [843, 75] width 50 height 18
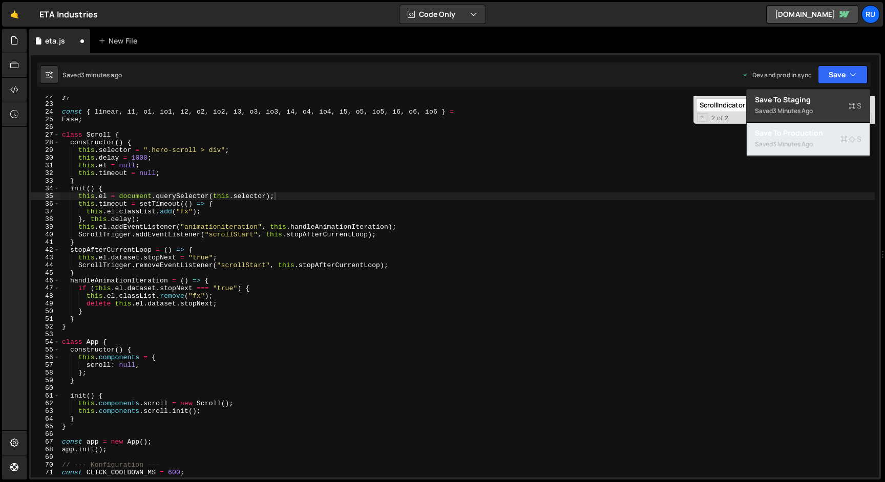
click at [810, 135] on div "Save to Production S" at bounding box center [808, 133] width 107 height 10
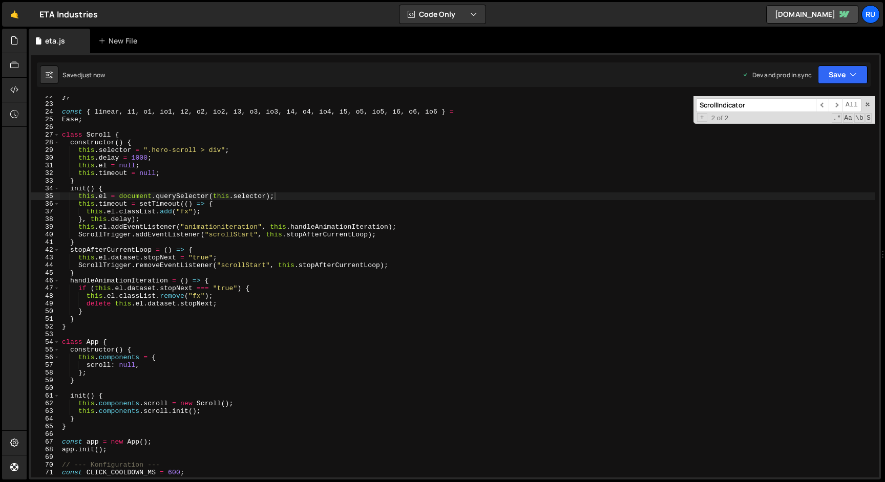
click at [310, 196] on div "} ; const { linear , i1 , o1 , io1 , i2 , o2 , io2 , i3 , o3 , io3 , i4 , o4 , …" at bounding box center [467, 291] width 815 height 397
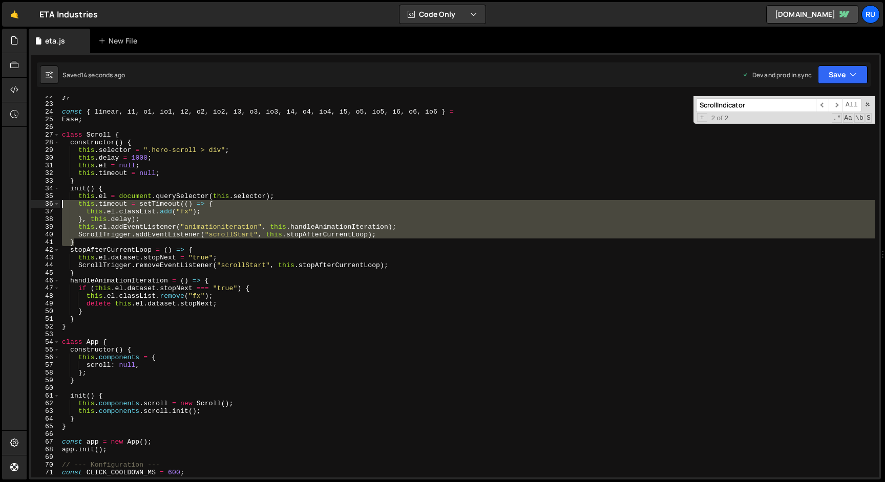
drag, startPoint x: 85, startPoint y: 241, endPoint x: 20, endPoint y: 204, distance: 74.3
click at [20, 204] on div "Hold on a sec... Are you certain you wish to leave this page? Any changes you'v…" at bounding box center [442, 241] width 885 height 482
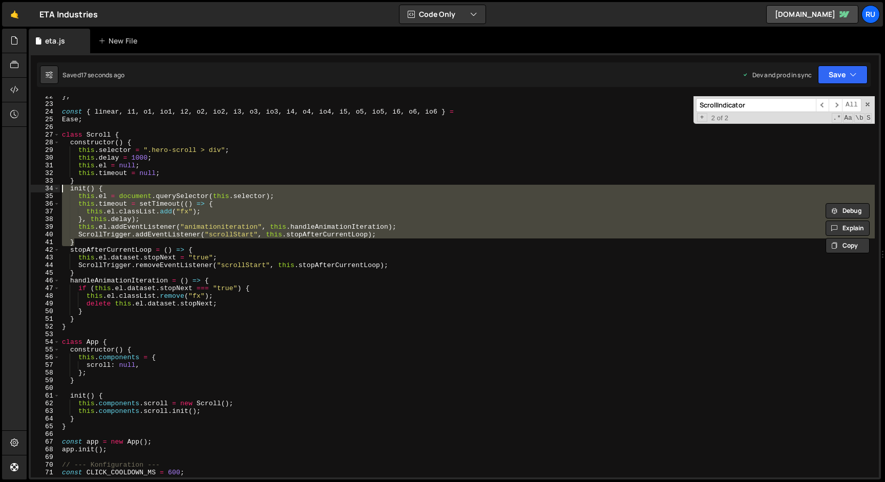
drag, startPoint x: 80, startPoint y: 242, endPoint x: 45, endPoint y: 186, distance: 66.1
click at [45, 186] on div "}, this.delay); 22 23 24 25 26 27 28 29 30 31 32 33 34 35 36 37 38 39 40 41 42 …" at bounding box center [455, 286] width 848 height 381
click at [148, 218] on div "} ; const { linear , i1 , o1 , io1 , i2 , o2 , io2 , i3 , o3 , io3 , i4 , o4 , …" at bounding box center [467, 286] width 815 height 381
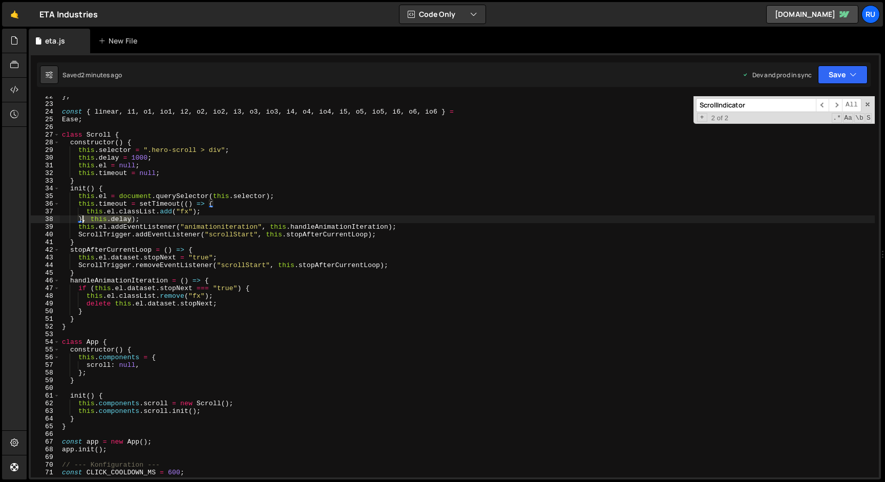
drag, startPoint x: 133, startPoint y: 219, endPoint x: 83, endPoint y: 219, distance: 50.2
click at [83, 219] on div "} ; const { linear , i1 , o1 , io1 , i2 , o2 , io2 , i3 , o3 , io3 , i4 , o4 , …" at bounding box center [467, 291] width 815 height 397
click at [849, 69] on button "Save" at bounding box center [843, 75] width 50 height 18
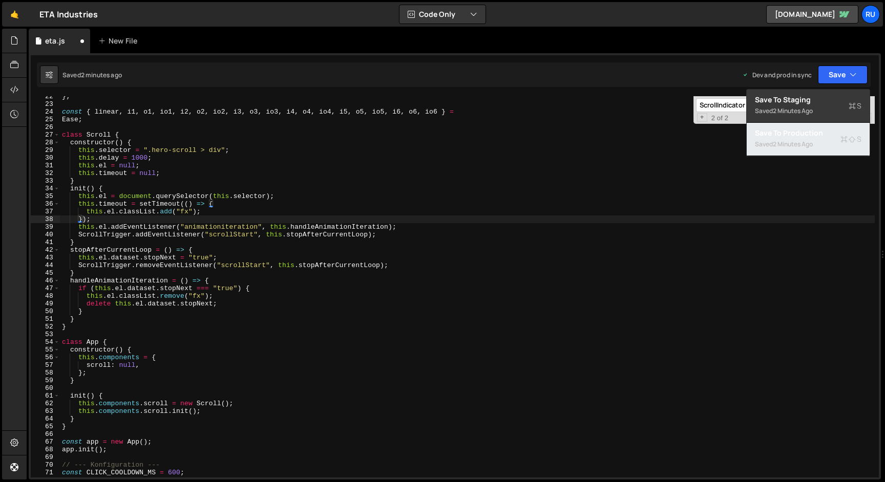
click at [812, 133] on div "Save to Production S" at bounding box center [808, 133] width 107 height 10
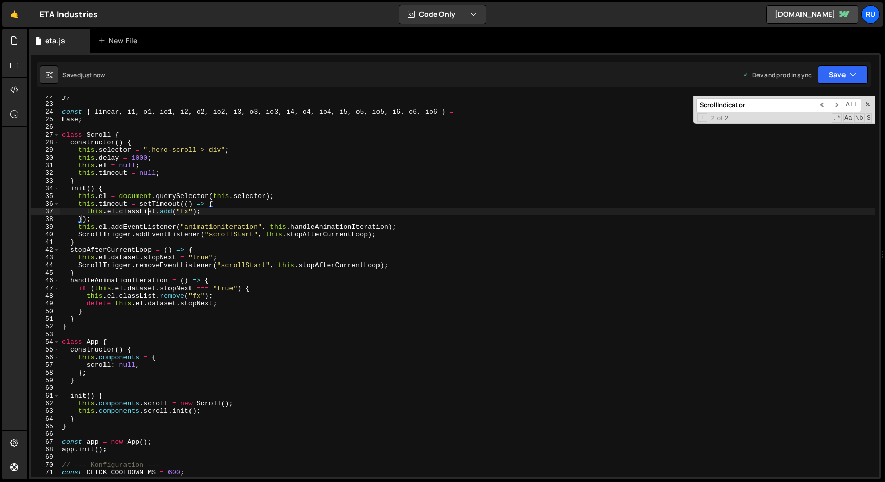
click at [146, 214] on div "} ; const { linear , i1 , o1 , io1 , i2 , o2 , io2 , i3 , o3 , io3 , i4 , o4 , …" at bounding box center [467, 291] width 815 height 397
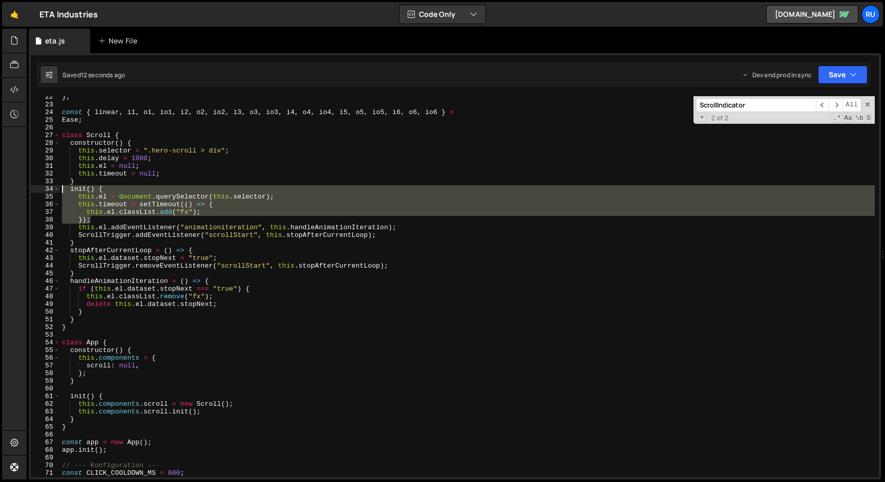
drag, startPoint x: 103, startPoint y: 218, endPoint x: 18, endPoint y: 187, distance: 90.2
click at [18, 187] on div "Hold on a sec... Are you certain you wish to leave this page? Any changes you'v…" at bounding box center [442, 241] width 885 height 482
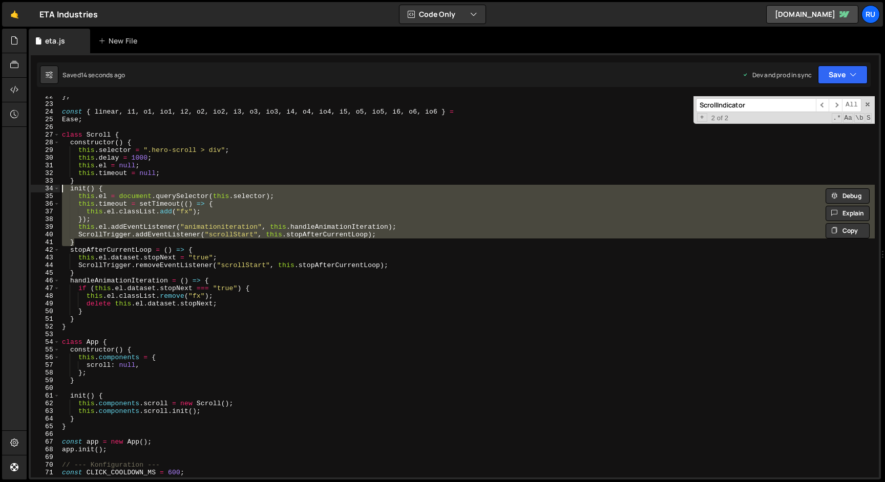
drag, startPoint x: 66, startPoint y: 232, endPoint x: 45, endPoint y: 189, distance: 47.9
click at [45, 189] on div "init() { this.el = document.querySelector(this.selector); 22 23 24 25 26 27 28 …" at bounding box center [455, 286] width 848 height 381
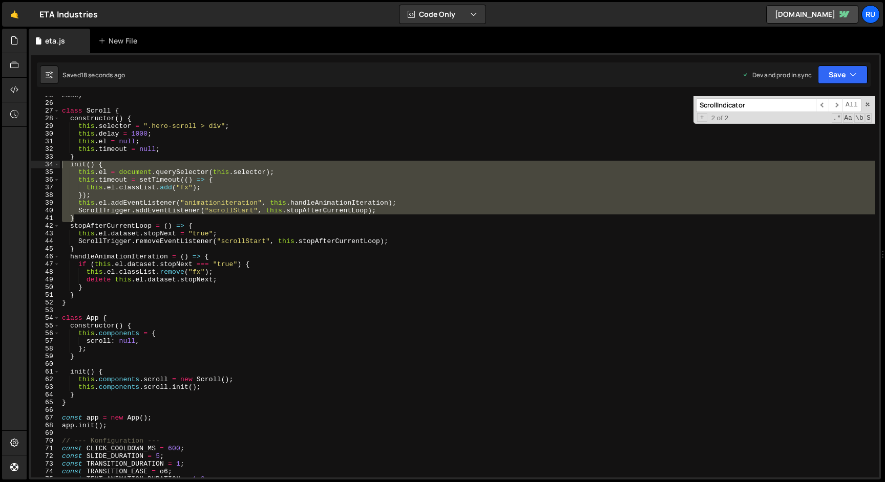
scroll to position [201, 0]
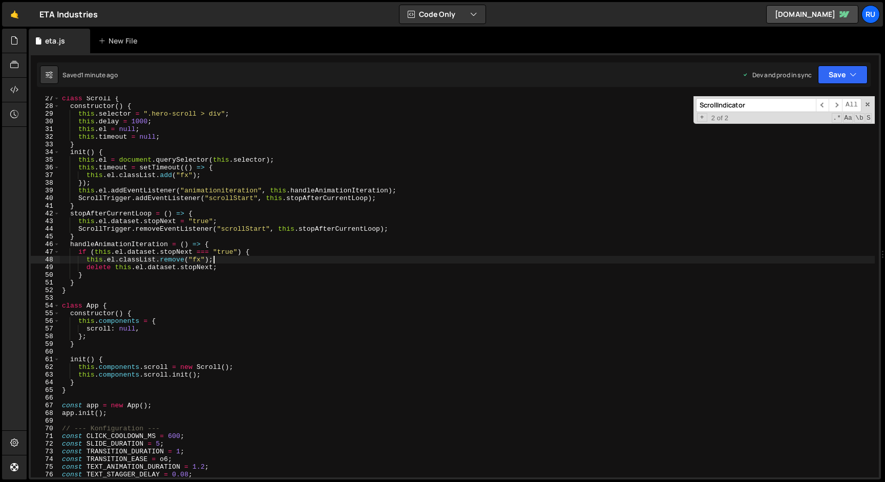
click at [289, 264] on div "class Scroll { constructor ( ) { this . selector = ".hero-scroll > div" ; this …" at bounding box center [467, 293] width 815 height 397
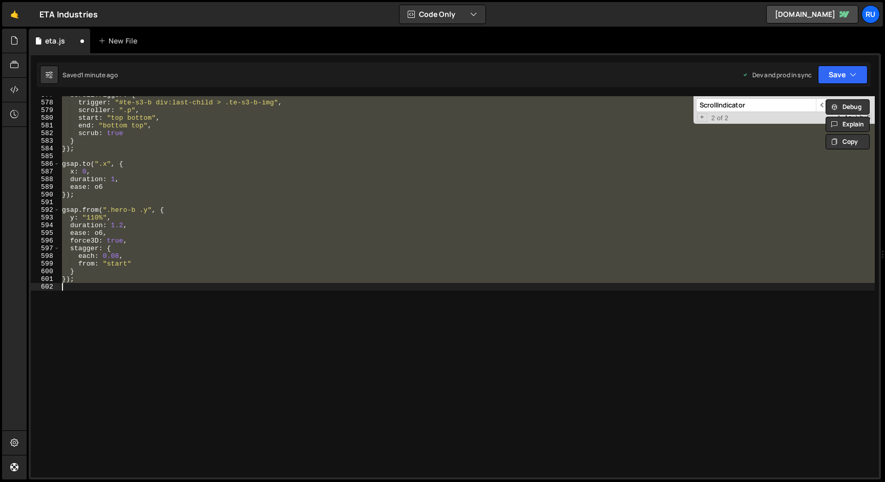
scroll to position [93, 0]
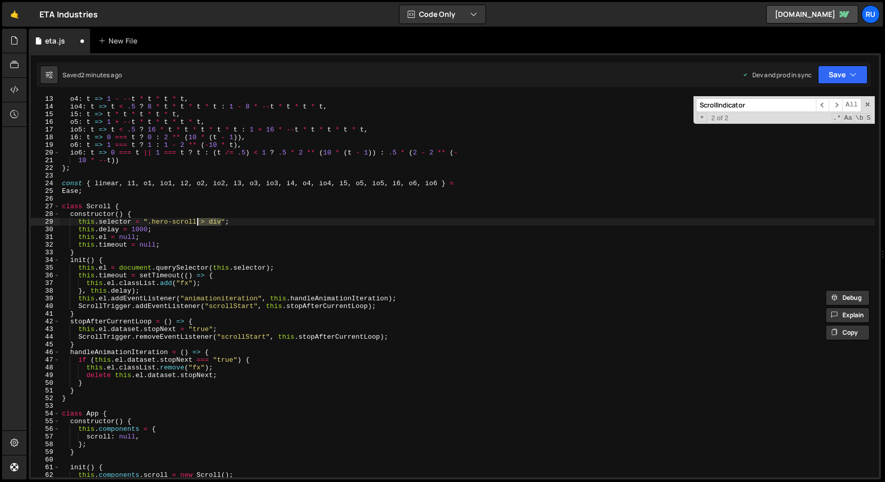
drag, startPoint x: 221, startPoint y: 222, endPoint x: 198, endPoint y: 222, distance: 22.5
click at [198, 222] on div "o4 : t => 1 - -- t * t * t * t , io4 : t => t < .5 ? 8 * t * t * t * t : 1 - 8 …" at bounding box center [467, 293] width 815 height 397
click at [828, 71] on button "Save" at bounding box center [843, 75] width 50 height 18
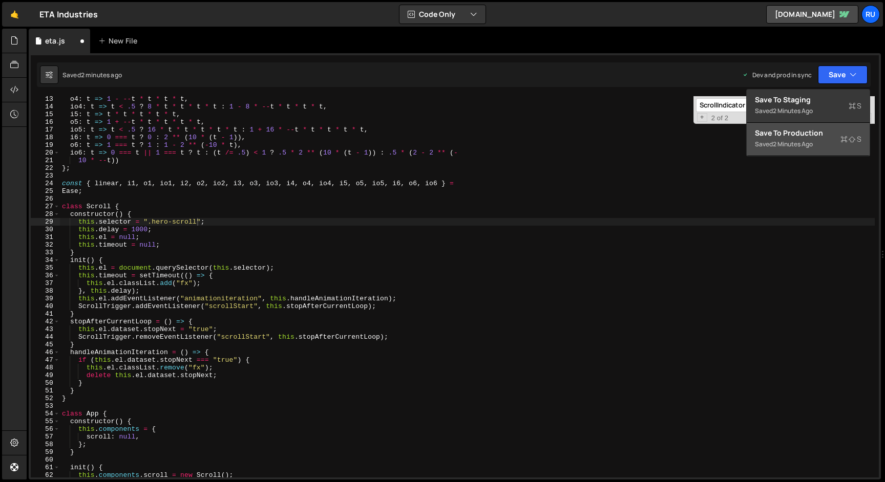
click at [806, 131] on div "Save to Production S" at bounding box center [808, 133] width 107 height 10
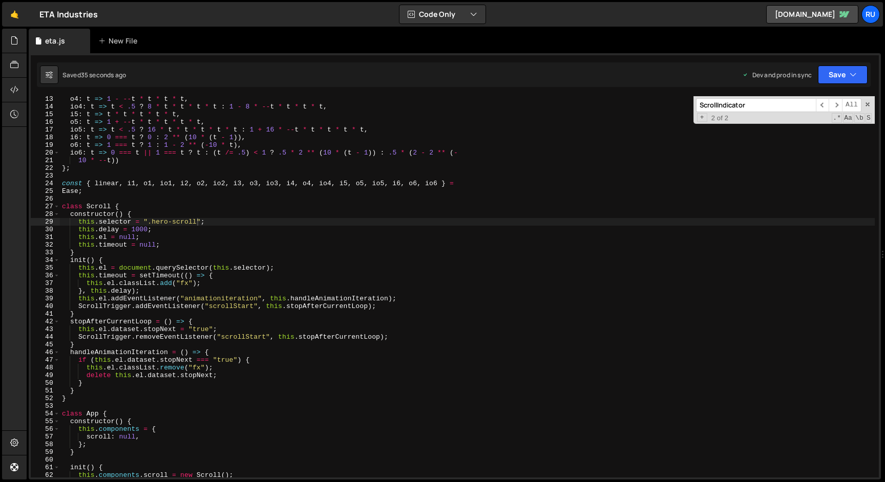
click at [205, 247] on div "o4 : t => 1 - -- t * t * t * t , io4 : t => t < .5 ? 8 * t * t * t * t : 1 - 8 …" at bounding box center [467, 293] width 815 height 397
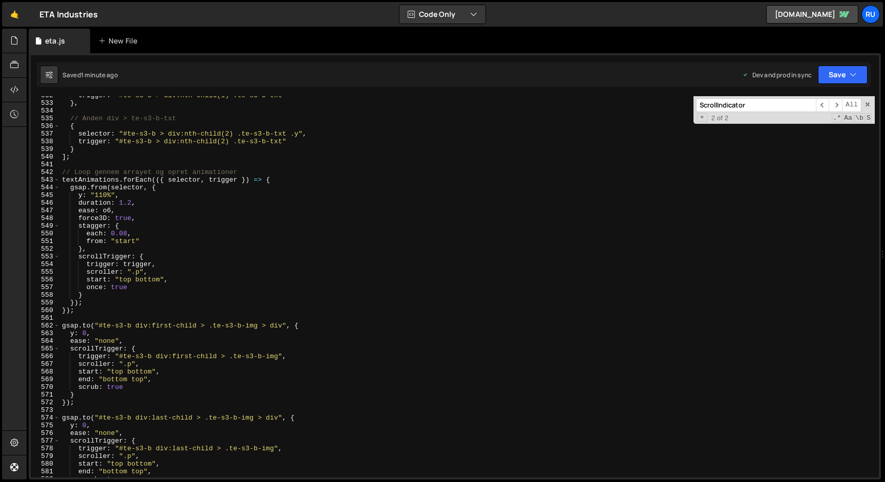
scroll to position [3976, 0]
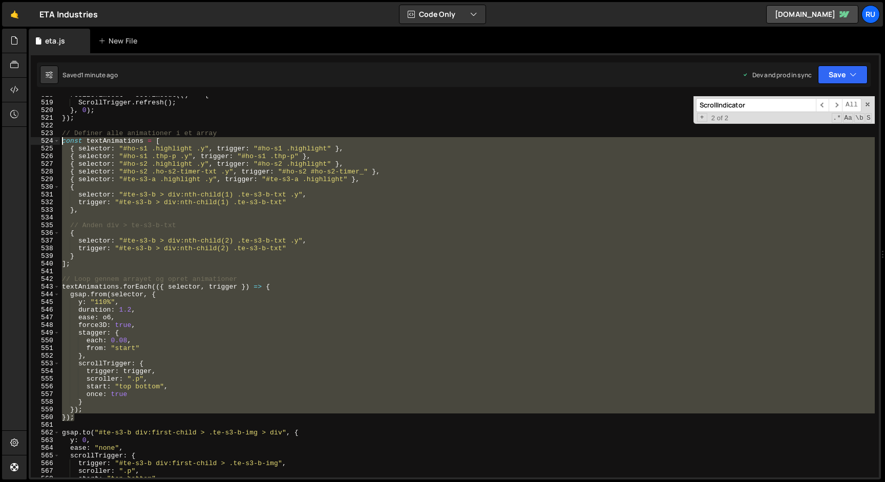
drag, startPoint x: 91, startPoint y: 417, endPoint x: 29, endPoint y: 144, distance: 280.0
click at [29, 144] on div "this.timeout = null; 518 519 520 521 522 523 524 525 526 527 528 529 530 531 53…" at bounding box center [455, 266] width 852 height 427
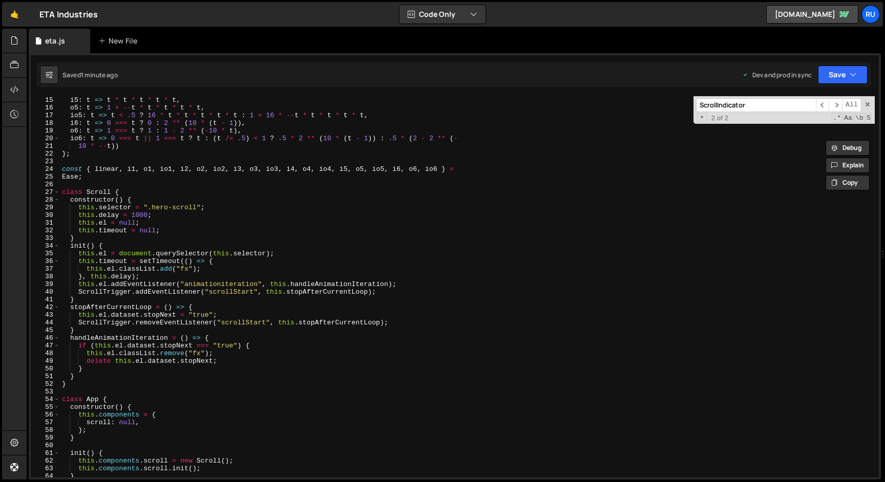
scroll to position [108, 0]
click at [73, 382] on div "io4 : t => t < .5 ? 8 * t * t * t * t : 1 - 8 * -- t * t * t * t , i5 : t => t …" at bounding box center [467, 287] width 815 height 397
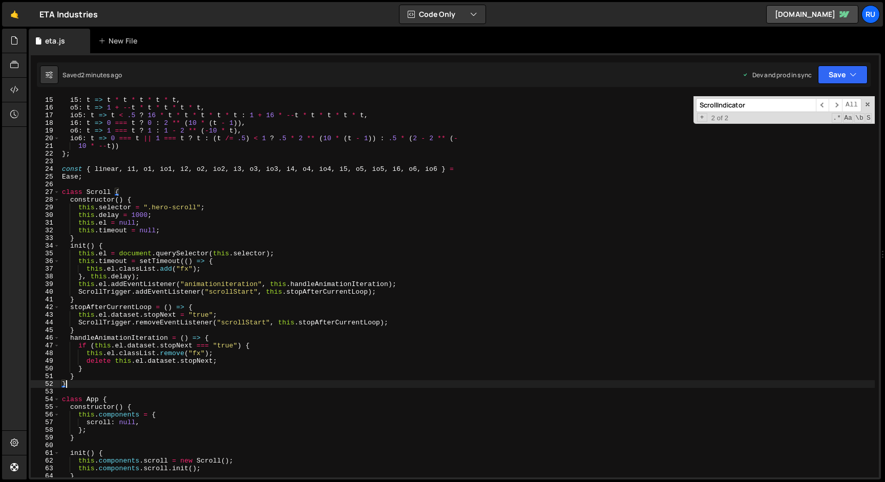
click at [85, 378] on div "io4 : t => t < .5 ? 8 * t * t * t * t : 1 - 8 * -- t * t * t * t , i5 : t => t …" at bounding box center [467, 287] width 815 height 397
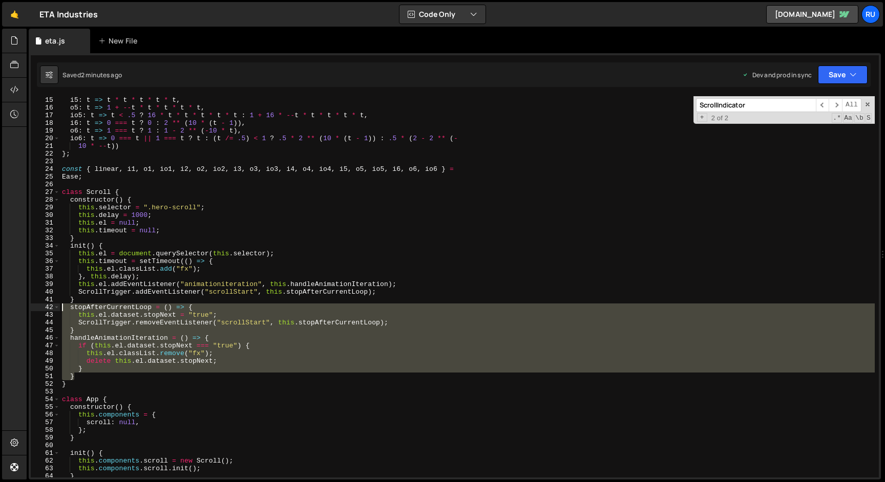
drag, startPoint x: 89, startPoint y: 376, endPoint x: 44, endPoint y: 310, distance: 80.1
click at [44, 310] on div "} 14 15 16 17 18 19 20 21 22 23 24 25 26 27 28 29 30 31 32 33 34 35 36 37 38 39…" at bounding box center [455, 286] width 848 height 381
drag, startPoint x: 94, startPoint y: 327, endPoint x: 75, endPoint y: 376, distance: 52.7
click at [95, 328] on div "io4 : t => t < .5 ? 8 * t * t * t * t : 1 - 8 * -- t * t * t * t , i5 : t => t …" at bounding box center [467, 286] width 815 height 381
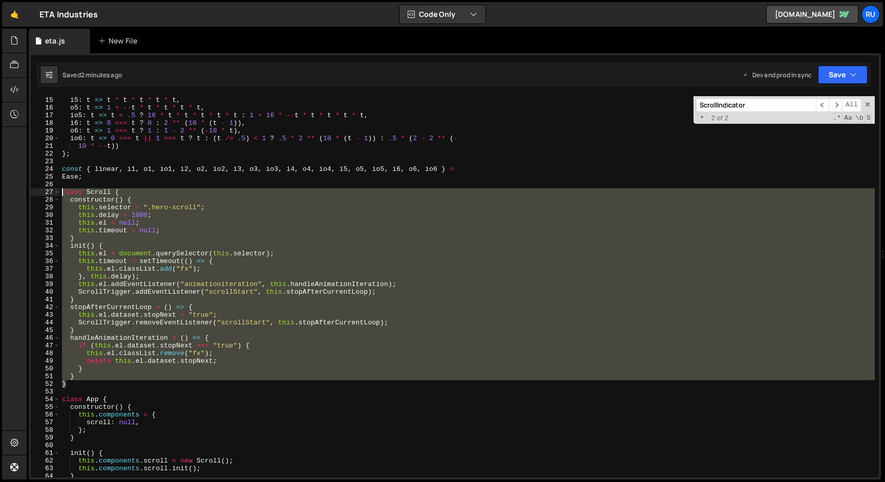
drag, startPoint x: 78, startPoint y: 385, endPoint x: 45, endPoint y: 196, distance: 192.3
click at [45, 196] on div "} 14 15 16 17 18 19 20 21 22 23 24 25 26 27 28 29 30 31 32 33 34 35 36 37 38 39…" at bounding box center [455, 286] width 848 height 381
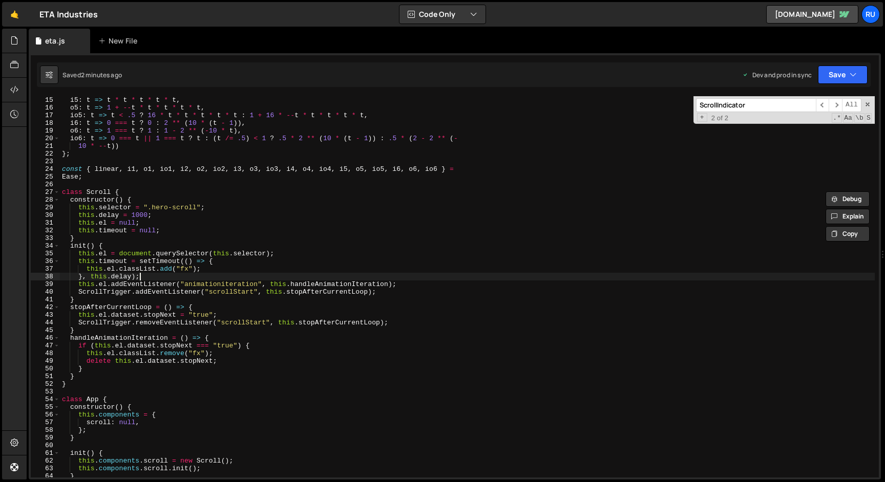
click at [115, 233] on div "io4 : t => t < .5 ? 8 * t * t * t * t : 1 - 8 * -- t * t * t * t , i5 : t => t …" at bounding box center [467, 287] width 815 height 397
click at [114, 231] on div "io4 : t => t < .5 ? 8 * t * t * t * t : 1 - 8 * -- t * t * t * t , i5 : t => t …" at bounding box center [467, 287] width 815 height 397
click at [292, 280] on div "io4 : t => t < .5 ? 8 * t * t * t * t : 1 - 8 * -- t * t * t * t , i5 : t => t …" at bounding box center [467, 287] width 815 height 397
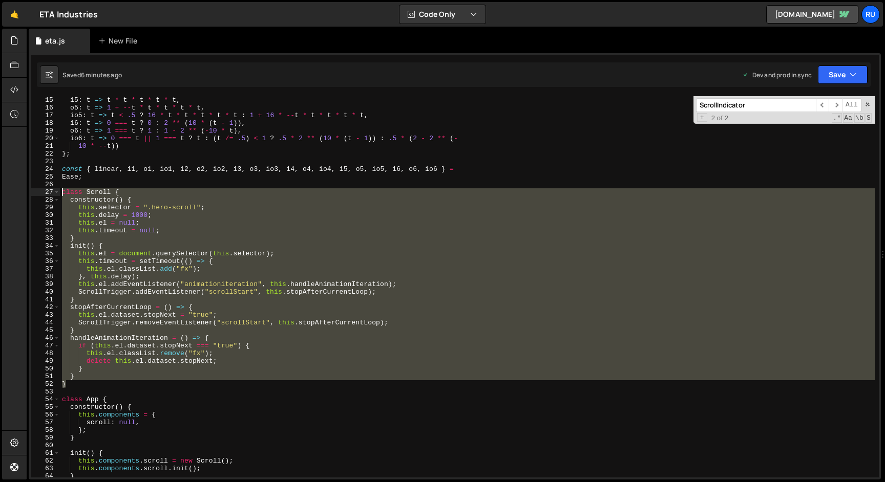
drag, startPoint x: 82, startPoint y: 386, endPoint x: 5, endPoint y: 195, distance: 206.2
click at [5, 195] on div "Hold on a sec... Are you certain you wish to leave this page? Any changes you'v…" at bounding box center [442, 241] width 885 height 482
drag, startPoint x: 226, startPoint y: 339, endPoint x: 216, endPoint y: 342, distance: 10.9
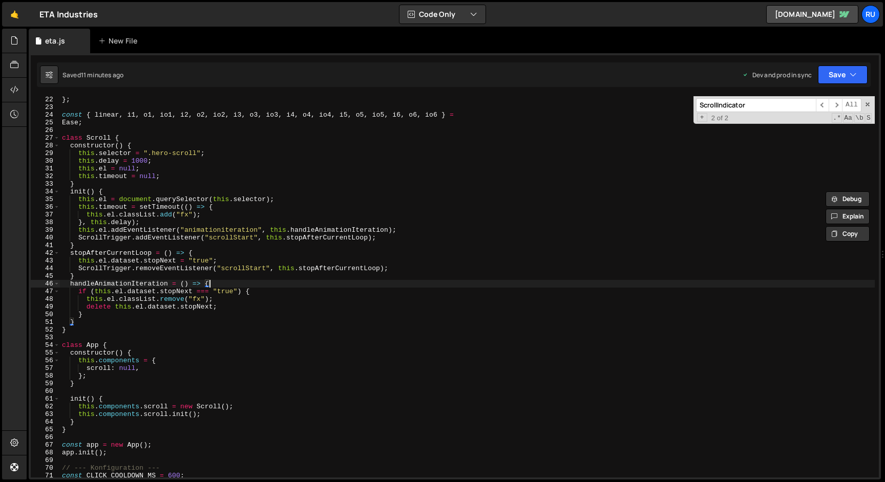
scroll to position [147, 0]
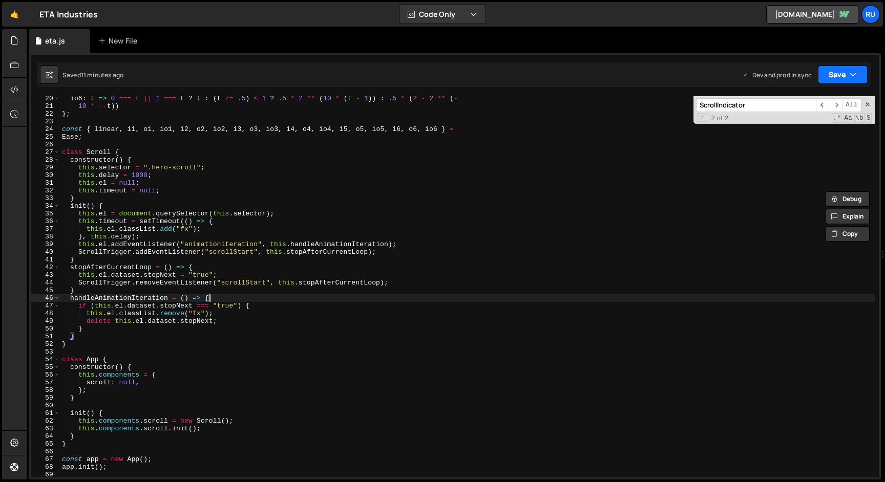
click at [847, 73] on button "Save" at bounding box center [843, 75] width 50 height 18
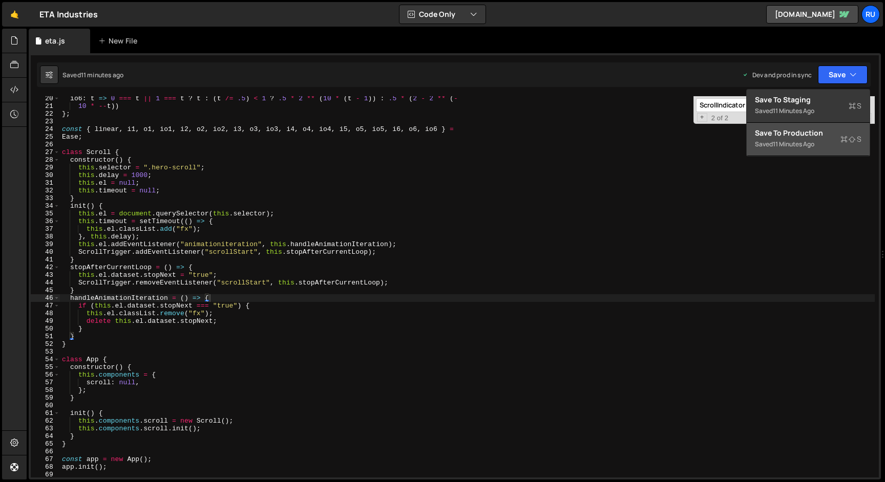
click at [839, 153] on button "Save to Production S Saved 11 minutes ago" at bounding box center [808, 139] width 123 height 33
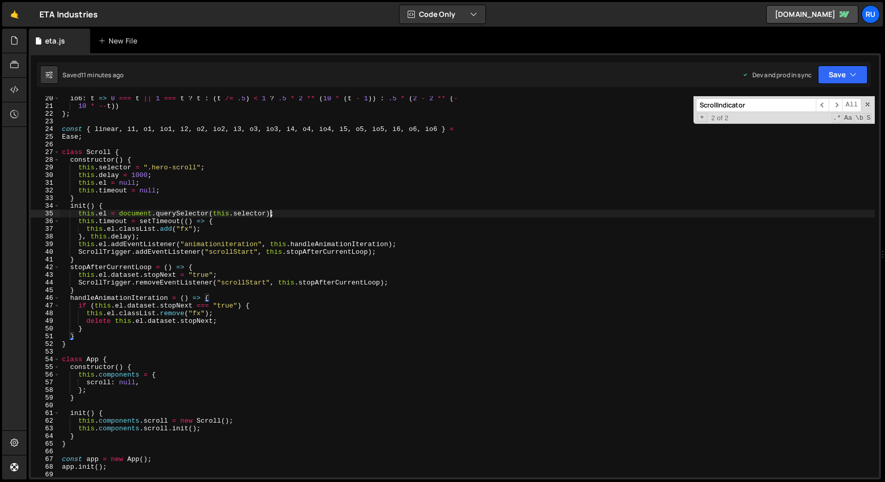
click at [272, 210] on div "io6 : t => 0 === t || 1 === t ? t : ( t /= .5 ) < 1 ? .5 * 2 ** ( 10 * ( t - 1 …" at bounding box center [467, 293] width 815 height 397
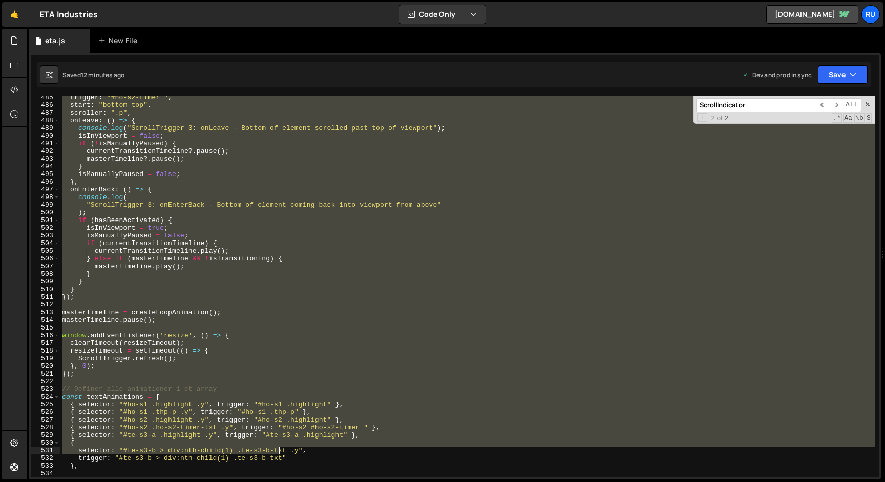
scroll to position [3720, 0]
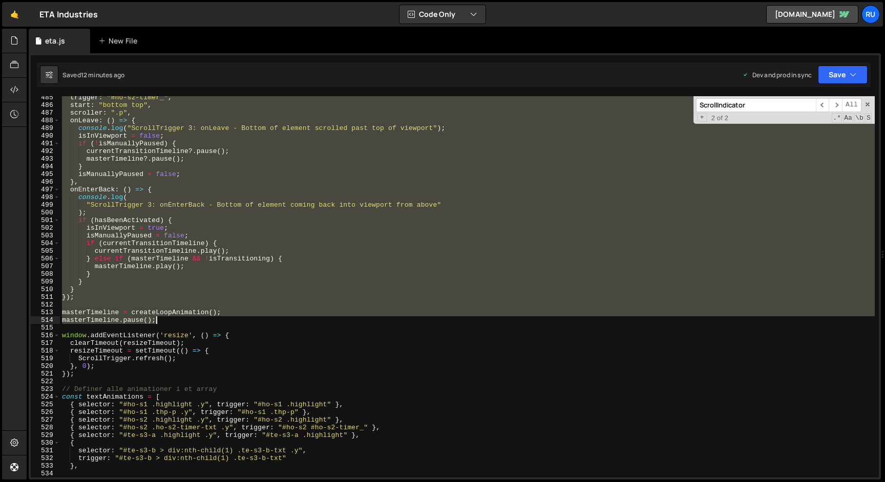
drag, startPoint x: 63, startPoint y: 255, endPoint x: 267, endPoint y: 322, distance: 213.9
click at [264, 320] on div "trigger : "#ho-s2-timer_" , start : "bottom top" , scroller : ".p" , onLeave : …" at bounding box center [467, 292] width 815 height 397
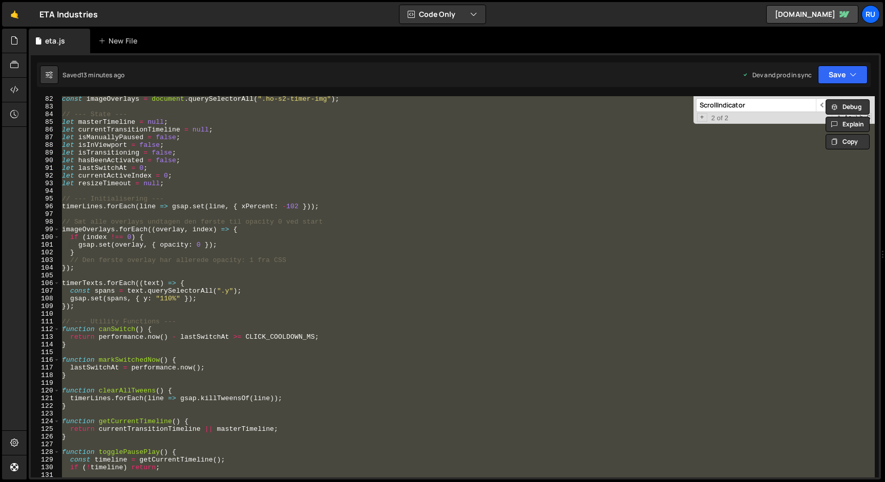
scroll to position [719, 0]
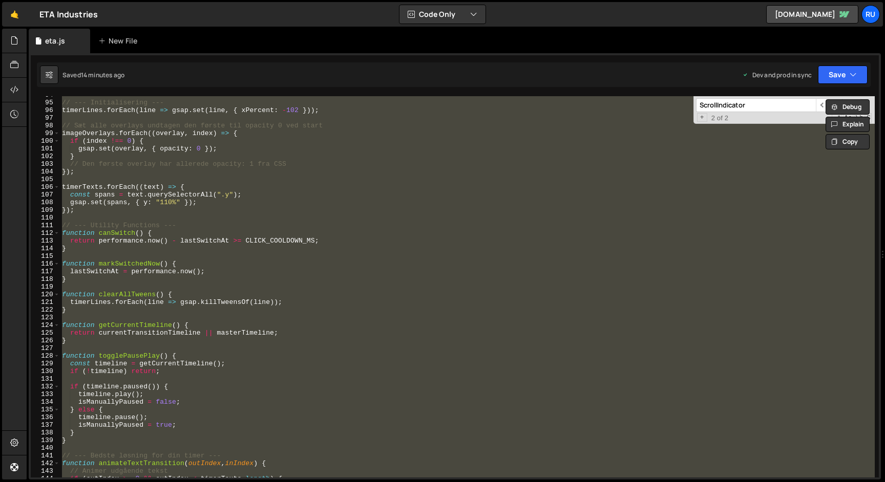
paste textarea "app.init"
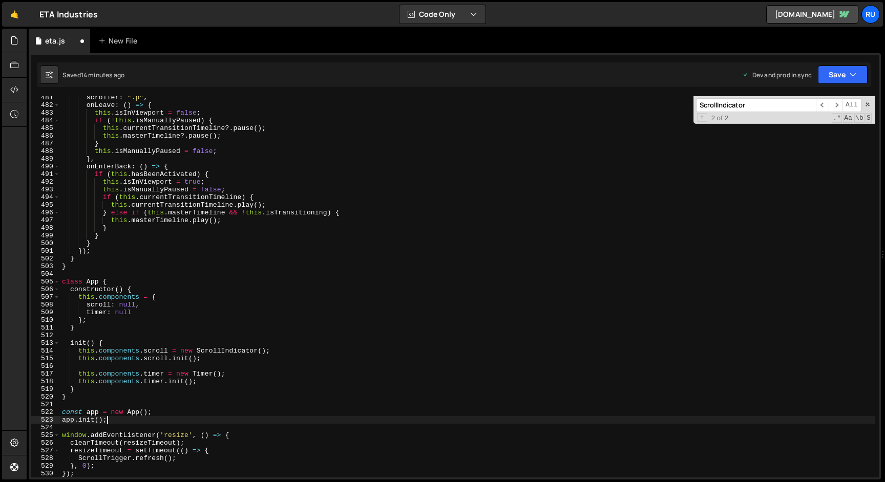
scroll to position [3689, 0]
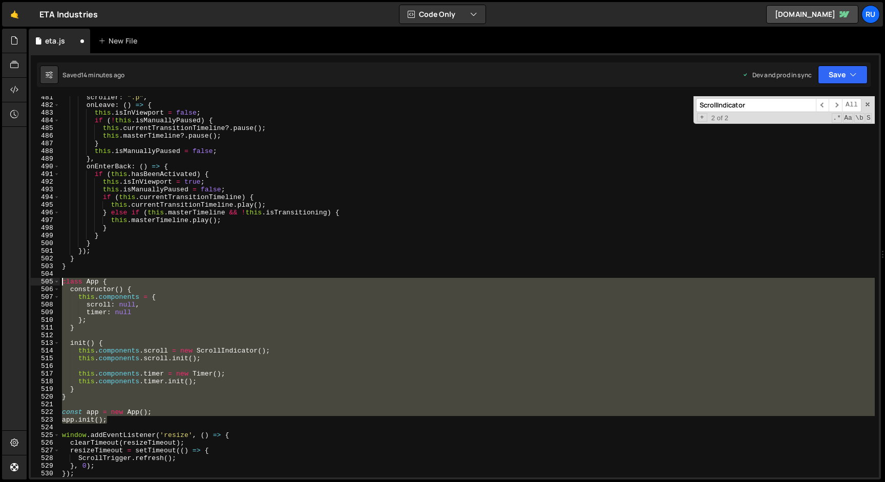
drag, startPoint x: 116, startPoint y: 422, endPoint x: 13, endPoint y: 281, distance: 174.7
click at [13, 281] on div "Hold on a sec... Are you certain you wish to leave this page? Any changes you'v…" at bounding box center [442, 241] width 885 height 482
type textarea "class App { constructor() {"
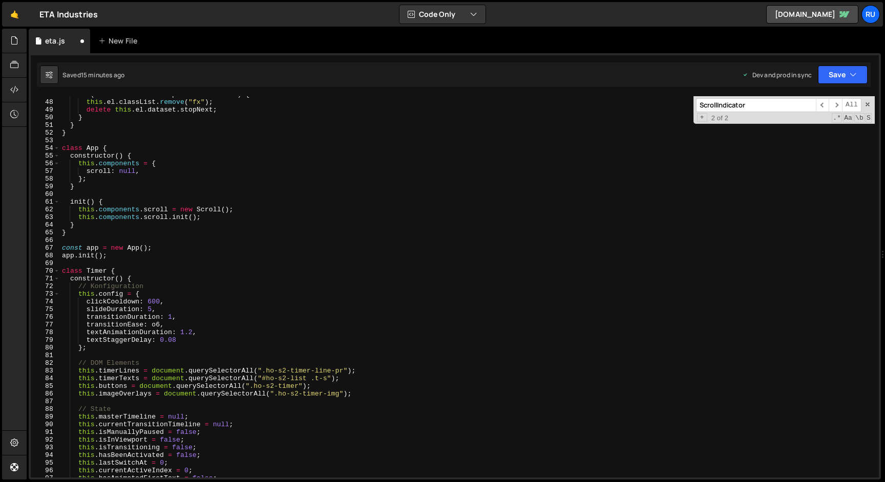
scroll to position [358, 0]
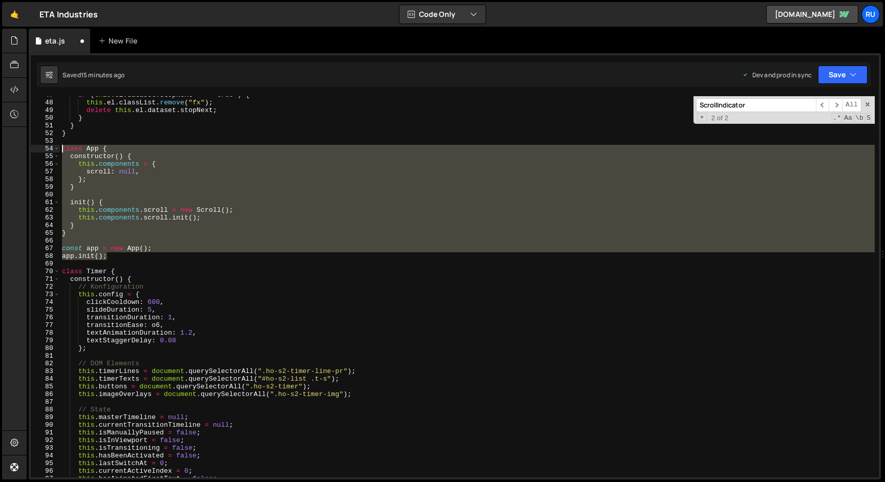
drag, startPoint x: 120, startPoint y: 258, endPoint x: 0, endPoint y: 151, distance: 160.7
click at [0, 151] on div "Hold on a sec... Are you certain you wish to leave this page? Any changes you'v…" at bounding box center [442, 241] width 885 height 482
type textarea "class App { constructor() {"
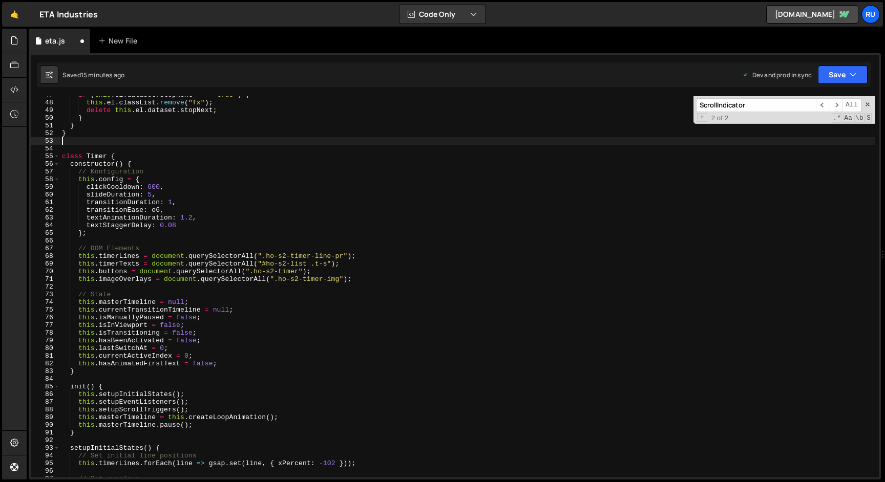
type textarea "}"
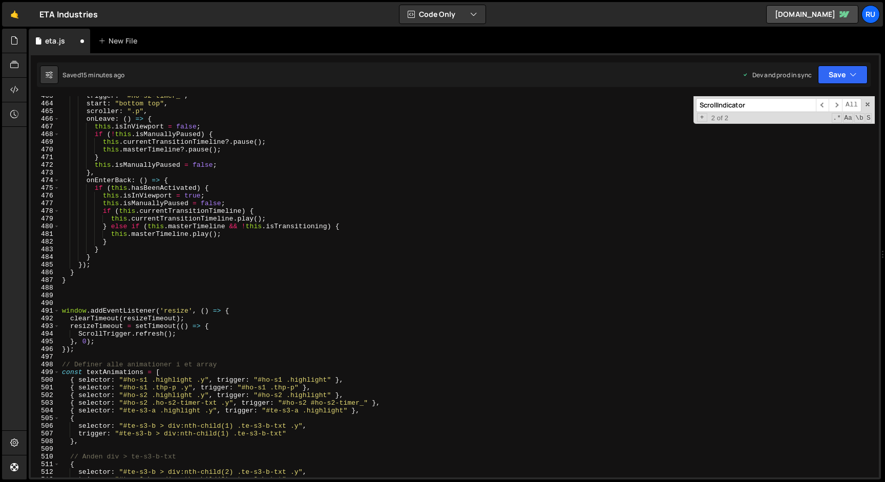
scroll to position [3558, 0]
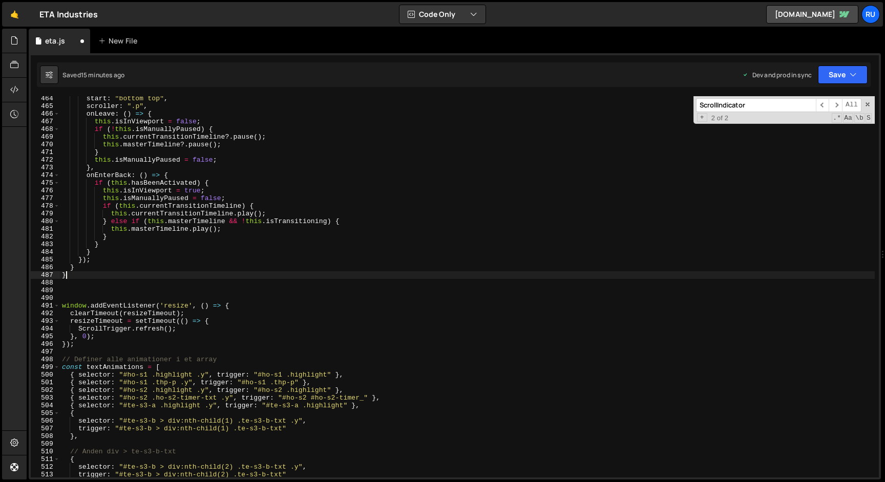
click at [83, 277] on div "start : "bottom top" , scroller : ".p" , onLeave : ( ) => { this . isInViewport…" at bounding box center [467, 293] width 815 height 397
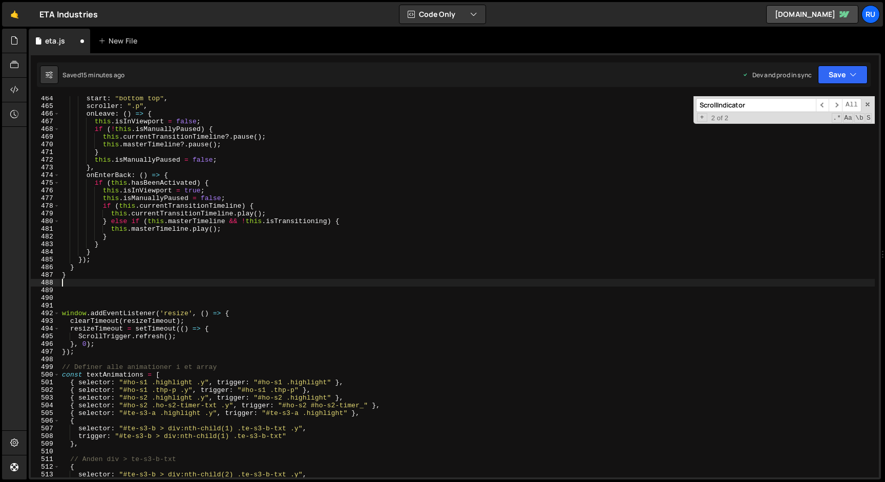
paste textarea "app.init();"
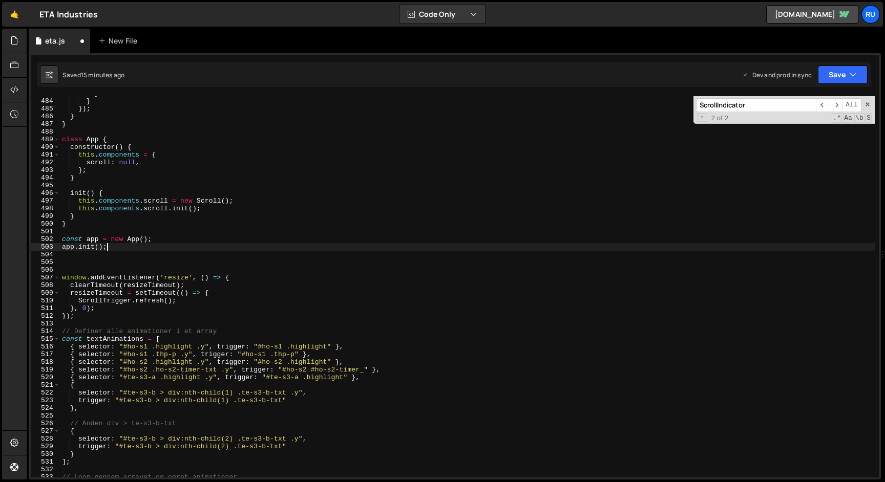
scroll to position [3658, 0]
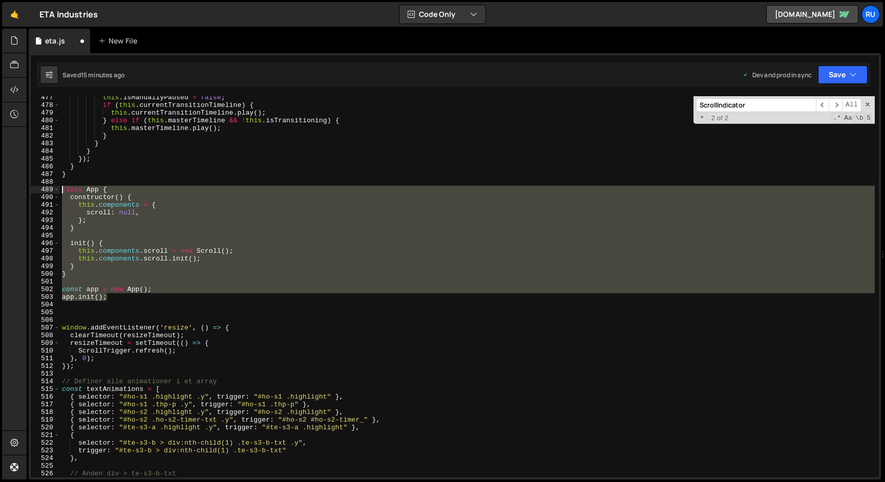
drag, startPoint x: 116, startPoint y: 297, endPoint x: 16, endPoint y: 190, distance: 146.4
click at [16, 190] on div "Hold on a sec... Are you certain you wish to leave this page? Any changes you'v…" at bounding box center [442, 241] width 885 height 482
paste textarea "app.init();"
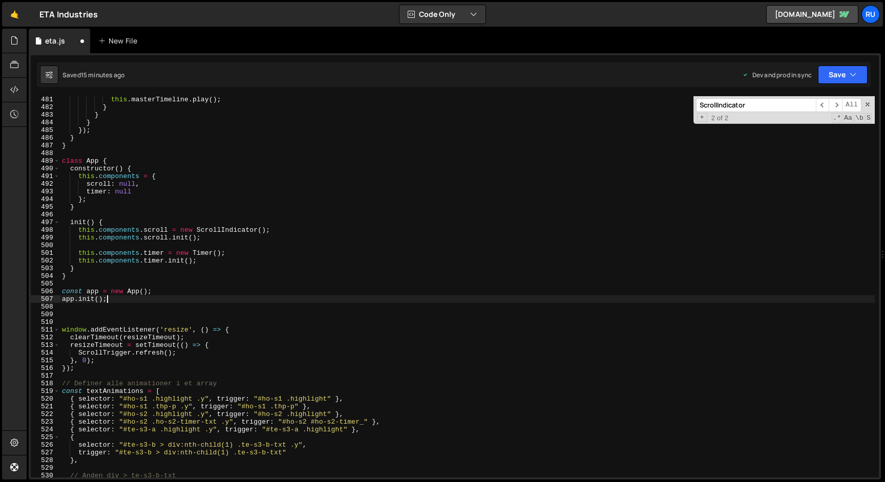
scroll to position [3694, 0]
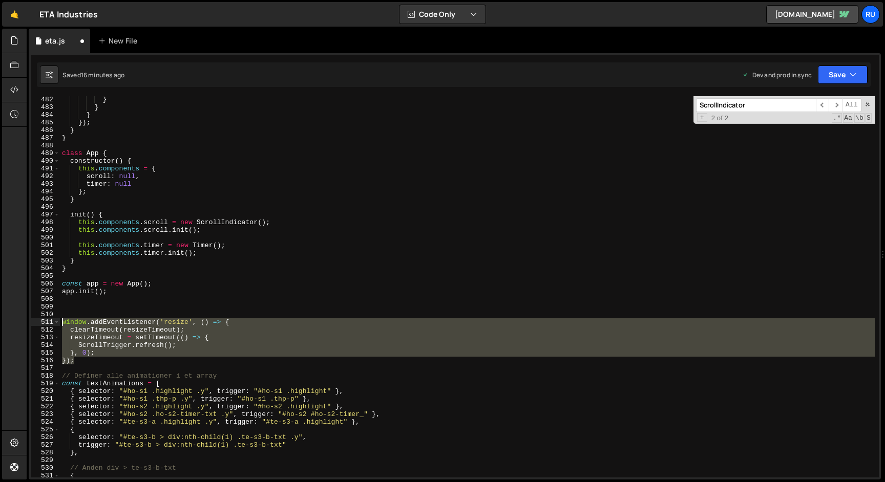
drag, startPoint x: 82, startPoint y: 361, endPoint x: 0, endPoint y: 319, distance: 92.5
click at [0, 320] on div "Hold on a sec... Are you certain you wish to leave this page? Any changes you'v…" at bounding box center [442, 241] width 885 height 482
type textarea "window.addEventListener('resize', () => { clearTimeout(resizeTimeout);"
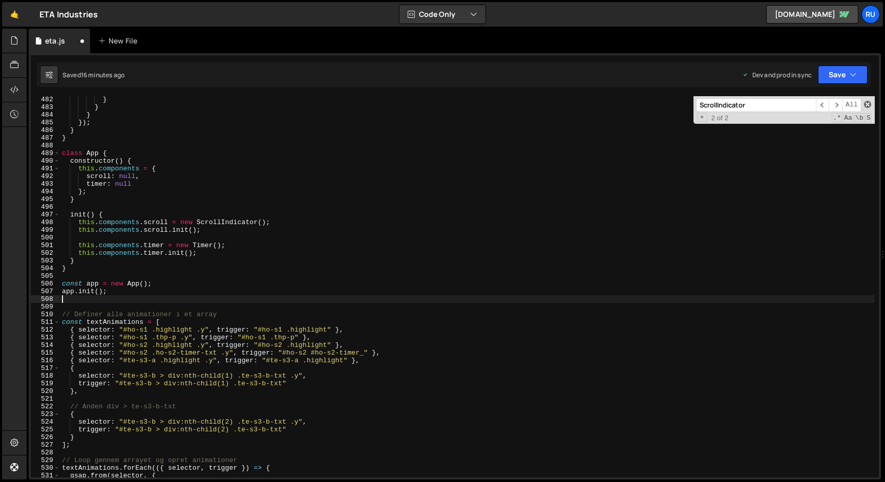
click at [867, 105] on span at bounding box center [867, 104] width 7 height 7
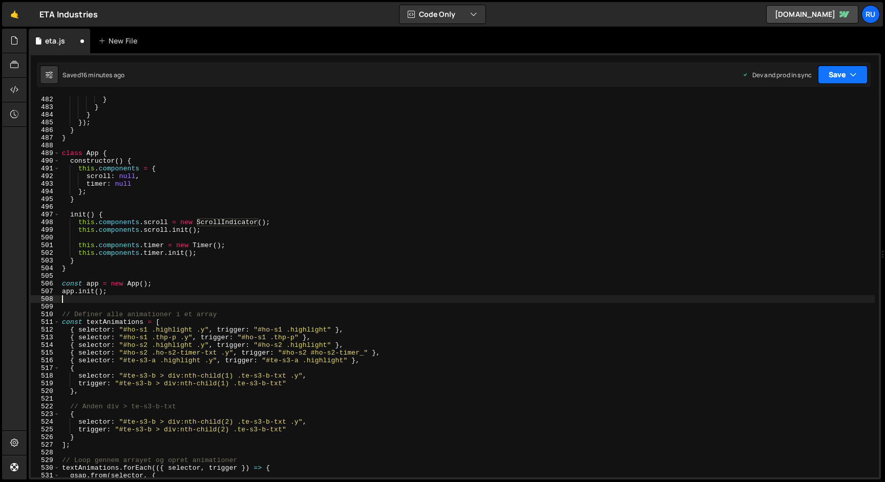
drag, startPoint x: 824, startPoint y: 80, endPoint x: 818, endPoint y: 102, distance: 22.9
click at [825, 80] on button "Save" at bounding box center [843, 75] width 50 height 18
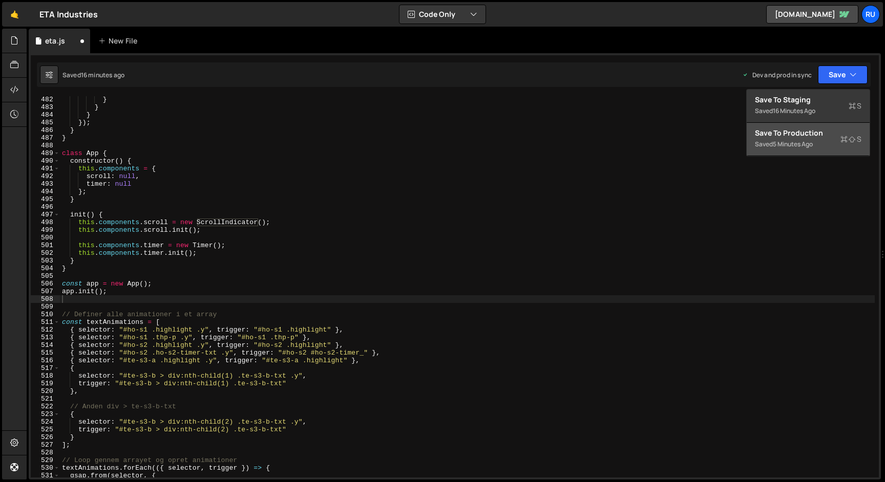
click at [801, 143] on div "5 minutes ago" at bounding box center [793, 144] width 40 height 9
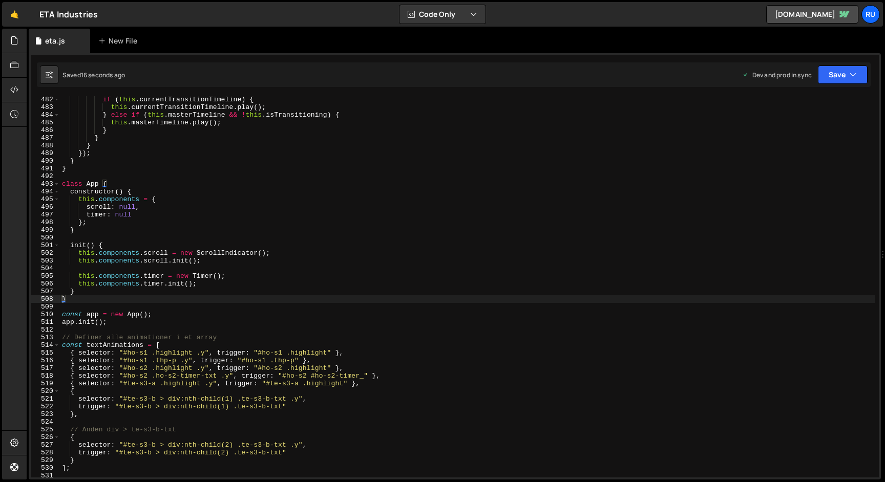
click at [215, 264] on div "if ( this . currentTransitionTimeline ) { this . currentTransitionTimeline . pl…" at bounding box center [467, 294] width 815 height 397
click at [226, 251] on div "if ( this . currentTransitionTimeline ) { this . currentTransitionTimeline . pl…" at bounding box center [467, 294] width 815 height 397
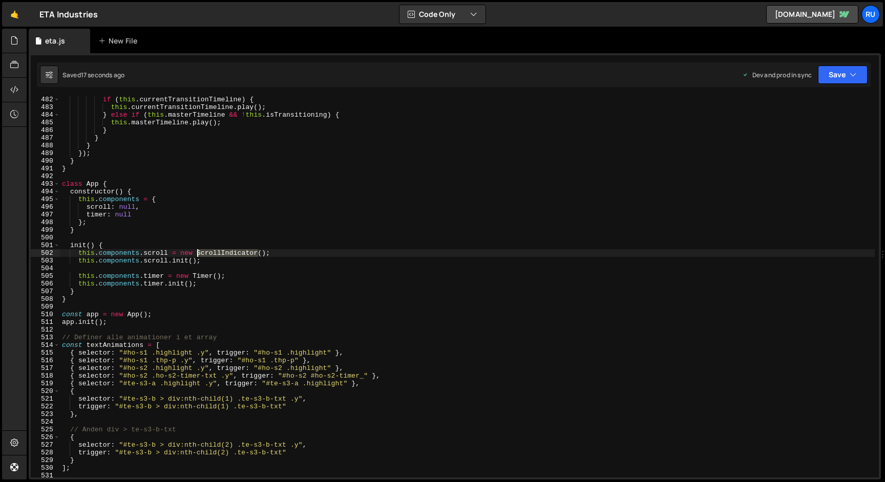
click at [226, 250] on div "if ( this . currentTransitionTimeline ) { this . currentTransitionTimeline . pl…" at bounding box center [467, 294] width 815 height 397
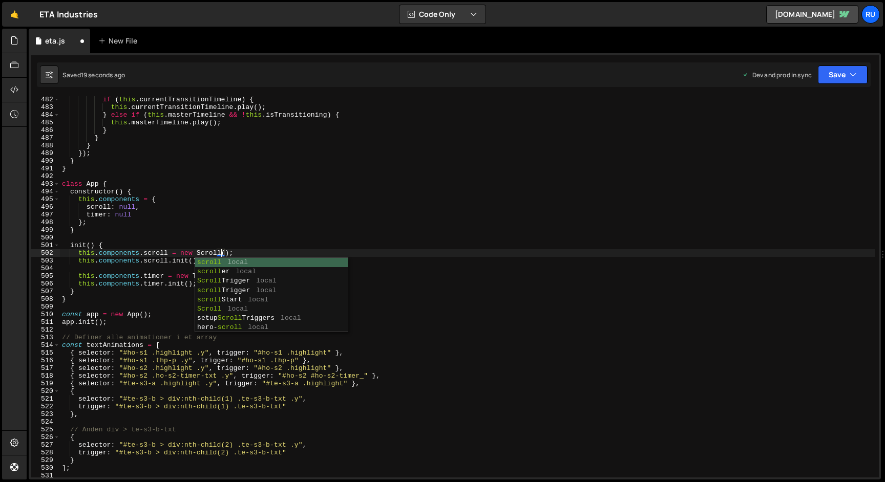
scroll to position [0, 12]
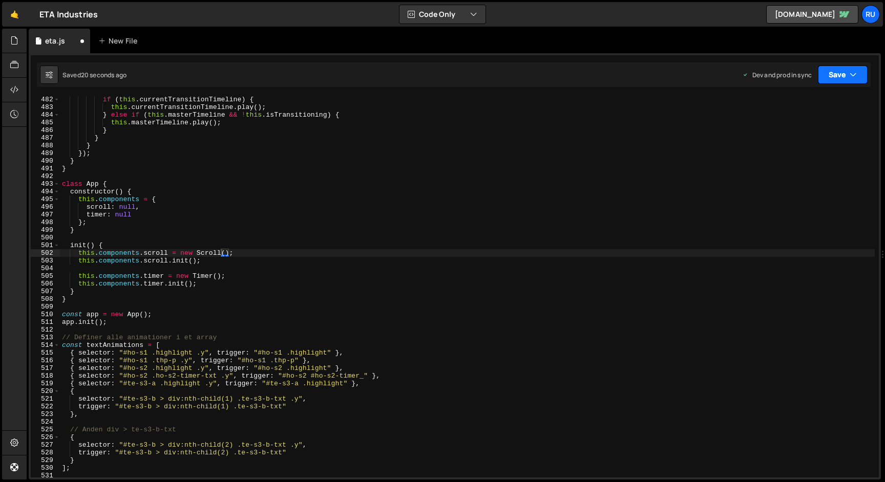
drag, startPoint x: 829, startPoint y: 76, endPoint x: 813, endPoint y: 108, distance: 35.3
click at [829, 76] on button "Save" at bounding box center [843, 75] width 50 height 18
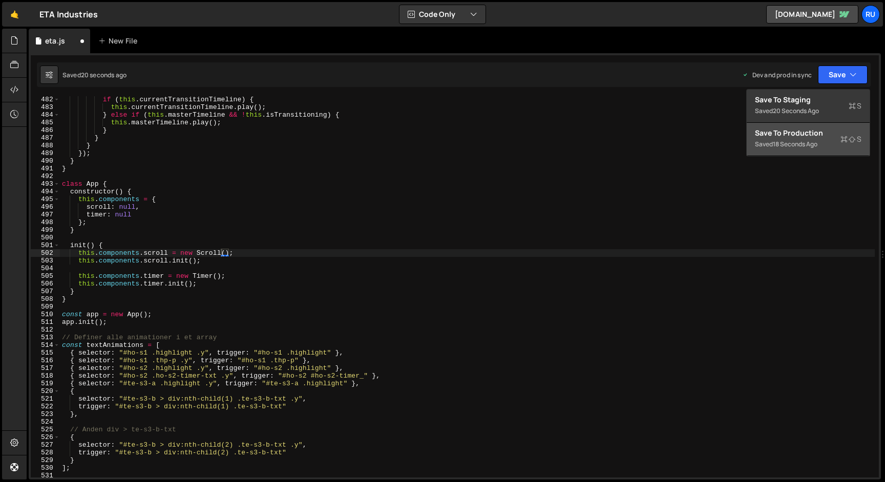
click at [802, 144] on div "18 seconds ago" at bounding box center [795, 144] width 45 height 9
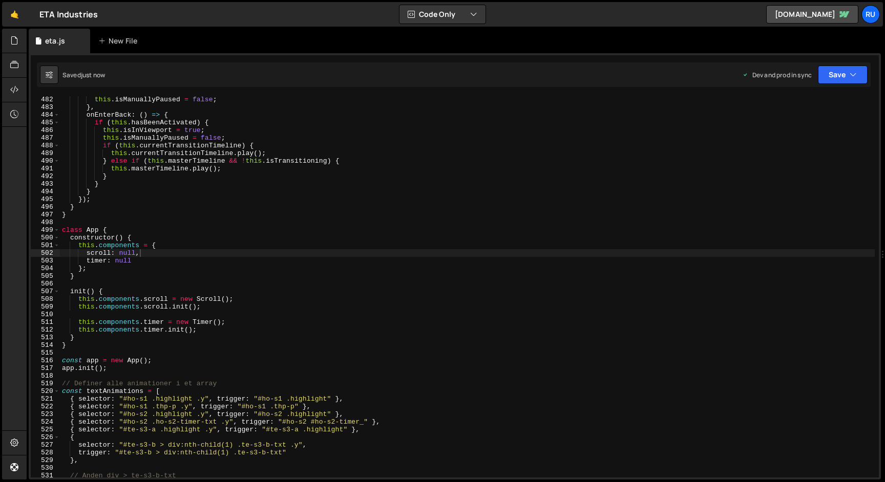
click at [229, 172] on div "this . isManuallyPaused = false ; } , onEnterBack : ( ) => { if ( this . hasBee…" at bounding box center [467, 294] width 815 height 397
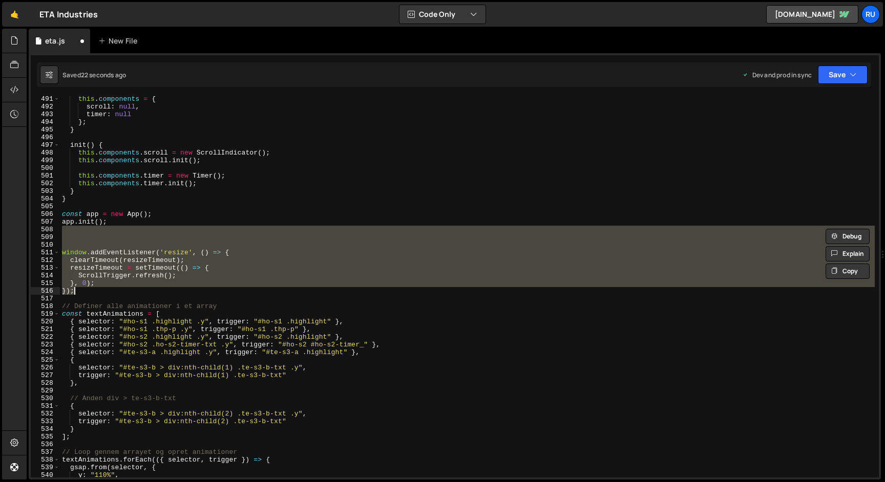
scroll to position [3764, 0]
type textarea "const app = new App(); app.init();"
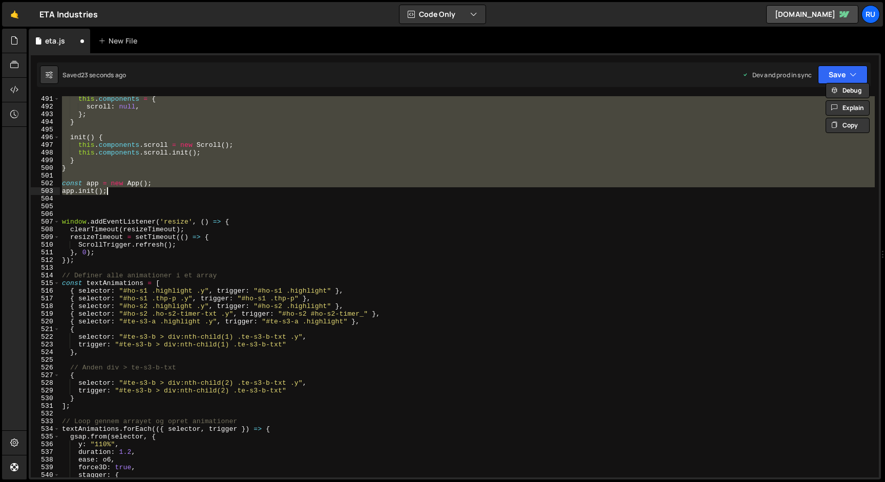
scroll to position [3557, 0]
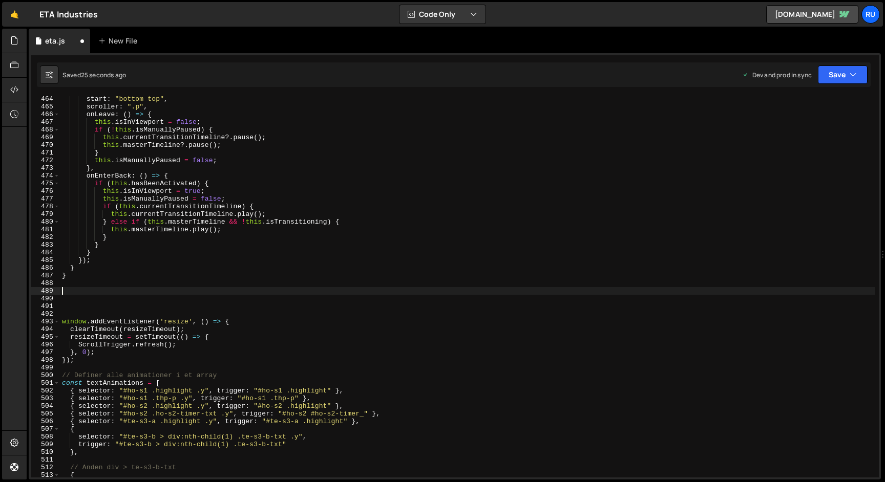
type textarea "}"
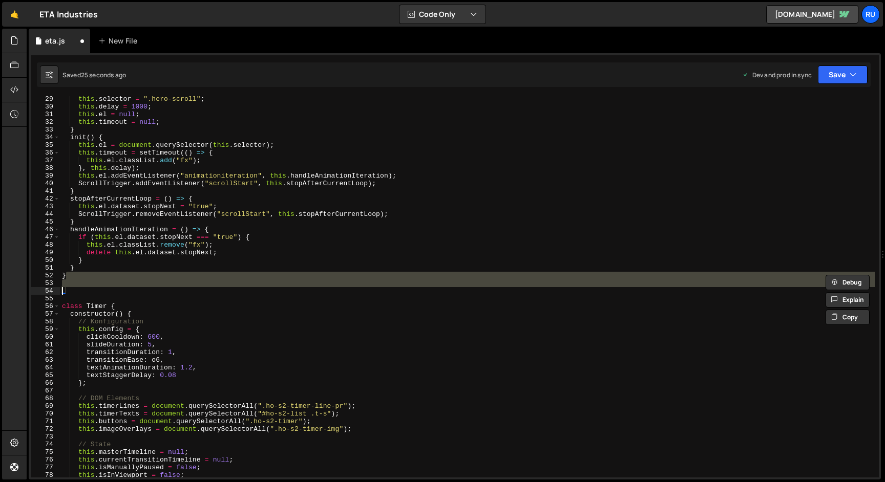
scroll to position [216, 0]
type textarea "const app = new App(); app.init();"
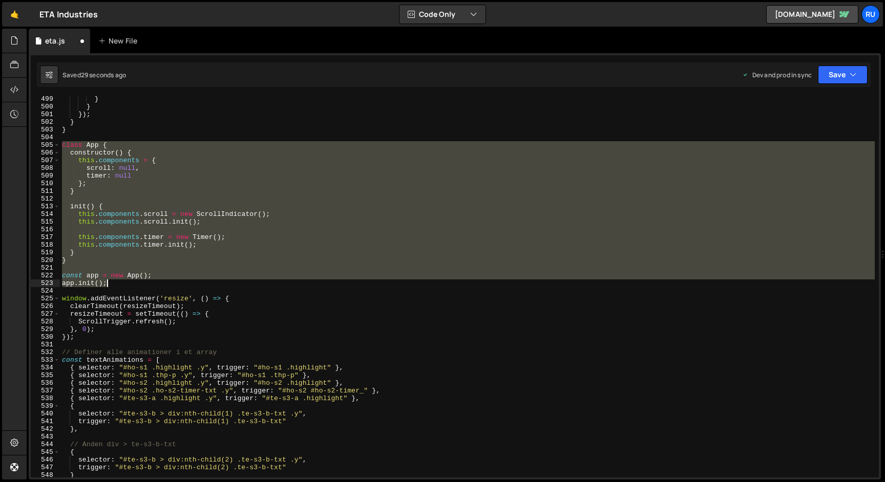
scroll to position [3826, 0]
click at [199, 268] on div "} } }) ; } } class App { constructor ( ) { this . components = { scroll : null …" at bounding box center [467, 286] width 815 height 381
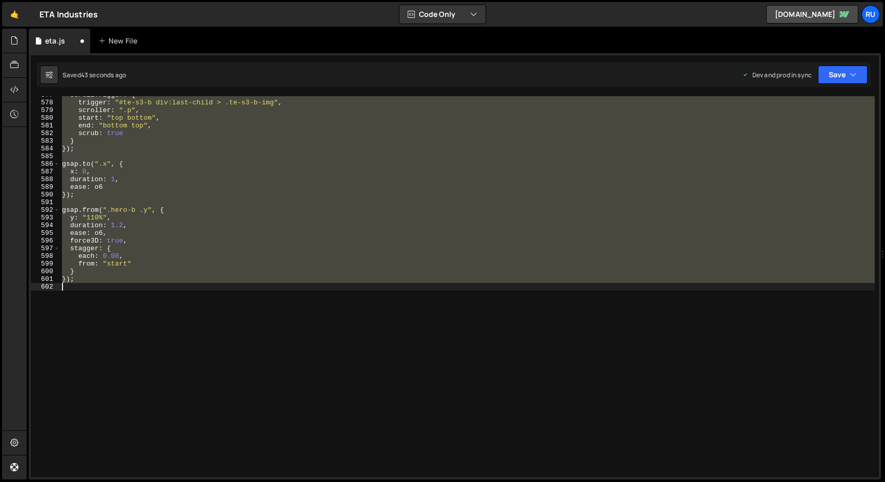
scroll to position [24, 0]
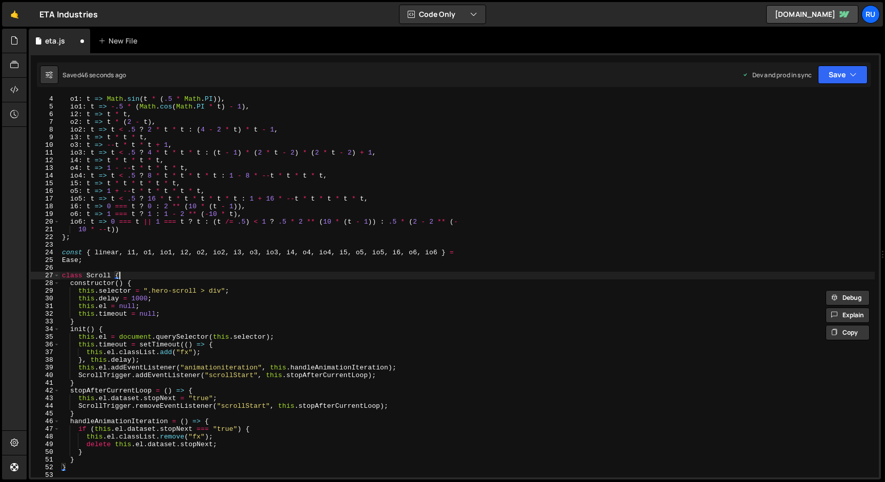
click at [244, 276] on div "o1 : t => Math . sin ( t * ( .5 * Math . PI )) , io1 : t => - .5 * ( Math . cos…" at bounding box center [467, 293] width 815 height 397
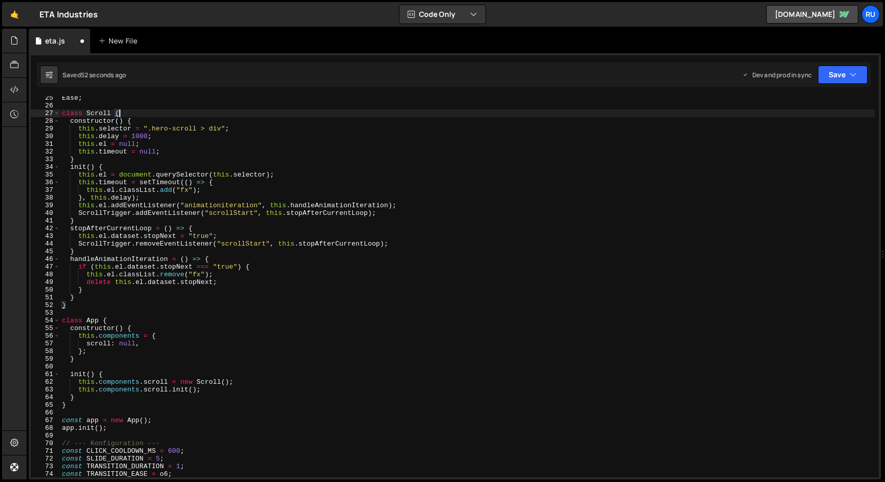
scroll to position [186, 0]
click at [150, 344] on div "Ease ; class Scroll { constructor ( ) { this . selector = ".hero-scroll > div" …" at bounding box center [467, 292] width 815 height 397
type textarea "scroll: null,"
paste textarea "timer: null"
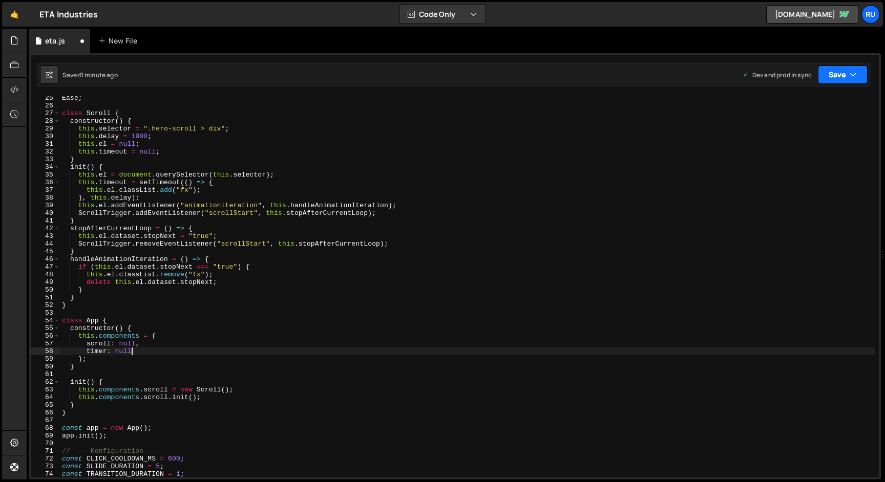
click at [838, 77] on button "Save" at bounding box center [843, 75] width 50 height 18
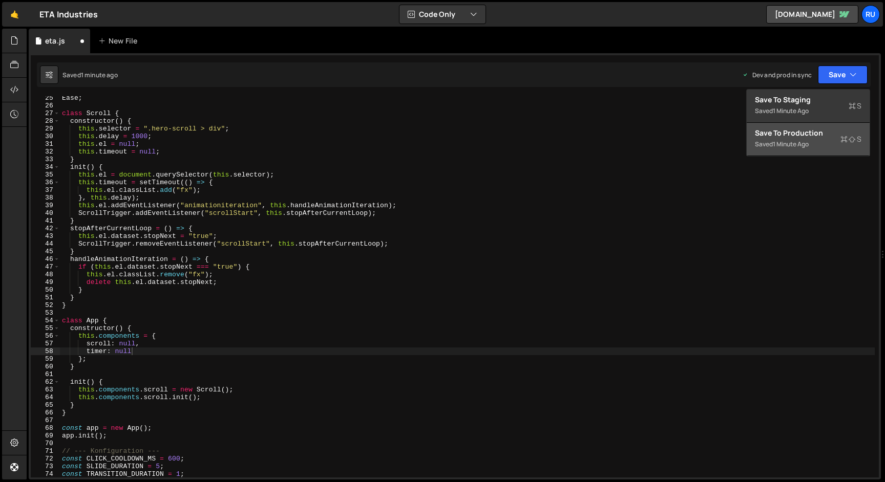
click at [813, 143] on div "Saved 1 minute ago" at bounding box center [808, 144] width 107 height 12
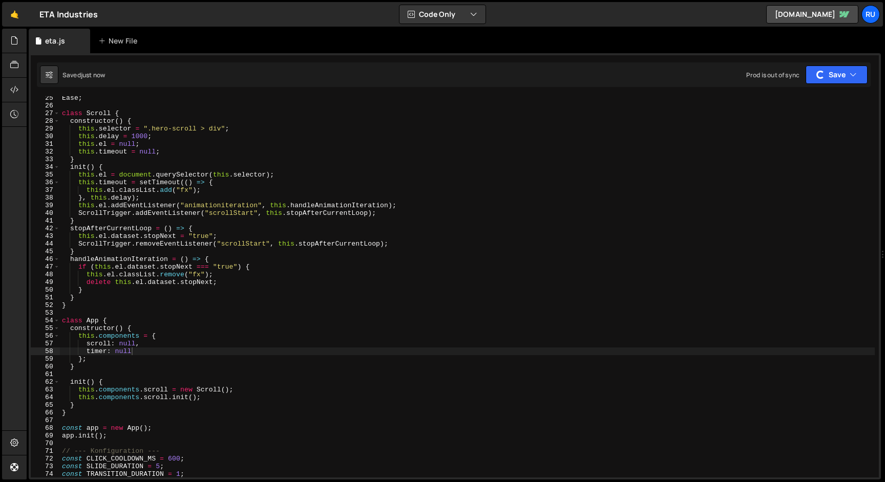
click at [160, 352] on div "Ease ; class Scroll { constructor ( ) { this . selector = ".hero-scroll > div" …" at bounding box center [467, 292] width 815 height 397
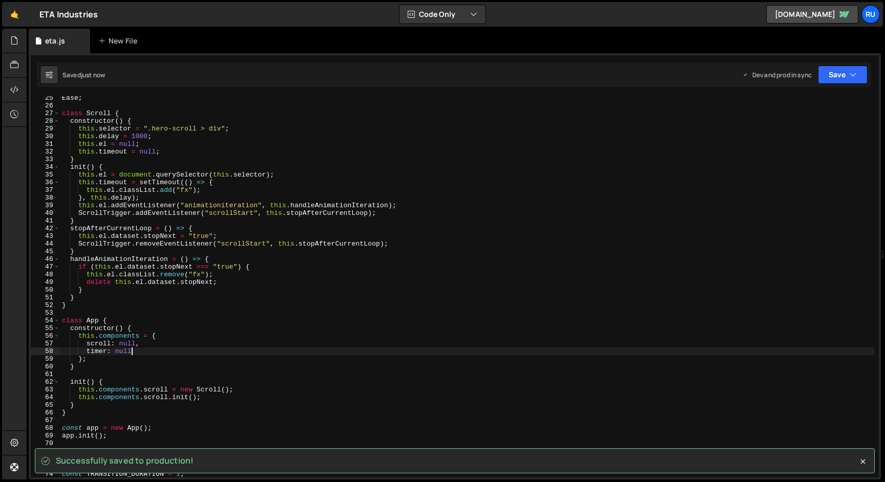
scroll to position [0, 5]
click at [841, 76] on button "Save" at bounding box center [843, 75] width 50 height 18
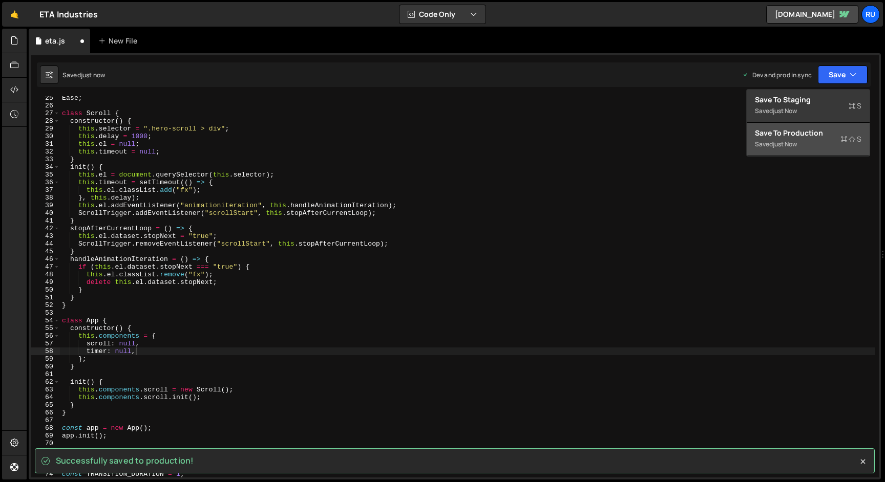
click at [797, 145] on div "just now" at bounding box center [785, 144] width 24 height 9
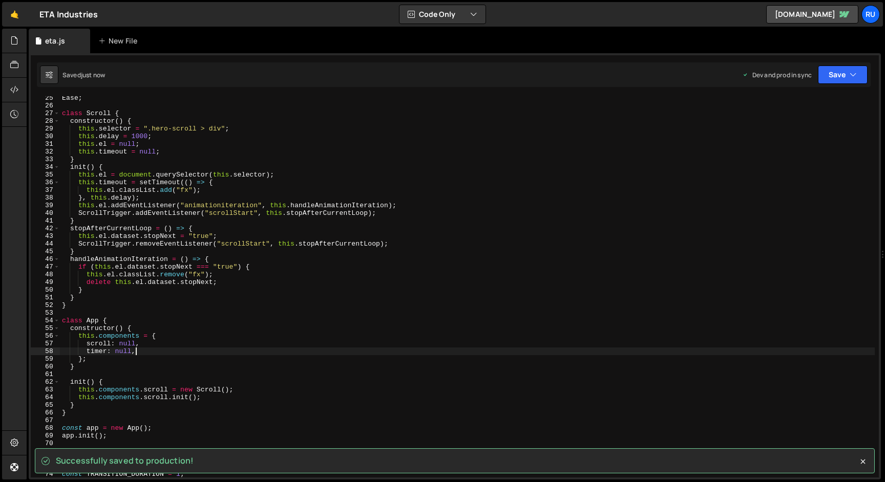
click at [165, 353] on div "Ease ; class Scroll { constructor ( ) { this . selector = ".hero-scroll > div" …" at bounding box center [467, 292] width 815 height 397
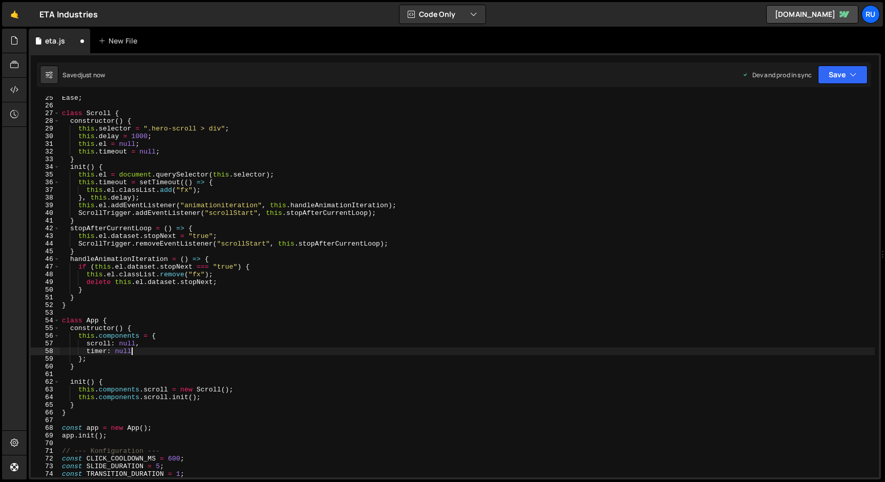
click at [226, 400] on div "Ease ; class Scroll { constructor ( ) { this . selector = ".hero-scroll > div" …" at bounding box center [467, 292] width 815 height 397
type textarea "this.components.scroll.init();"
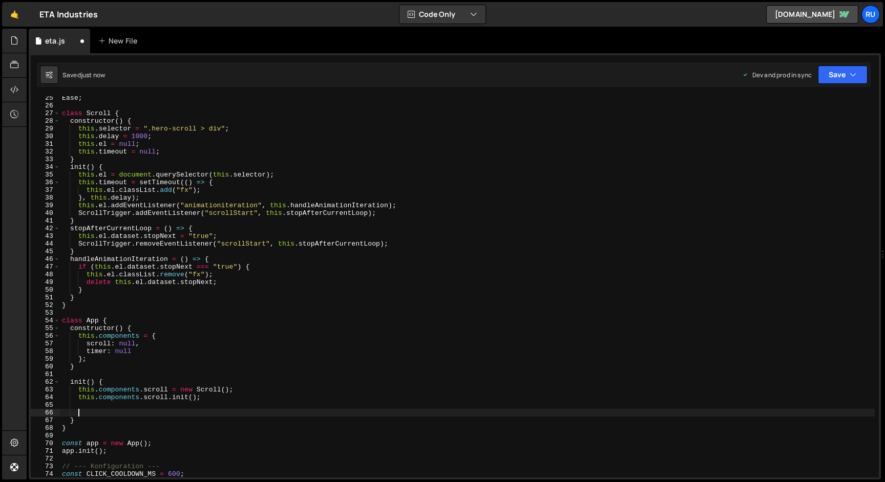
paste textarea "this.components.timer.init();"
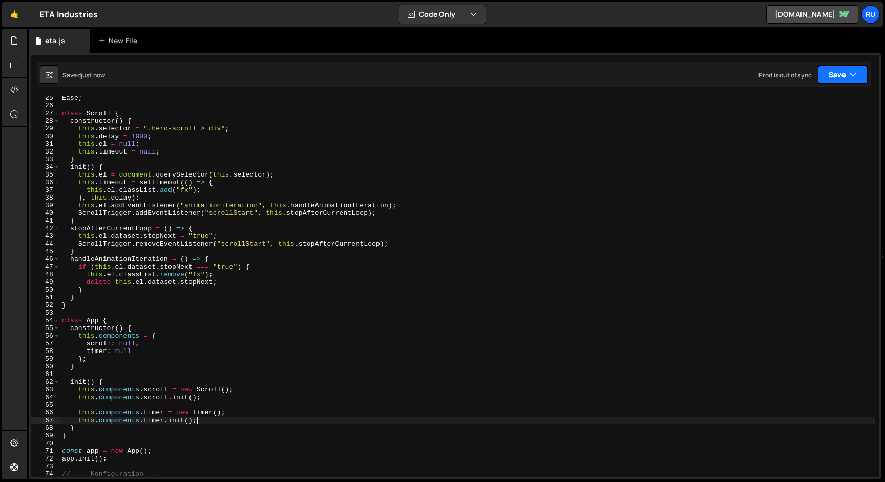
click at [837, 78] on button "Save" at bounding box center [843, 75] width 50 height 18
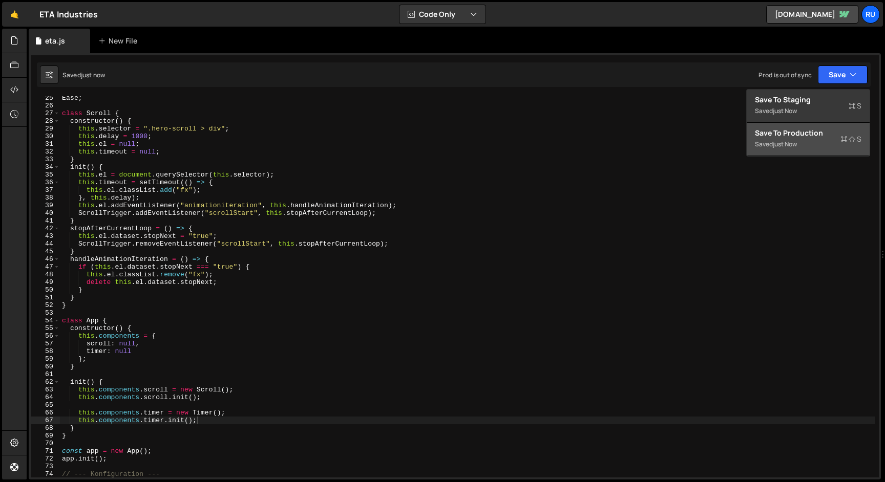
click at [805, 140] on div "Saved just now" at bounding box center [808, 144] width 107 height 12
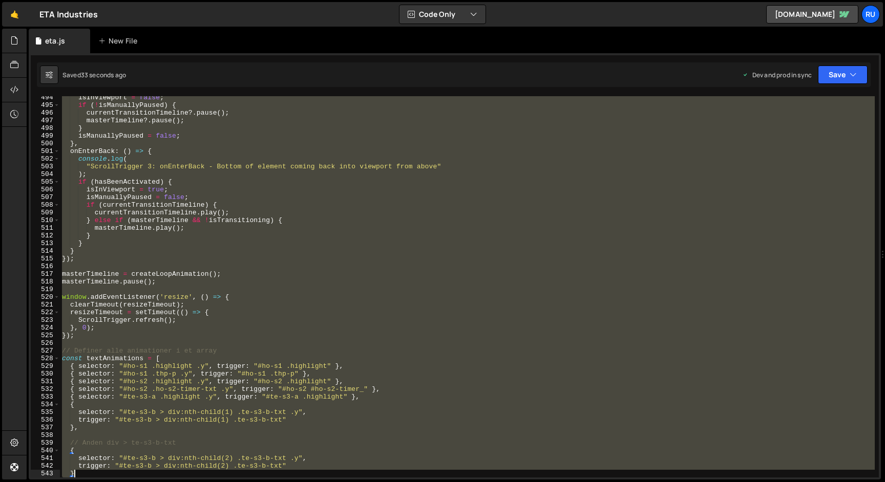
scroll to position [3797, 0]
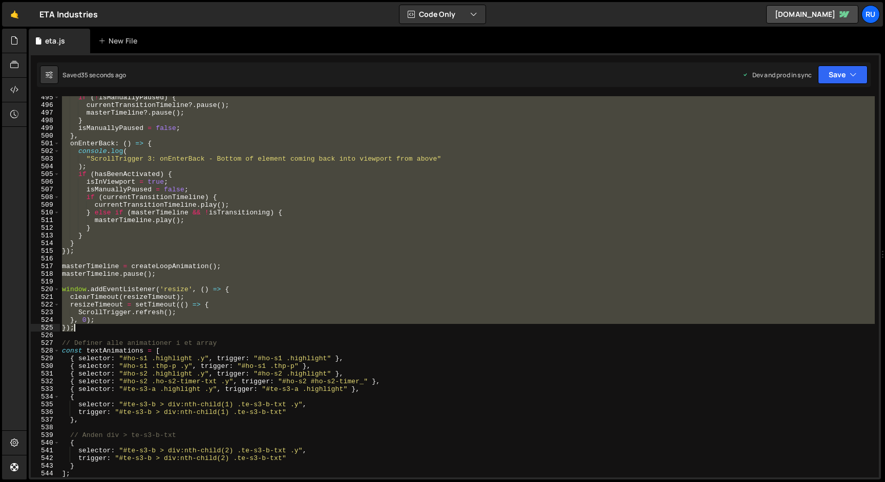
drag, startPoint x: 63, startPoint y: 251, endPoint x: 214, endPoint y: 332, distance: 171.1
click at [214, 329] on div "if ( ! isManuallyPaused ) { currentTransitionTimeline ?. pause ( ) ; masterTime…" at bounding box center [467, 292] width 815 height 397
type textarea "}, 0); });"
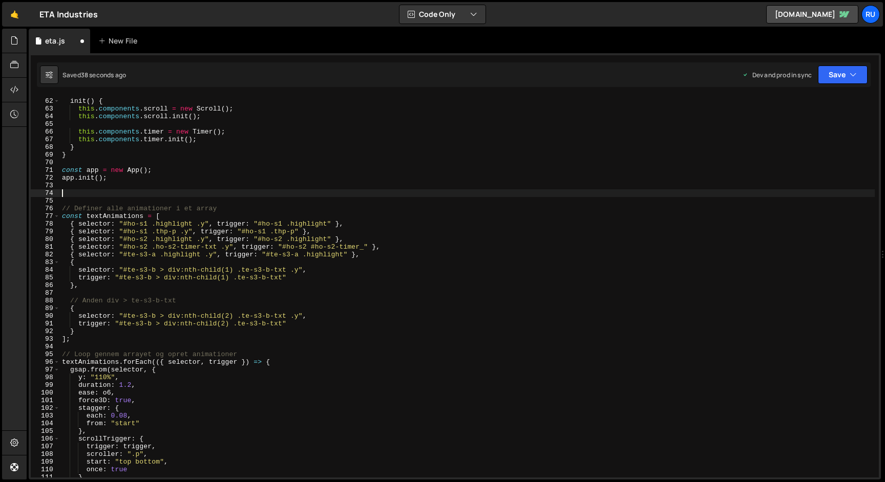
scroll to position [467, 0]
click at [858, 72] on button "Save" at bounding box center [843, 75] width 50 height 18
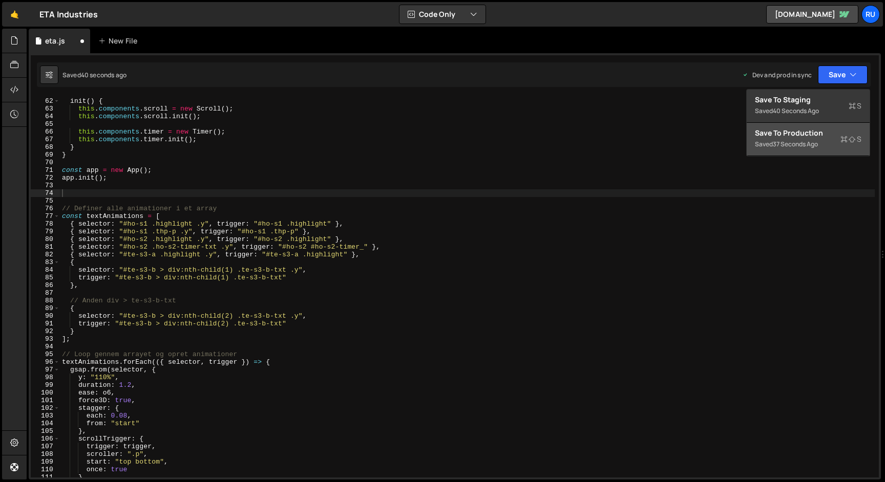
click at [824, 134] on div "Save to Production S" at bounding box center [808, 133] width 107 height 10
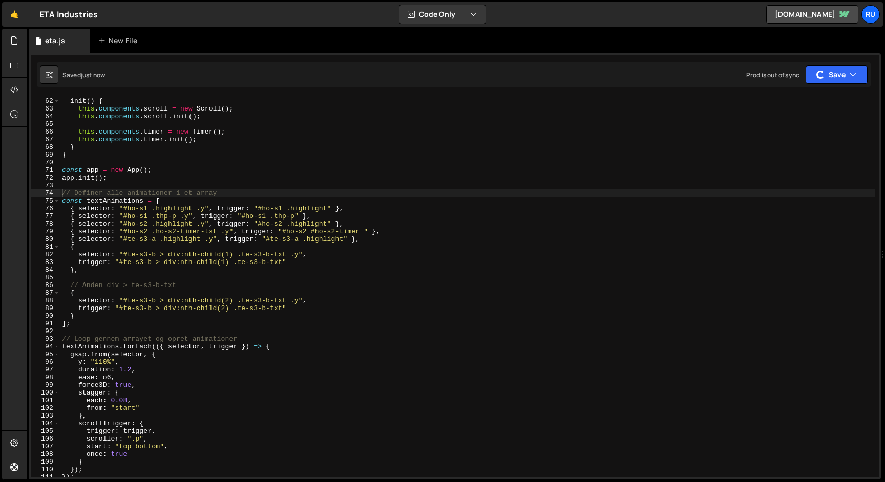
scroll to position [468, 0]
click at [181, 227] on div "init ( ) { this . components . scroll = new Scroll ( ) ; this . components . sc…" at bounding box center [467, 287] width 815 height 397
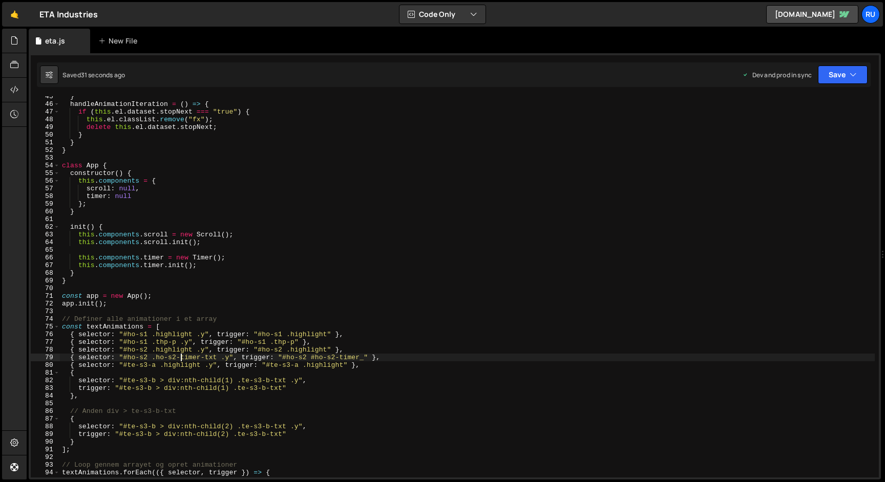
scroll to position [327, 0]
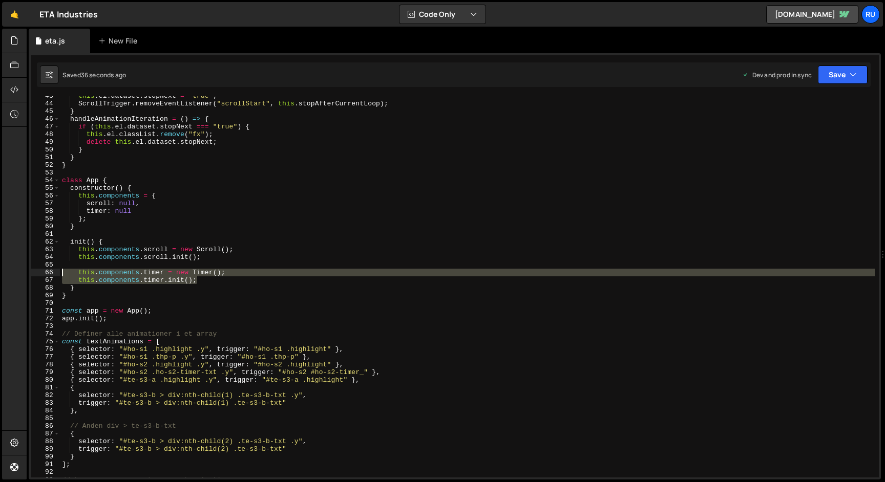
drag, startPoint x: 212, startPoint y: 281, endPoint x: 0, endPoint y: 264, distance: 212.7
click at [0, 269] on div "Hold on a sec... Are you certain you wish to leave this page? Any changes you'v…" at bounding box center [442, 241] width 885 height 482
type textarea "this.components.timer = new Timer(); this.components.timer.init();"
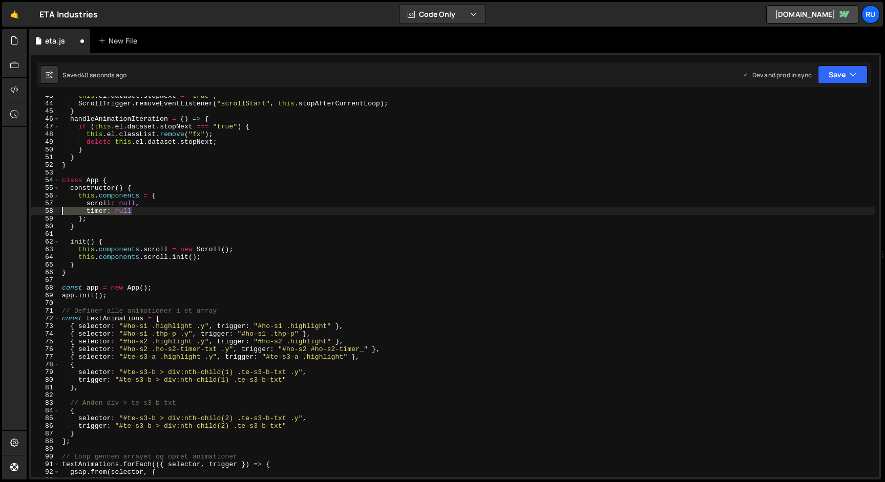
drag, startPoint x: 143, startPoint y: 212, endPoint x: 0, endPoint y: 211, distance: 142.9
click at [0, 211] on div "Hold on a sec... Are you certain you wish to leave this page? Any changes you'v…" at bounding box center [442, 241] width 885 height 482
type textarea "timer: null"
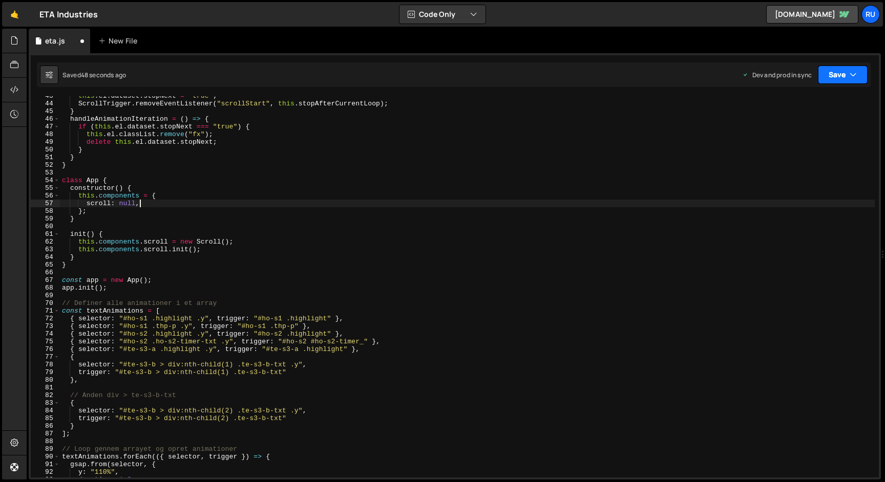
click at [848, 67] on button "Save" at bounding box center [843, 75] width 50 height 18
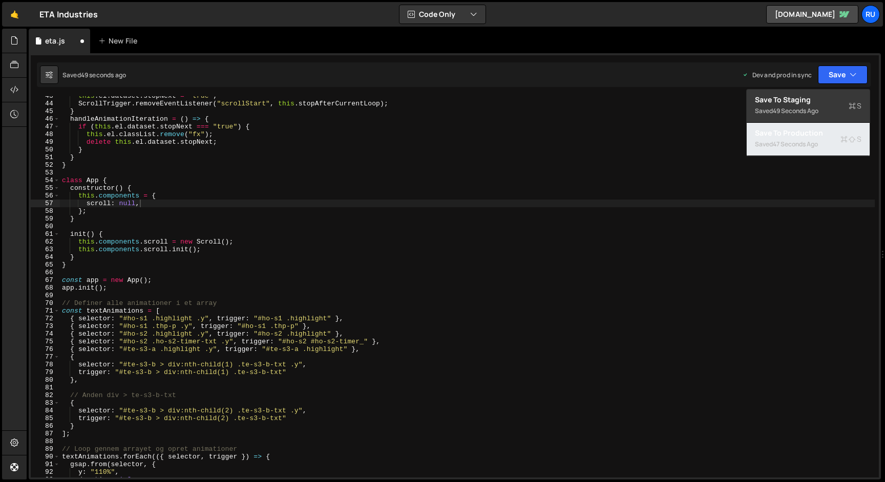
drag, startPoint x: 819, startPoint y: 131, endPoint x: 805, endPoint y: 136, distance: 14.3
click at [814, 133] on div "Save to Production S" at bounding box center [808, 133] width 107 height 10
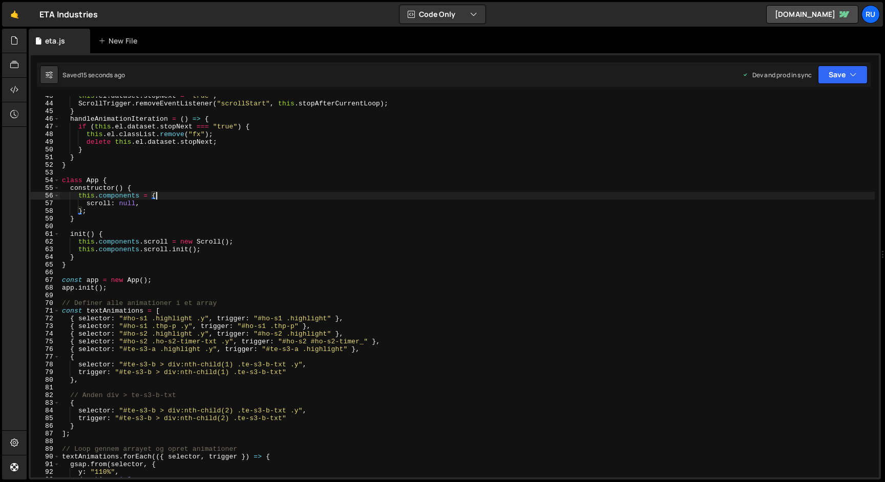
click at [183, 199] on div "this . el . dataset . stopNext = "true" ; ScrollTrigger . removeEventListener (…" at bounding box center [467, 290] width 815 height 397
click at [187, 206] on div "this . el . dataset . stopNext = "true" ; ScrollTrigger . removeEventListener (…" at bounding box center [467, 290] width 815 height 397
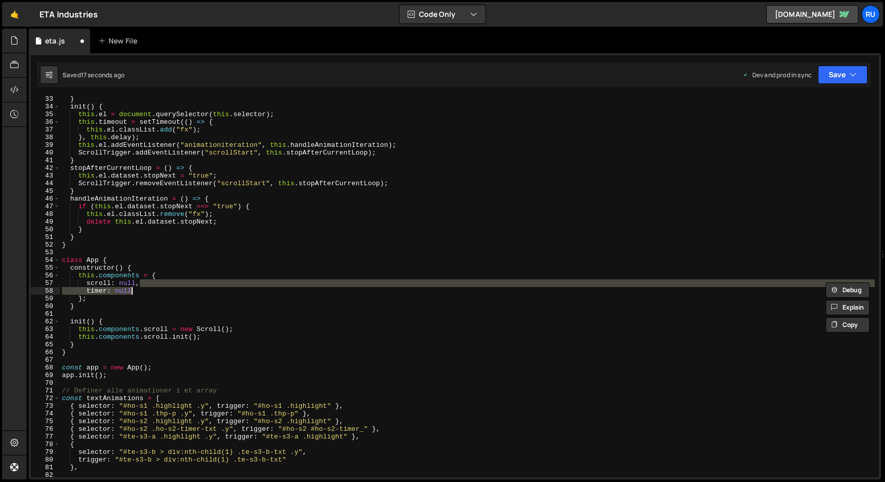
scroll to position [247, 0]
click at [161, 290] on div "} init ( ) { this . el = document . querySelector ( this . selector ) ; this . …" at bounding box center [467, 286] width 815 height 381
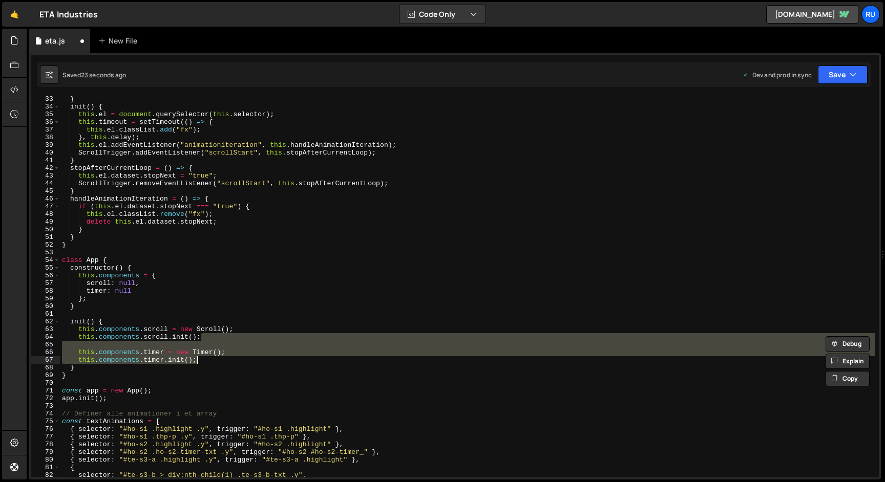
click at [161, 290] on div "} init ( ) { this . el = document . querySelector ( this . selector ) ; this . …" at bounding box center [467, 293] width 815 height 397
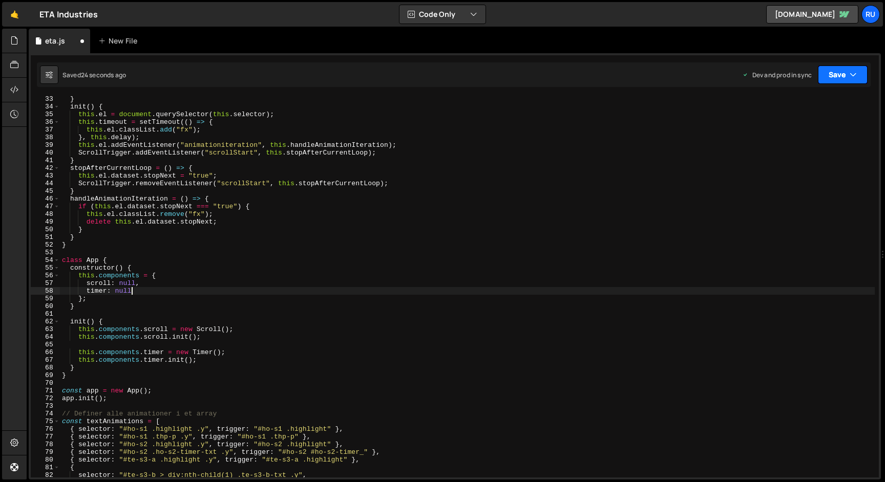
click at [843, 76] on button "Save" at bounding box center [843, 75] width 50 height 18
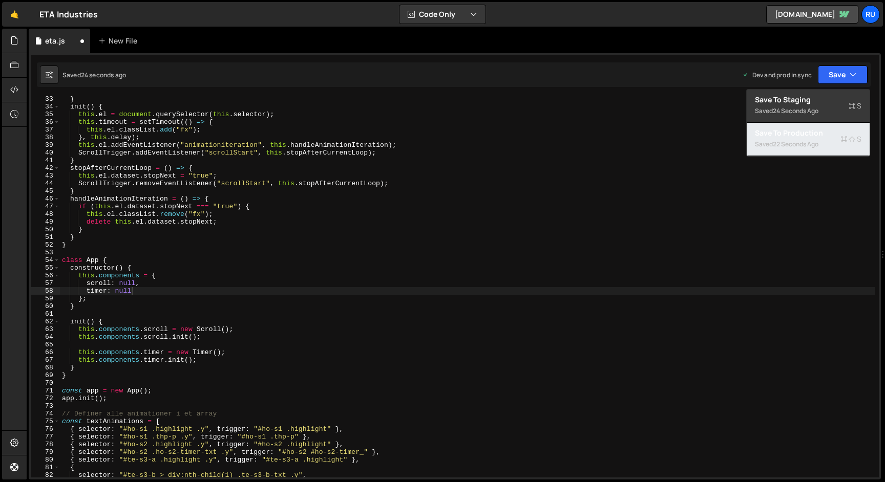
click at [824, 140] on div "Saved 22 seconds ago" at bounding box center [808, 144] width 107 height 12
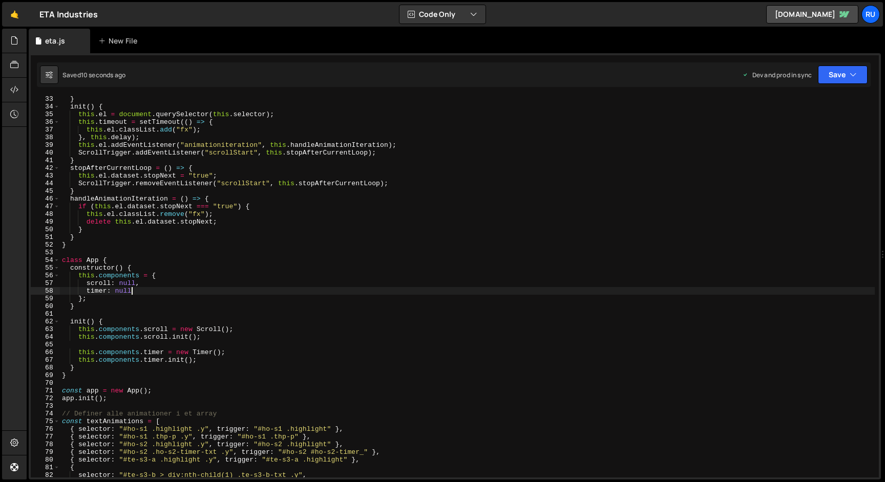
click at [144, 290] on div "} init ( ) { this . el = document . querySelector ( this . selector ) ; this . …" at bounding box center [467, 293] width 815 height 397
drag, startPoint x: 847, startPoint y: 72, endPoint x: 833, endPoint y: 105, distance: 36.0
click at [847, 73] on button "Save" at bounding box center [843, 75] width 50 height 18
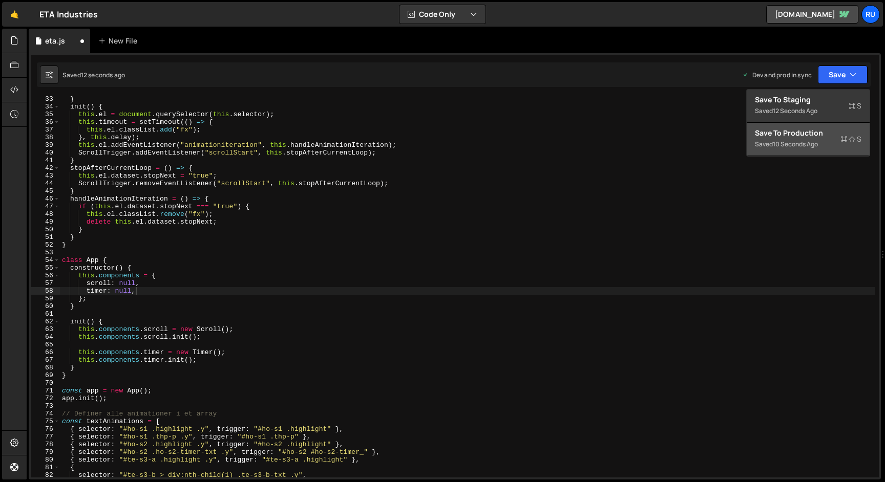
click at [817, 141] on div "10 seconds ago" at bounding box center [795, 144] width 45 height 9
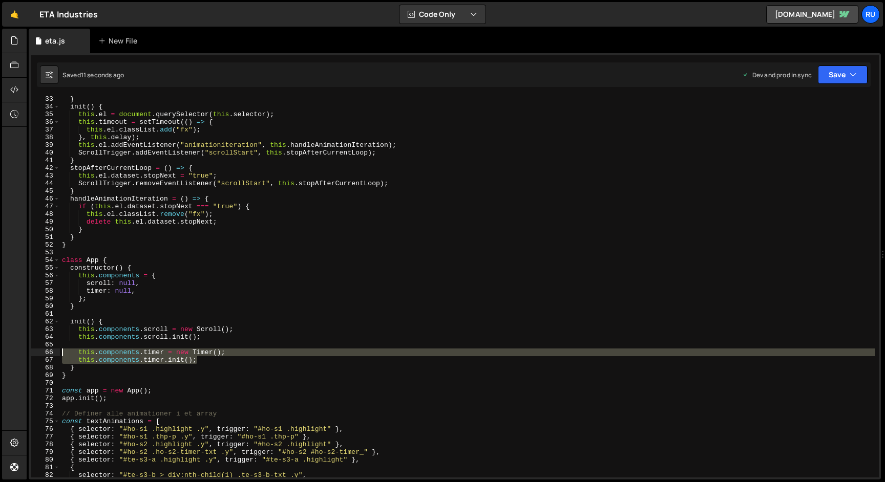
drag, startPoint x: 202, startPoint y: 360, endPoint x: 0, endPoint y: 353, distance: 202.4
click at [0, 353] on div "Hold on a sec... Are you certain you wish to leave this page? Any changes you'v…" at bounding box center [442, 241] width 885 height 482
click at [81, 378] on div "} init ( ) { this . el = document . querySelector ( this . selector ) ; this . …" at bounding box center [467, 293] width 815 height 397
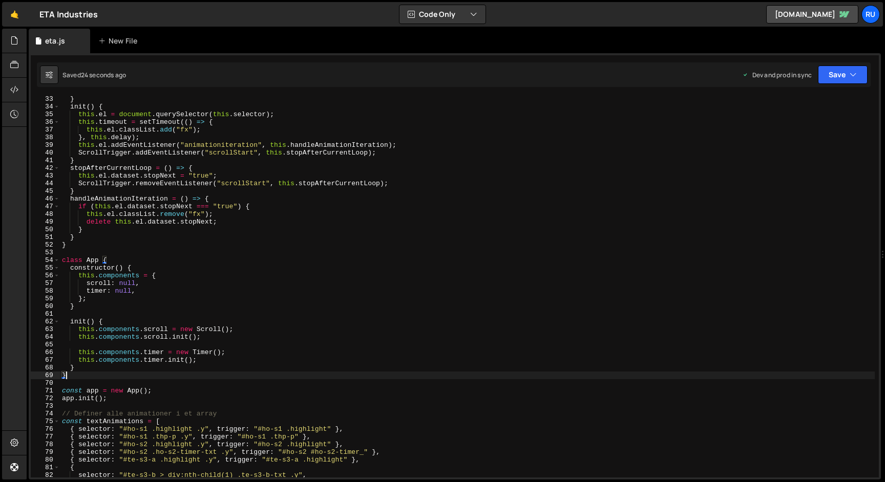
scroll to position [0, 0]
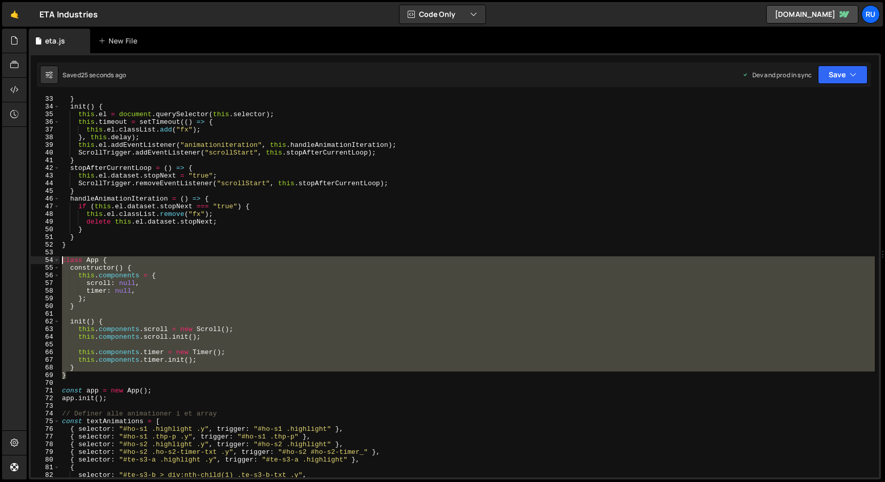
drag, startPoint x: 78, startPoint y: 376, endPoint x: 32, endPoint y: 262, distance: 122.5
click at [32, 262] on div "} 33 34 35 36 37 38 39 40 41 42 43 44 45 46 47 48 49 50 51 52 53 54 55 56 57 58…" at bounding box center [455, 286] width 848 height 381
paste textarea "app.init();"
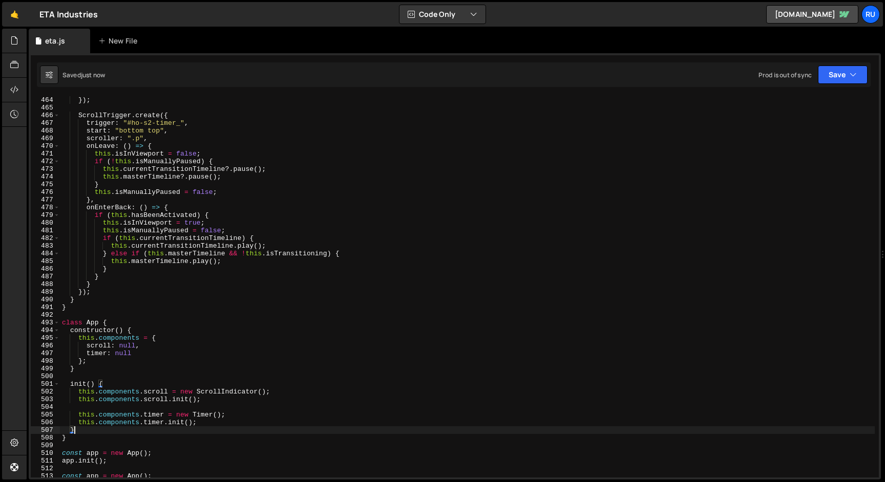
scroll to position [3556, 0]
click at [842, 78] on button "Save" at bounding box center [843, 75] width 50 height 18
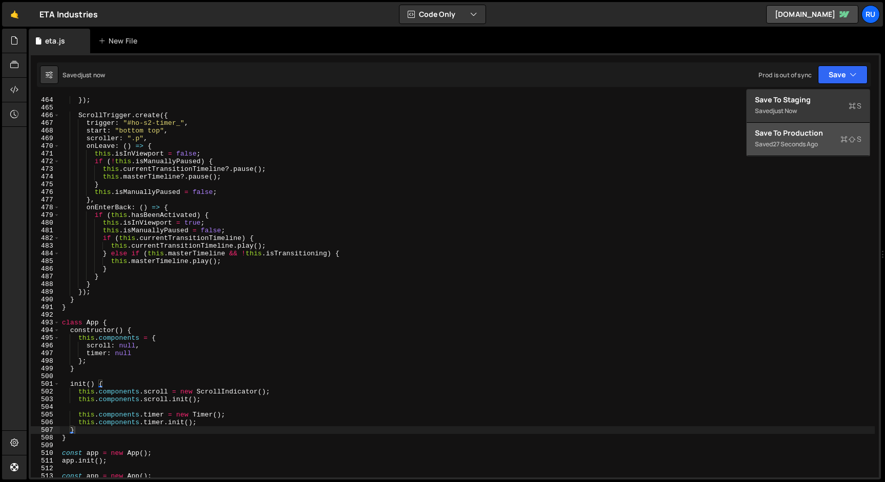
click at [827, 142] on div "Saved 27 seconds ago" at bounding box center [808, 144] width 107 height 12
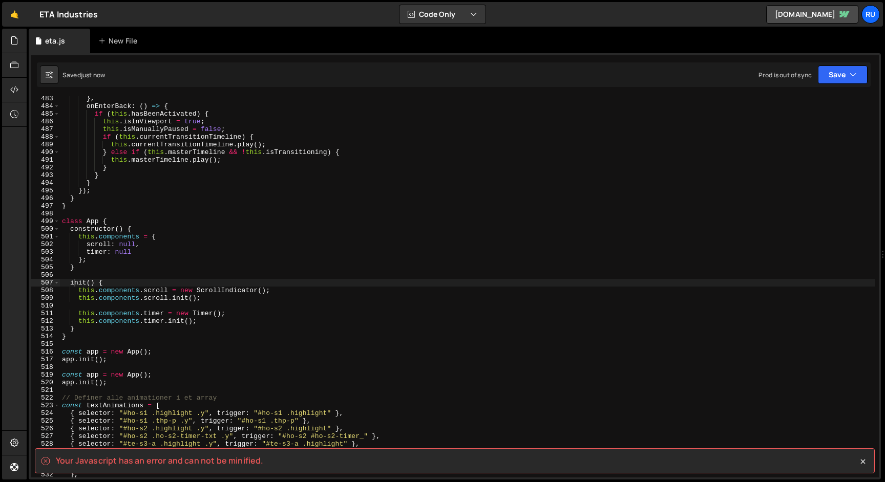
scroll to position [3705, 0]
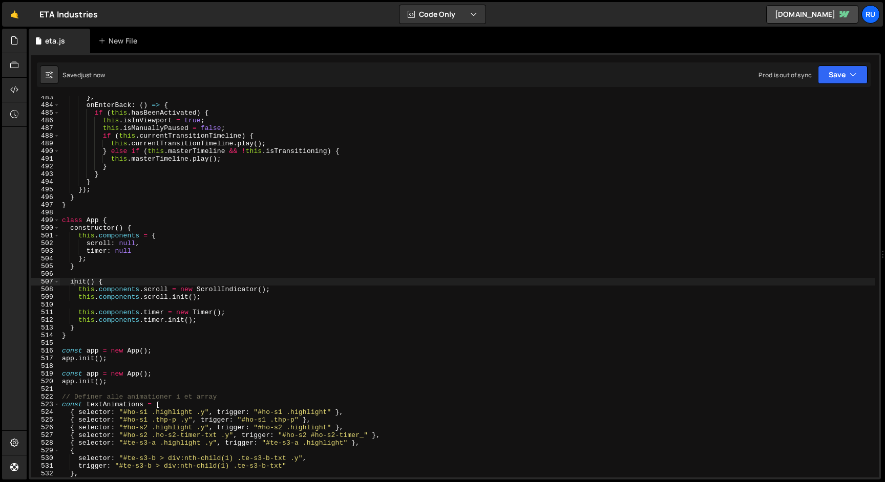
click at [97, 373] on div "} , onEnterBack : ( ) => { if ( this . hasBeenActivated ) { this . isInViewport…" at bounding box center [467, 292] width 815 height 397
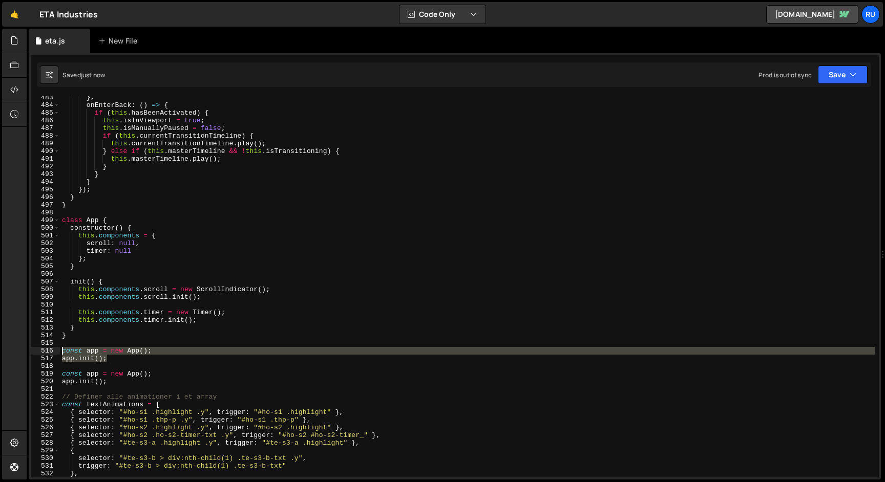
drag, startPoint x: 117, startPoint y: 363, endPoint x: 2, endPoint y: 350, distance: 115.9
click at [8, 352] on div "Hold on a sec... Are you certain you wish to leave this page? Any changes you'v…" at bounding box center [442, 241] width 885 height 482
type textarea "const app = new App(); app.init();"
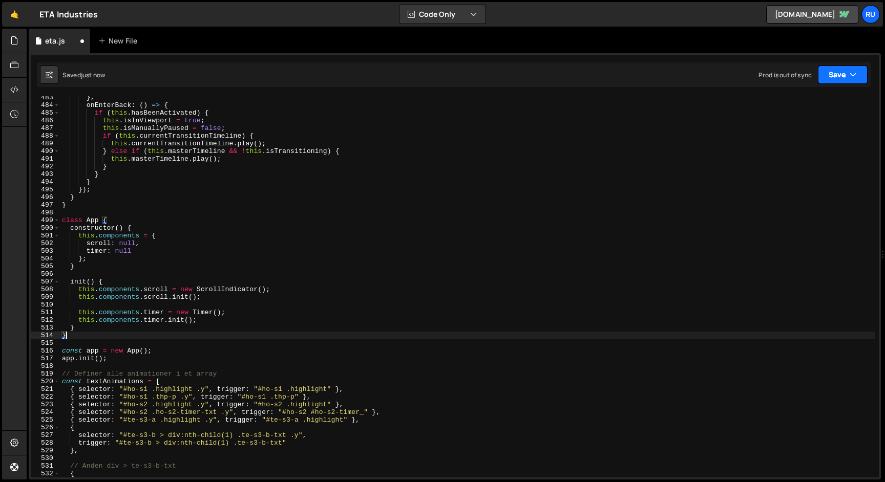
click at [839, 75] on button "Save" at bounding box center [843, 75] width 50 height 18
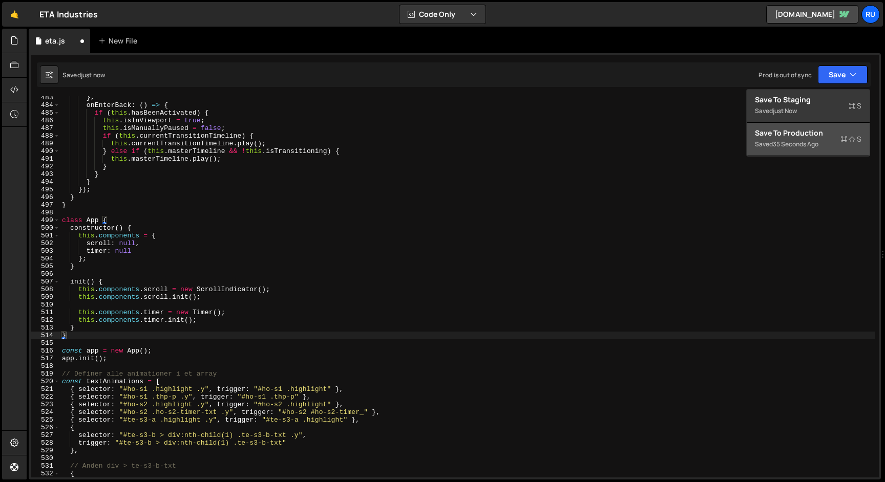
click at [818, 148] on div "35 seconds ago" at bounding box center [796, 144] width 46 height 9
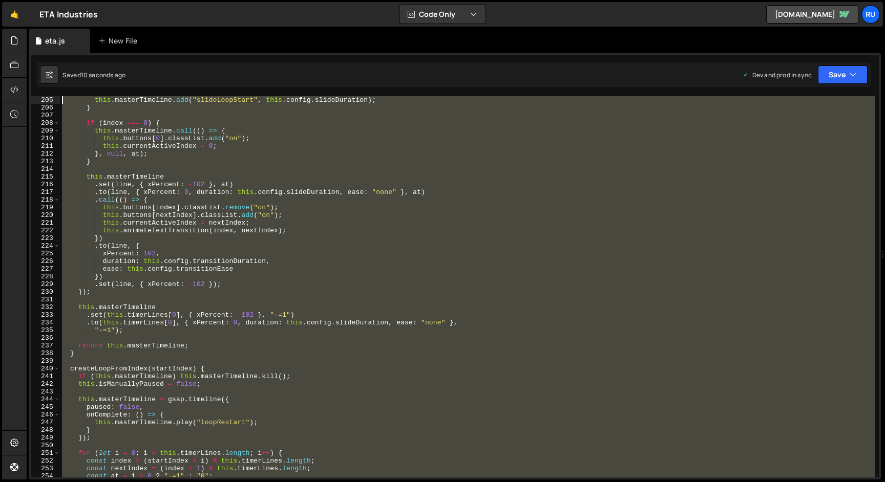
scroll to position [0, 0]
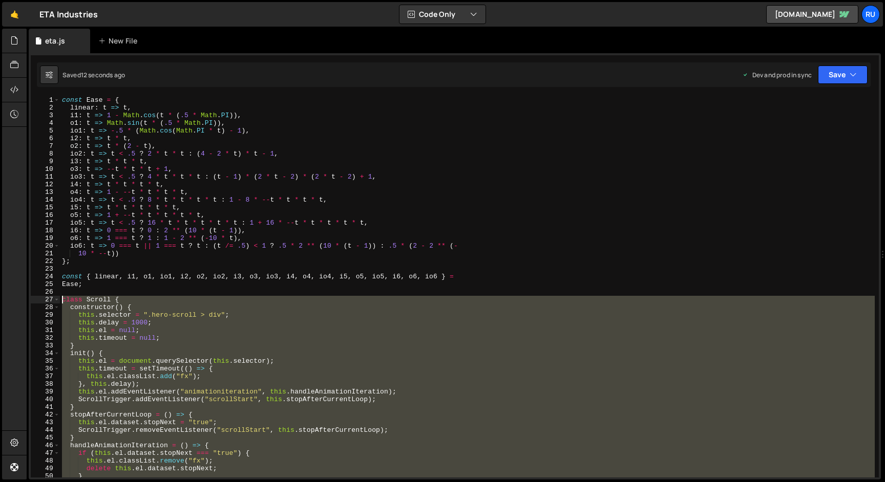
drag, startPoint x: 117, startPoint y: 360, endPoint x: 26, endPoint y: 299, distance: 109.8
click at [27, 300] on div "Files New File Javascript files 1 eta.js 0 CSS files Copy share link Edit File …" at bounding box center [456, 255] width 858 height 452
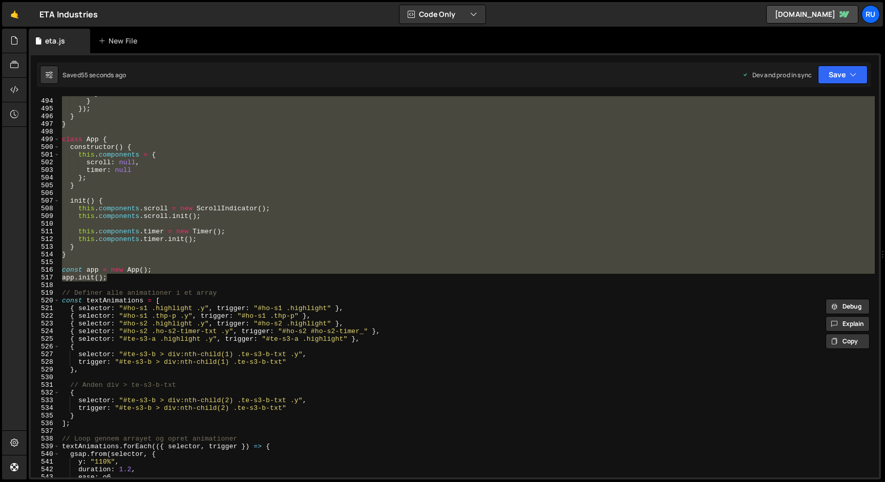
scroll to position [3771, 0]
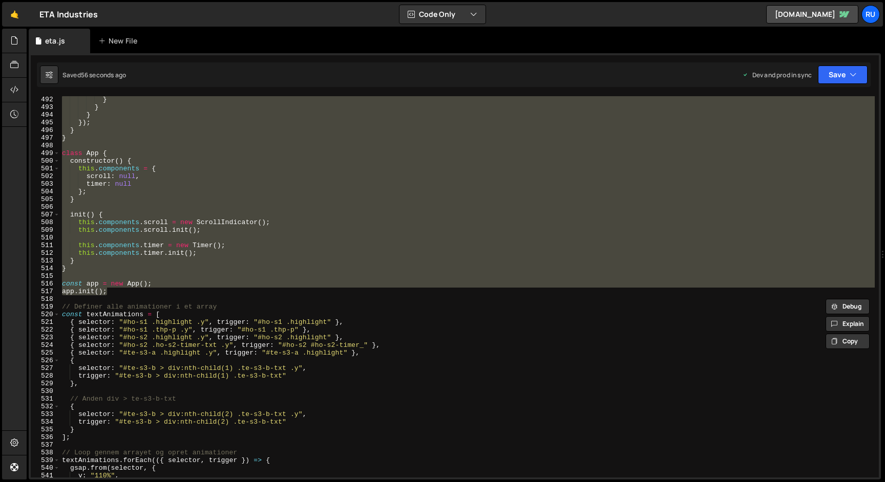
click at [236, 221] on div "} } } }) ; } } class App { constructor ( ) { this . components = { scroll : nul…" at bounding box center [467, 286] width 815 height 381
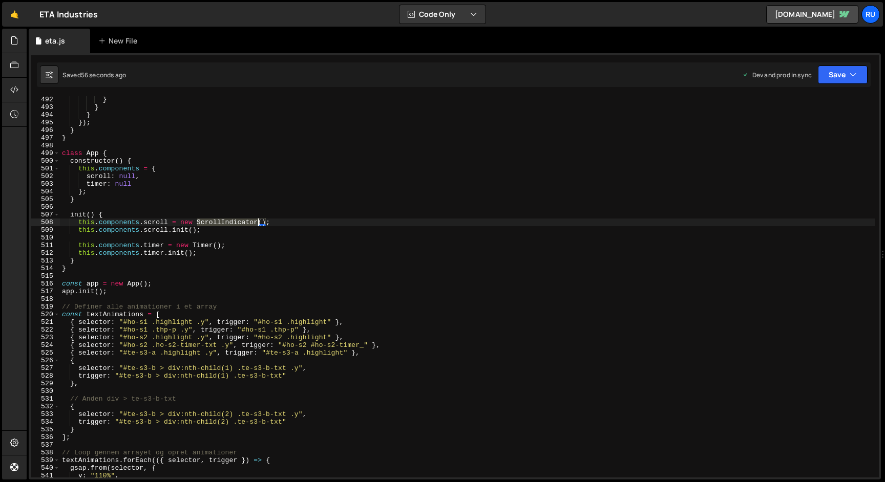
click at [236, 221] on div "} } } }) ; } } class App { constructor ( ) { this . components = { scroll : nul…" at bounding box center [467, 294] width 815 height 397
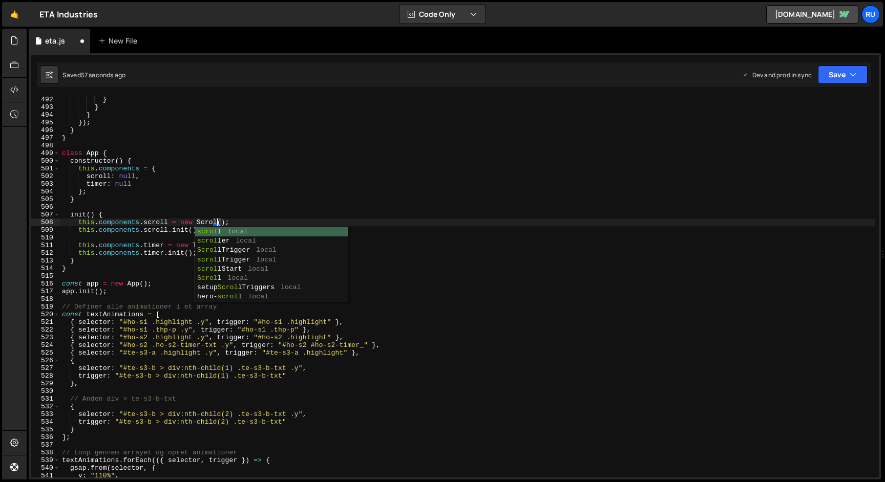
scroll to position [0, 12]
click at [373, 138] on div "} } } }) ; } } class App { constructor ( ) { this . components = { scroll : nul…" at bounding box center [467, 294] width 815 height 397
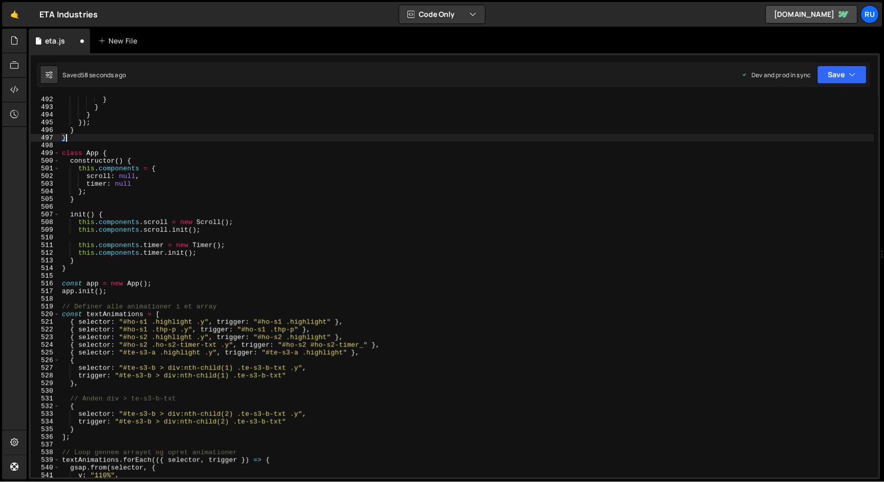
scroll to position [0, 0]
click at [827, 73] on button "Save" at bounding box center [843, 75] width 50 height 18
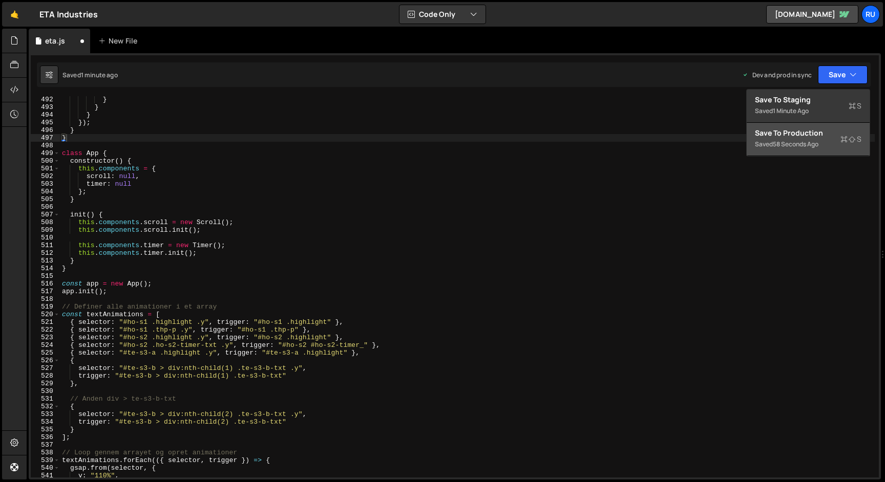
click at [798, 144] on div "58 seconds ago" at bounding box center [796, 144] width 46 height 9
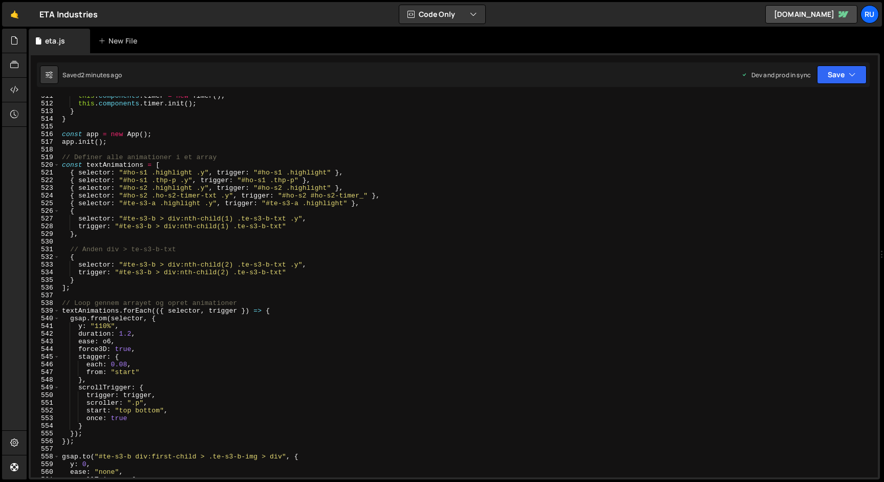
scroll to position [3926, 0]
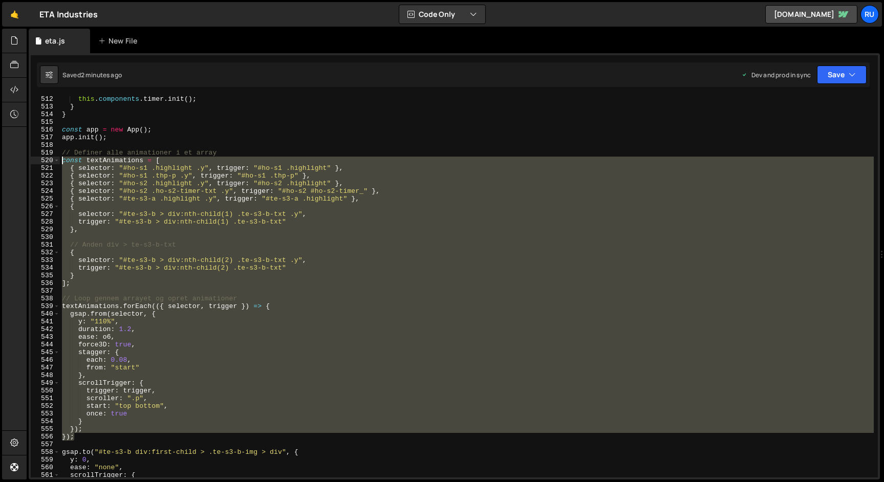
drag, startPoint x: 82, startPoint y: 441, endPoint x: 52, endPoint y: 158, distance: 284.3
click at [52, 158] on div "}); 512 513 514 515 516 517 518 519 520 521 522 523 524 525 526 527 528 529 530…" at bounding box center [454, 286] width 847 height 381
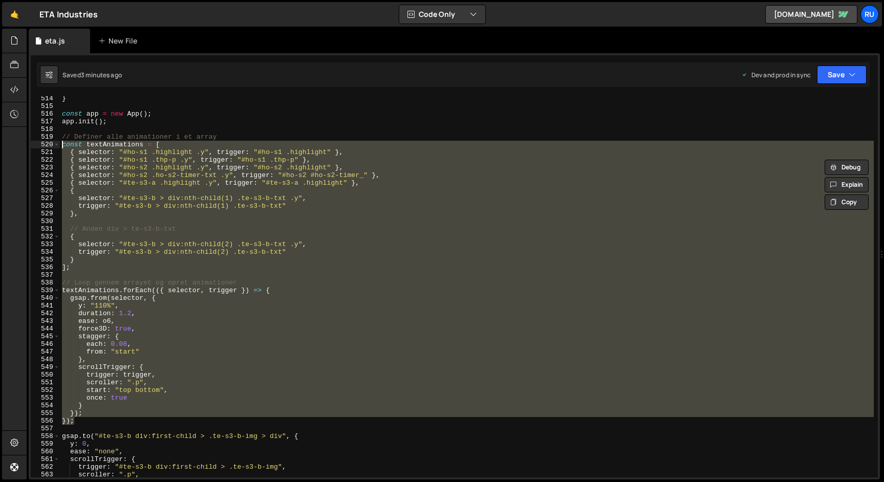
click at [230, 265] on div "} const app = new App ( ) ; app . init ( ) ; // Definer alle animationer i et a…" at bounding box center [467, 286] width 814 height 381
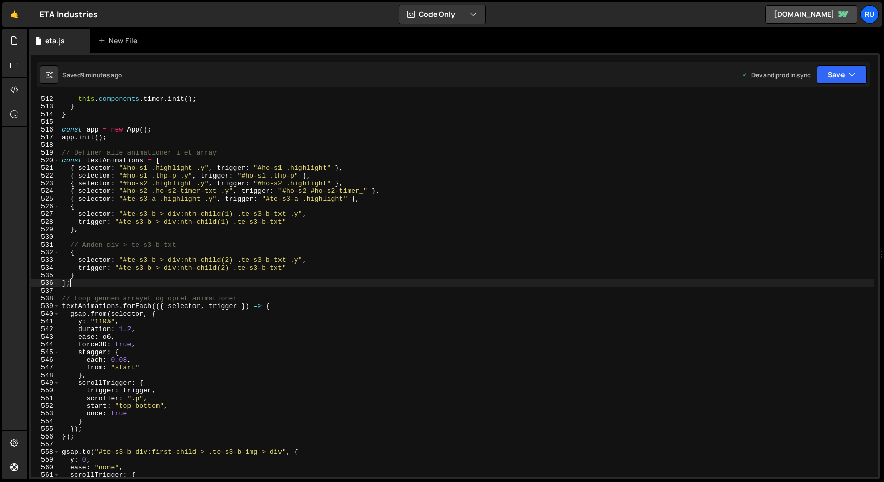
scroll to position [3926, 0]
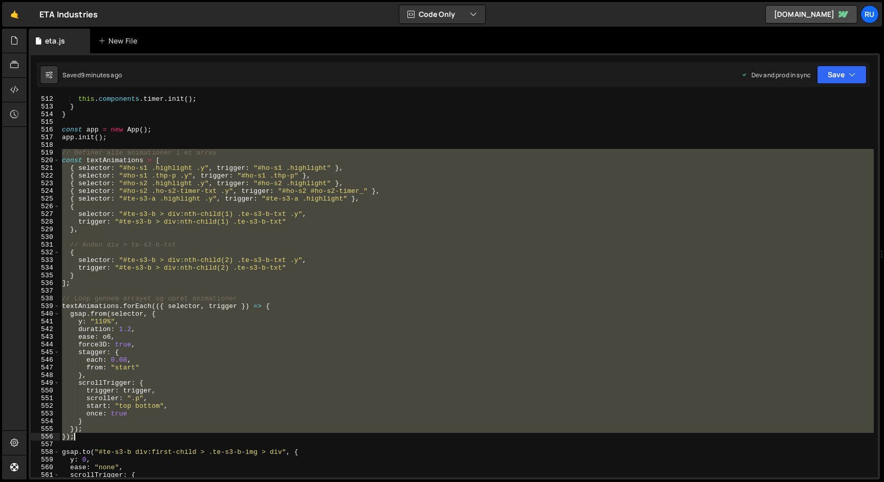
drag, startPoint x: 61, startPoint y: 150, endPoint x: 233, endPoint y: 438, distance: 336.0
click at [234, 438] on div "this . components . timer . init ( ) ; } } const app = new App ( ) ; app . init…" at bounding box center [467, 293] width 814 height 397
type textarea "}); });"
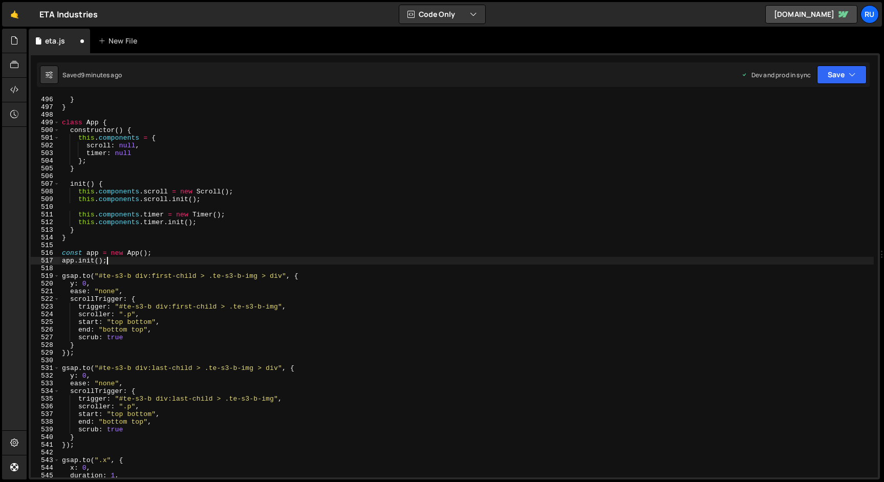
scroll to position [3697, 0]
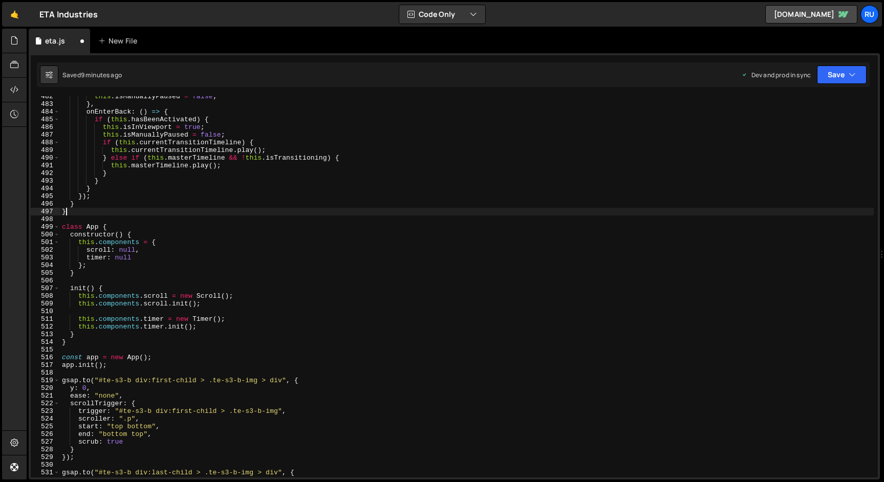
click at [77, 210] on div "this . isManuallyPaused = false ; } , onEnterBack : ( ) => { if ( this . hasBee…" at bounding box center [467, 291] width 814 height 397
type textarea "}"
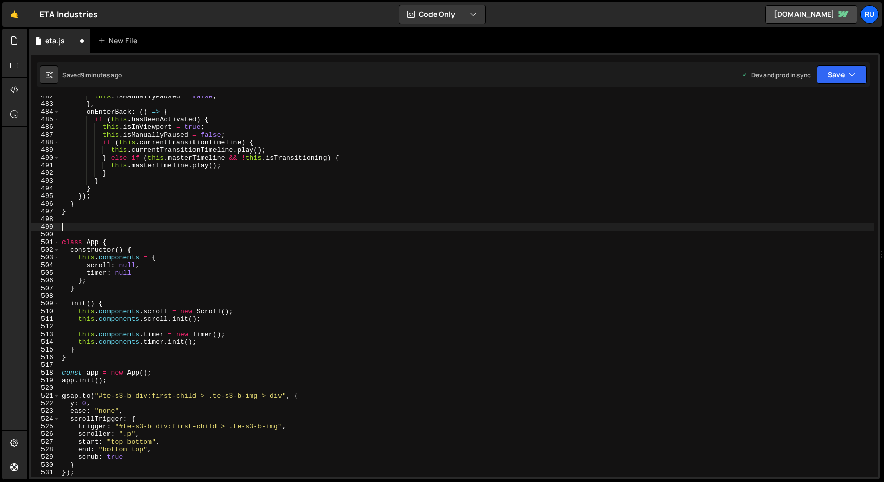
paste textarea "}"
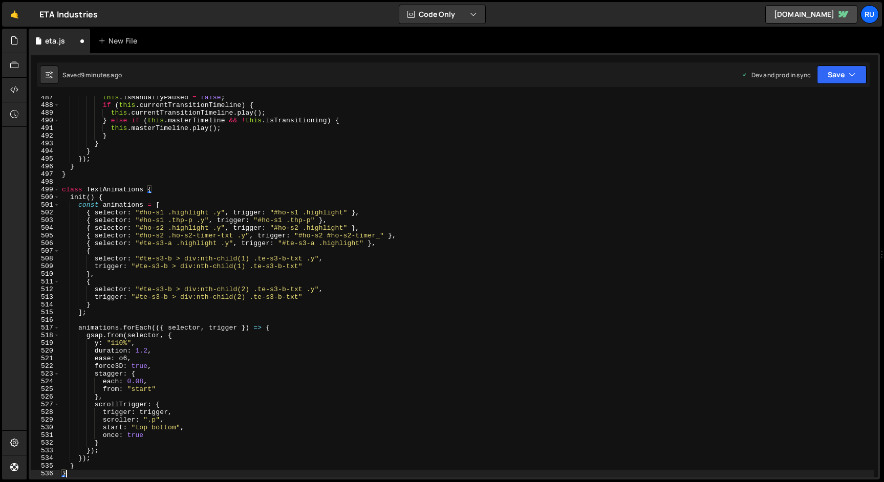
click at [110, 190] on div "this . isManuallyPaused = false ; if ( this . currentTransitionTimeline ) { thi…" at bounding box center [467, 292] width 814 height 397
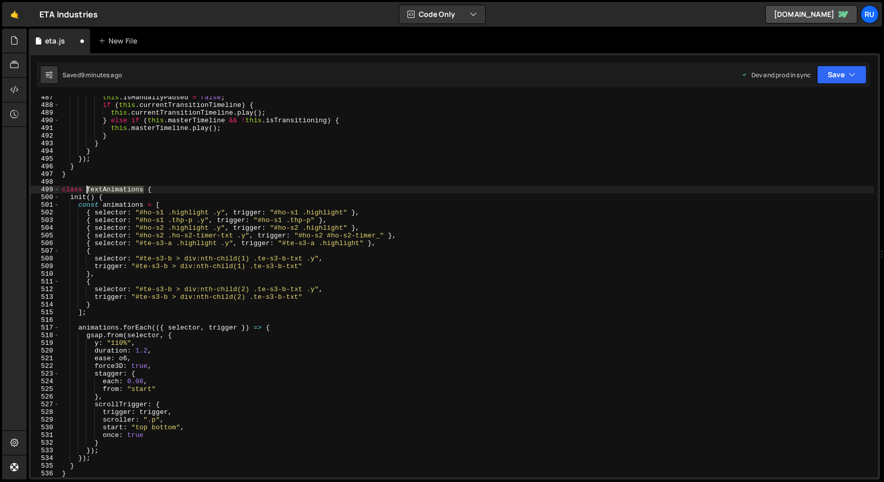
click at [110, 190] on div "this . isManuallyPaused = false ; if ( this . currentTransitionTimeline ) { thi…" at bounding box center [467, 292] width 814 height 397
click at [142, 190] on div "this . isManuallyPaused = false ; if ( this . currentTransitionTimeline ) { thi…" at bounding box center [467, 286] width 814 height 381
type textarea "class TextAnimations {"
click at [123, 189] on div "this . isManuallyPaused = false ; if ( this . currentTransitionTimeline ) { thi…" at bounding box center [467, 286] width 814 height 381
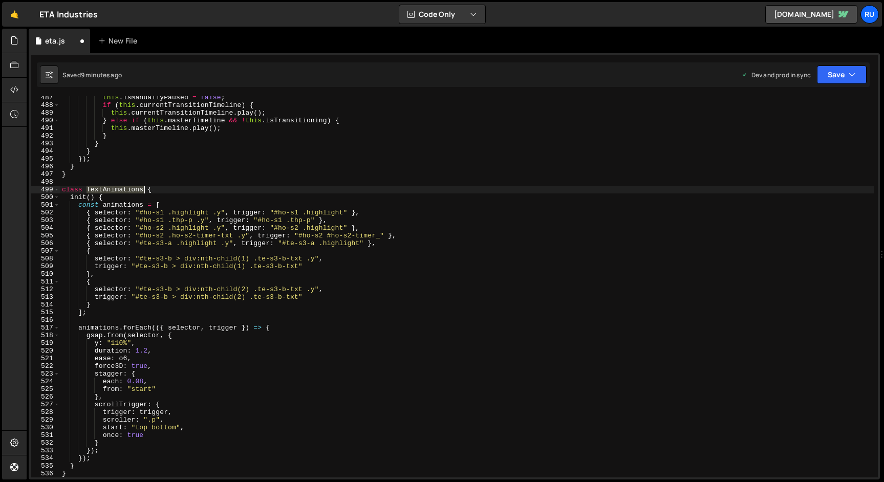
click at [123, 189] on div "this . isManuallyPaused = false ; if ( this . currentTransitionTimeline ) { thi…" at bounding box center [467, 292] width 814 height 397
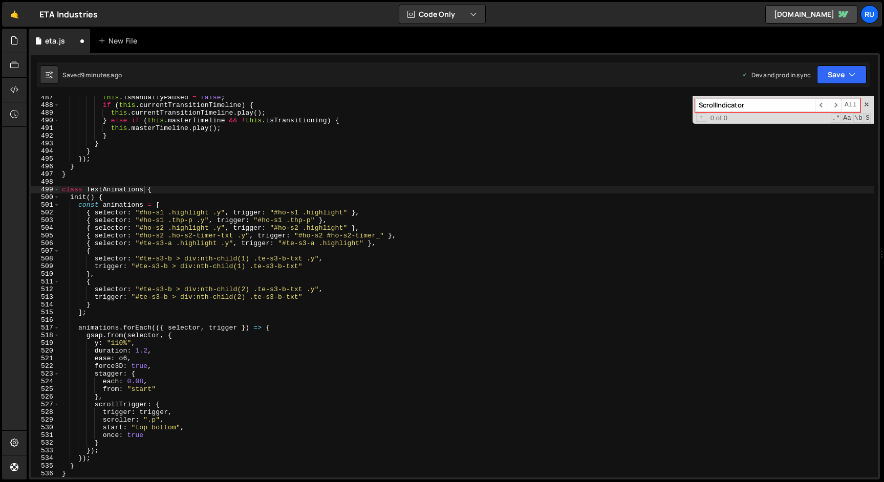
paste input "TextAnimations"
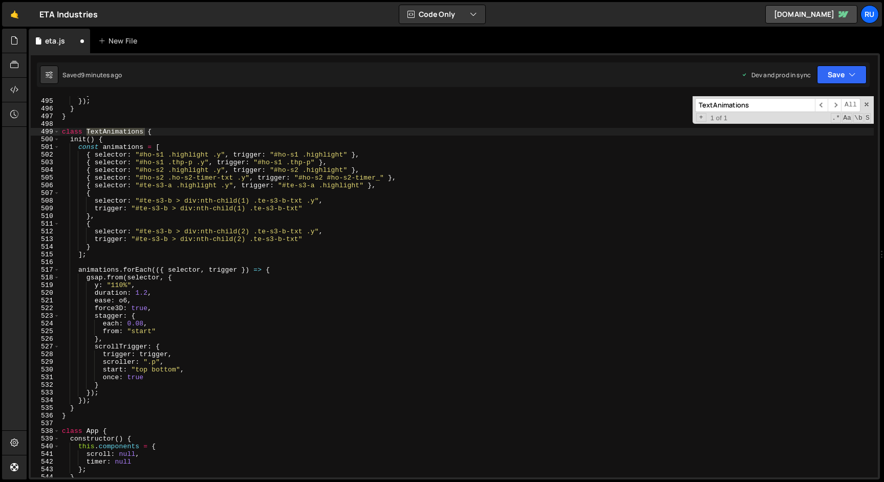
scroll to position [3793, 0]
type input "TextAnimations"
click at [110, 132] on div "} }) ; } } class TextAnimations { init ( ) { const animations = [ { selector : …" at bounding box center [467, 286] width 814 height 381
click at [110, 132] on div "} }) ; } } class TextAnimations { init ( ) { const animations = [ { selector : …" at bounding box center [467, 288] width 814 height 397
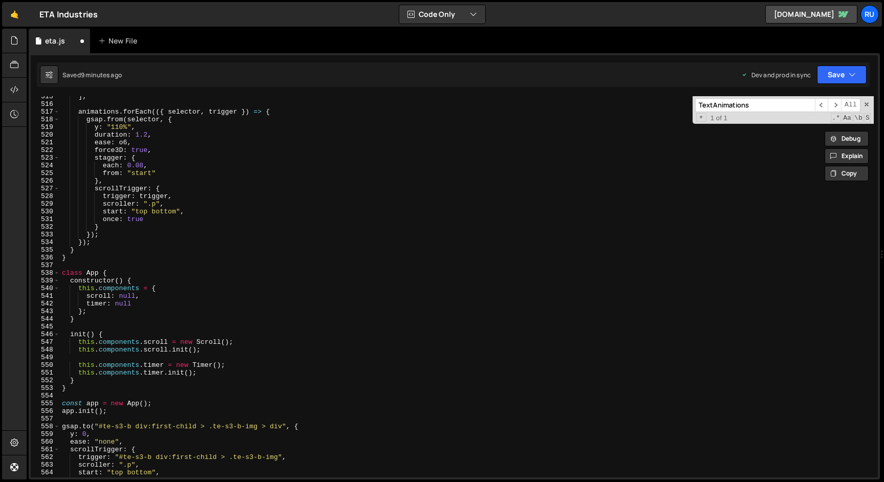
scroll to position [3998, 0]
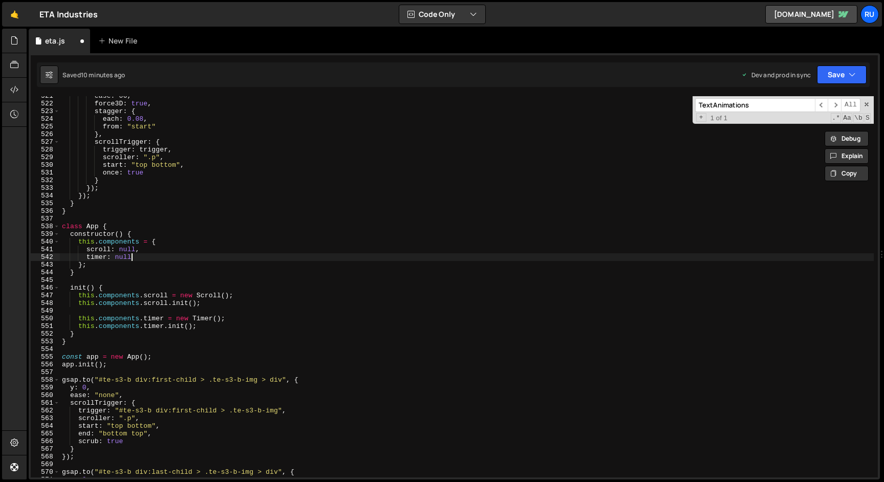
click at [141, 259] on div "ease : o6 , force3D : true , stagger : { each : 0.08 , from : "start" } , scrol…" at bounding box center [467, 290] width 814 height 397
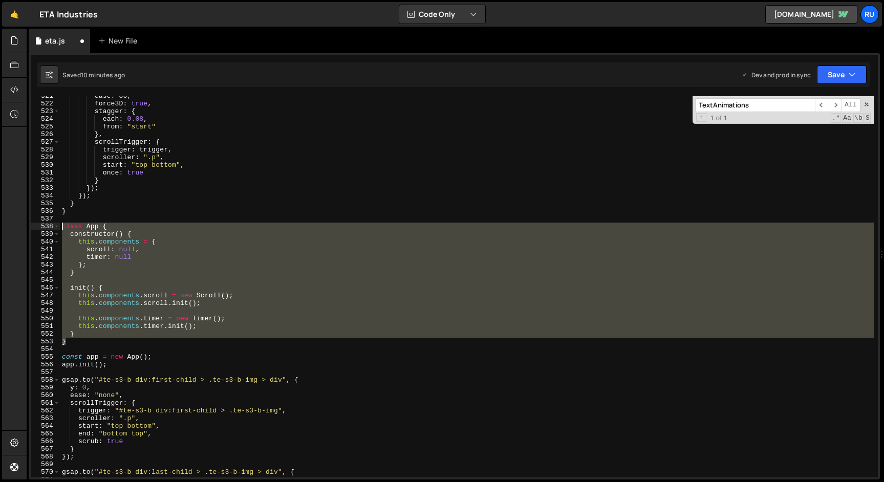
drag, startPoint x: 87, startPoint y: 339, endPoint x: 45, endPoint y: 228, distance: 118.8
click at [45, 228] on div "timer: null 521 522 523 524 525 526 527 528 529 530 531 532 533 534 535 536 537…" at bounding box center [454, 286] width 847 height 381
click at [138, 257] on div "ease : o6 , force3D : true , stagger : { each : 0.08 , from : "start" } , scrol…" at bounding box center [467, 286] width 814 height 381
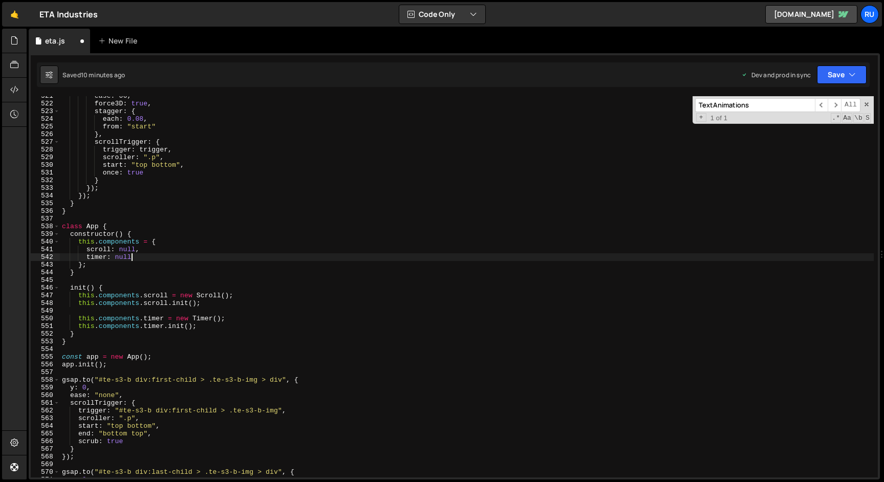
type textarea "timer: null,"
paste textarea "textAnims: null"
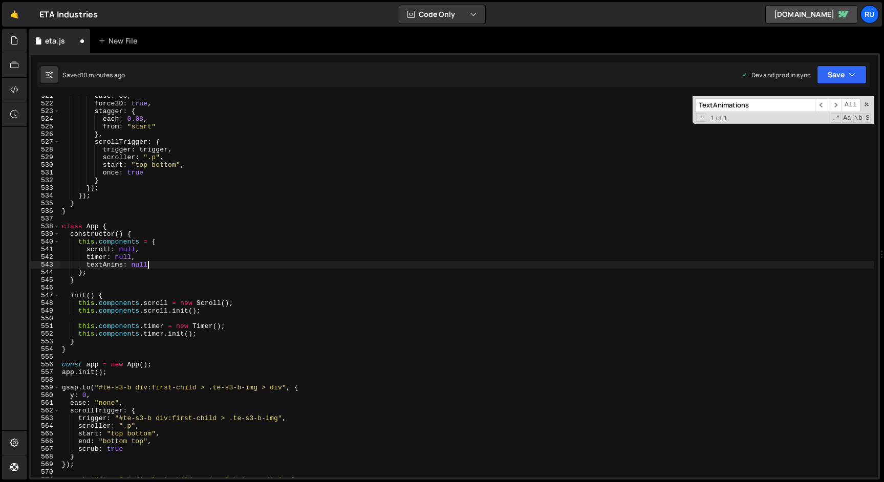
click at [215, 333] on div "ease : o6 , force3D : true , stagger : { each : 0.08 , from : "start" } , scrol…" at bounding box center [467, 290] width 814 height 397
type textarea "this.components.timer.init();"
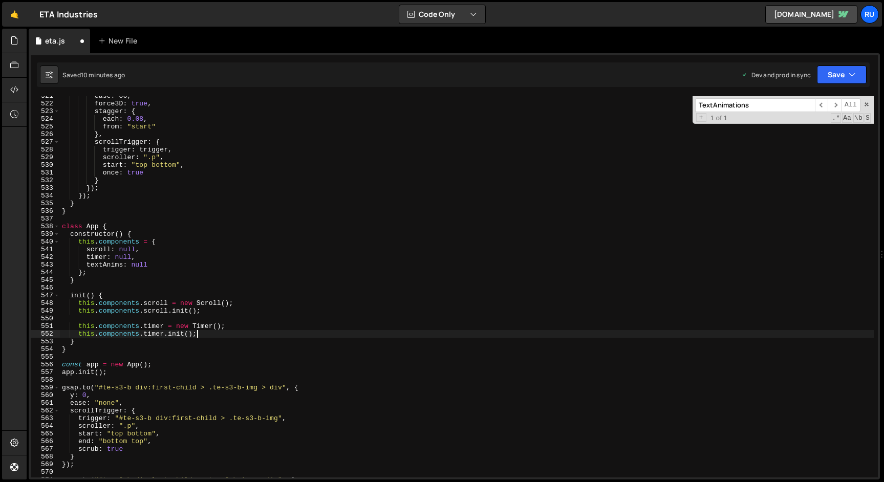
scroll to position [0, 1]
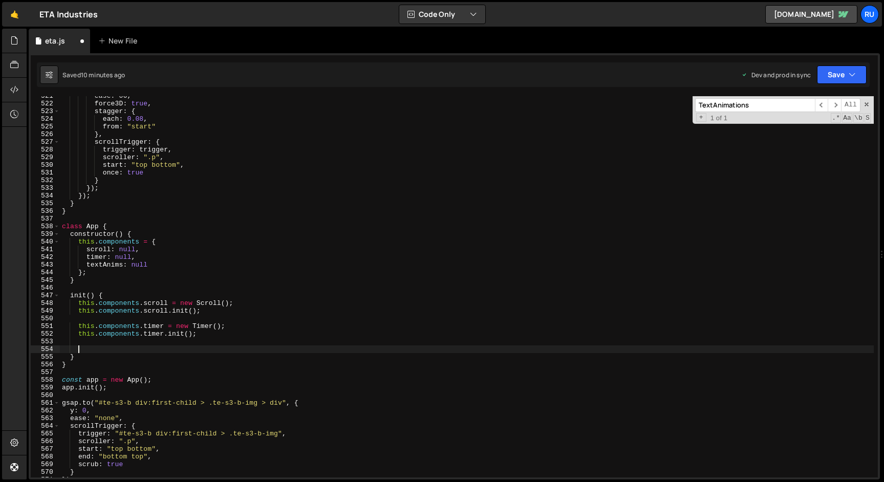
paste textarea "this.components.textAnims.init();"
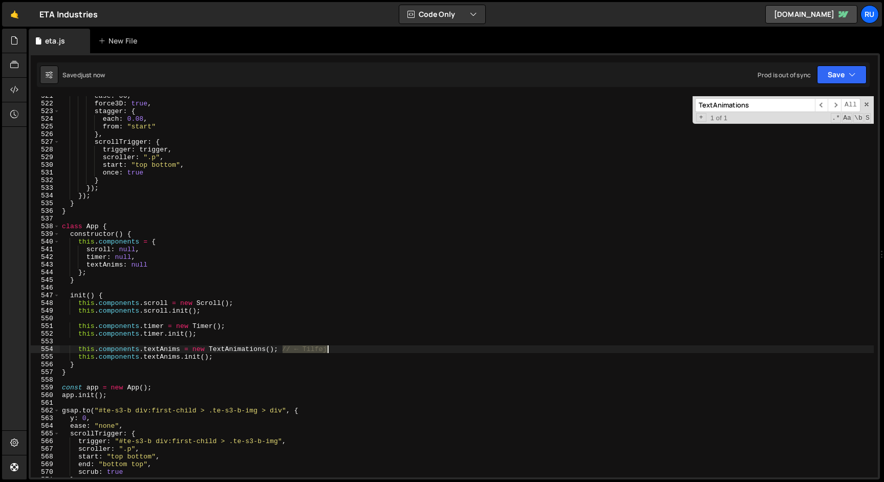
drag, startPoint x: 281, startPoint y: 348, endPoint x: 342, endPoint y: 348, distance: 60.9
click at [342, 348] on div "ease : o6 , force3D : true , stagger : { each : 0.08 , from : "start" } , scrol…" at bounding box center [467, 290] width 814 height 397
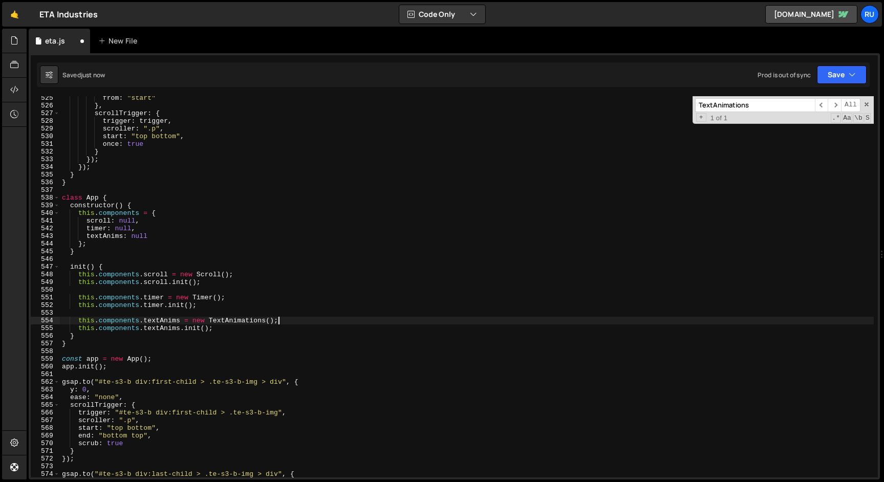
scroll to position [4059, 0]
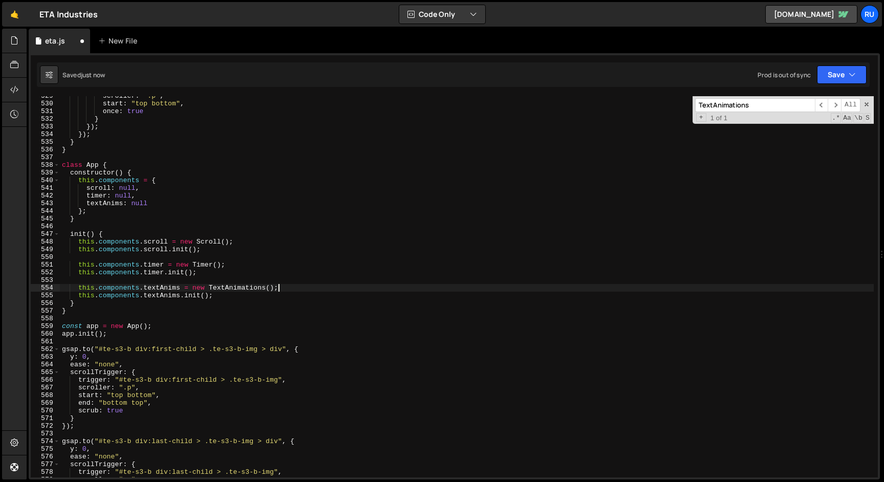
click at [165, 291] on div "scroller : ".p" , start : "top bottom" , once : true } }) ; }) ; } } class App …" at bounding box center [467, 290] width 814 height 397
type textarea "this.components.textAnims = new TextAnimations();"
type input "textAnims"
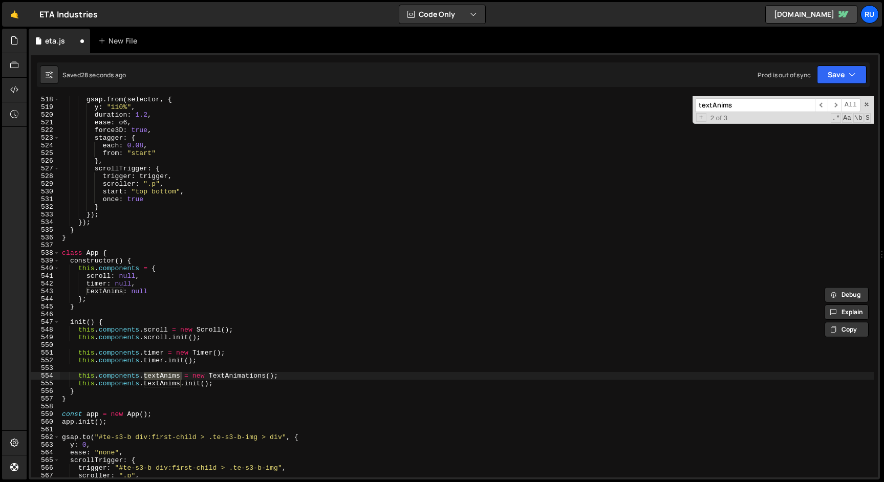
scroll to position [3997, 0]
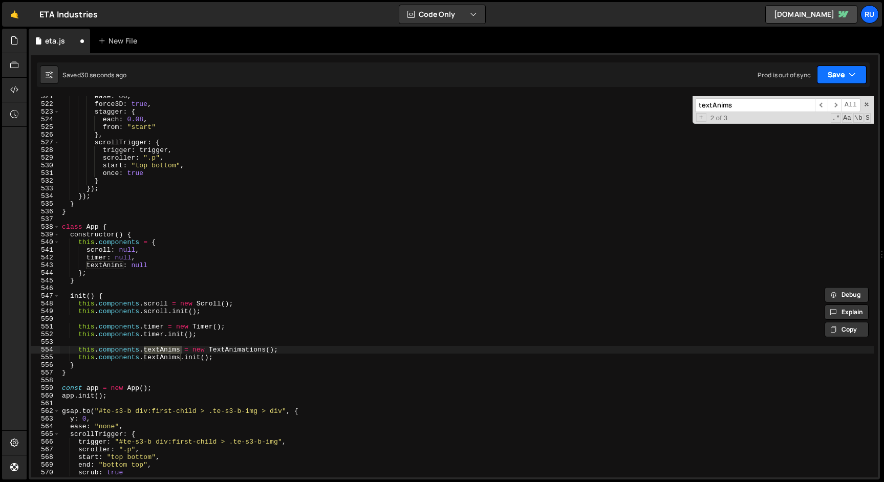
click at [843, 75] on button "Save" at bounding box center [842, 75] width 50 height 18
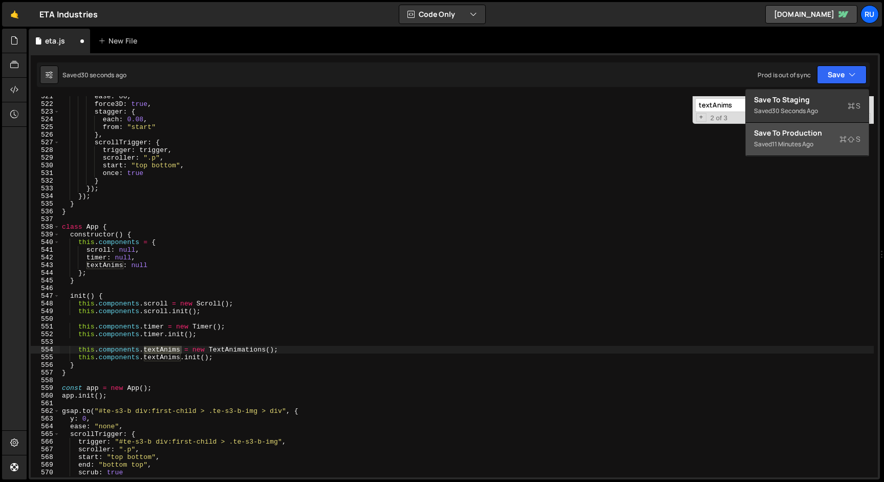
click at [836, 136] on div "Save to Production S" at bounding box center [807, 133] width 107 height 10
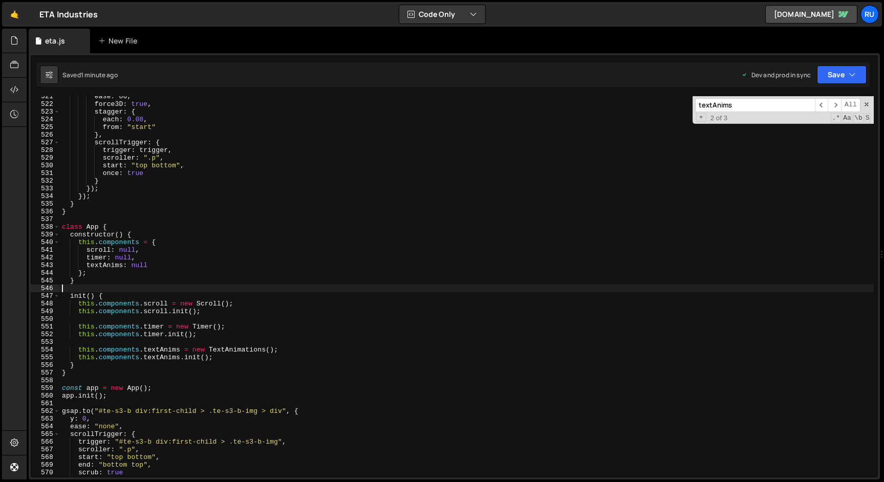
scroll to position [0, 0]
click at [81, 286] on div "ease : o6 , force3D : true , stagger : { each : 0.08 , from : "start" } , scrol…" at bounding box center [467, 291] width 814 height 397
type textarea "}"
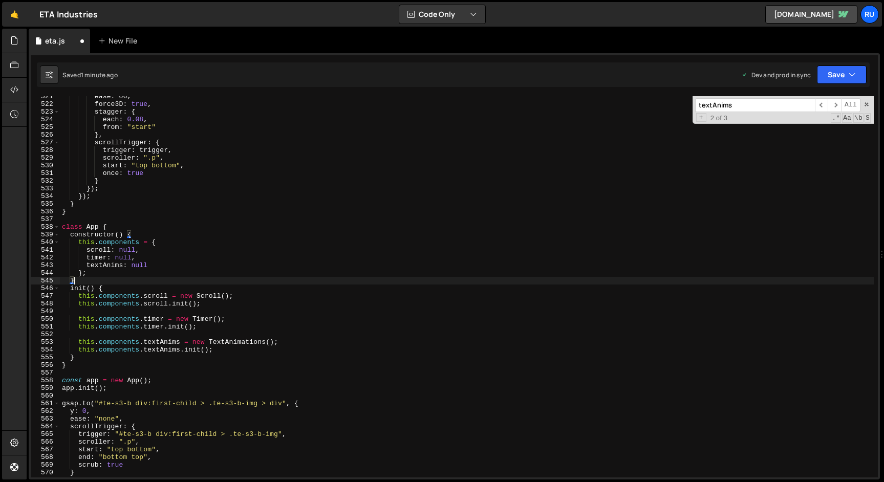
click at [87, 309] on div "ease : o6 , force3D : true , stagger : { each : 0.08 , from : "start" } , scrol…" at bounding box center [467, 291] width 814 height 397
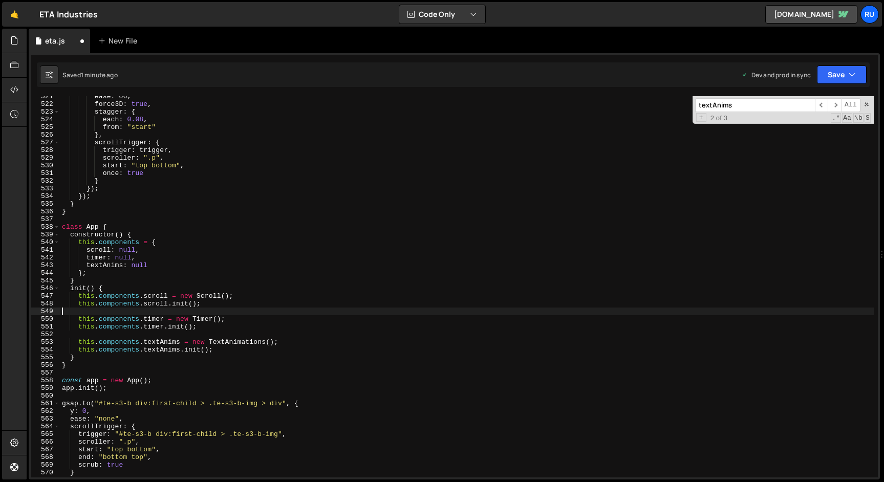
type textarea "this.components.scroll.init();"
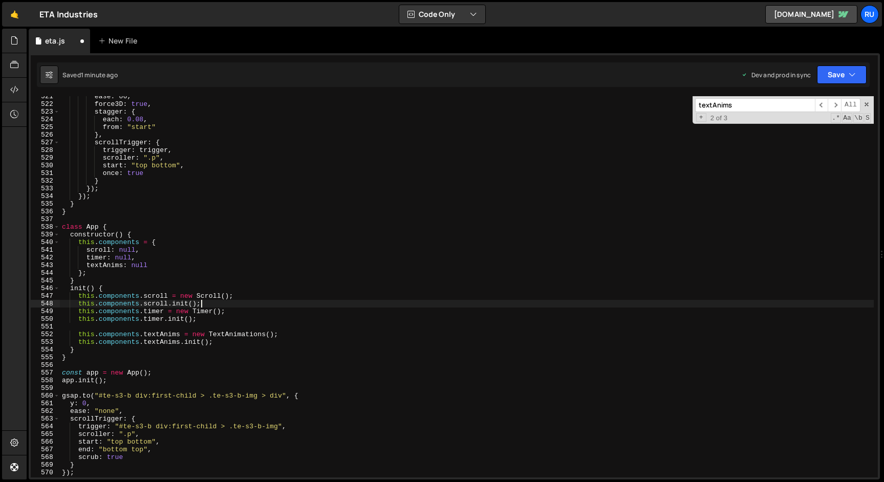
click at [81, 328] on div "ease : o6 , force3D : true , stagger : { each : 0.08 , from : "start" } , scrol…" at bounding box center [467, 291] width 814 height 397
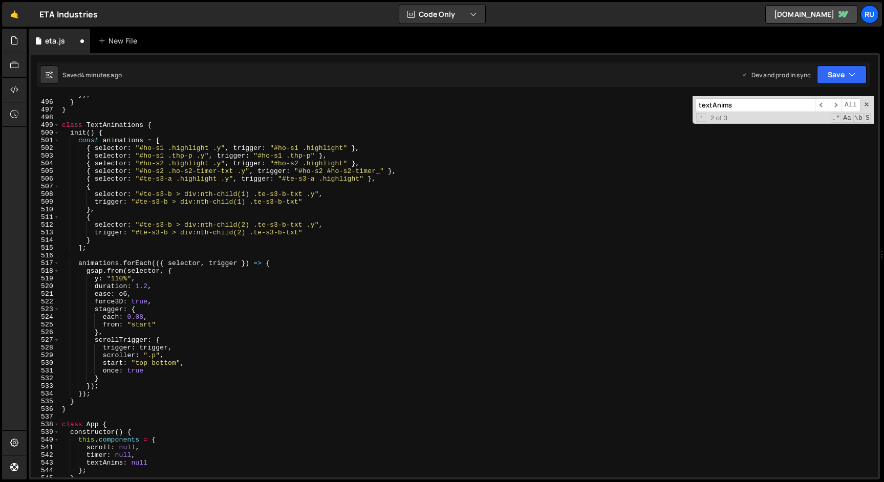
scroll to position [3795, 0]
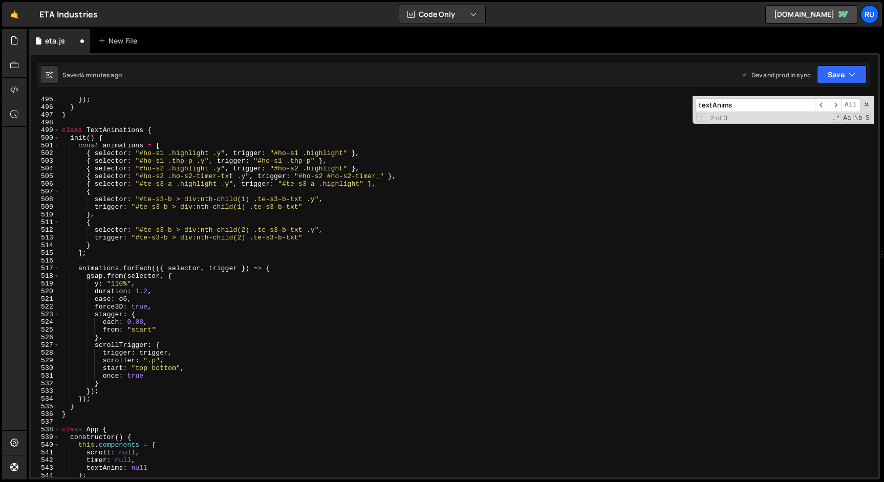
click at [95, 200] on div "}) ; } } class TextAnimations { init ( ) { const animations = [ { selector : "#…" at bounding box center [467, 294] width 814 height 397
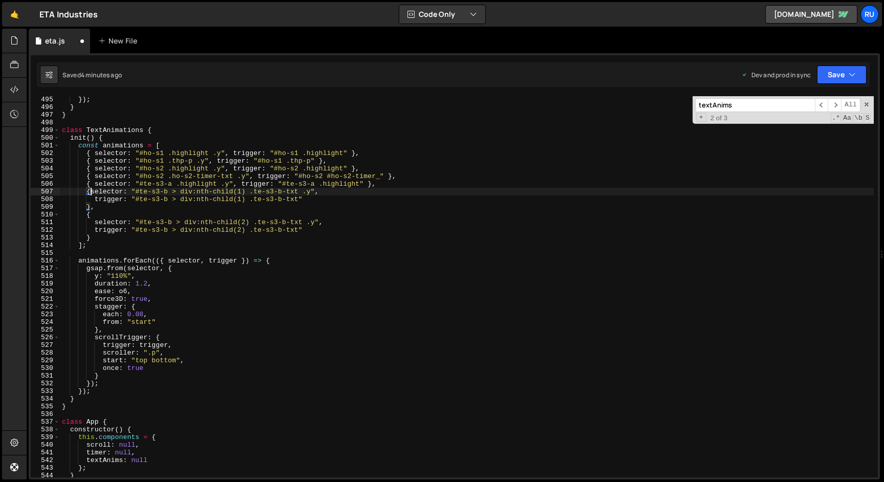
scroll to position [0, 2]
click at [94, 198] on div "}) ; } } class TextAnimations { init ( ) { const animations = [ { selector : "#…" at bounding box center [467, 294] width 814 height 397
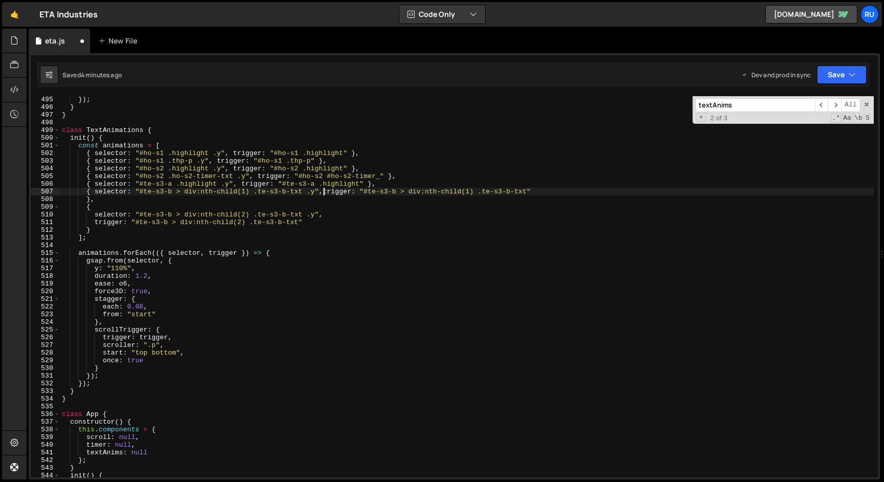
scroll to position [0, 19]
click at [86, 200] on div "}) ; } } class TextAnimations { init ( ) { const animations = [ { selector : "#…" at bounding box center [467, 294] width 814 height 397
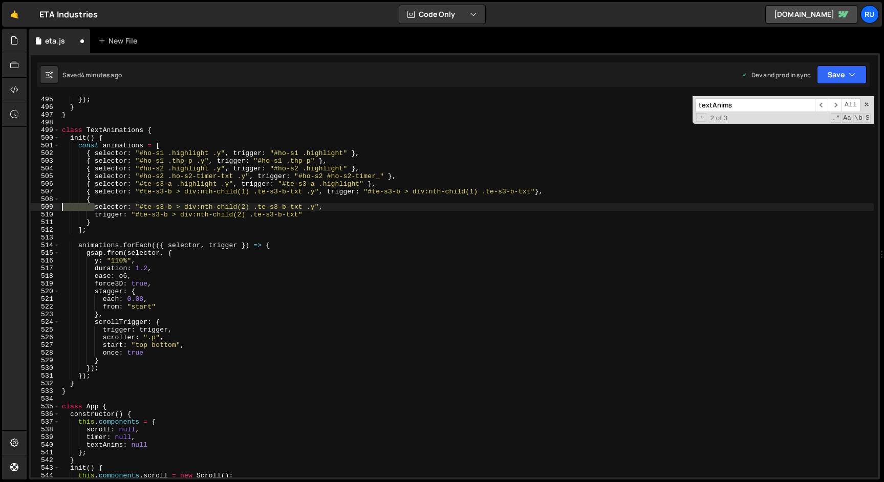
drag, startPoint x: 95, startPoint y: 208, endPoint x: 20, endPoint y: 208, distance: 75.3
click at [20, 208] on div "Hold on a sec... Are you certain you wish to leave this page? Any changes you'v…" at bounding box center [442, 241] width 884 height 482
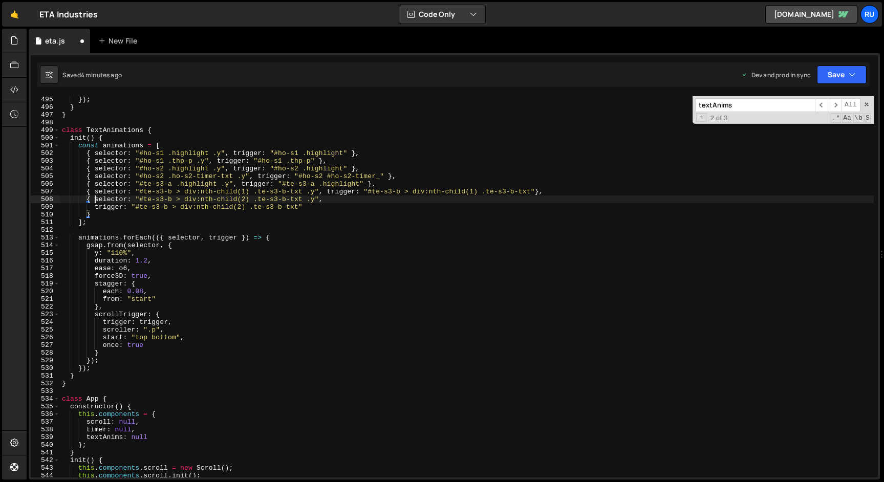
scroll to position [0, 2]
drag, startPoint x: 95, startPoint y: 207, endPoint x: 0, endPoint y: 207, distance: 95.2
click at [0, 207] on div "Hold on a sec... Are you certain you wish to leave this page? Any changes you'v…" at bounding box center [442, 241] width 884 height 482
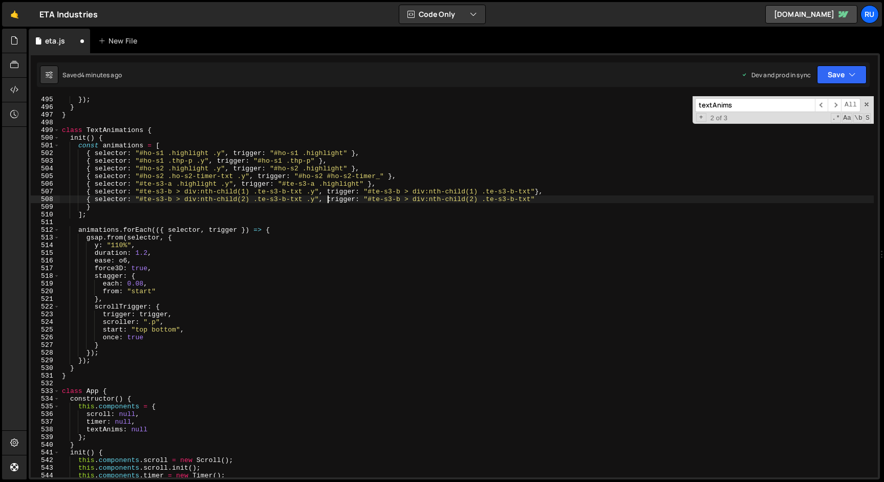
scroll to position [0, 19]
drag, startPoint x: 86, startPoint y: 207, endPoint x: 0, endPoint y: 206, distance: 85.5
click at [0, 206] on div "Hold on a sec... Are you certain you wish to leave this page? Any changes you'v…" at bounding box center [442, 241] width 884 height 482
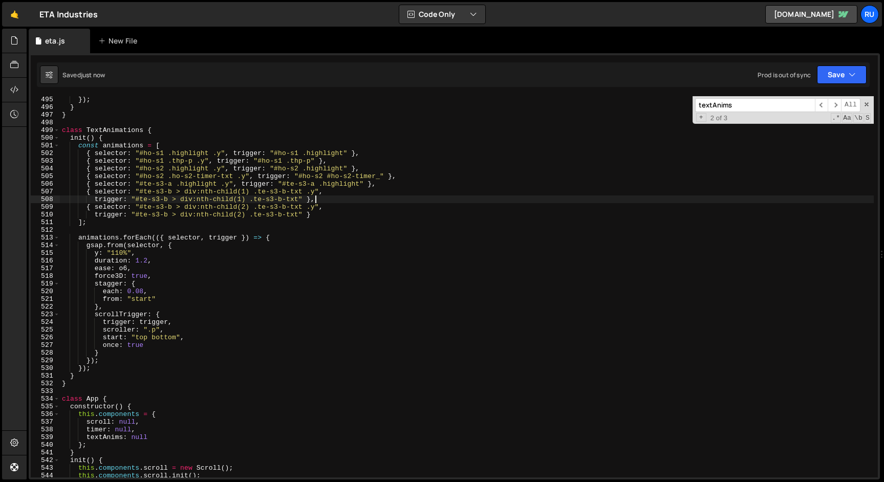
click at [280, 223] on div "}) ; } } class TextAnimations { init ( ) { const animations = [ { selector : "#…" at bounding box center [467, 294] width 814 height 397
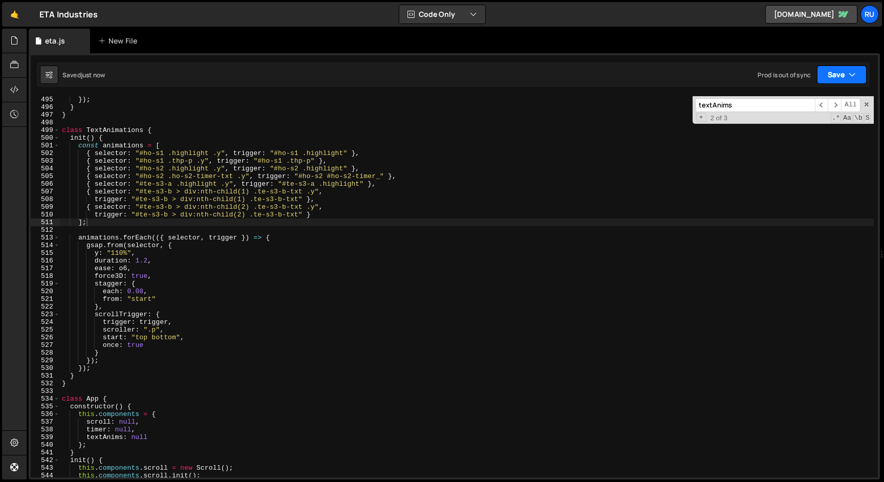
click at [825, 70] on button "Save" at bounding box center [842, 75] width 50 height 18
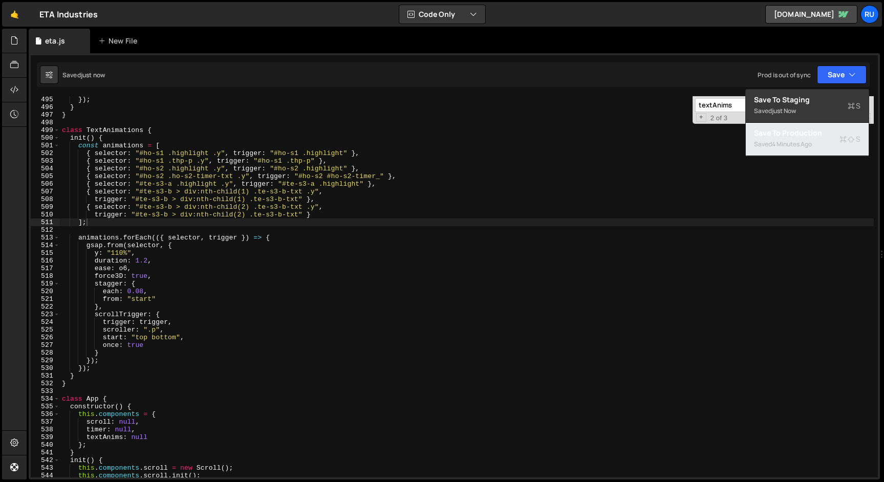
click at [813, 138] on div "Saved 4 minutes ago" at bounding box center [807, 144] width 107 height 12
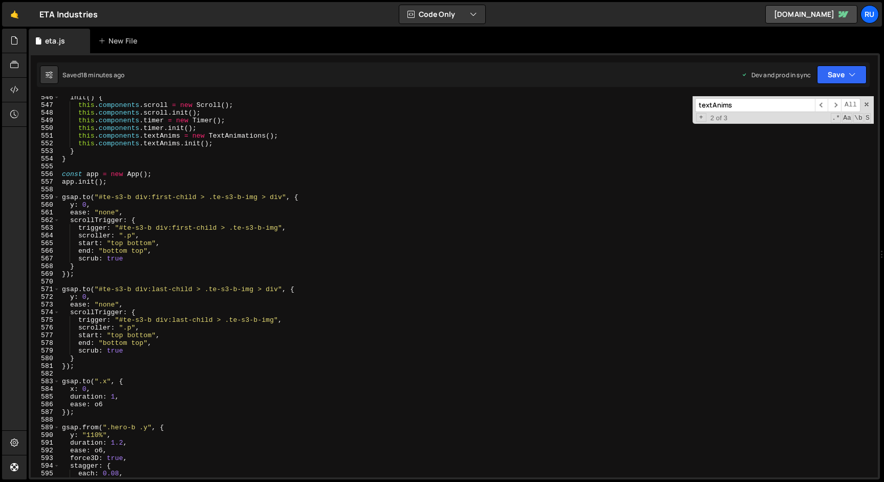
scroll to position [4189, 0]
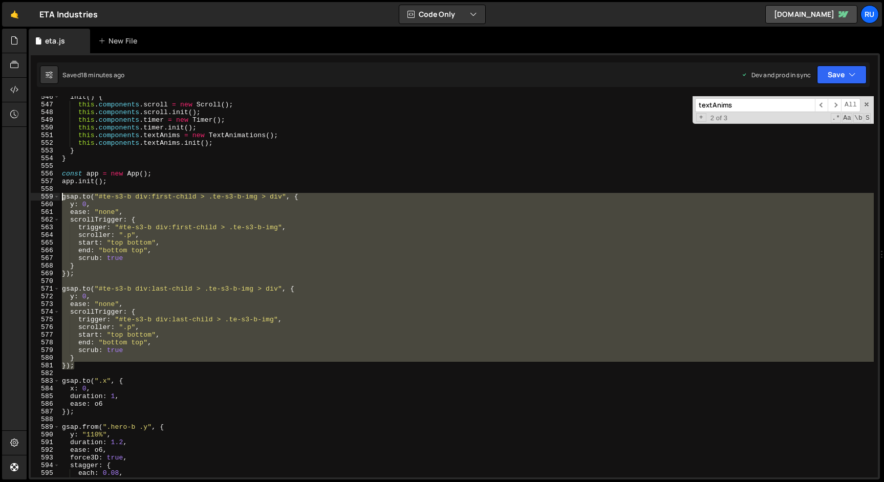
drag, startPoint x: 82, startPoint y: 367, endPoint x: 24, endPoint y: 200, distance: 176.8
click at [24, 200] on div "Hold on a sec... Are you certain you wish to leave this page? Any changes you'v…" at bounding box center [442, 241] width 884 height 482
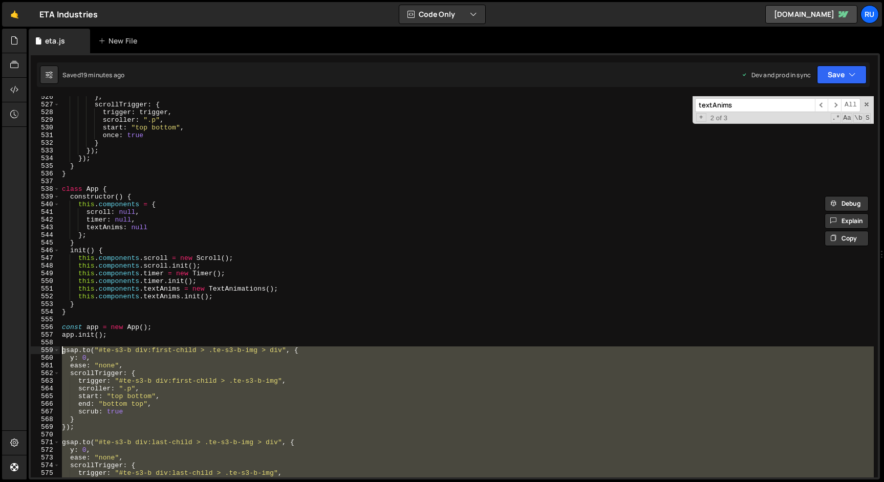
scroll to position [4002, 0]
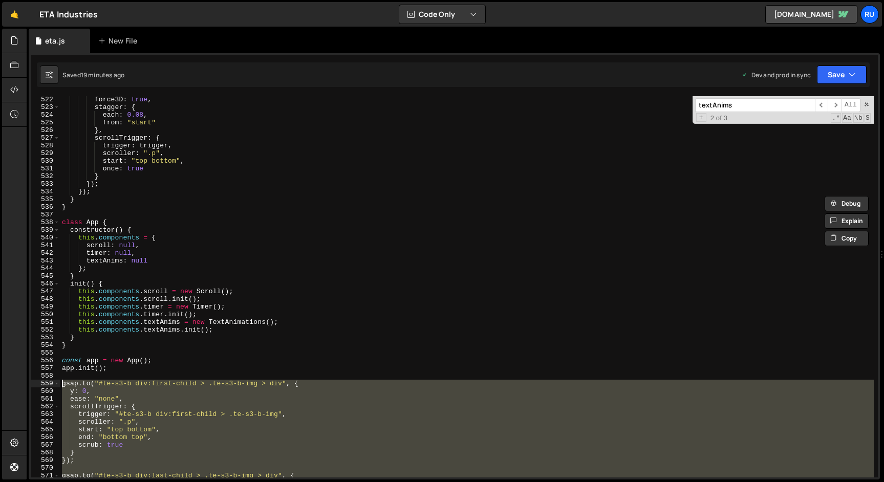
click at [88, 206] on div "force3D : true , stagger : { each : 0.08 , from : "start" } , scrollTrigger : {…" at bounding box center [467, 294] width 814 height 397
type textarea "}"
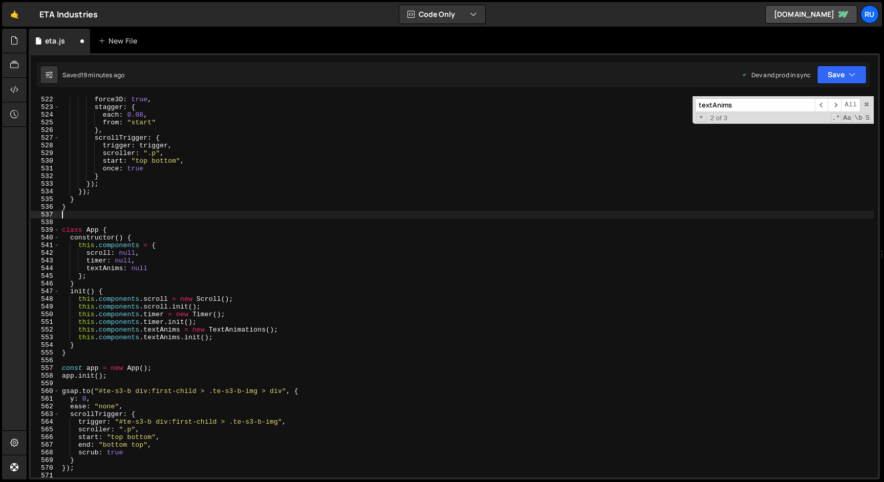
paste textarea "}"
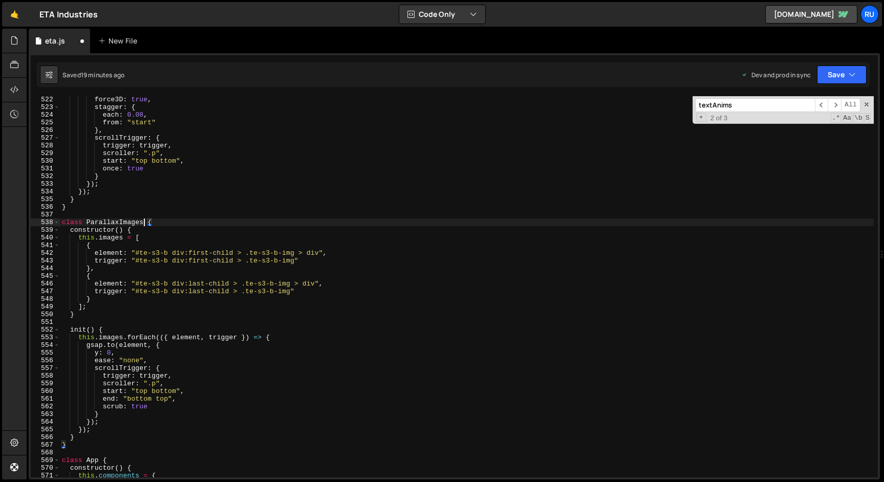
click at [143, 223] on div "force3D : true , stagger : { each : 0.08 , from : "start" } , scrollTrigger : {…" at bounding box center [467, 294] width 814 height 397
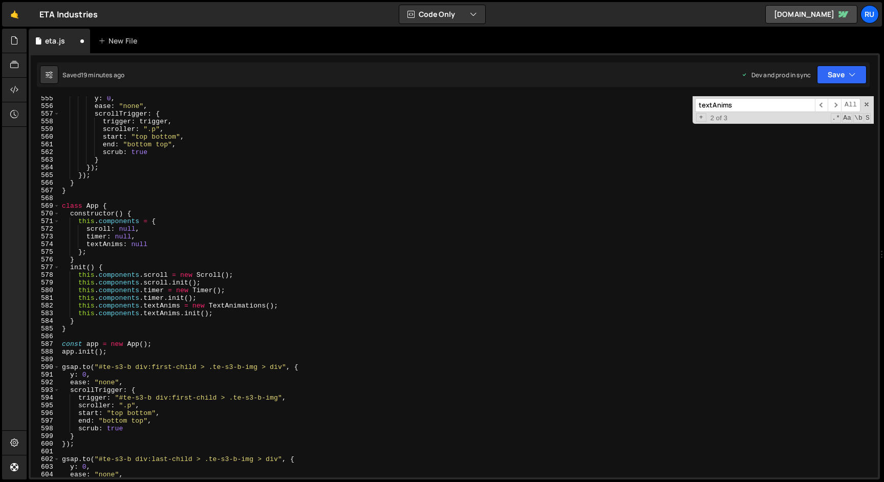
scroll to position [4257, 0]
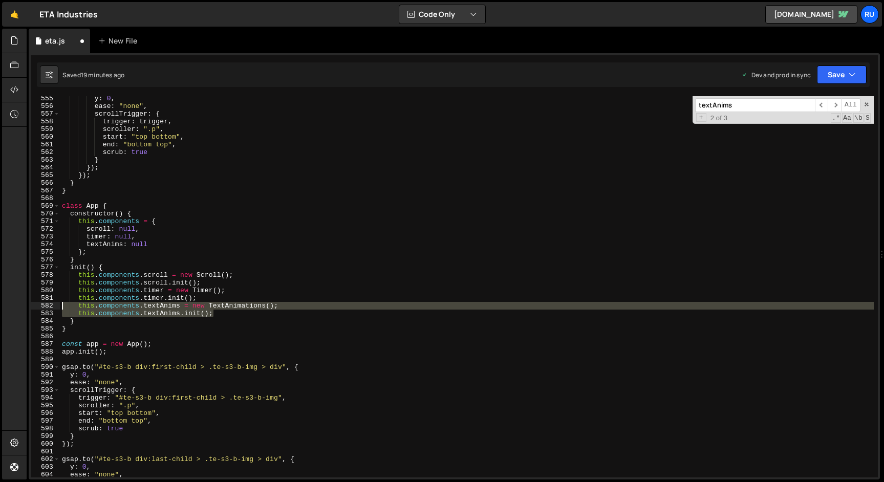
drag, startPoint x: 228, startPoint y: 315, endPoint x: 3, endPoint y: 306, distance: 225.5
click at [3, 306] on div "Hold on a sec... Are you certain you wish to leave this page? Any changes you'v…" at bounding box center [442, 241] width 884 height 482
click at [220, 315] on div "y : 0 , ease : "none" , scrollTrigger : { trigger : trigger , scroller : ".p" ,…" at bounding box center [467, 286] width 814 height 381
type textarea "this.components.textAnims.init();"
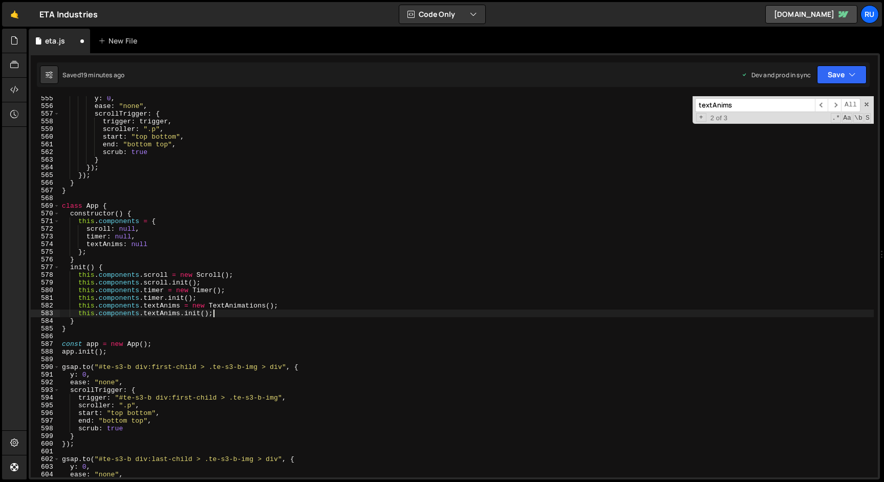
scroll to position [0, 1]
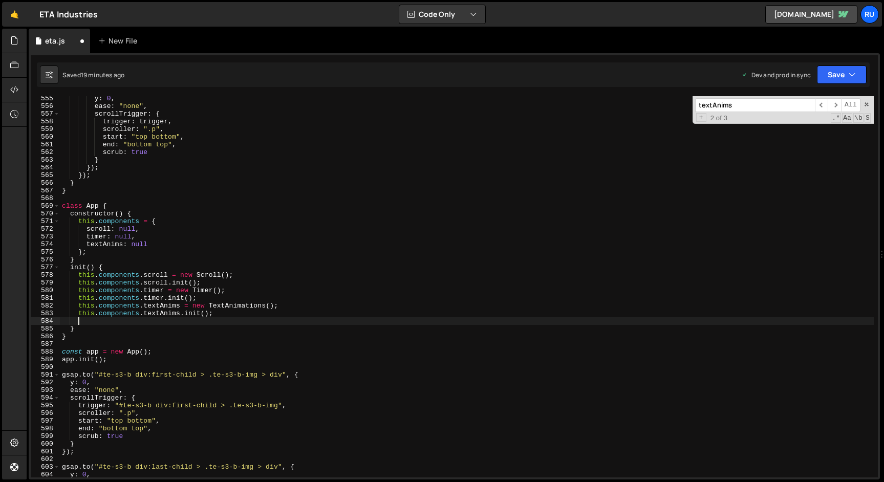
paste textarea "this.components.textAnims.init();"
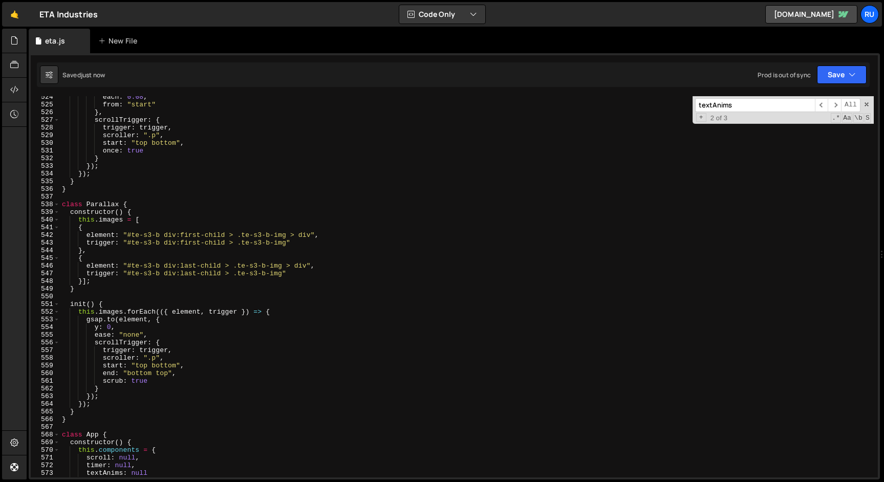
scroll to position [4020, 0]
click at [100, 202] on div "each : 0.08 , from : "start" } , scrollTrigger : { trigger : trigger , scroller…" at bounding box center [467, 291] width 814 height 397
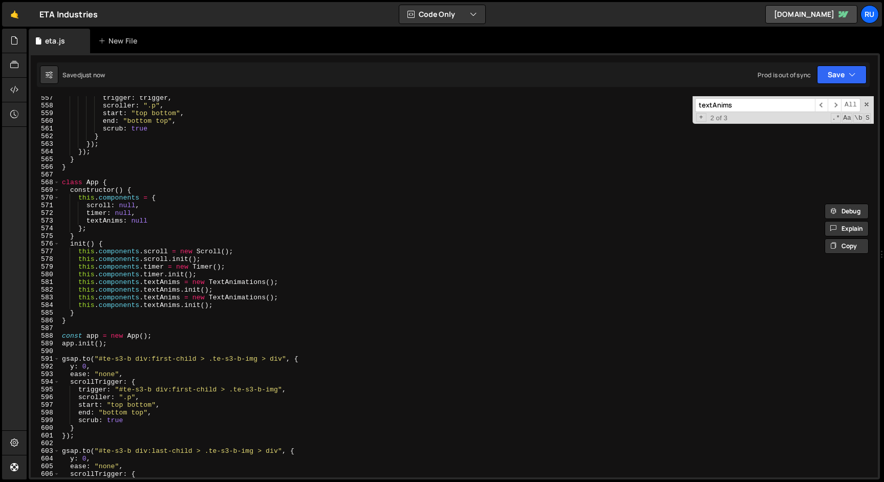
scroll to position [4286, 0]
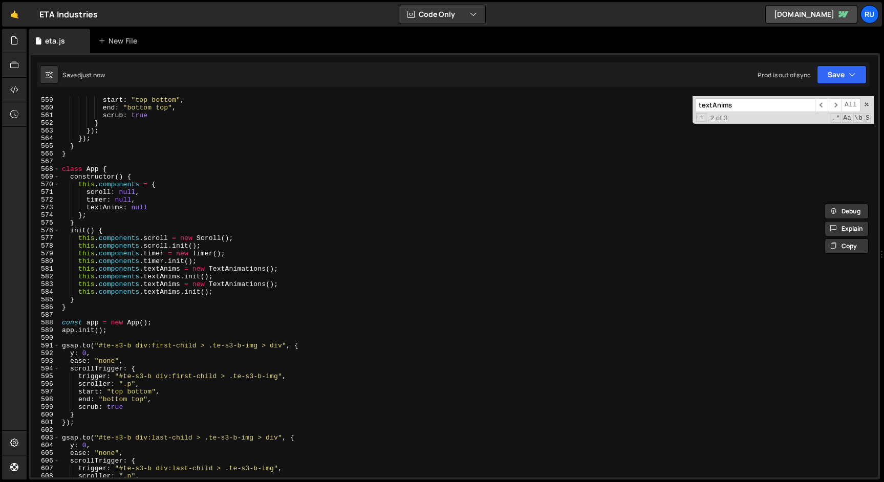
click at [239, 267] on div "start : "top bottom" , end : "bottom top" , scrub : true } }) ; }) ; } } class …" at bounding box center [467, 294] width 814 height 397
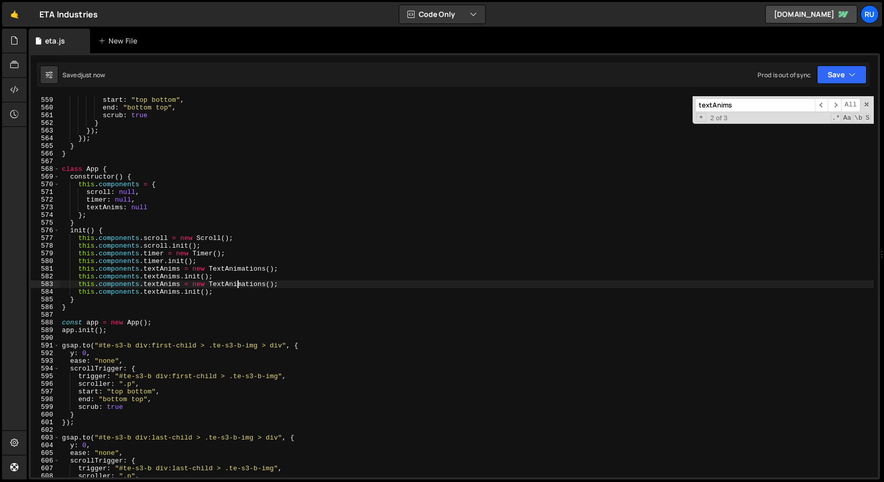
click at [239, 287] on div "start : "top bottom" , end : "bottom top" , scrub : true } }) ; }) ; } } class …" at bounding box center [467, 294] width 814 height 397
paste textarea "Parallax"
click at [150, 208] on div "start : "top bottom" , end : "bottom top" , scrub : true } }) ; }) ; } } class …" at bounding box center [467, 294] width 814 height 397
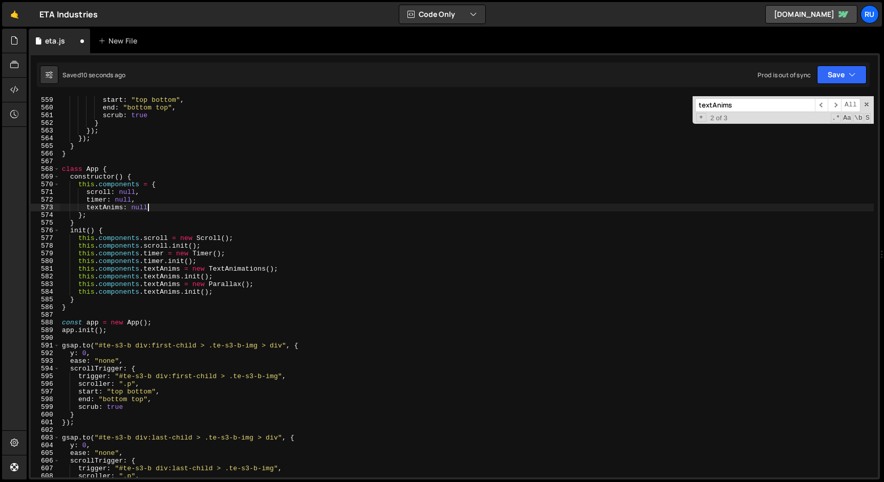
type textarea "textAnims: null,"
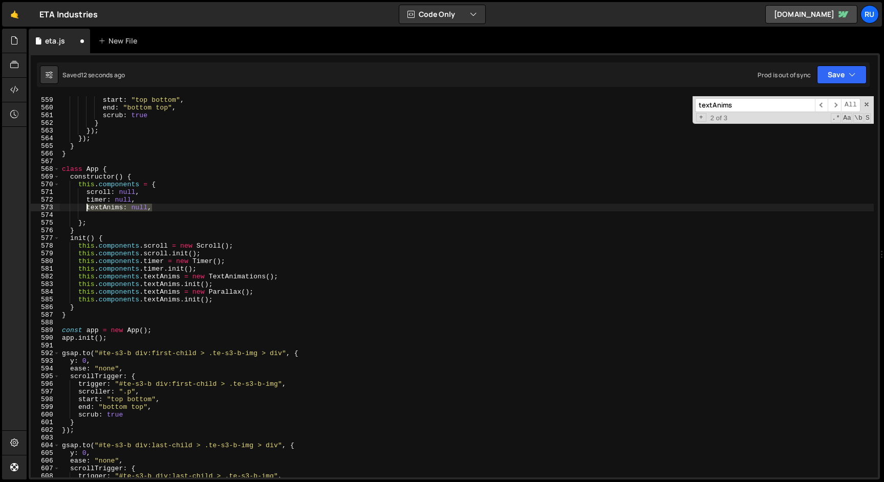
drag, startPoint x: 162, startPoint y: 208, endPoint x: 87, endPoint y: 208, distance: 75.3
click at [87, 208] on div "start : "top bottom" , end : "bottom top" , scrub : true } }) ; }) ; } } class …" at bounding box center [467, 294] width 814 height 397
type textarea "textAnims: null,"
click at [102, 217] on div "start : "top bottom" , end : "bottom top" , scrub : true } }) ; }) ; } } class …" at bounding box center [467, 294] width 814 height 397
paste textarea "textAnims: null,"
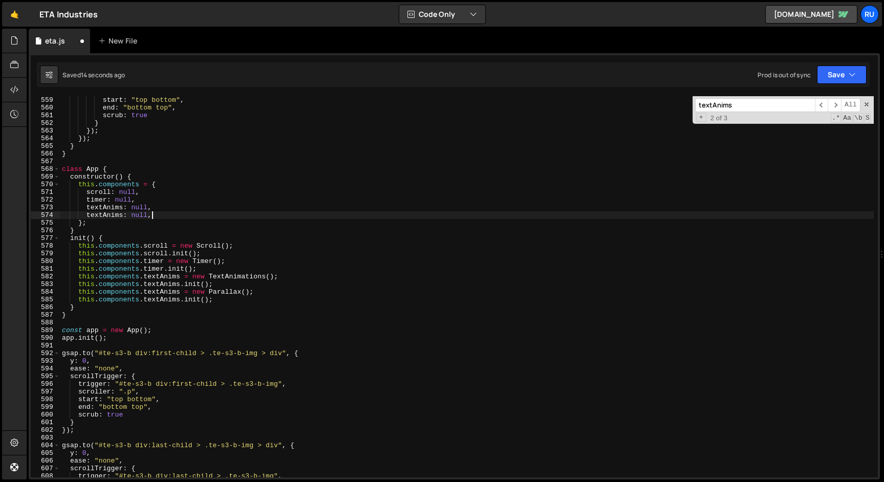
click at [101, 217] on div "start : "top bottom" , end : "bottom top" , scrub : true } }) ; }) ; } } class …" at bounding box center [467, 294] width 814 height 397
paste textarea ": null,"
click at [101, 213] on div "start : "top bottom" , end : "bottom top" , scrub : true } }) ; }) ; } } class …" at bounding box center [467, 286] width 814 height 381
click at [101, 213] on div "start : "top bottom" , end : "bottom top" , scrub : true } }) ; }) ; } } class …" at bounding box center [467, 294] width 814 height 397
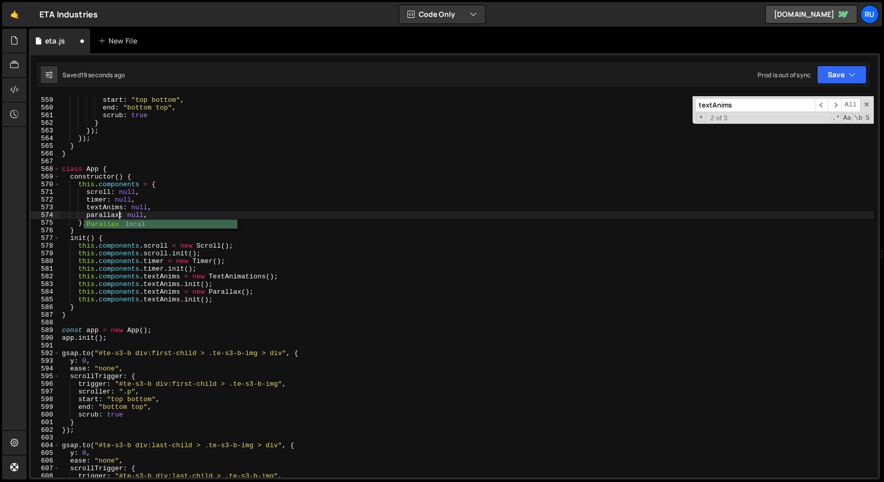
scroll to position [0, 4]
click at [147, 200] on div "start : "top bottom" , end : "bottom top" , scrub : true } }) ; }) ; } } class …" at bounding box center [467, 294] width 814 height 397
click at [105, 215] on div "start : "top bottom" , end : "bottom top" , scrub : true } }) ; }) ; } } class …" at bounding box center [467, 294] width 814 height 397
click at [155, 293] on div "start : "top bottom" , end : "bottom top" , scrub : true } }) ; }) ; } } class …" at bounding box center [467, 294] width 814 height 397
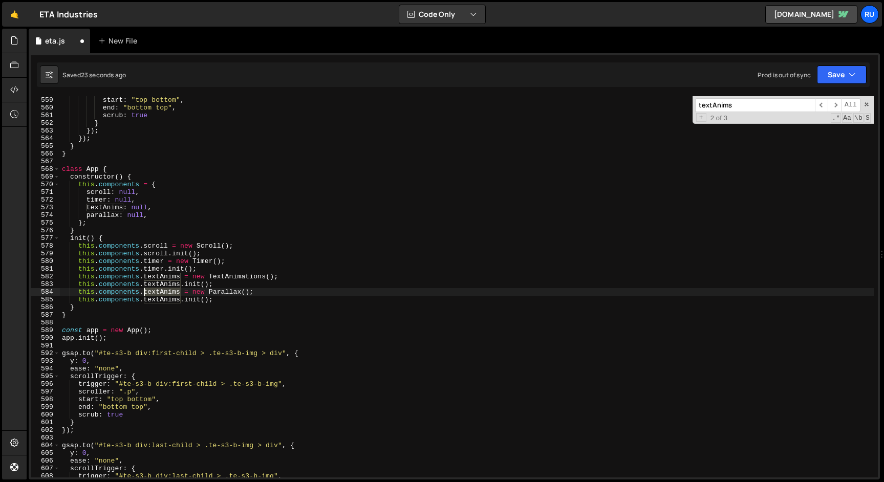
click at [155, 293] on div "start : "top bottom" , end : "bottom top" , scrub : true } }) ; }) ; } } class …" at bounding box center [467, 294] width 814 height 397
paste textarea "parallax"
click at [155, 301] on div "start : "top bottom" , end : "bottom top" , scrub : true } }) ; }) ; } } class …" at bounding box center [467, 294] width 814 height 397
paste textarea "parallax"
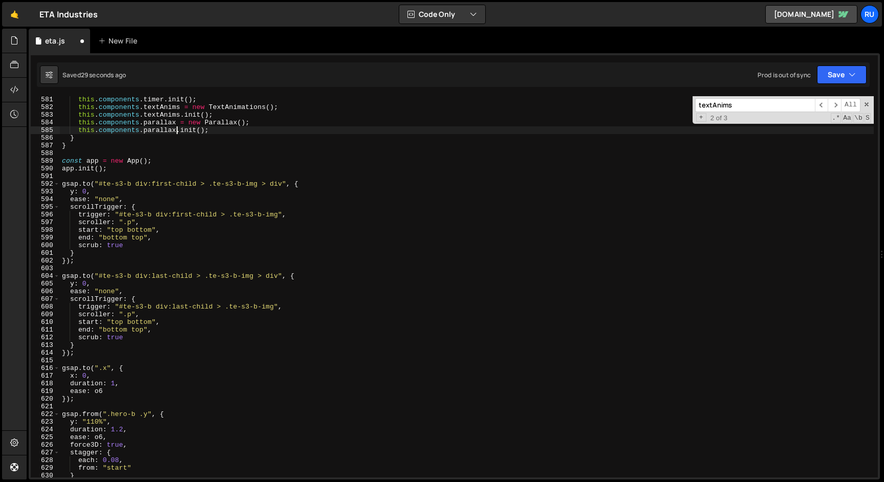
scroll to position [4455, 0]
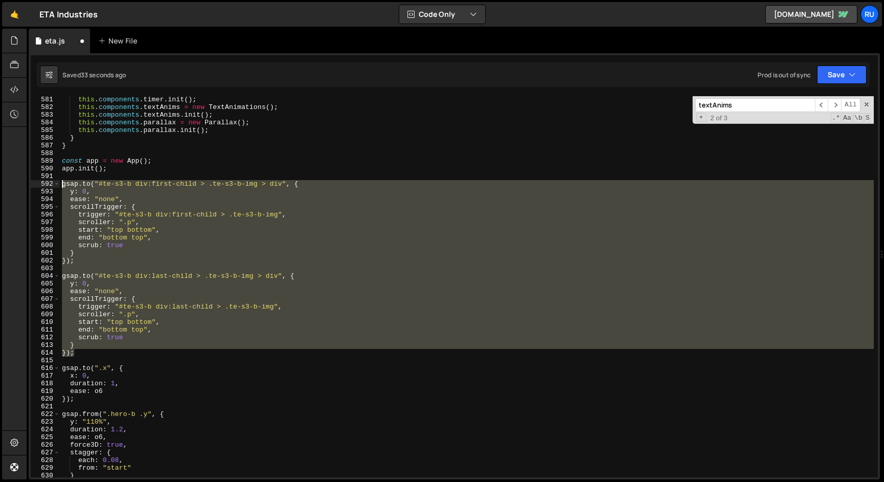
drag, startPoint x: 79, startPoint y: 354, endPoint x: 36, endPoint y: 183, distance: 176.3
click at [36, 183] on div "this.components.parallax.init(); 581 582 583 584 585 586 587 588 589 590 591 59…" at bounding box center [454, 286] width 847 height 381
type textarea "gsap.to("#te-s3-b div:first-child > .te-s3-b-img > div", { y: 0,"
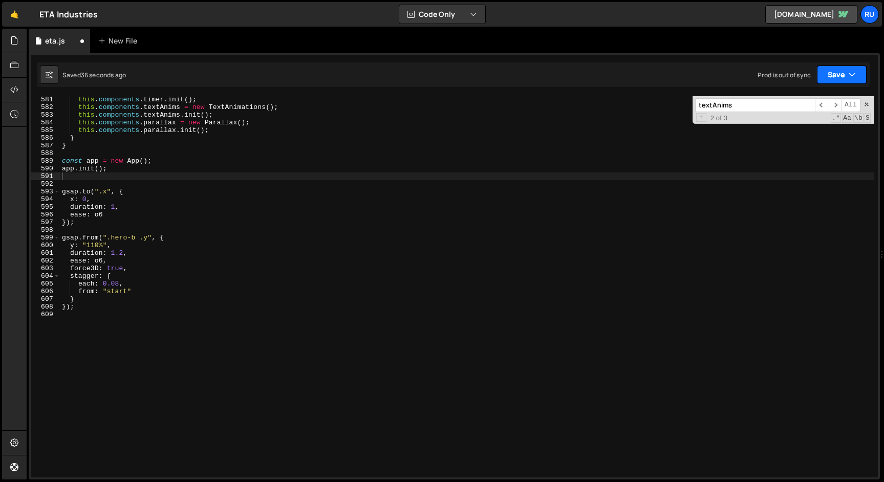
click at [842, 80] on button "Save" at bounding box center [842, 75] width 50 height 18
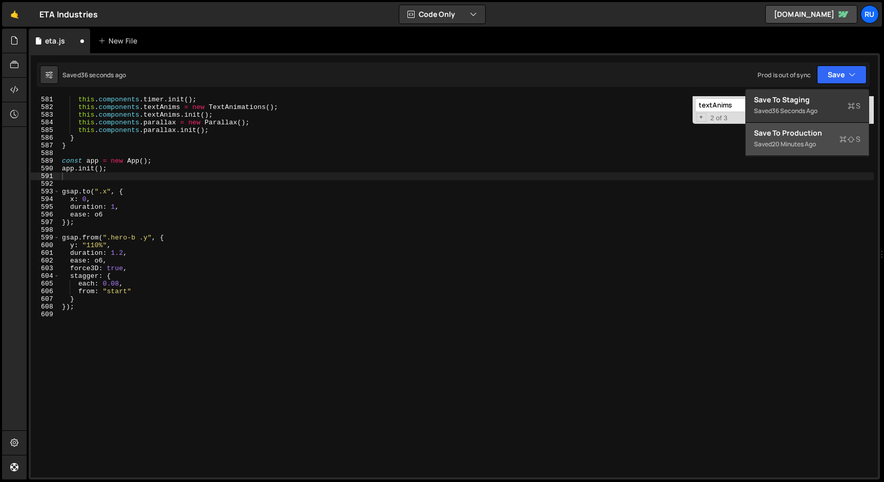
click at [830, 147] on div "Saved 20 minutes ago" at bounding box center [807, 144] width 107 height 12
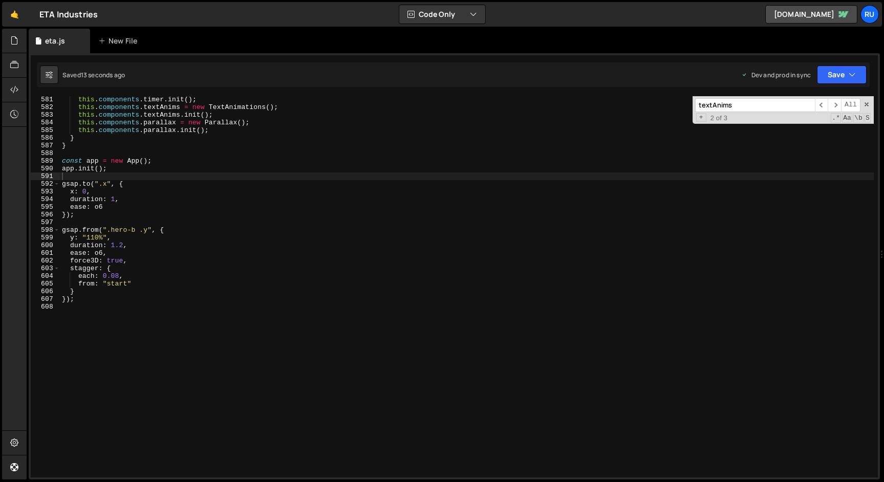
click at [125, 185] on div "this . components . timer . init ( ) ; this . components . textAnims = new Text…" at bounding box center [467, 294] width 814 height 397
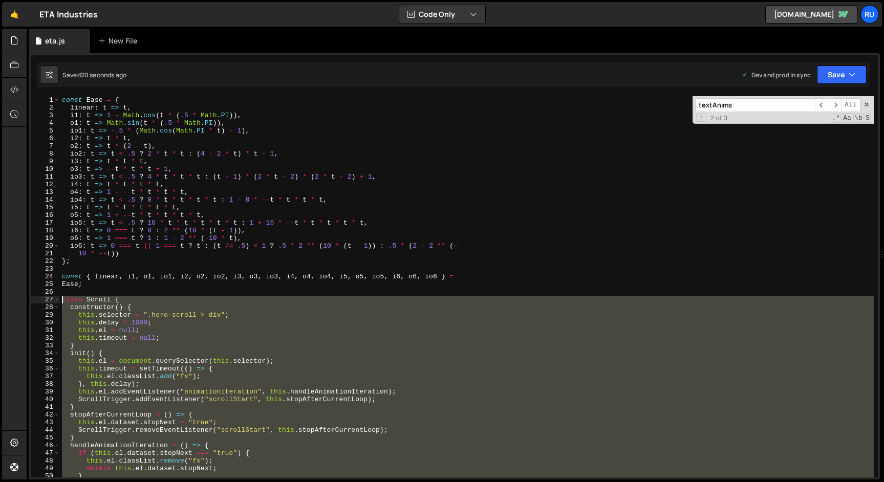
drag, startPoint x: 116, startPoint y: 168, endPoint x: 5, endPoint y: 296, distance: 168.8
click at [5, 296] on div "Hold on a sec... Are you certain you wish to leave this page? Any changes you'v…" at bounding box center [442, 241] width 884 height 482
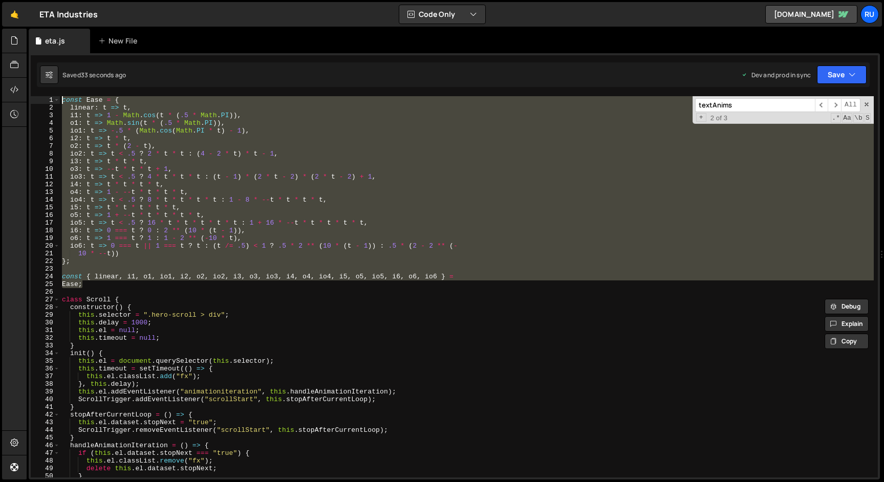
drag, startPoint x: 92, startPoint y: 287, endPoint x: 27, endPoint y: 86, distance: 211.3
click at [27, 86] on div "Files New File Javascript files 1 eta.js 0 CSS files Copy share link Edit File …" at bounding box center [456, 255] width 858 height 452
click at [298, 220] on div "const Ease = { linear : t => t , i1 : t => 1 - Math . cos ( t * ( .5 * Math . P…" at bounding box center [467, 286] width 814 height 381
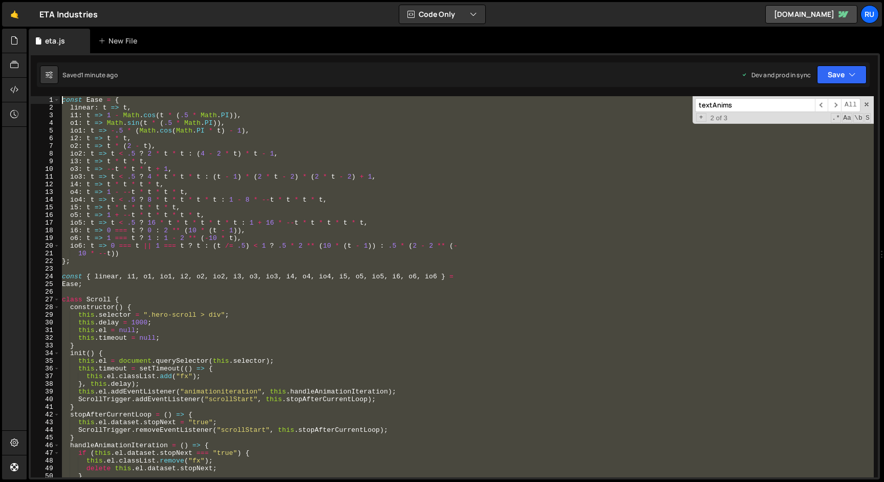
drag, startPoint x: 125, startPoint y: 206, endPoint x: 0, endPoint y: -18, distance: 256.7
click at [0, 0] on html "Projects Community Library Blog Ru Projects Your Teams Account Upgrade Logout" at bounding box center [442, 241] width 884 height 482
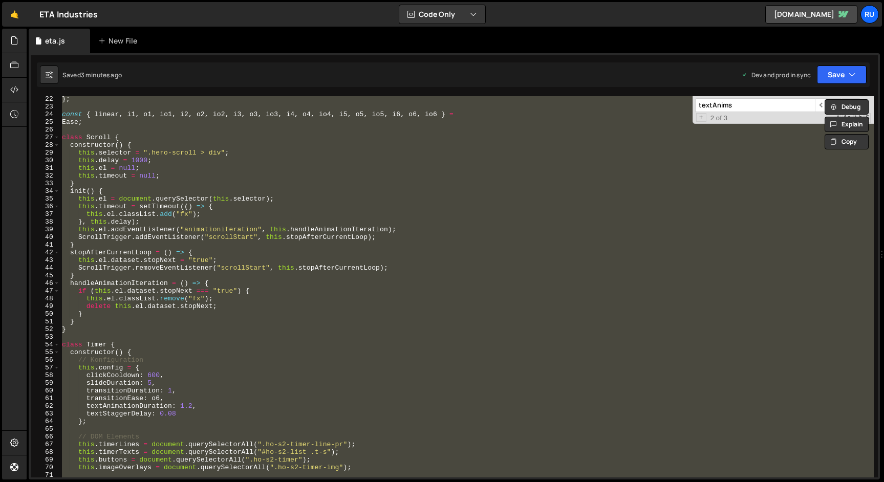
scroll to position [171, 0]
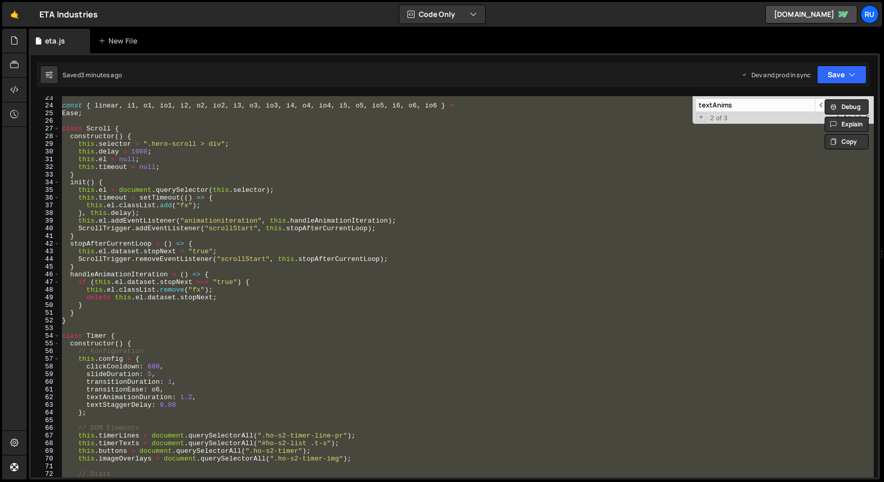
click at [248, 334] on div "const { linear , i1 , o1 , io1 , i2 , o2 , io2 , i3 , o3 , io3 , i4 , o4 , io4 …" at bounding box center [467, 286] width 814 height 381
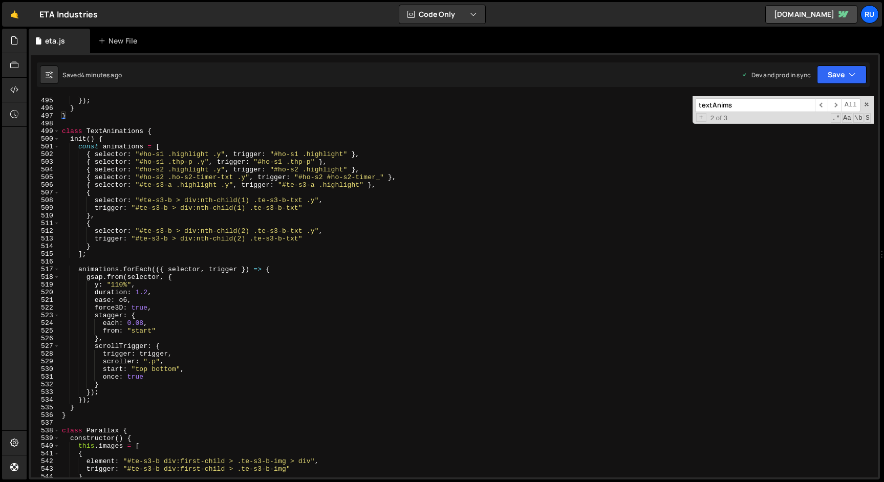
scroll to position [3794, 0]
drag, startPoint x: 178, startPoint y: 360, endPoint x: 0, endPoint y: 361, distance: 177.7
click at [0, 361] on div "Hold on a sec... Are you certain you wish to leave this page? Any changes you'v…" at bounding box center [442, 241] width 884 height 482
type textarea "scroller: ".p","
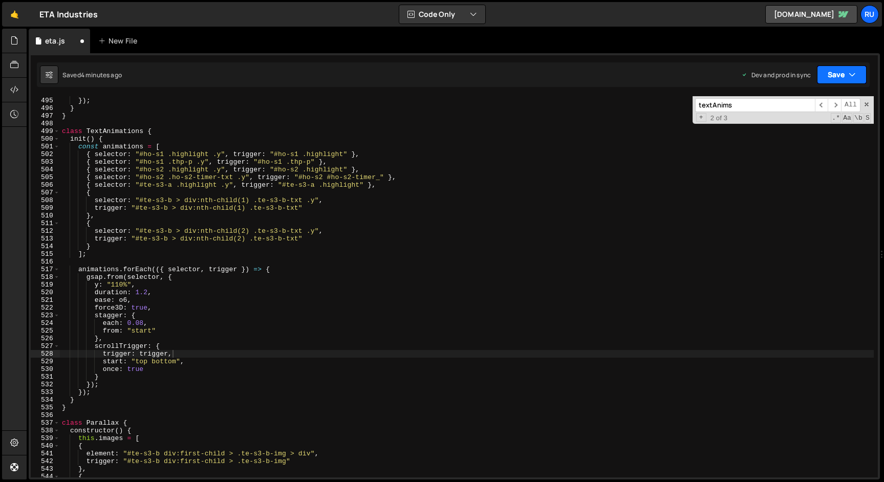
click at [851, 77] on icon "button" at bounding box center [852, 75] width 7 height 10
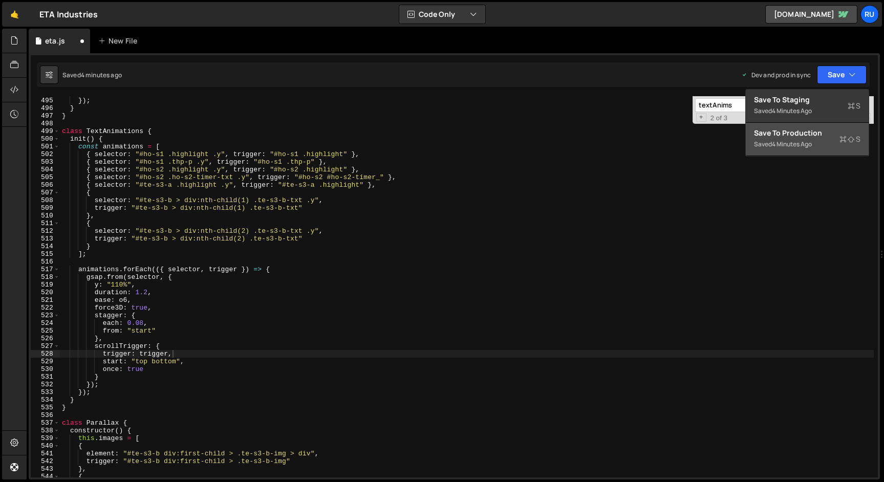
click at [825, 131] on div "Save to Production S" at bounding box center [807, 133] width 107 height 10
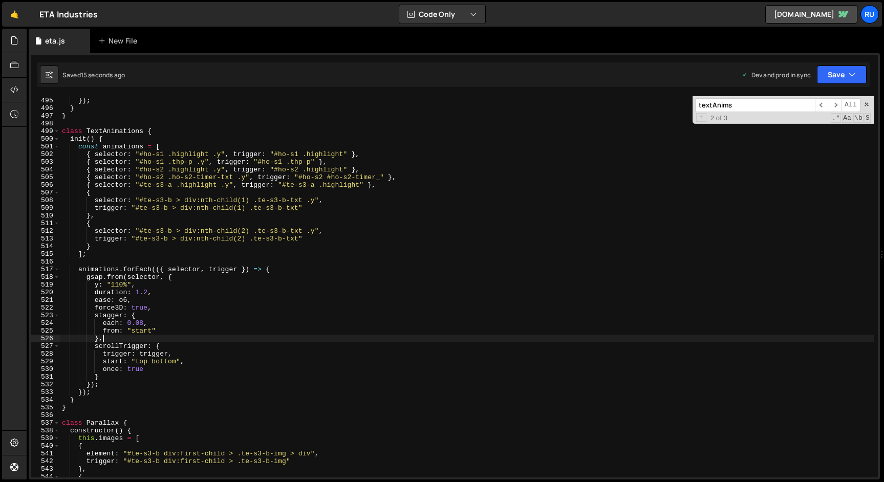
click at [185, 337] on div "} }) ; } } class TextAnimations { init ( ) { const animations = [ { selector : …" at bounding box center [467, 287] width 814 height 397
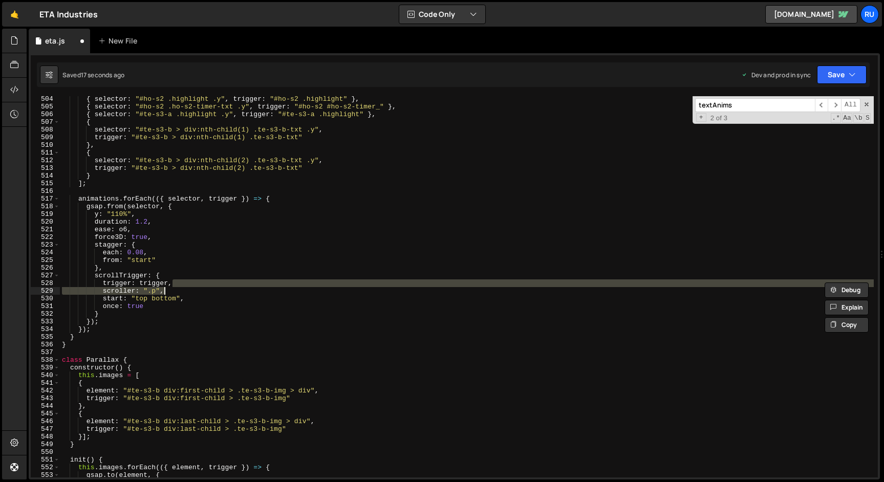
scroll to position [3864, 0]
click at [839, 69] on button "Save" at bounding box center [842, 75] width 50 height 18
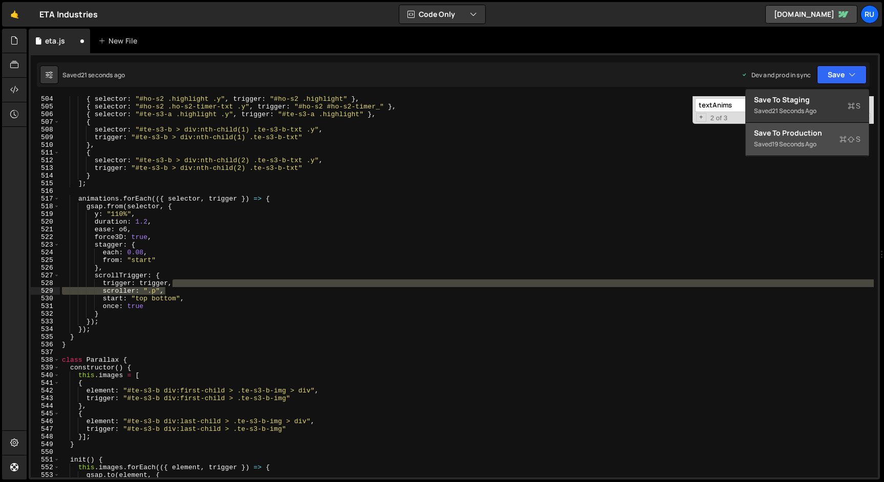
click at [827, 133] on div "Save to Production S" at bounding box center [807, 133] width 107 height 10
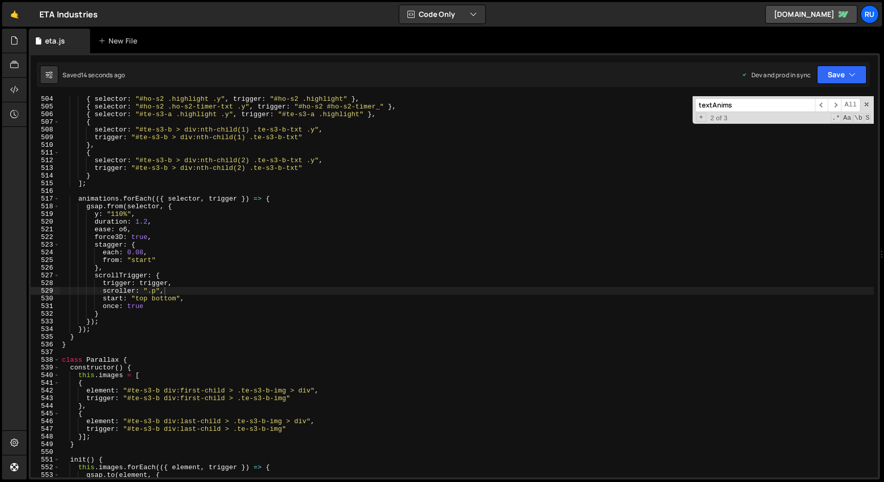
type textarea "scroller: ".p","
drag, startPoint x: 170, startPoint y: 289, endPoint x: 44, endPoint y: 289, distance: 126.0
click at [44, 289] on div "scroller: ".p", 504 505 506 507 508 509 510 511 512 513 514 515 516 517 518 519…" at bounding box center [454, 286] width 847 height 381
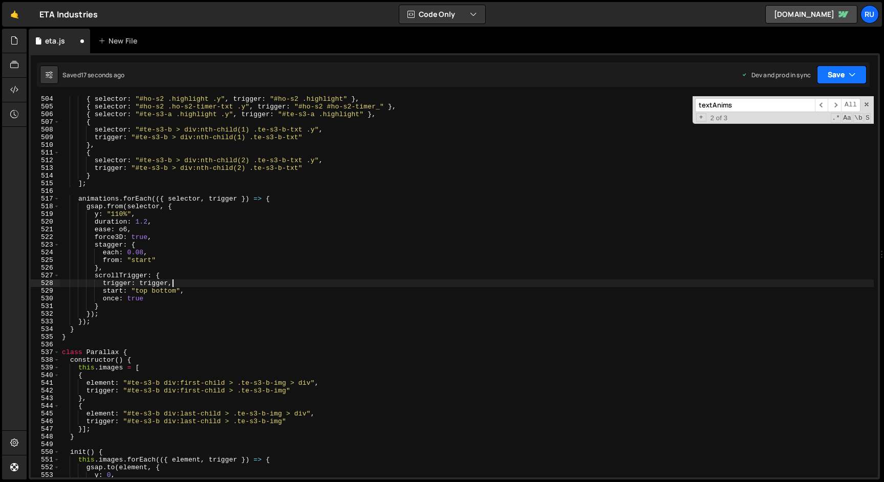
click at [843, 74] on button "Save" at bounding box center [842, 75] width 50 height 18
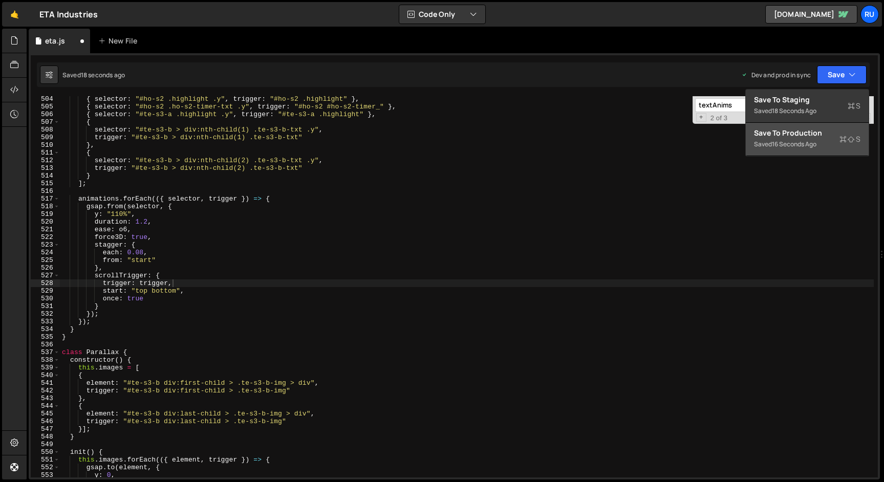
click at [824, 138] on div "Save to Production S" at bounding box center [807, 133] width 107 height 10
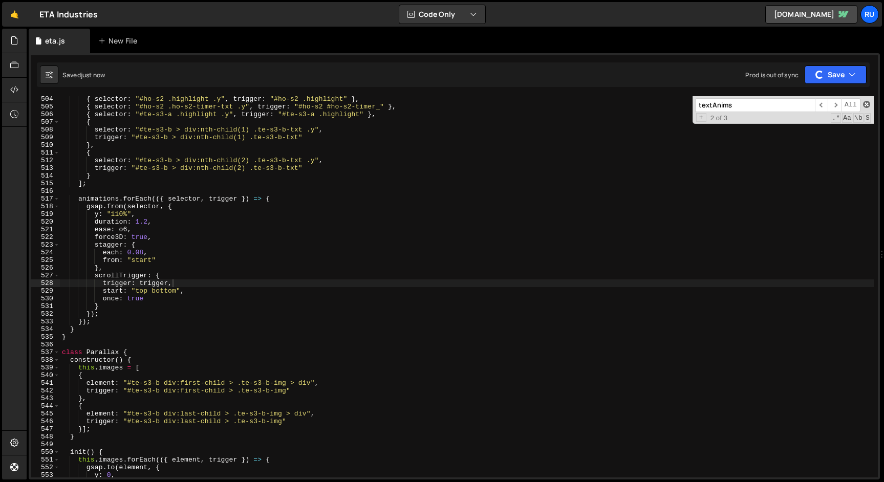
click at [867, 103] on span at bounding box center [866, 104] width 7 height 7
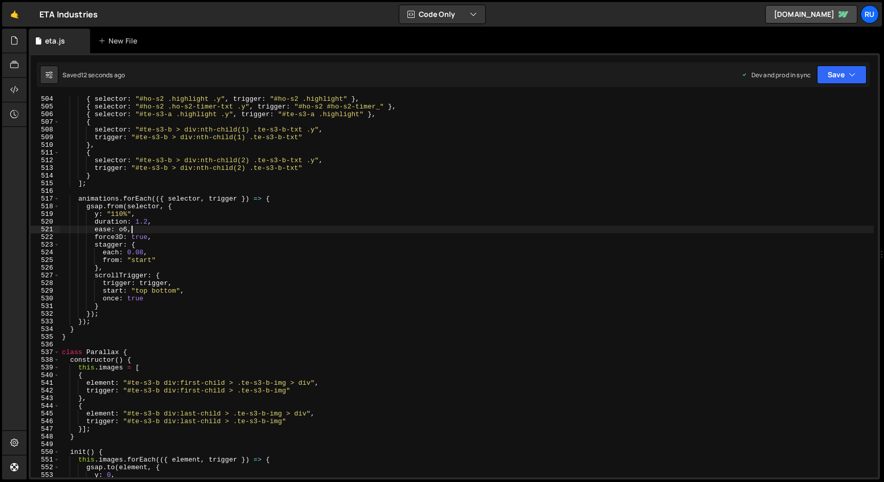
click at [194, 228] on div "{ selector : "#ho-s2 .highlight .y" , trigger : "#ho-s2 .highlight" } , { selec…" at bounding box center [467, 293] width 814 height 397
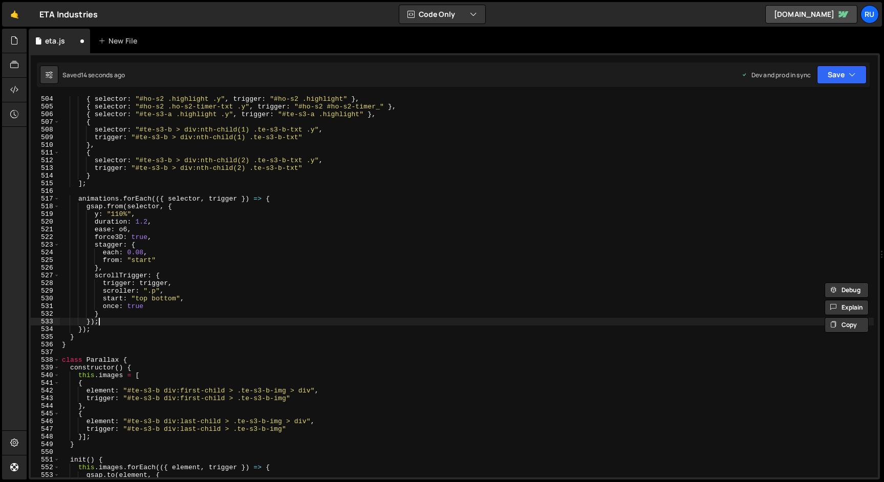
click at [228, 321] on div "{ selector : "#ho-s2 .highlight .y" , trigger : "#ho-s2 .highlight" } , { selec…" at bounding box center [467, 293] width 814 height 397
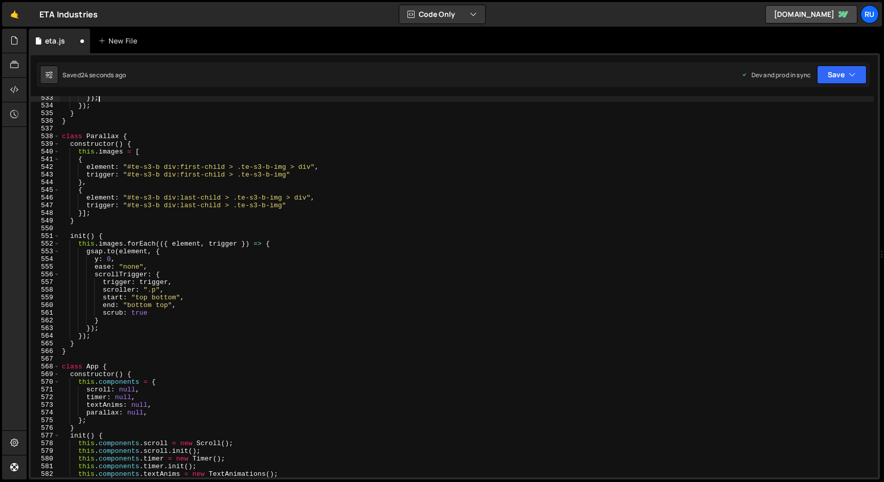
scroll to position [4088, 0]
drag, startPoint x: 179, startPoint y: 289, endPoint x: 0, endPoint y: 289, distance: 178.7
click at [0, 289] on div "Hold on a sec... Are you certain you wish to leave this page? Any changes you'v…" at bounding box center [442, 241] width 884 height 482
type textarea "scroller: ".p","
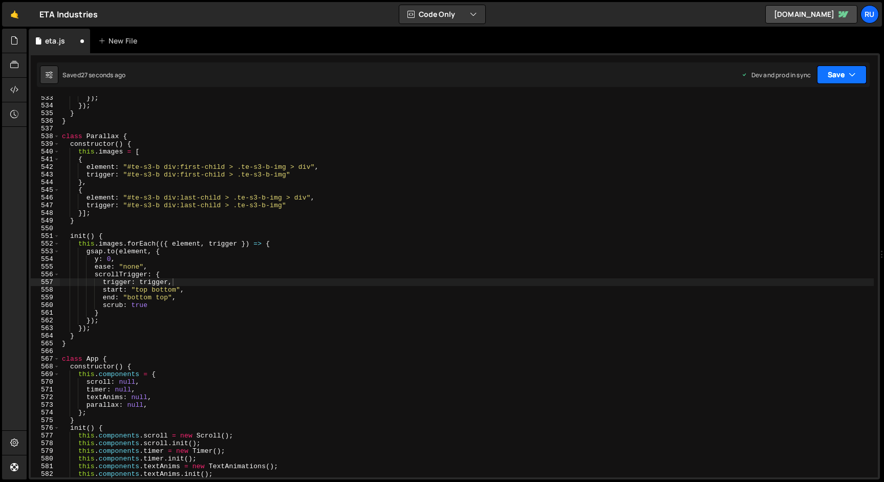
click at [833, 71] on button "Save" at bounding box center [842, 75] width 50 height 18
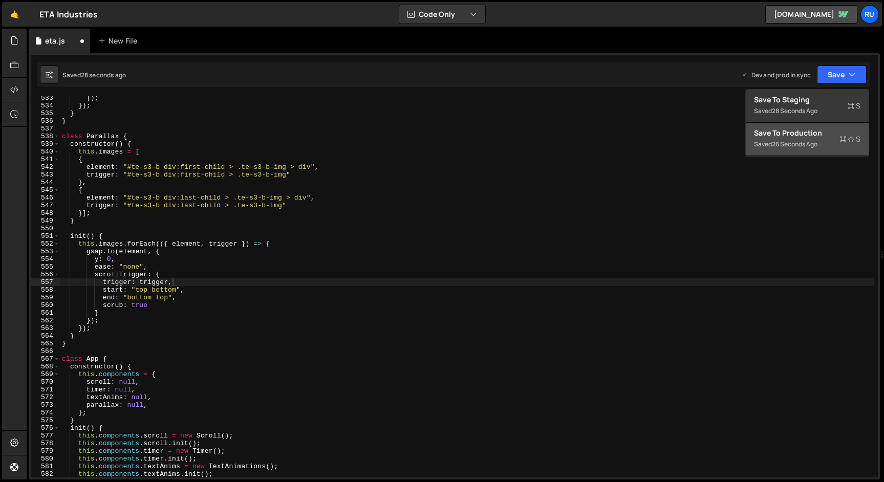
click at [819, 135] on div "Save to Production S" at bounding box center [807, 133] width 107 height 10
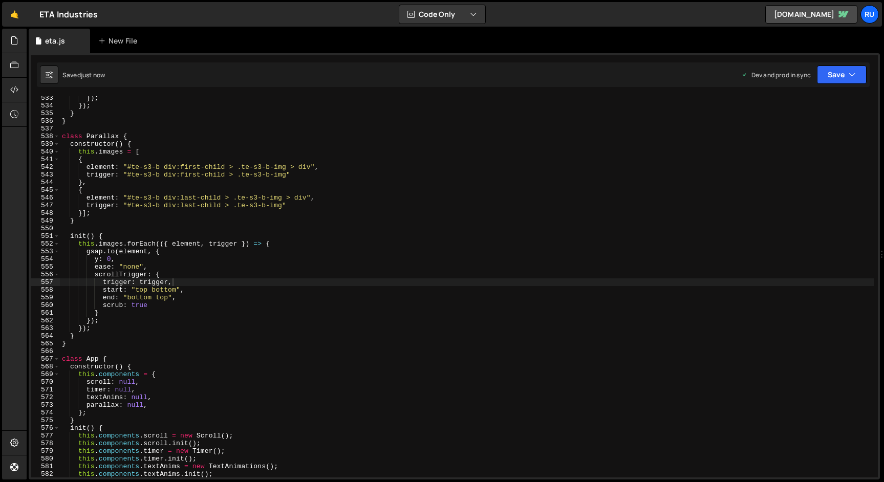
click at [154, 268] on div "}) ; }) ; } } class Parallax { constructor ( ) { this . images = [ { element : …" at bounding box center [467, 292] width 814 height 397
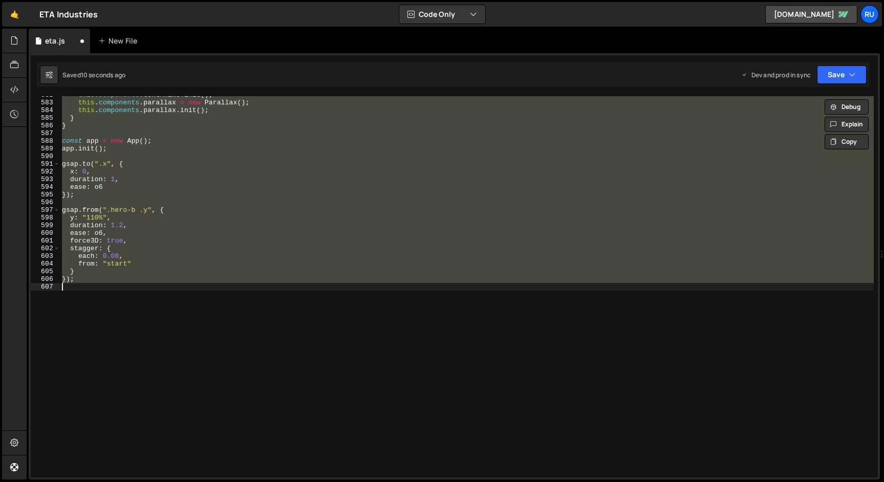
scroll to position [4087, 0]
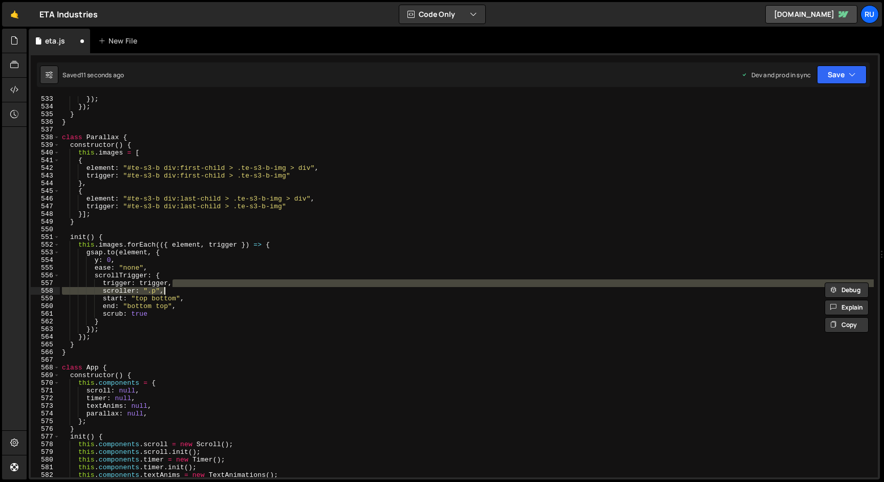
click at [200, 294] on div "}) ; }) ; } } class Parallax { constructor ( ) { this . images = [ { element : …" at bounding box center [467, 286] width 814 height 381
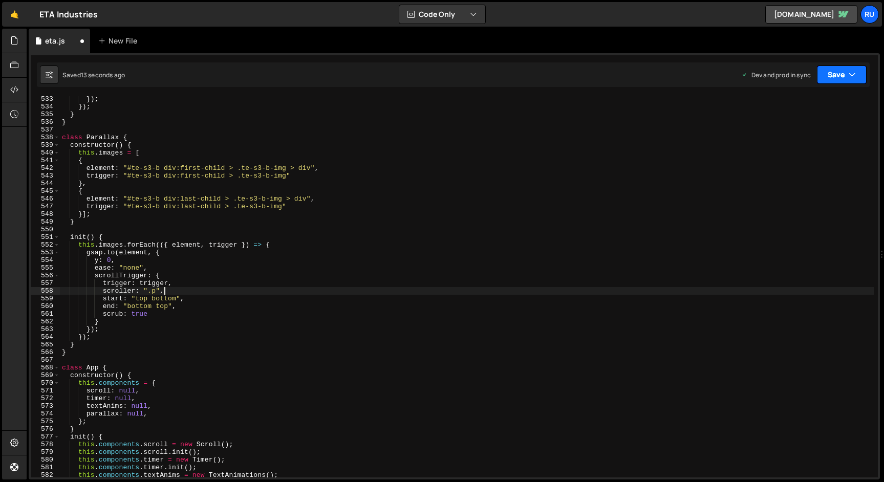
click at [838, 80] on button "Save" at bounding box center [842, 75] width 50 height 18
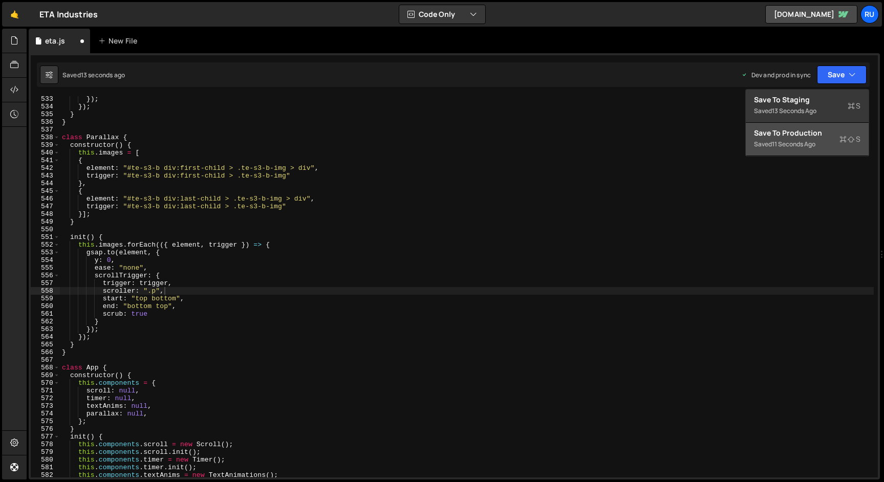
click at [821, 135] on div "Save to Production S" at bounding box center [807, 133] width 107 height 10
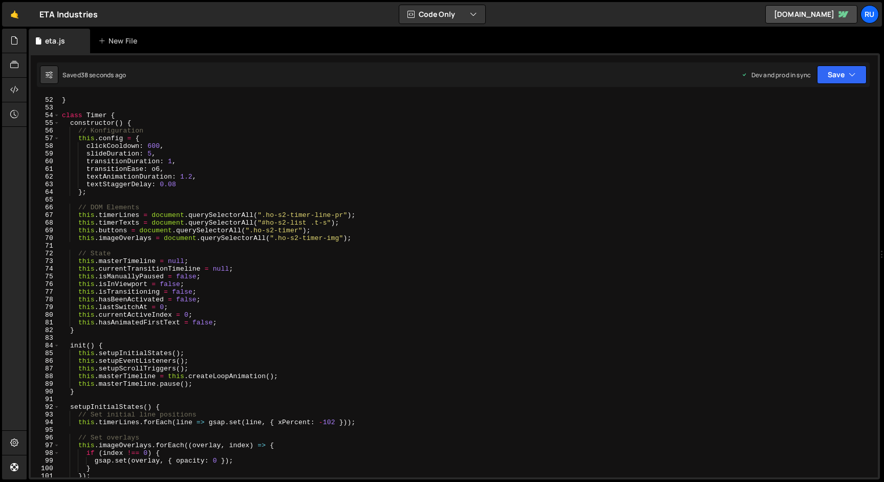
scroll to position [420, 0]
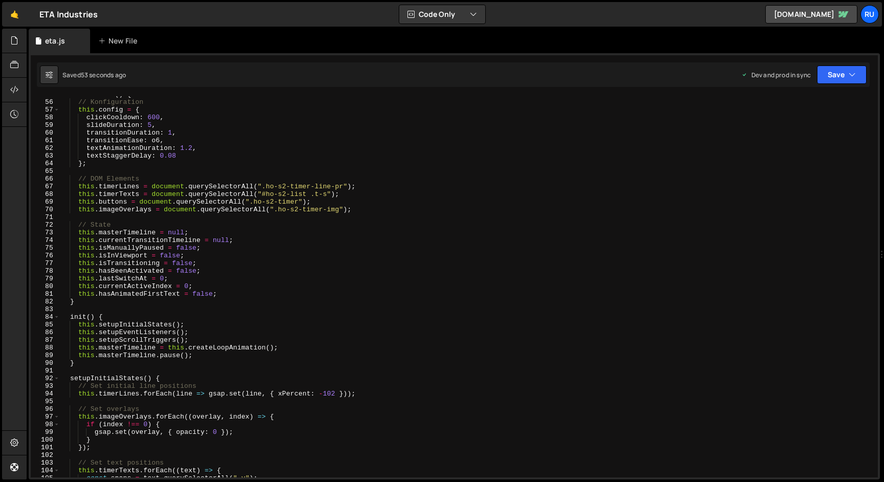
type textarea "this.config = {"
click at [111, 108] on div "constructor ( ) { // Konfiguration this . config = { clickCooldown : 600 , slid…" at bounding box center [467, 289] width 814 height 397
type input "config"
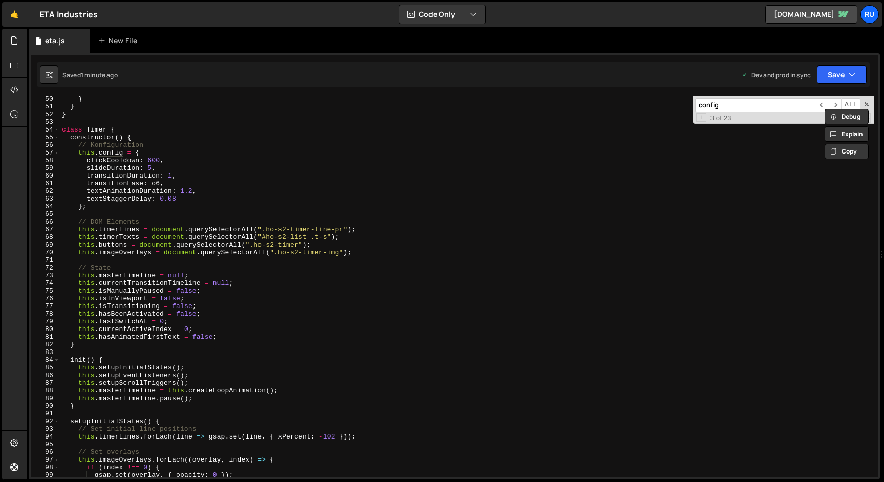
scroll to position [407, 0]
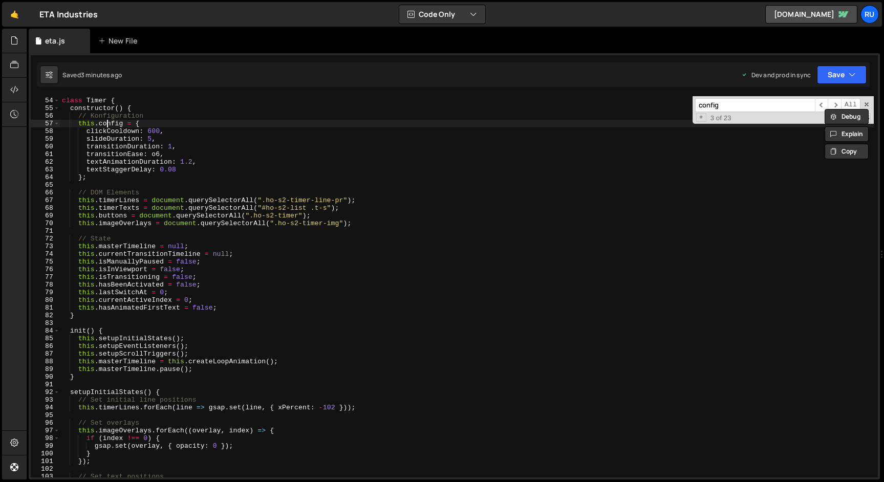
click at [106, 124] on div "class Timer { constructor ( ) { // Konfiguration this . config = { clickCooldow…" at bounding box center [467, 287] width 814 height 397
click at [136, 108] on div "class Timer { constructor ( ) { // Konfiguration this . config = { clickCooldow…" at bounding box center [467, 287] width 814 height 397
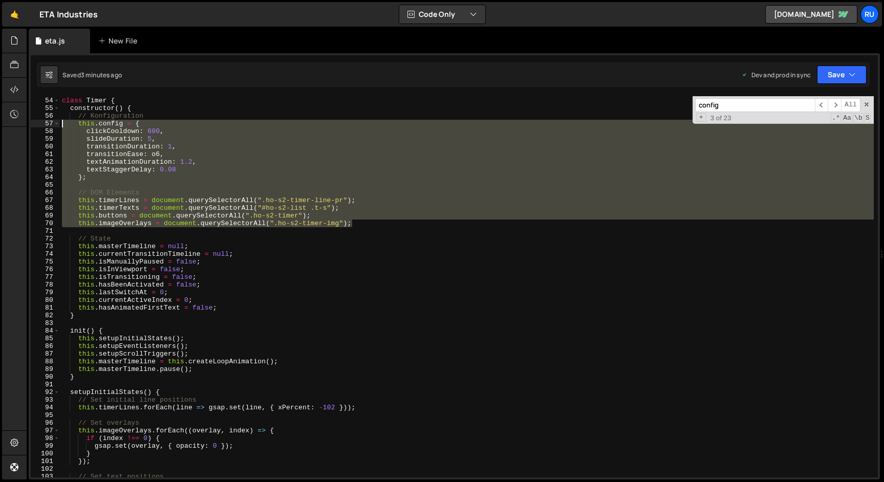
drag, startPoint x: 356, startPoint y: 224, endPoint x: 0, endPoint y: 126, distance: 369.7
click at [0, 126] on div "Hold on a sec... Are you certain you wish to leave this page? Any changes you'v…" at bounding box center [442, 241] width 884 height 482
click at [111, 125] on div "class Timer { constructor ( ) { // Konfiguration this . config = { clickCooldow…" at bounding box center [467, 286] width 814 height 381
click at [111, 125] on div "class Timer { constructor ( ) { // Konfiguration this . config = { clickCooldow…" at bounding box center [467, 287] width 814 height 397
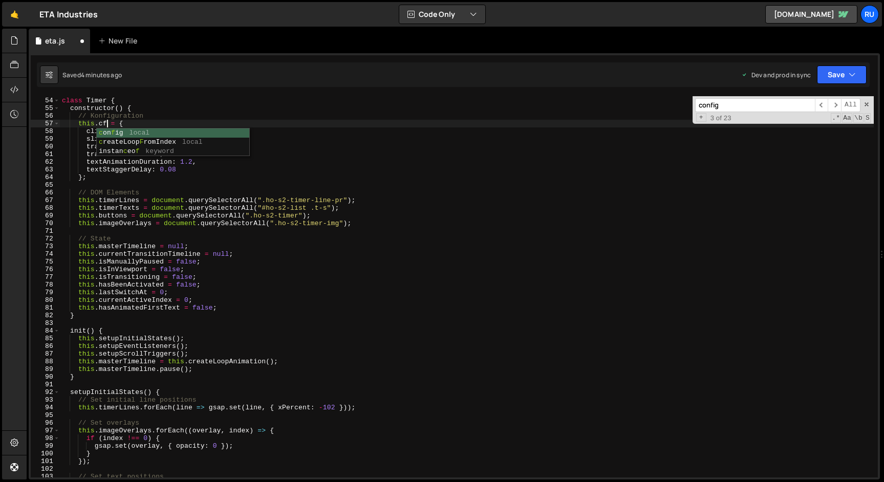
scroll to position [0, 3]
click at [101, 124] on div "class Timer { constructor ( ) { // Konfiguration this . cfg = { clickCooldown :…" at bounding box center [467, 287] width 814 height 397
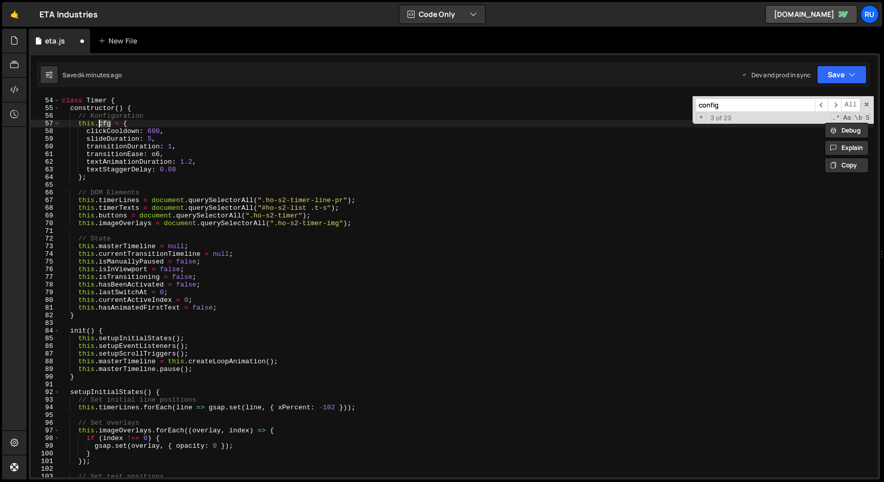
click at [733, 103] on input "config" at bounding box center [755, 105] width 120 height 14
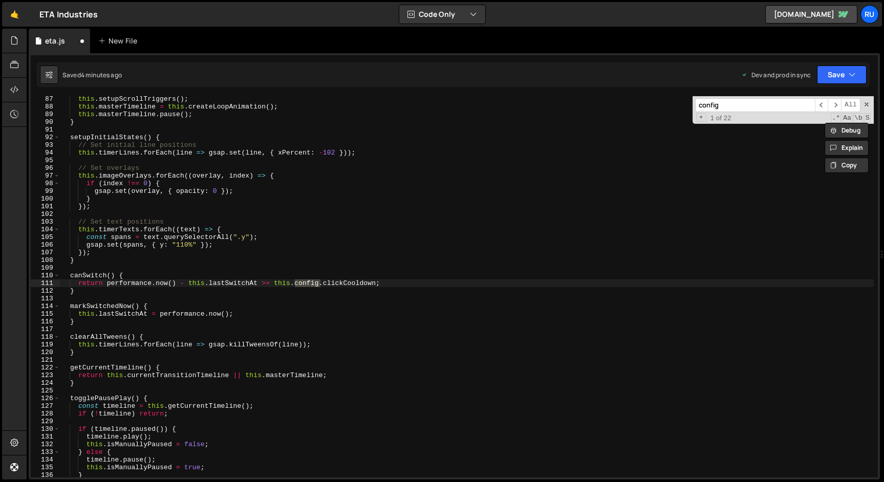
scroll to position [662, 0]
click at [305, 283] on div "this . setupScrollTriggers ( ) ; this . masterTimeline = this . createLoopAnima…" at bounding box center [467, 286] width 814 height 381
click at [305, 283] on div "this . setupScrollTriggers ( ) ; this . masterTimeline = this . createLoopAnima…" at bounding box center [467, 293] width 814 height 397
paste textarea "f"
click at [754, 108] on input "config" at bounding box center [755, 105] width 120 height 14
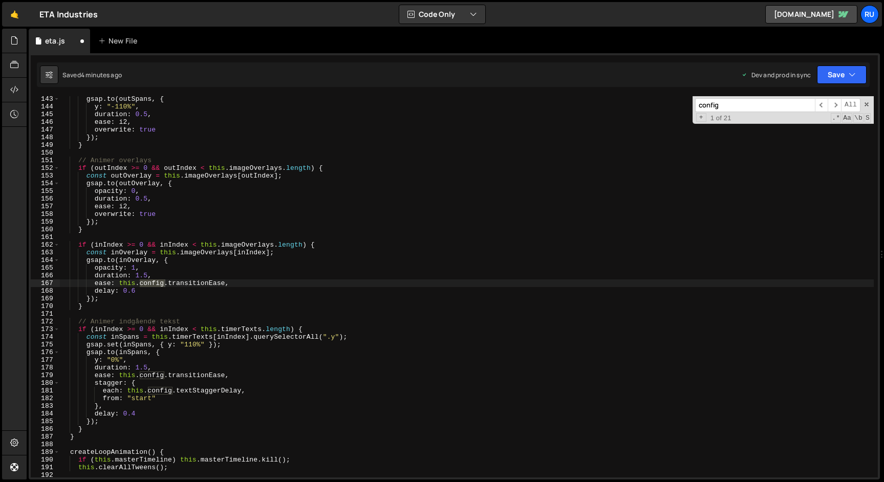
scroll to position [1092, 0]
click at [147, 283] on div "gsap . to ( outSpans , { y : "-110%" , duration : 0.5 , ease : i2 , overwrite :…" at bounding box center [467, 286] width 814 height 381
click at [147, 283] on div "gsap . to ( outSpans , { y : "-110%" , duration : 0.5 , ease : i2 , overwrite :…" at bounding box center [467, 293] width 814 height 397
paste textarea "f"
click at [751, 104] on input "config" at bounding box center [755, 105] width 120 height 14
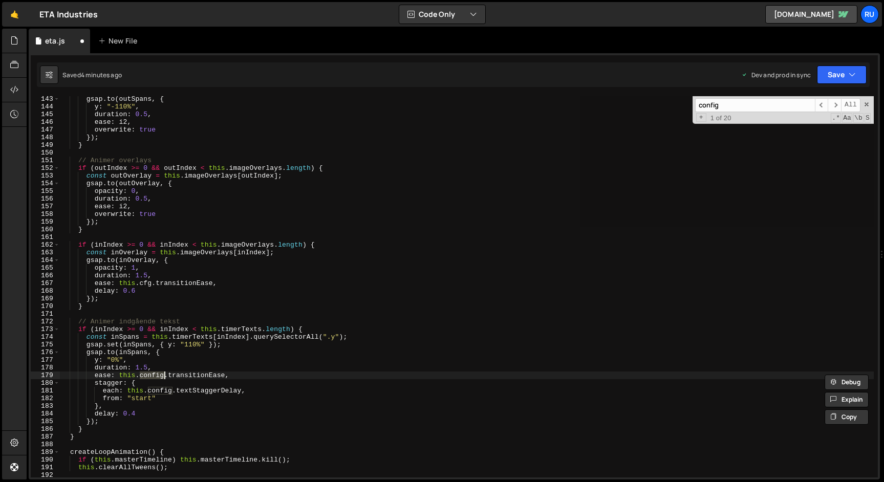
click at [149, 374] on div "gsap . to ( outSpans , { y : "-110%" , duration : 0.5 , ease : i2 , overwrite :…" at bounding box center [467, 286] width 814 height 381
click at [149, 374] on div "gsap . to ( outSpans , { y : "-110%" , duration : 0.5 , ease : i2 , overwrite :…" at bounding box center [467, 293] width 814 height 397
paste textarea "f"
click at [767, 103] on input "config" at bounding box center [755, 105] width 120 height 14
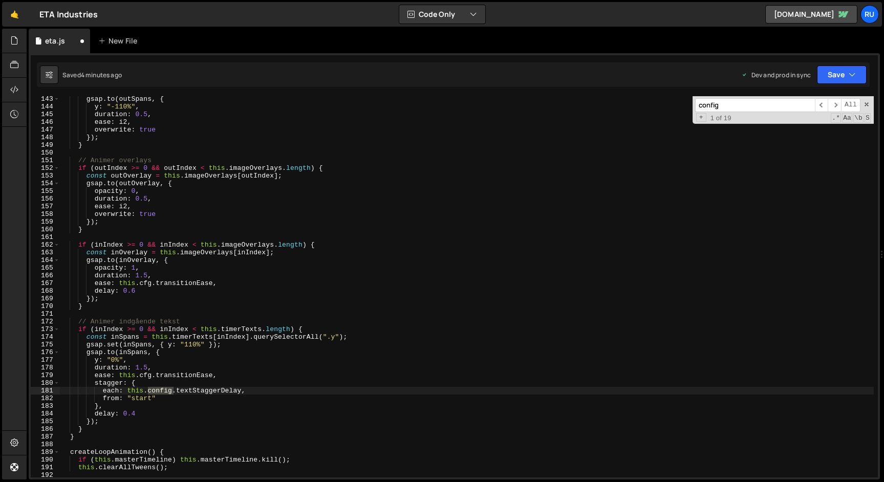
click at [157, 389] on div "gsap . to ( outSpans , { y : "-110%" , duration : 0.5 , ease : i2 , overwrite :…" at bounding box center [467, 286] width 814 height 381
click at [157, 389] on div "gsap . to ( outSpans , { y : "-110%" , duration : 0.5 , ease : i2 , overwrite :…" at bounding box center [467, 293] width 814 height 397
paste textarea "f"
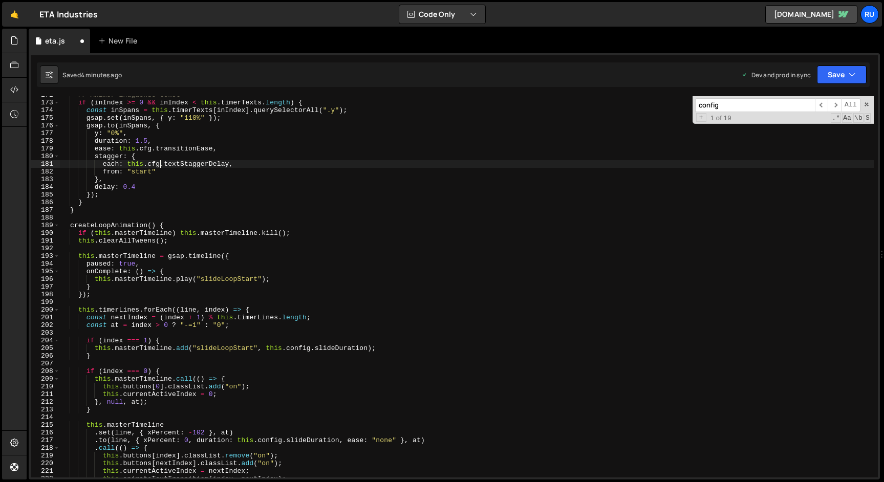
scroll to position [1328, 0]
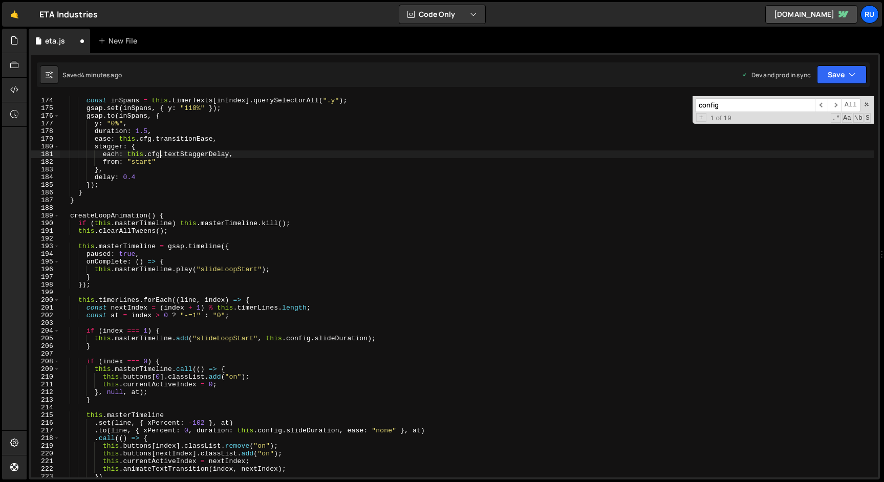
click at [757, 104] on input "config" at bounding box center [755, 105] width 120 height 14
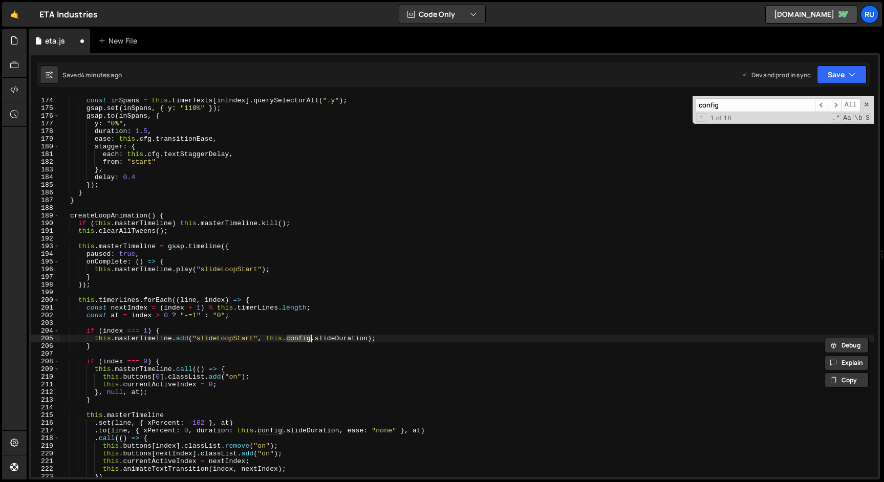
click at [296, 342] on div "if ( inIndex >= 0 && inIndex < this . timerTexts . length ) { const inSpans = t…" at bounding box center [467, 286] width 814 height 381
click at [296, 342] on div "if ( inIndex >= 0 && inIndex < this . timerTexts . length ) { const inSpans = t…" at bounding box center [467, 287] width 814 height 397
paste textarea "f"
click at [734, 107] on input "config" at bounding box center [755, 105] width 120 height 14
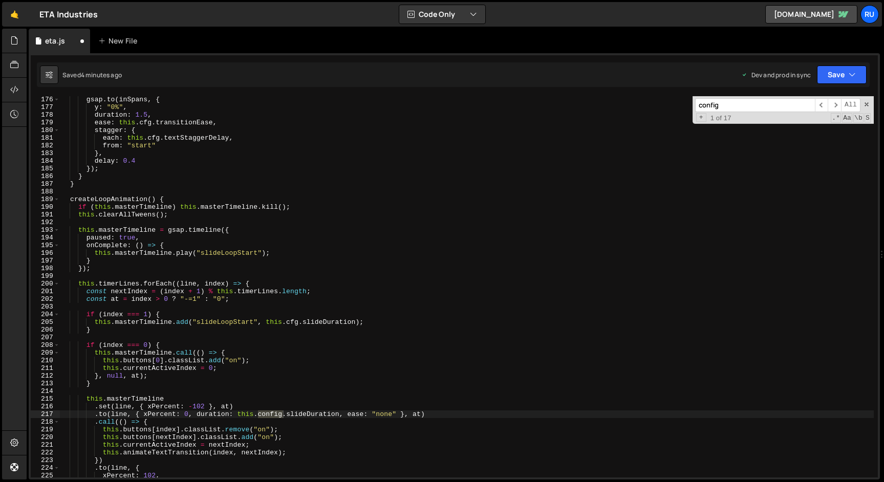
scroll to position [1407, 0]
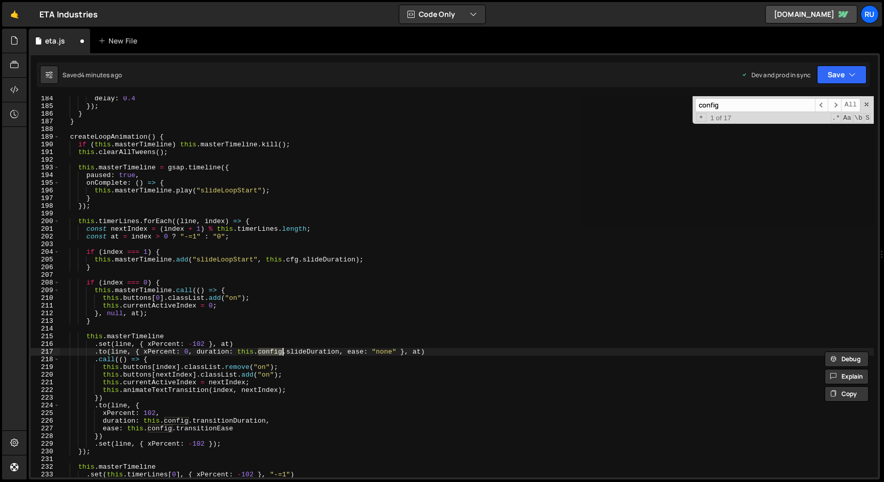
click at [272, 353] on div "delay : 0.4 }) ; } } createLoopAnimation ( ) { if ( this . masterTimeline ) thi…" at bounding box center [467, 286] width 814 height 381
click at [272, 353] on div "delay : 0.4 }) ; } } createLoopAnimation ( ) { if ( this . masterTimeline ) thi…" at bounding box center [467, 293] width 814 height 397
paste textarea "f"
click at [771, 108] on input "config" at bounding box center [755, 105] width 120 height 14
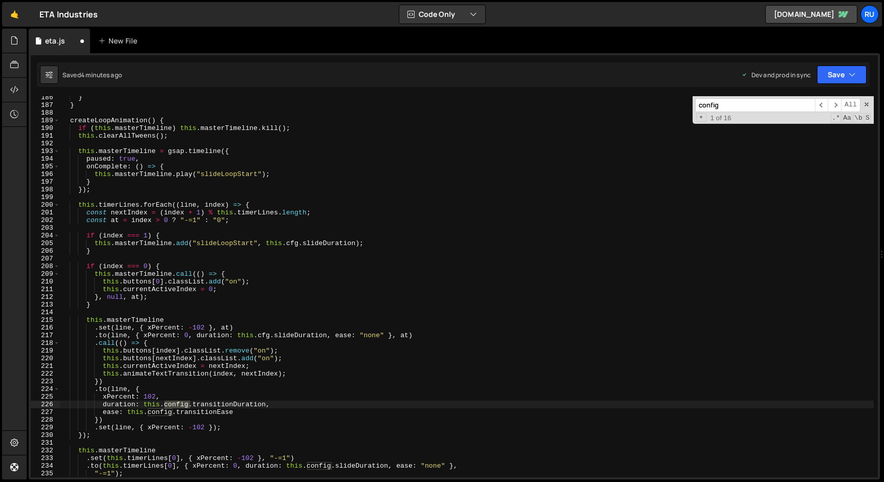
scroll to position [1528, 0]
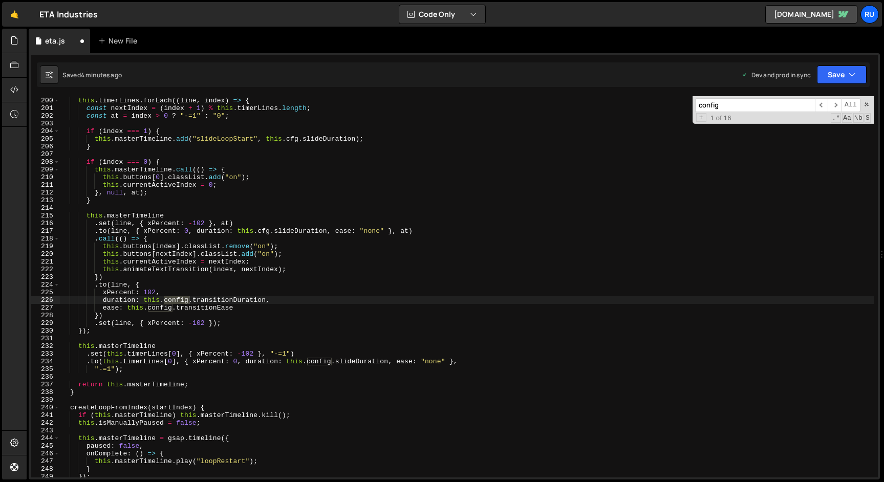
click at [173, 300] on div "this . timerLines . forEach (( line , index ) => { const nextIndex = ( index + …" at bounding box center [467, 286] width 814 height 381
click at [173, 300] on div "this . timerLines . forEach (( line , index ) => { const nextIndex = ( index + …" at bounding box center [467, 287] width 814 height 397
paste textarea "f"
click at [732, 107] on input "config" at bounding box center [755, 105] width 120 height 14
click at [162, 308] on div "this . timerLines . forEach (( line , index ) => { const nextIndex = ( index + …" at bounding box center [467, 286] width 814 height 381
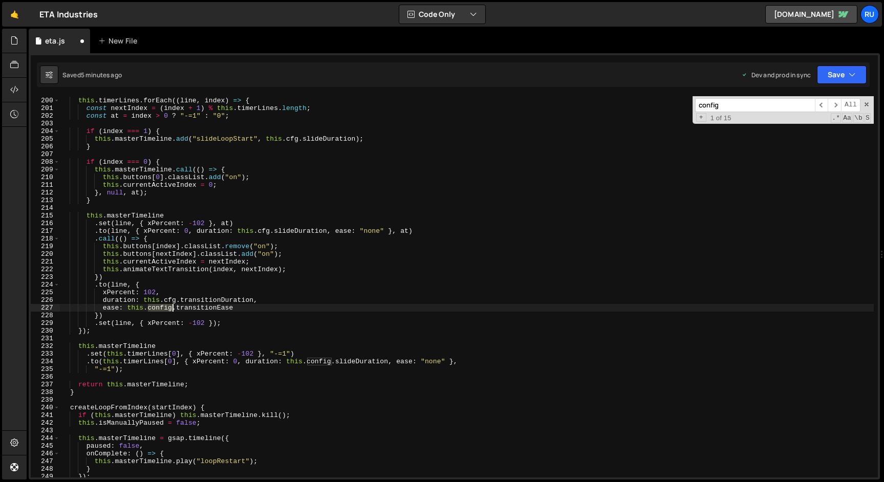
click at [162, 308] on div "this . timerLines . forEach (( line , index ) => { const nextIndex = ( index + …" at bounding box center [467, 287] width 814 height 397
paste textarea "f"
click at [767, 104] on input "config" at bounding box center [755, 105] width 120 height 14
click at [318, 363] on div "this . timerLines . forEach (( line , index ) => { const nextIndex = ( index + …" at bounding box center [467, 286] width 814 height 381
click at [318, 363] on div "this . timerLines . forEach (( line , index ) => { const nextIndex = ( index + …" at bounding box center [467, 287] width 814 height 397
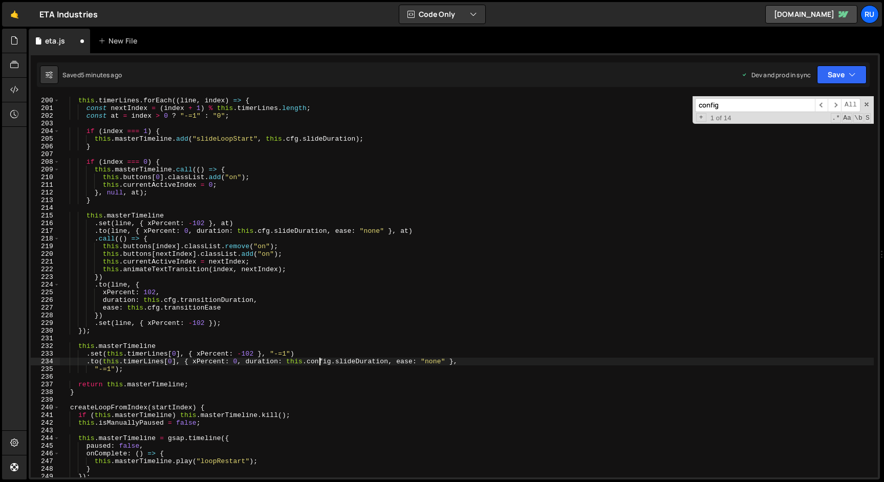
paste textarea "f"
click at [759, 105] on input "config" at bounding box center [755, 105] width 120 height 14
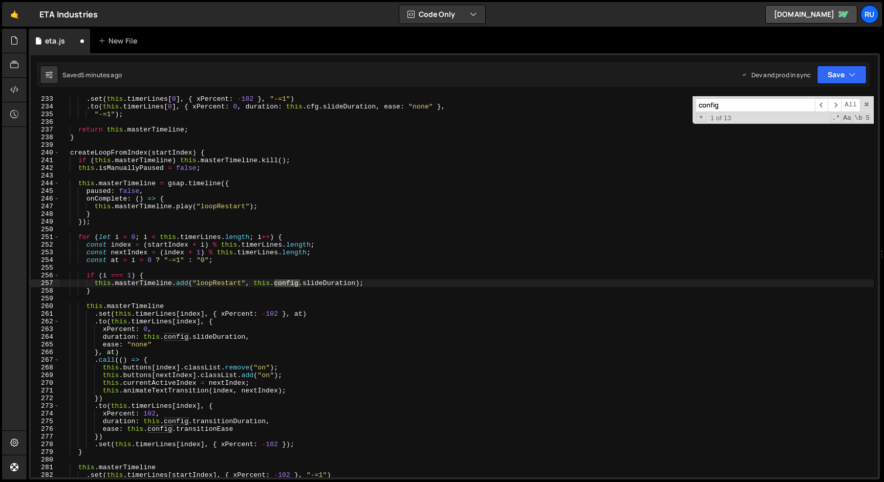
click at [289, 283] on div ". set ( this . timerLines [ 0 ] , { xPercent : - 102 } , "-=1" ) . to ( this . …" at bounding box center [467, 286] width 814 height 381
click at [289, 283] on div ". set ( this . timerLines [ 0 ] , { xPercent : - 102 } , "-=1" ) . to ( this . …" at bounding box center [467, 293] width 814 height 397
paste textarea "f"
click at [753, 105] on input "config" at bounding box center [755, 105] width 120 height 14
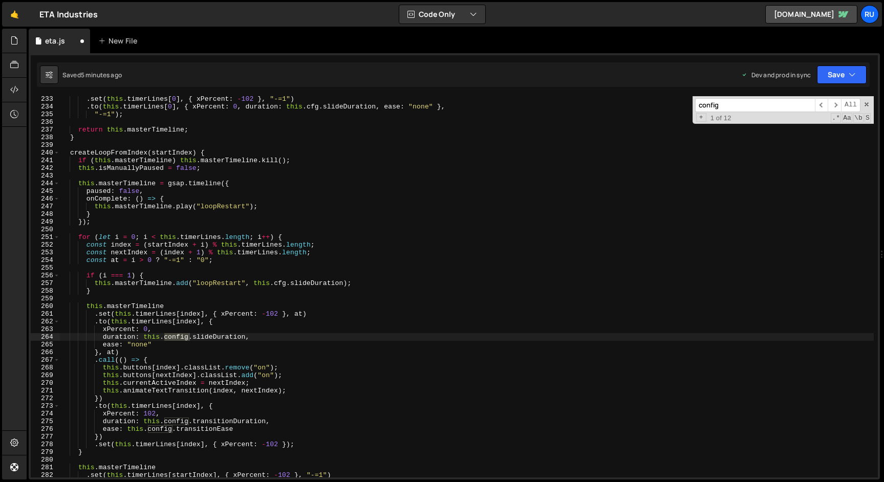
click at [175, 339] on div ". set ( this . timerLines [ 0 ] , { xPercent : - 102 } , "-=1" ) . to ( this . …" at bounding box center [467, 286] width 814 height 381
click at [175, 339] on div ". set ( this . timerLines [ 0 ] , { xPercent : - 102 } , "-=1" ) . to ( this . …" at bounding box center [467, 293] width 814 height 397
paste textarea "f"
click at [747, 102] on input "config" at bounding box center [755, 105] width 120 height 14
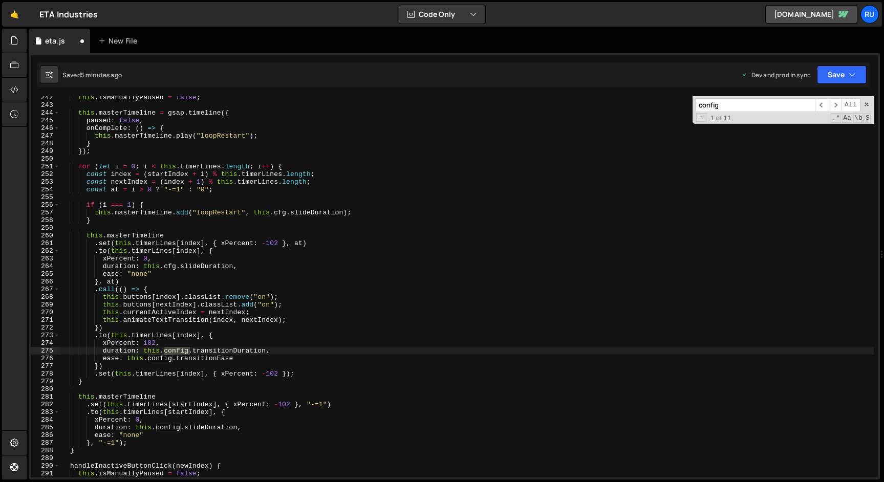
scroll to position [1868, 0]
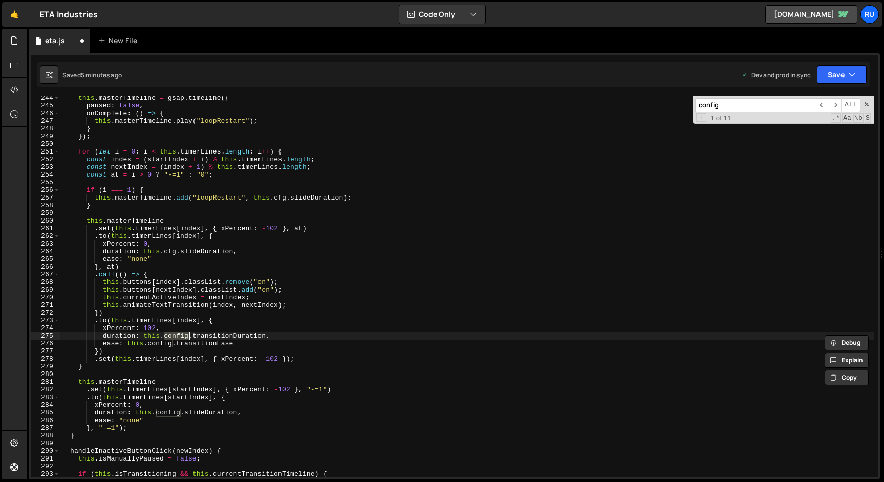
click at [175, 335] on div "this . masterTimeline = gsap . timeline ({ paused : false , onComplete : ( ) =>…" at bounding box center [467, 286] width 814 height 381
click at [175, 335] on div "this . masterTimeline = gsap . timeline ({ paused : false , onComplete : ( ) =>…" at bounding box center [467, 292] width 814 height 397
paste textarea "f"
click at [161, 344] on div "this . masterTimeline = gsap . timeline ({ paused : false , onComplete : ( ) =>…" at bounding box center [467, 292] width 814 height 397
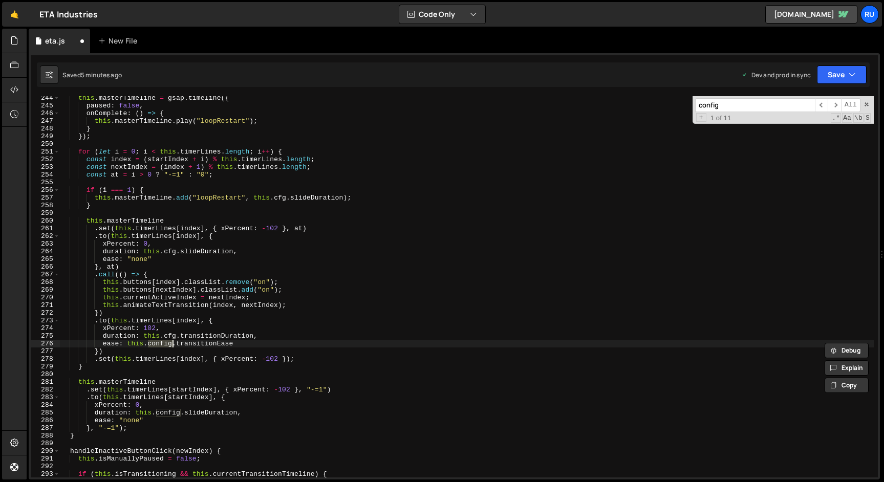
paste textarea "f"
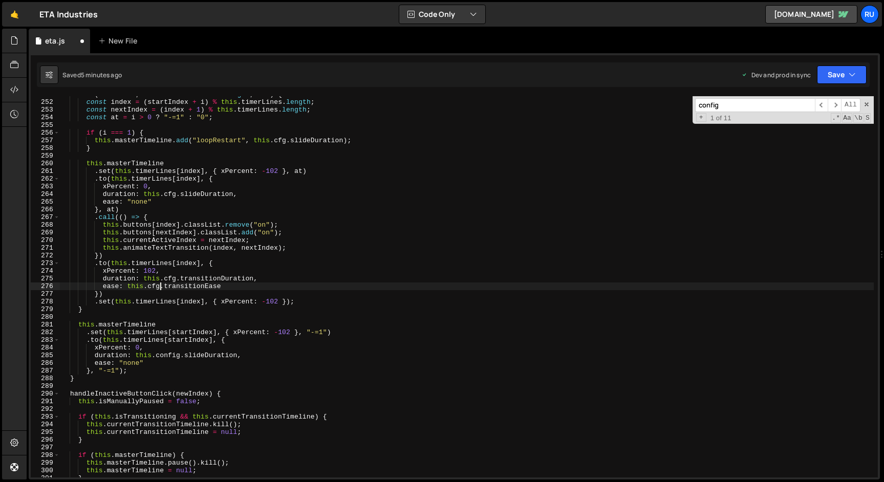
scroll to position [1972, 0]
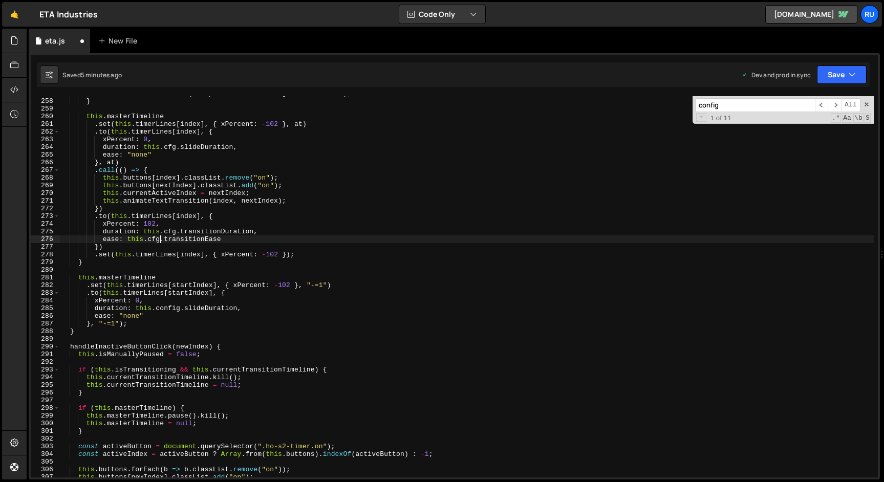
click at [731, 106] on input "config" at bounding box center [755, 105] width 120 height 14
click at [168, 310] on div "this . masterTimeline . add ( "loopRestart" , this . cfg . slideDuration ) ; } …" at bounding box center [467, 286] width 814 height 381
click at [168, 310] on div "this . masterTimeline . add ( "loopRestart" , this . cfg . slideDuration ) ; } …" at bounding box center [467, 288] width 814 height 397
paste textarea "f"
click at [774, 101] on input "config" at bounding box center [755, 105] width 120 height 14
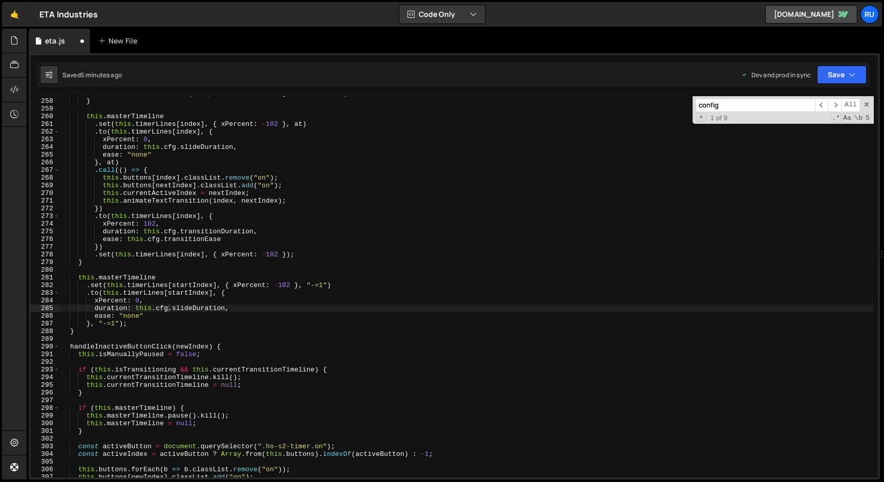
scroll to position [2313, 0]
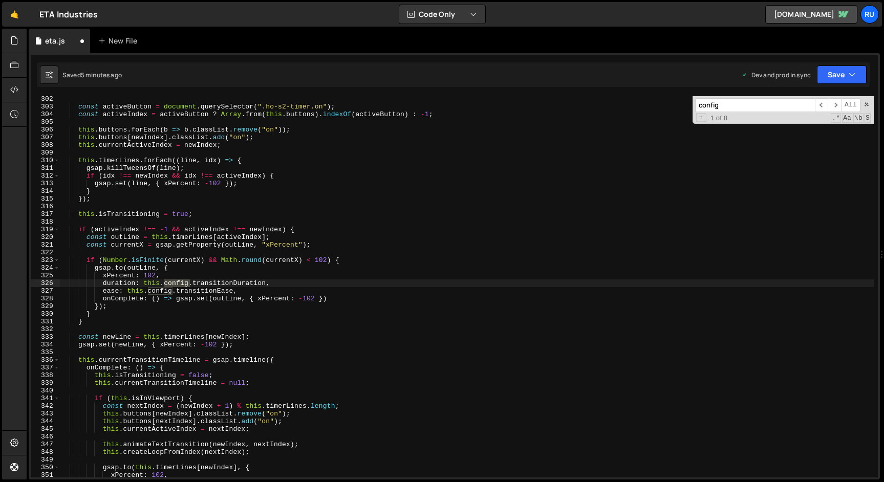
click at [176, 284] on div "const activeButton = document . querySelector ( ".ho-s2-timer.on" ) ; const act…" at bounding box center [467, 286] width 814 height 381
click at [176, 284] on div "const activeButton = document . querySelector ( ".ho-s2-timer.on" ) ; const act…" at bounding box center [467, 293] width 814 height 397
paste textarea "f"
click at [162, 292] on div "const activeButton = document . querySelector ( ".ho-s2-timer.on" ) ; const act…" at bounding box center [467, 293] width 814 height 397
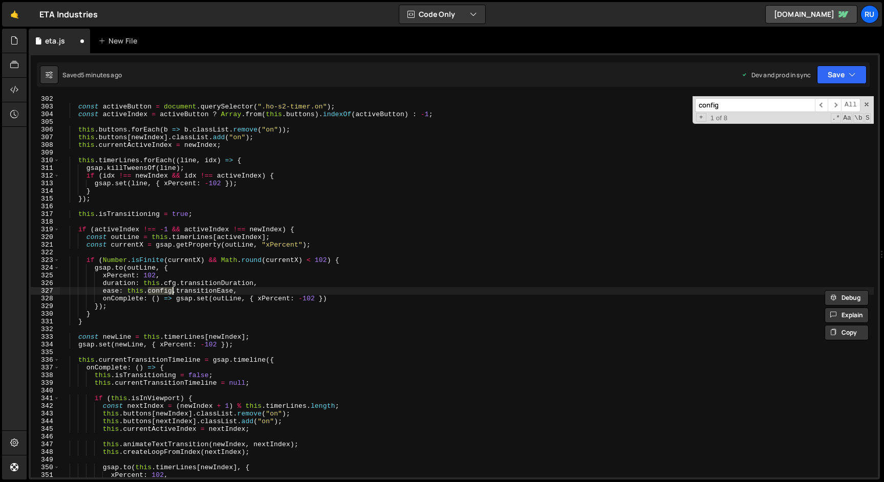
paste textarea "f"
click at [754, 106] on input "config" at bounding box center [755, 105] width 120 height 14
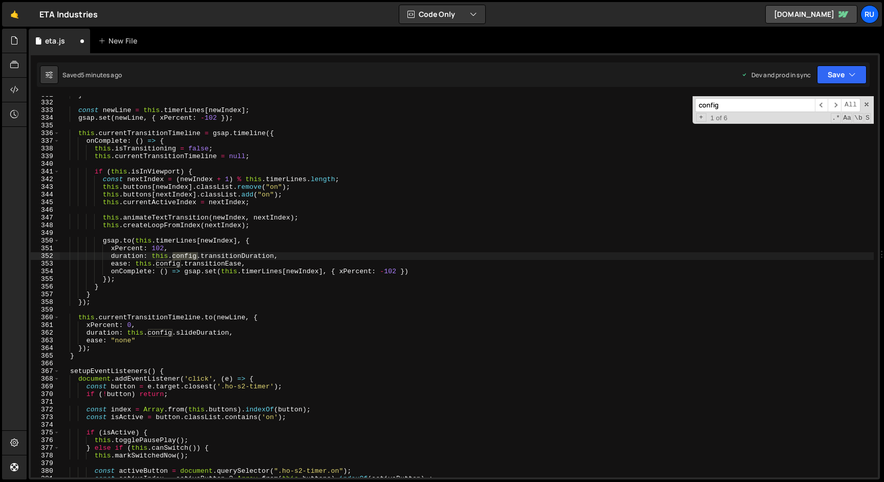
scroll to position [2592, 0]
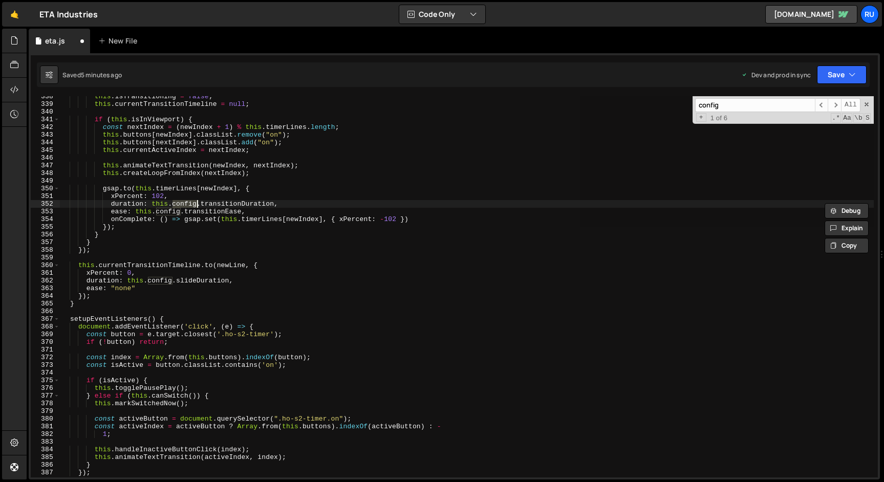
click at [184, 204] on div "this . isTransitioning = false ; this . currentTransitionTimeline = null ; if (…" at bounding box center [467, 286] width 814 height 381
click at [184, 204] on div "this . isTransitioning = false ; this . currentTransitionTimeline = null ; if (…" at bounding box center [467, 291] width 814 height 397
paste textarea "f"
click at [171, 211] on div "this . isTransitioning = false ; this . currentTransitionTimeline = null ; if (…" at bounding box center [467, 291] width 814 height 397
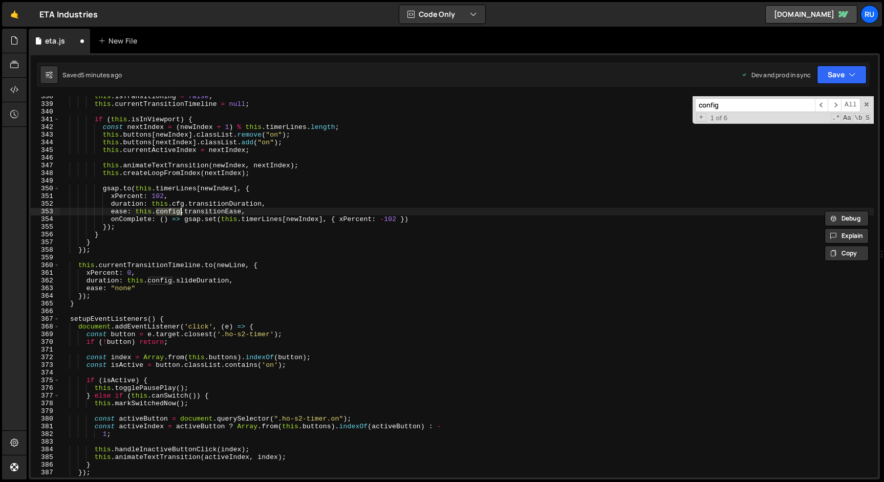
paste textarea "f"
click at [157, 282] on div "this . isTransitioning = false ; this . currentTransitionTimeline = null ; if (…" at bounding box center [467, 291] width 814 height 397
paste textarea "f"
click at [738, 105] on input "config" at bounding box center [755, 105] width 120 height 14
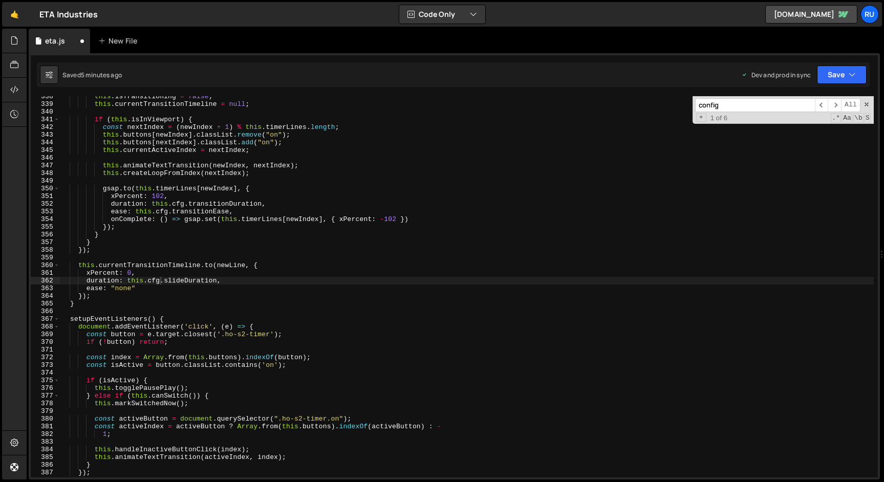
scroll to position [2989, 0]
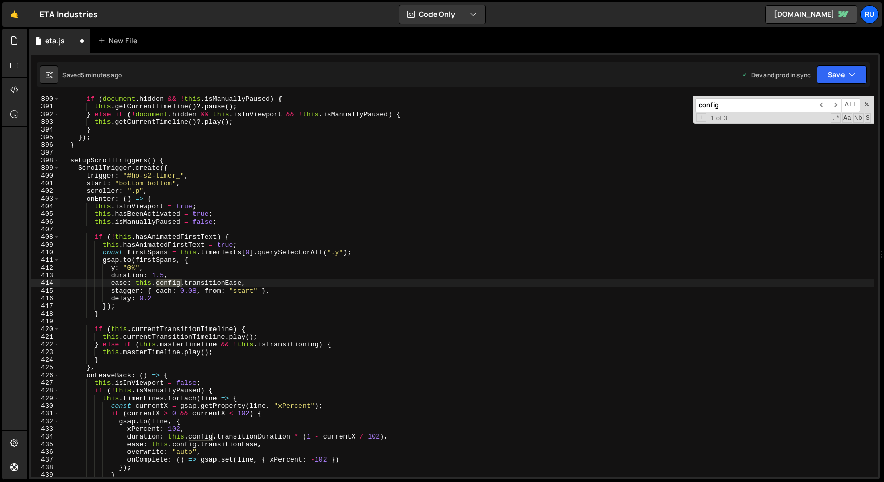
click at [167, 282] on div "if ( document . hidden && ! this . isManuallyPaused ) { this . getCurrentTimeli…" at bounding box center [467, 286] width 814 height 381
click at [167, 282] on div "if ( document . hidden && ! this . isManuallyPaused ) { this . getCurrentTimeli…" at bounding box center [467, 293] width 814 height 397
paste textarea "f"
click at [752, 104] on input "config" at bounding box center [755, 105] width 120 height 14
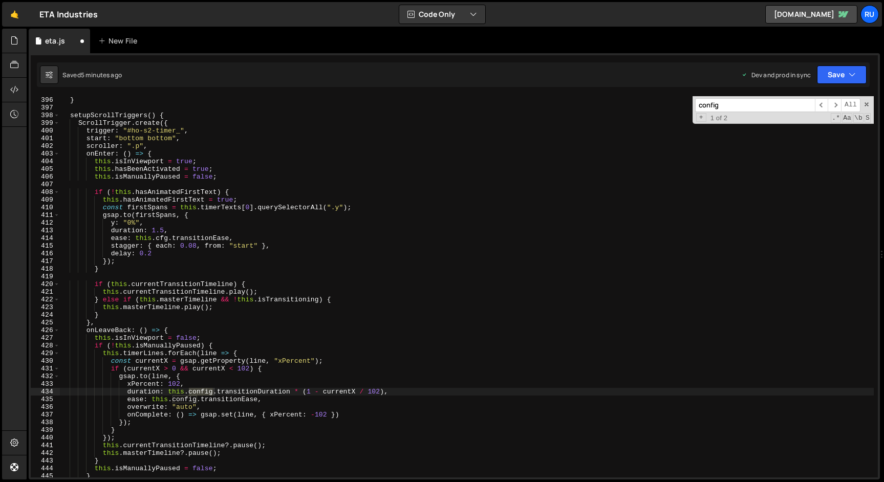
scroll to position [3091, 0]
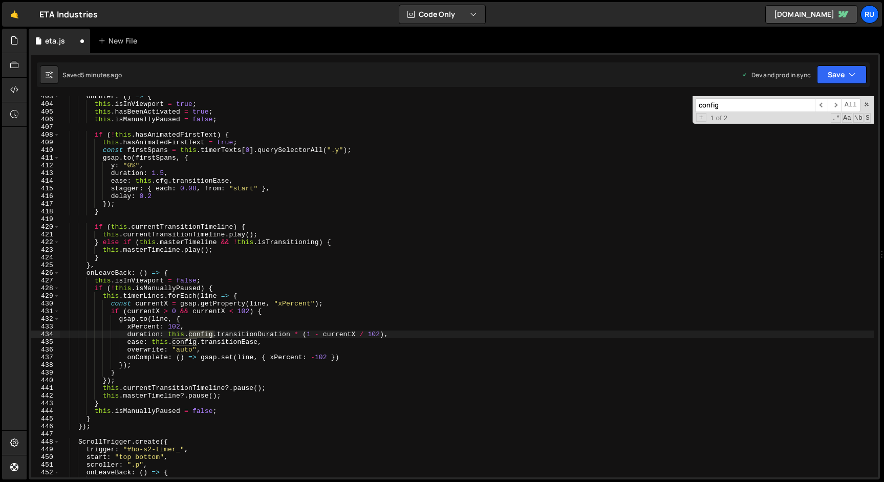
click at [206, 333] on div "onEnter : ( ) => { this . isInViewport = true ; this . hasBeenActivated = true …" at bounding box center [467, 286] width 814 height 381
click at [206, 333] on div "onEnter : ( ) => { this . isInViewport = true ; this . hasBeenActivated = true …" at bounding box center [467, 291] width 814 height 397
paste textarea "f"
click at [184, 341] on div "onEnter : ( ) => { this . isInViewport = true ; this . hasBeenActivated = true …" at bounding box center [467, 291] width 814 height 397
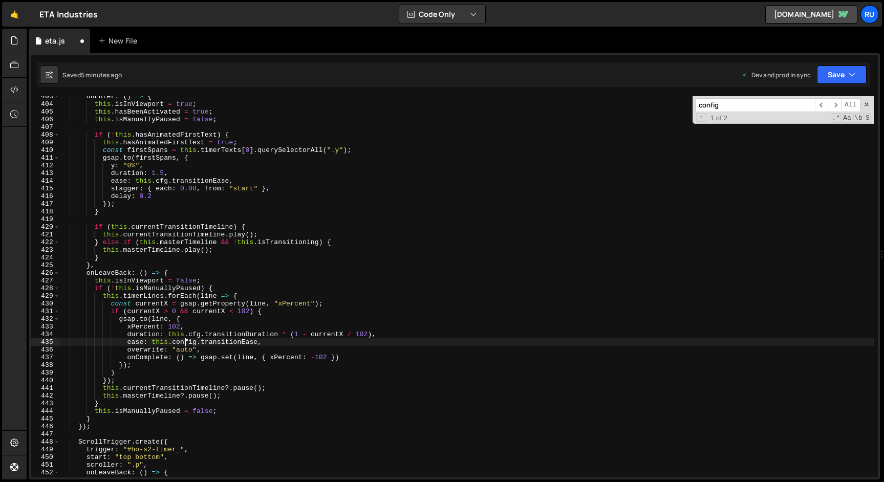
paste textarea "f"
click at [849, 79] on icon "button" at bounding box center [852, 75] width 7 height 10
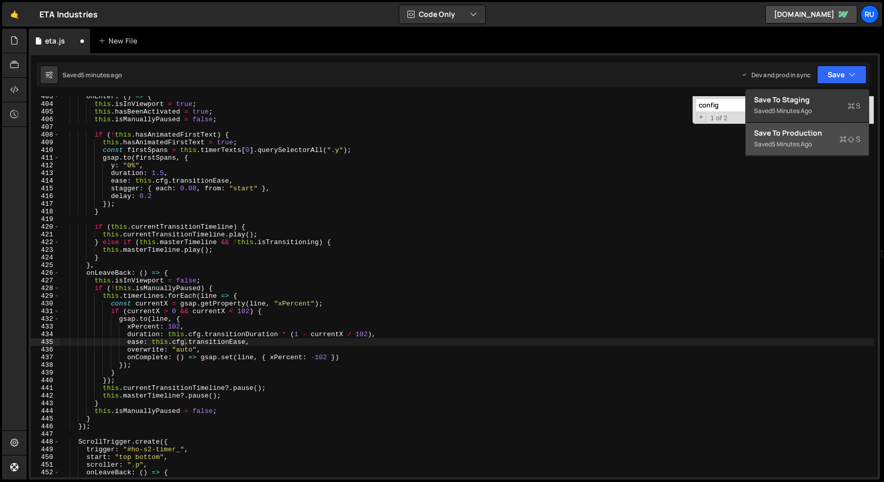
click at [821, 130] on div "Save to Production S" at bounding box center [807, 133] width 107 height 10
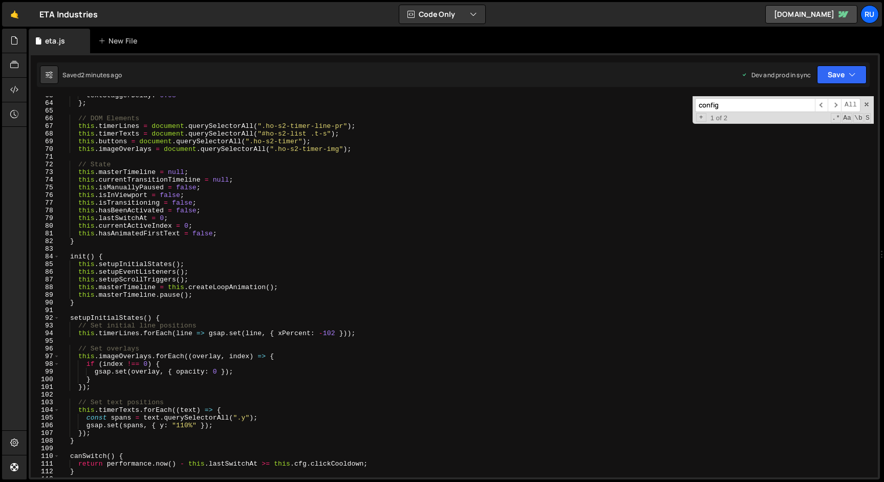
scroll to position [506, 0]
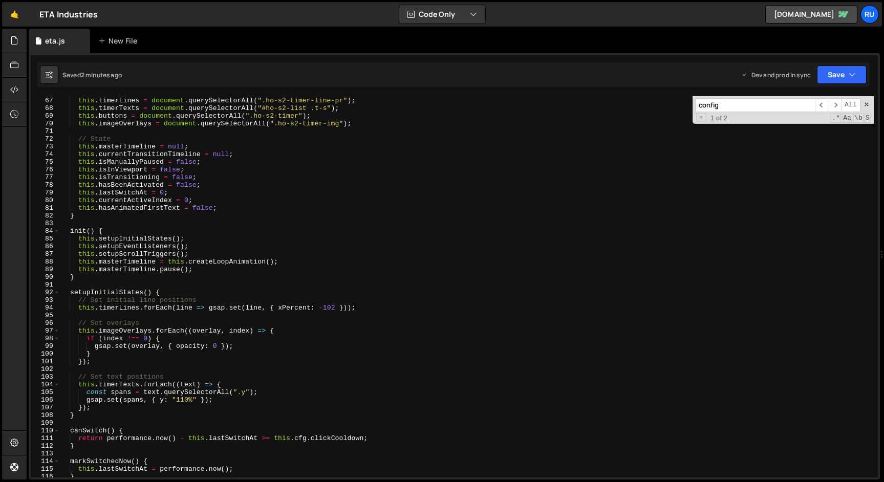
click at [150, 239] on div "// DOM Elements this . timerLines = document . querySelectorAll ( ".ho-s2-timer…" at bounding box center [467, 287] width 814 height 397
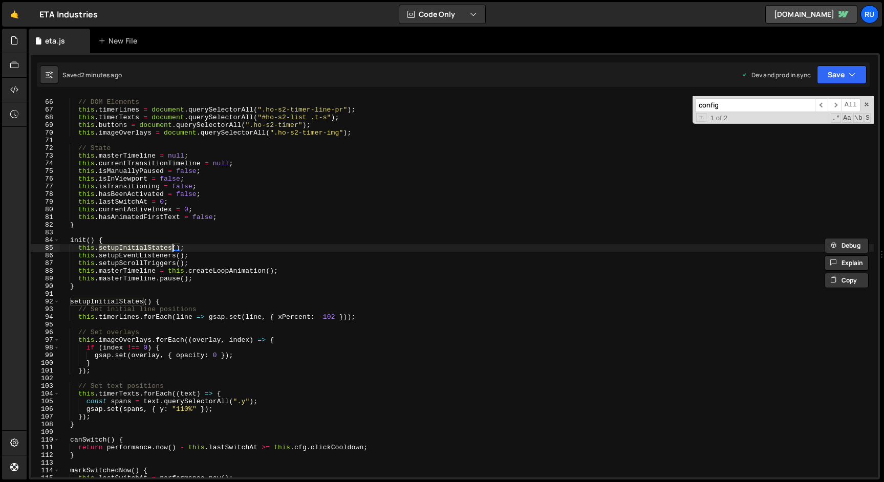
scroll to position [497, 0]
click at [129, 257] on div "// DOM Elements this . timerLines = document . querySelectorAll ( ".ho-s2-timer…" at bounding box center [467, 289] width 814 height 397
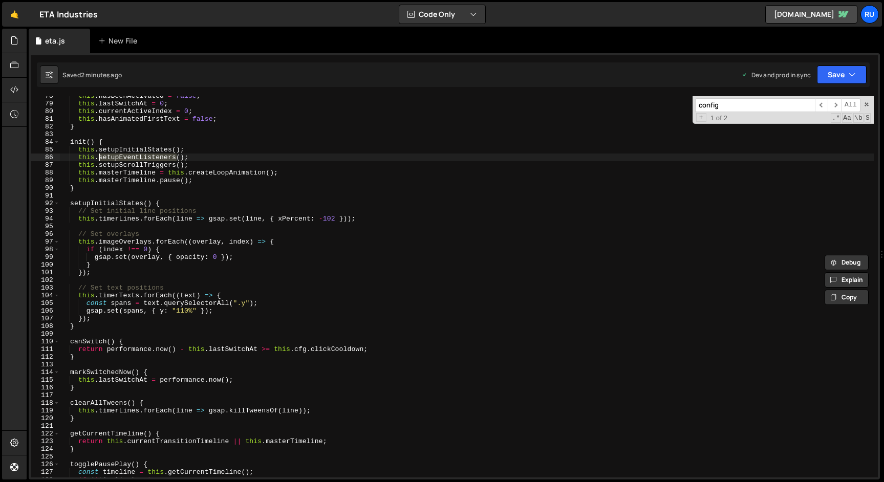
scroll to position [595, 0]
click at [136, 148] on div "this . hasBeenActivated = false ; this . lastSwitchAt = 0 ; this . currentActiv…" at bounding box center [467, 290] width 814 height 397
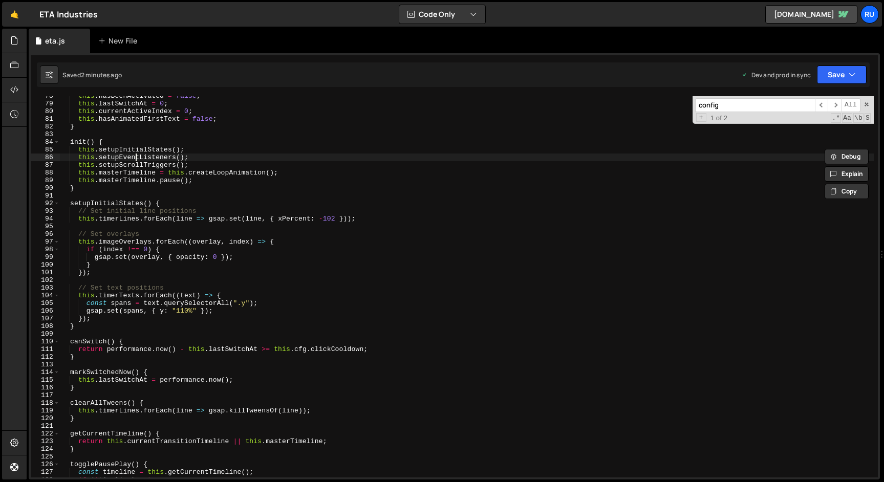
click at [136, 159] on div "this . hasBeenActivated = false ; this . lastSwitchAt = 0 ; this . currentActiv…" at bounding box center [467, 290] width 814 height 397
type textarea "this.setupEventListeners();"
click at [136, 159] on div "this . hasBeenActivated = false ; this . lastSwitchAt = 0 ; this . currentActiv…" at bounding box center [467, 290] width 814 height 397
click at [733, 106] on input "config" at bounding box center [755, 105] width 120 height 14
paste input "setupEventListeners"
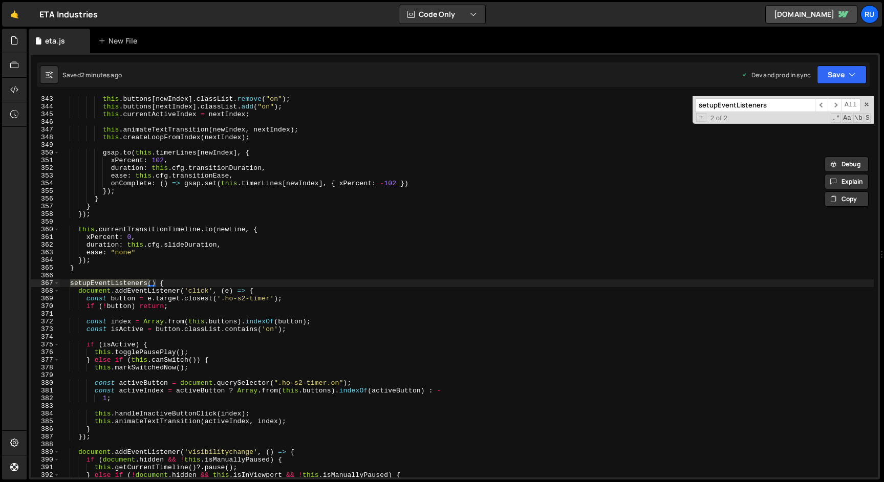
scroll to position [462, 0]
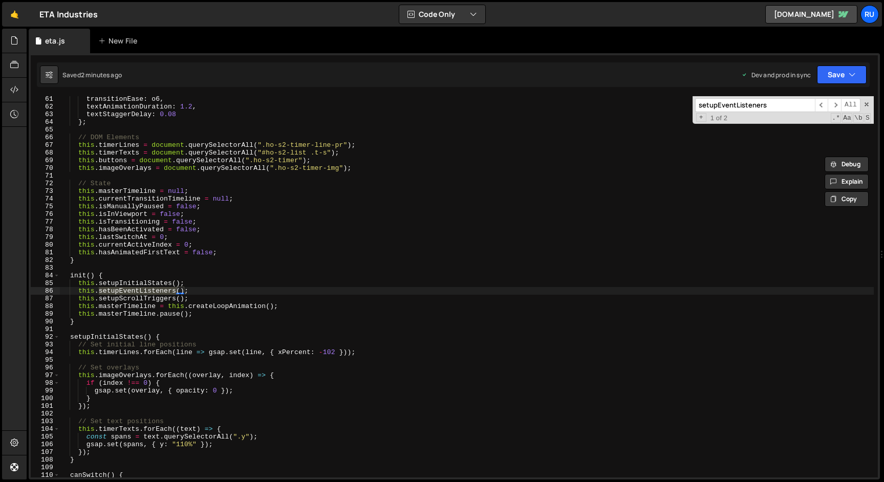
type input "setupEventListeners"
type textarea "this.setupScrollTriggers();"
click at [118, 298] on div "transitionEase : o6 , textAnimationDuration : 1.2 , textStaggerDelay : 0.08 } ;…" at bounding box center [467, 293] width 814 height 397
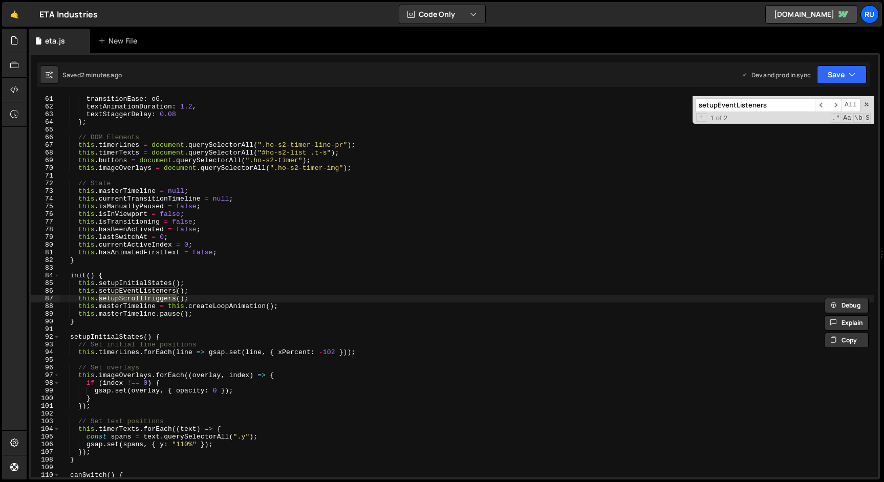
click at [752, 104] on input "setupEventListeners" at bounding box center [755, 105] width 120 height 14
paste input "ScrollTrigg"
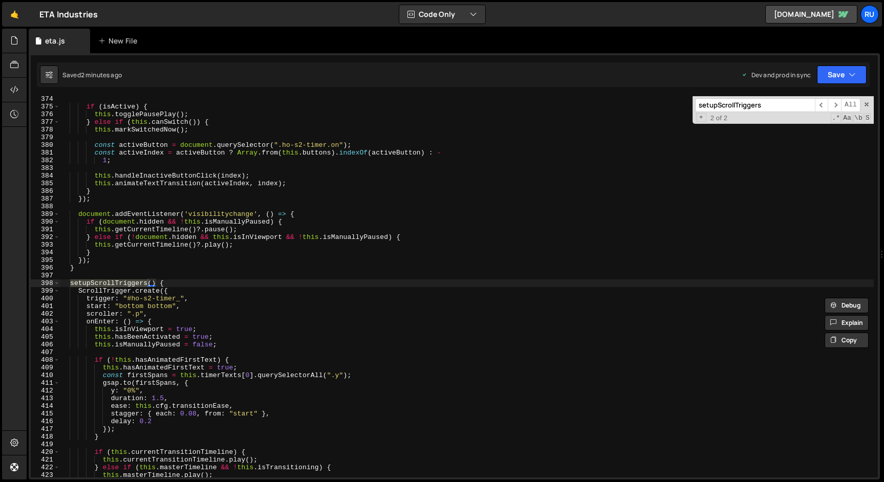
scroll to position [470, 0]
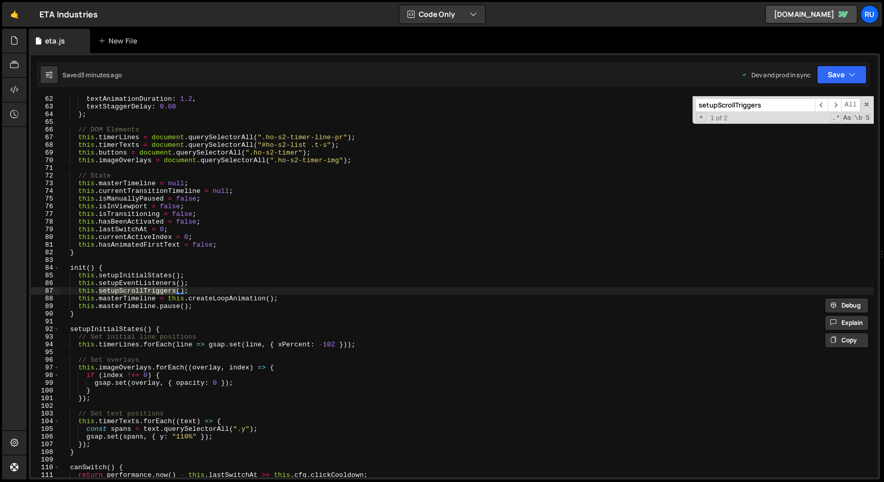
type input "setupScrollTriggers"
type textarea "this.masterTimeline = this.createLoopAnimation();"
click at [124, 298] on div "textAnimationDuration : 1.2 , textStaggerDelay : 0.08 } ; // DOM Elements this …" at bounding box center [467, 293] width 814 height 397
click at [771, 104] on input "setupScrollTriggers" at bounding box center [755, 105] width 120 height 14
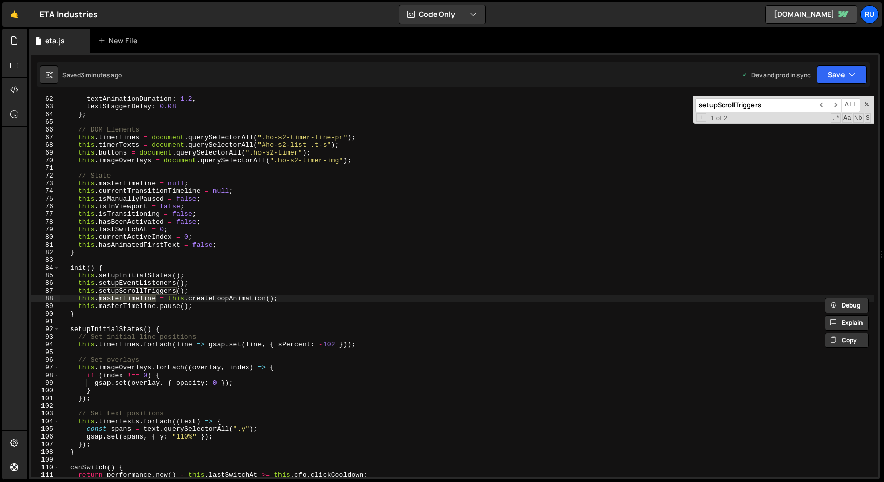
paste input "masterTimeline"
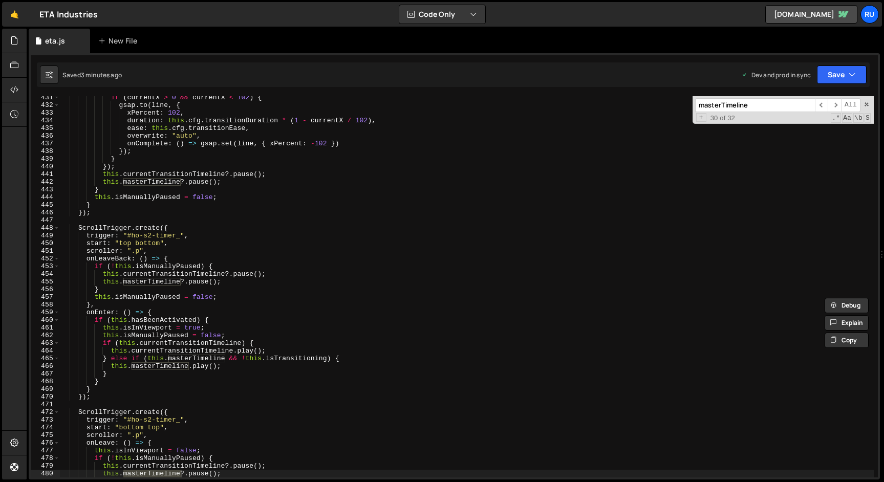
scroll to position [3572, 0]
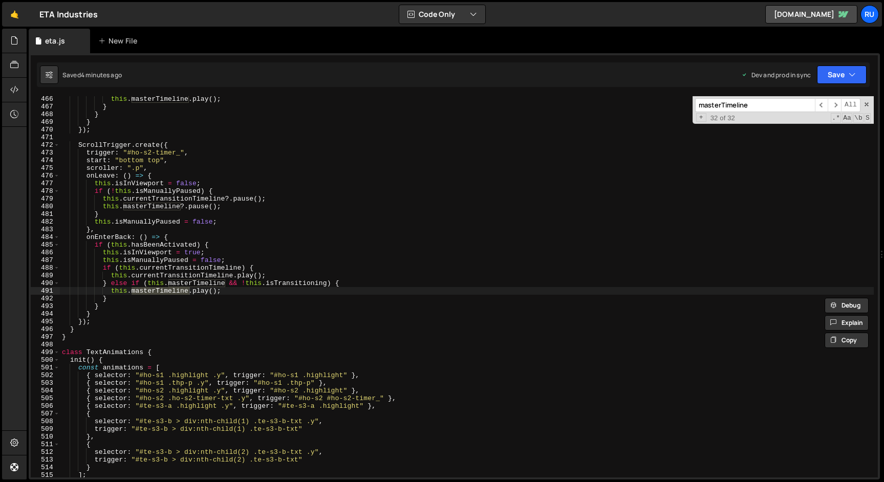
type input "masterTimeline"
click at [376, 260] on div "this . masterTimeline . play ( ) ; } } } }) ; ScrollTrigger . create ({ trigger…" at bounding box center [467, 293] width 814 height 397
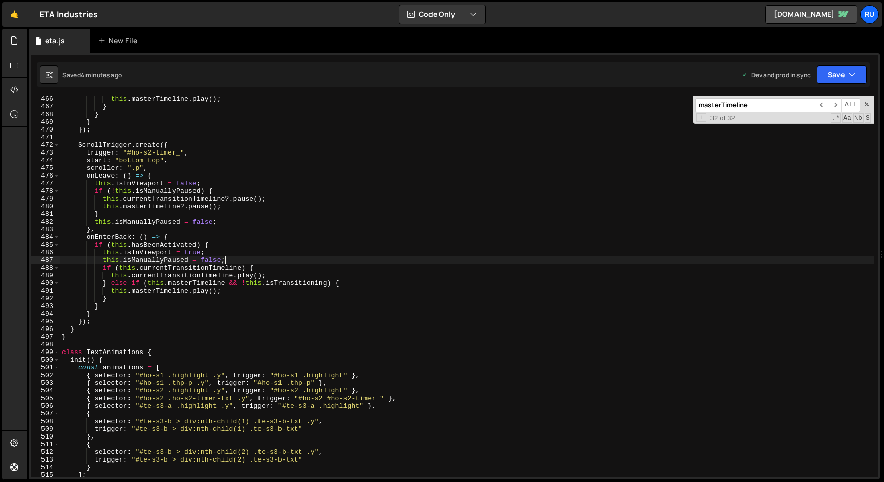
click at [168, 288] on div "this . masterTimeline . play ( ) ; } } } }) ; ScrollTrigger . create ({ trigger…" at bounding box center [467, 293] width 814 height 397
type textarea "this.masterTimeline.play();"
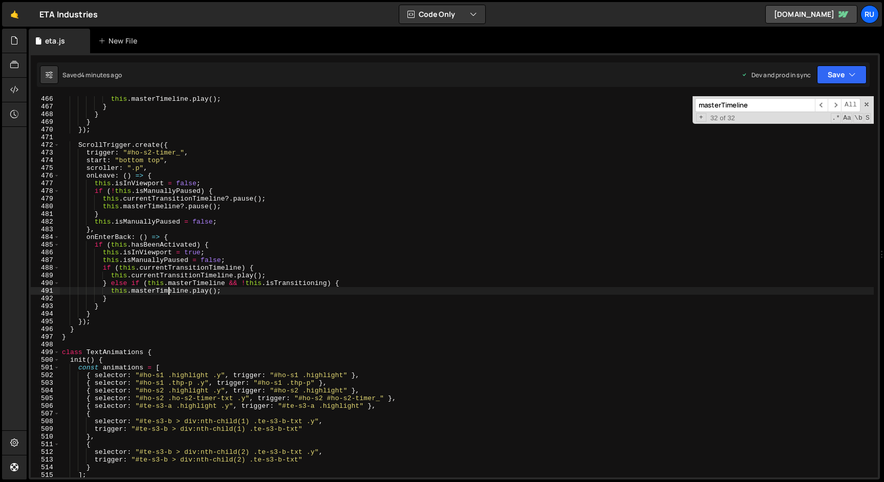
click at [168, 288] on div "this . masterTimeline . play ( ) ; } } } }) ; ScrollTrigger . create ({ trigger…" at bounding box center [467, 293] width 814 height 397
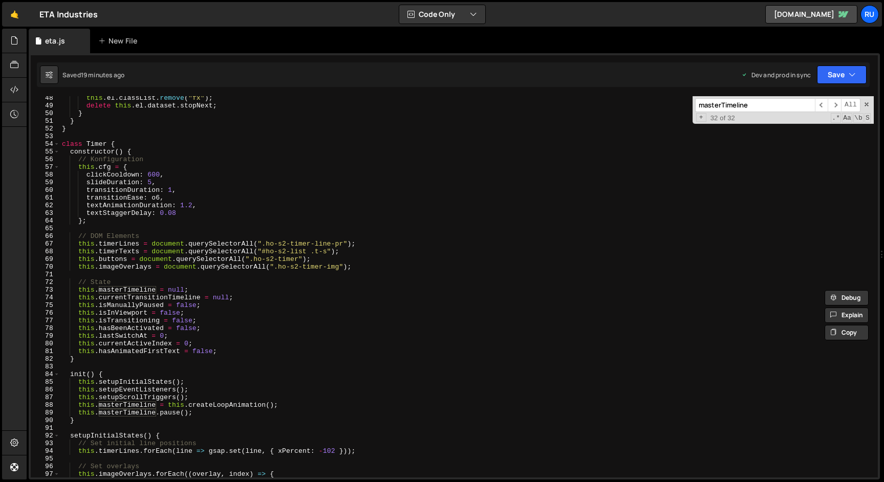
scroll to position [367, 0]
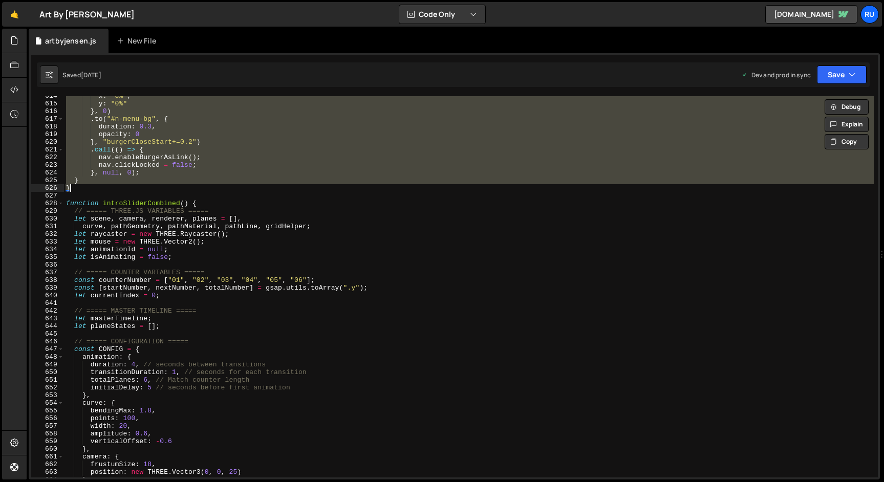
scroll to position [4570, 0]
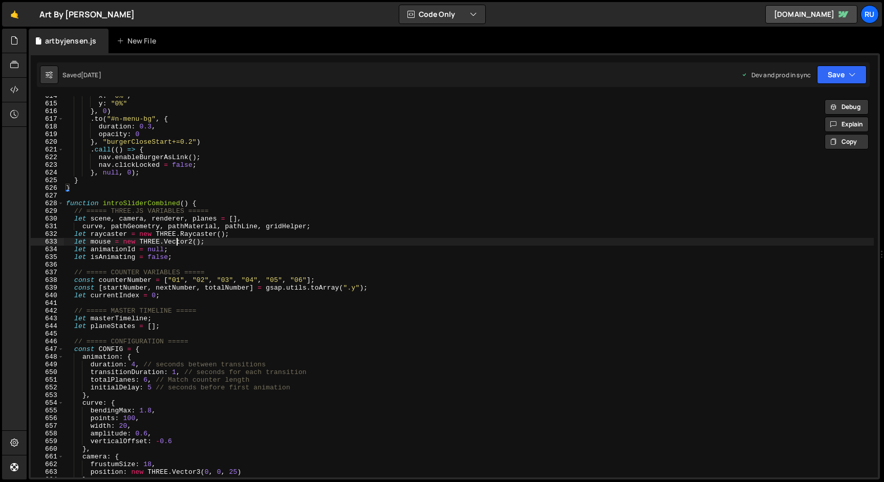
click at [176, 246] on div "x : "0%" , y : "0%" } , 0 ) . to ( "#n-menu-bg" , { duration : 0.3 , opacity : …" at bounding box center [469, 290] width 810 height 397
drag, startPoint x: 187, startPoint y: 250, endPoint x: 2, endPoint y: 251, distance: 185.4
click at [2, 251] on div "Hold on a sec... Are you certain you wish to leave this page? Any changes you'v…" at bounding box center [442, 241] width 884 height 482
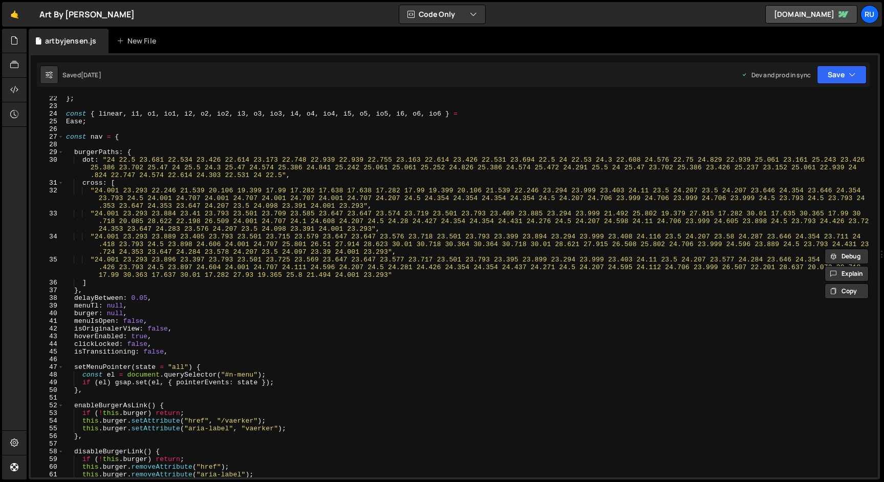
scroll to position [156, 0]
click at [101, 298] on div "} ; const { linear , i1 , o1 , io1 , i2 , o2 , io2 , i3 , o3 , io3 , i4 , o4 , …" at bounding box center [469, 292] width 810 height 397
click at [77, 289] on div "} ; const { linear , i1 , o1 , io1 , i2 , o2 , io2 , i3 , o3 , io3 , i4 , o4 , …" at bounding box center [469, 292] width 810 height 397
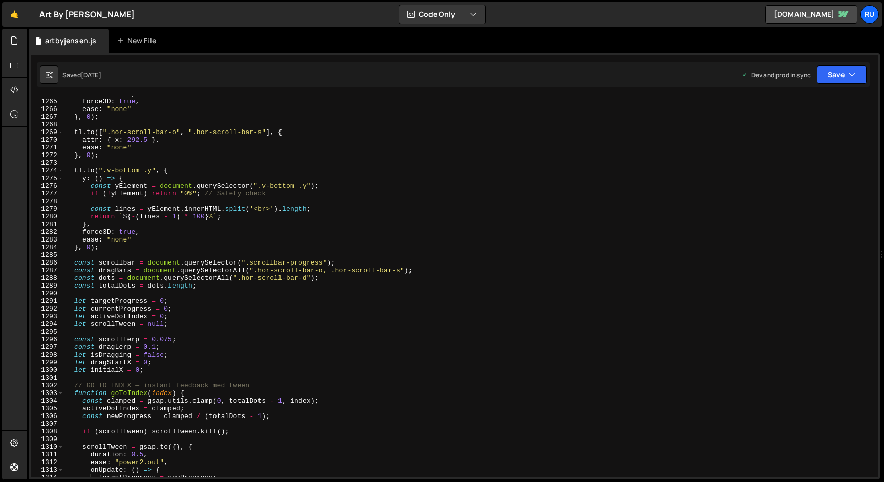
scroll to position [9361, 0]
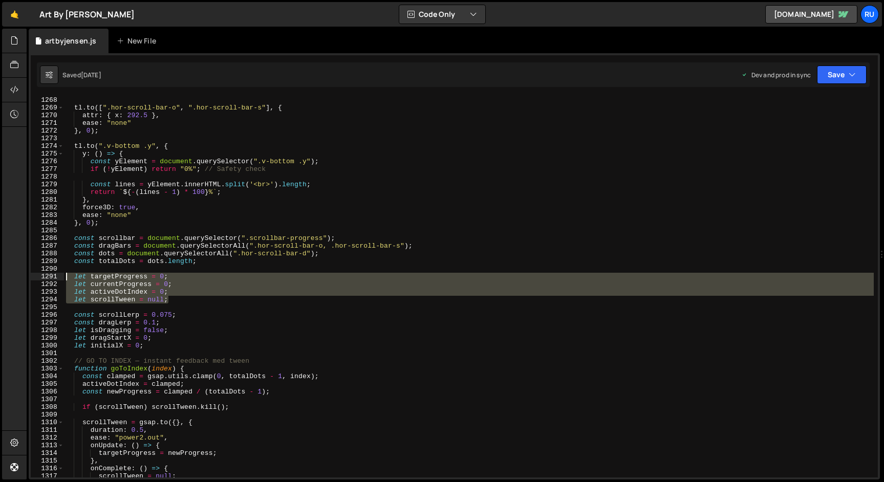
drag, startPoint x: 180, startPoint y: 300, endPoint x: 47, endPoint y: 277, distance: 134.6
click at [47, 276] on div "}, 1268 1269 1270 1271 1272 1273 1274 1275 1276 1277 1278 1279 1280 1281 1282 1…" at bounding box center [454, 286] width 847 height 381
type textarea "let targetProgress = 0; let currentProgress = 0;"
